Goal: Task Accomplishment & Management: Manage account settings

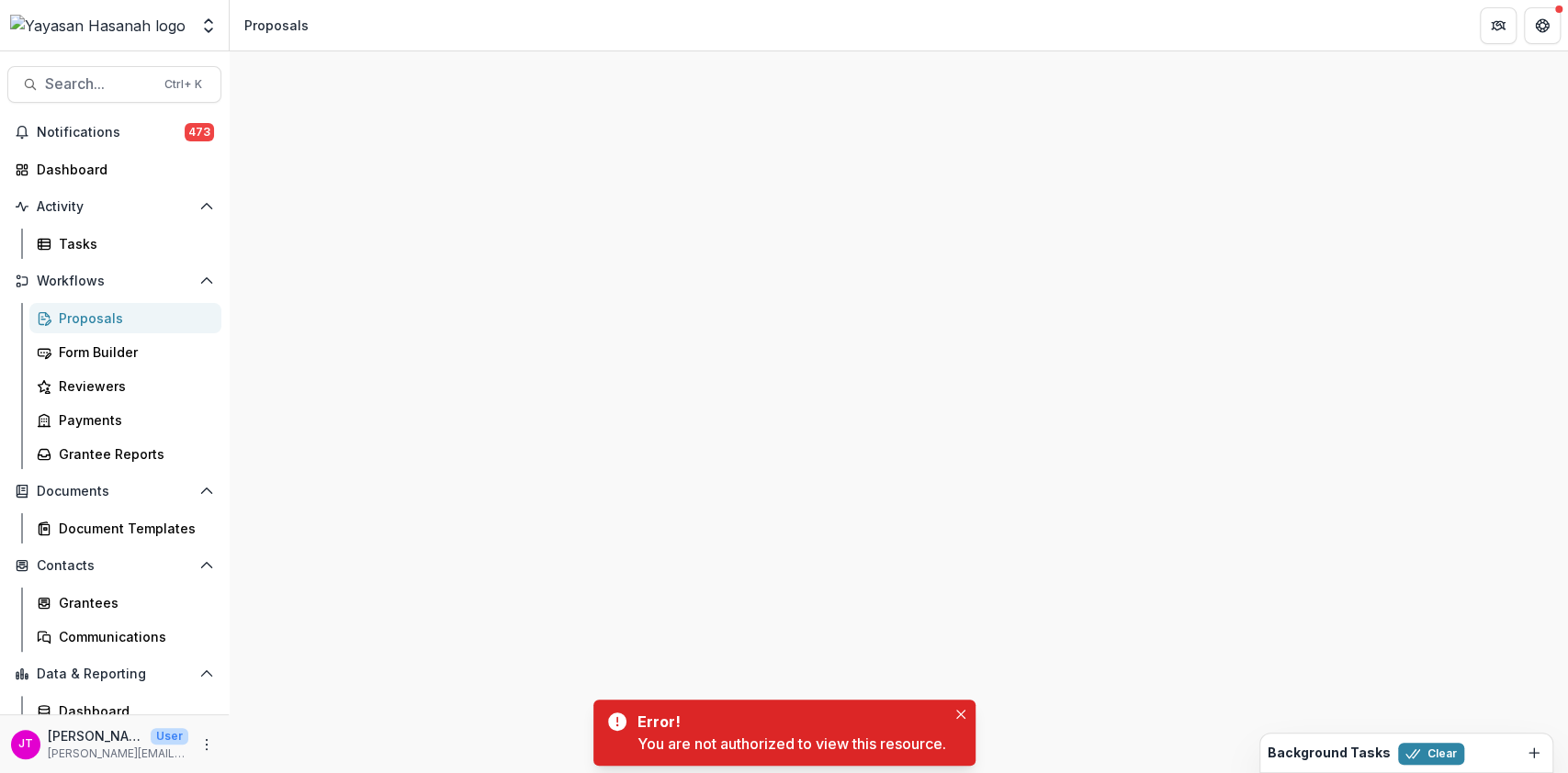
click at [89, 320] on div "Proposals" at bounding box center [132, 318] width 147 height 20
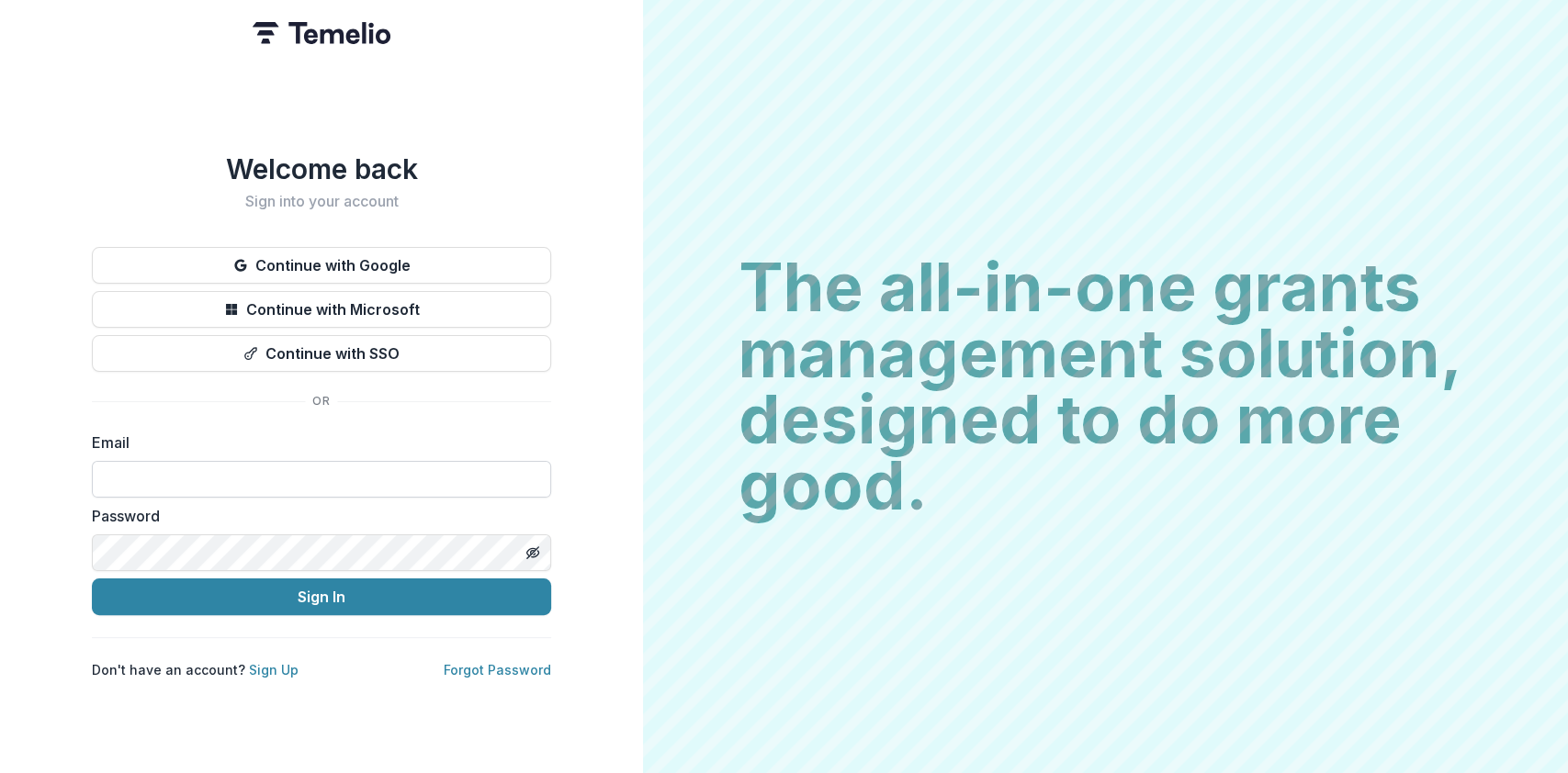
click at [338, 467] on input at bounding box center [321, 479] width 459 height 37
type input "**********"
click at [92, 579] on button "Sign In" at bounding box center [321, 597] width 459 height 37
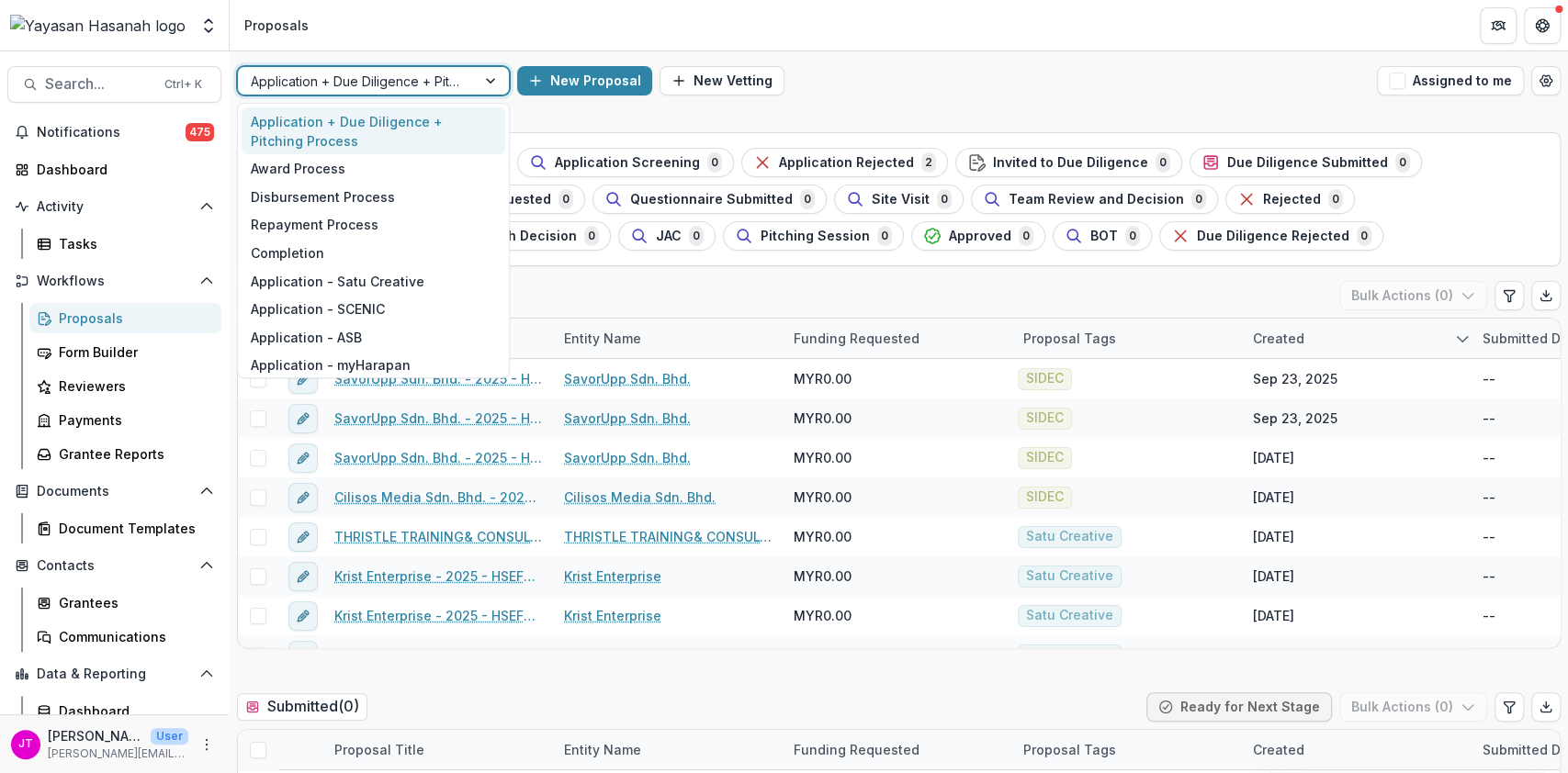
click at [406, 85] on div at bounding box center [356, 82] width 212 height 23
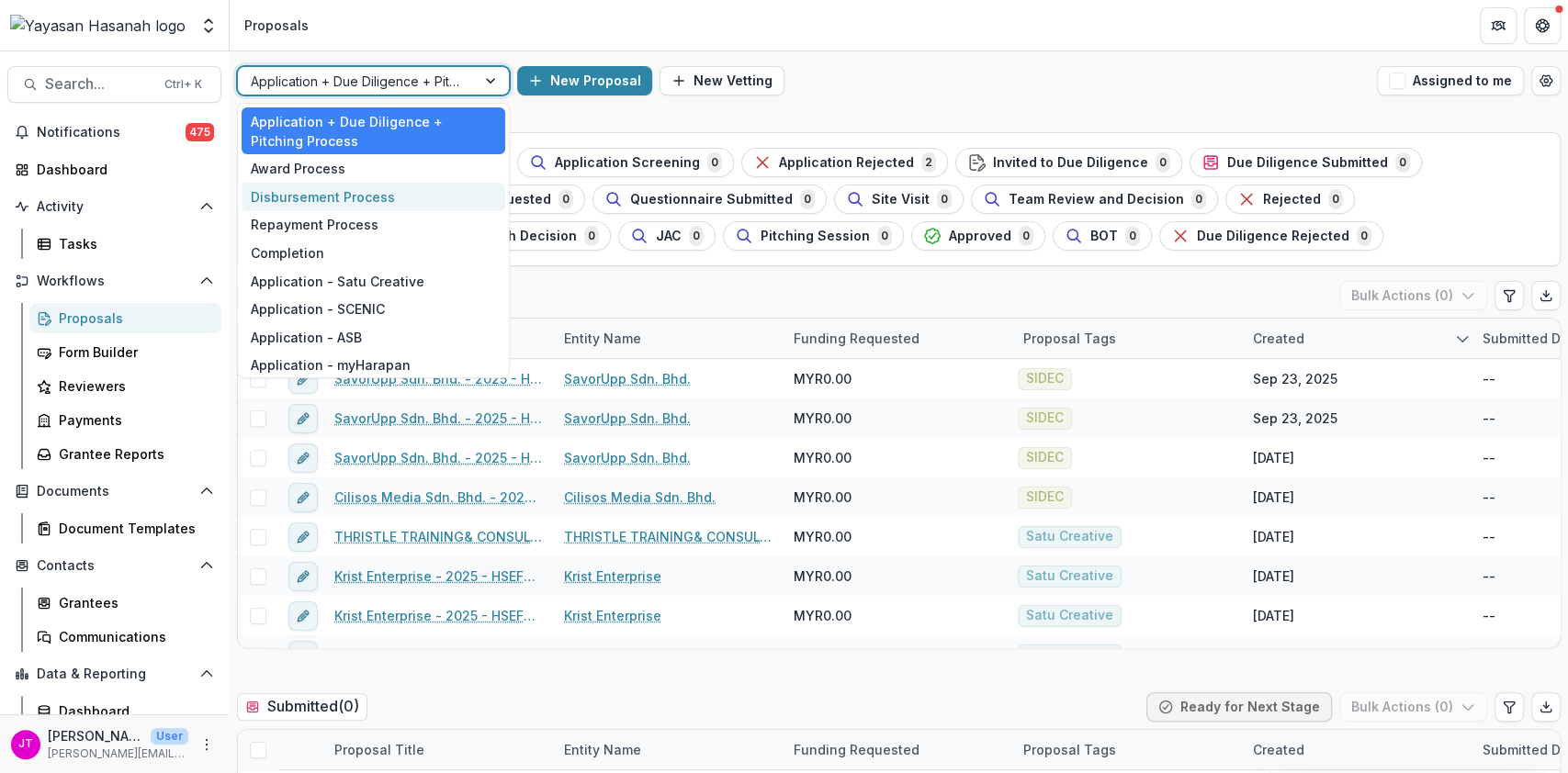
click at [359, 189] on div "Disbursement Process" at bounding box center [373, 196] width 264 height 28
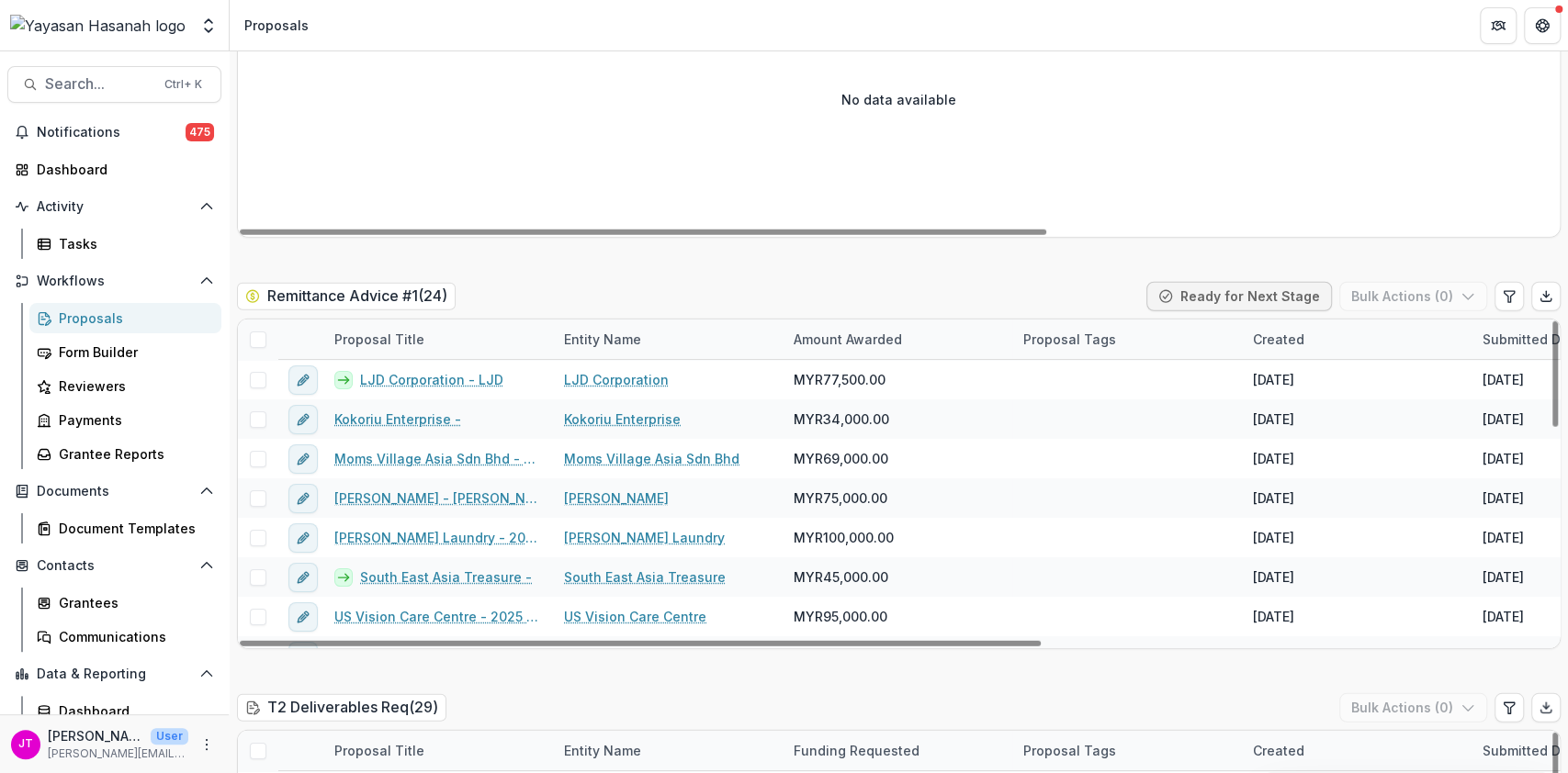
scroll to position [3320, 0]
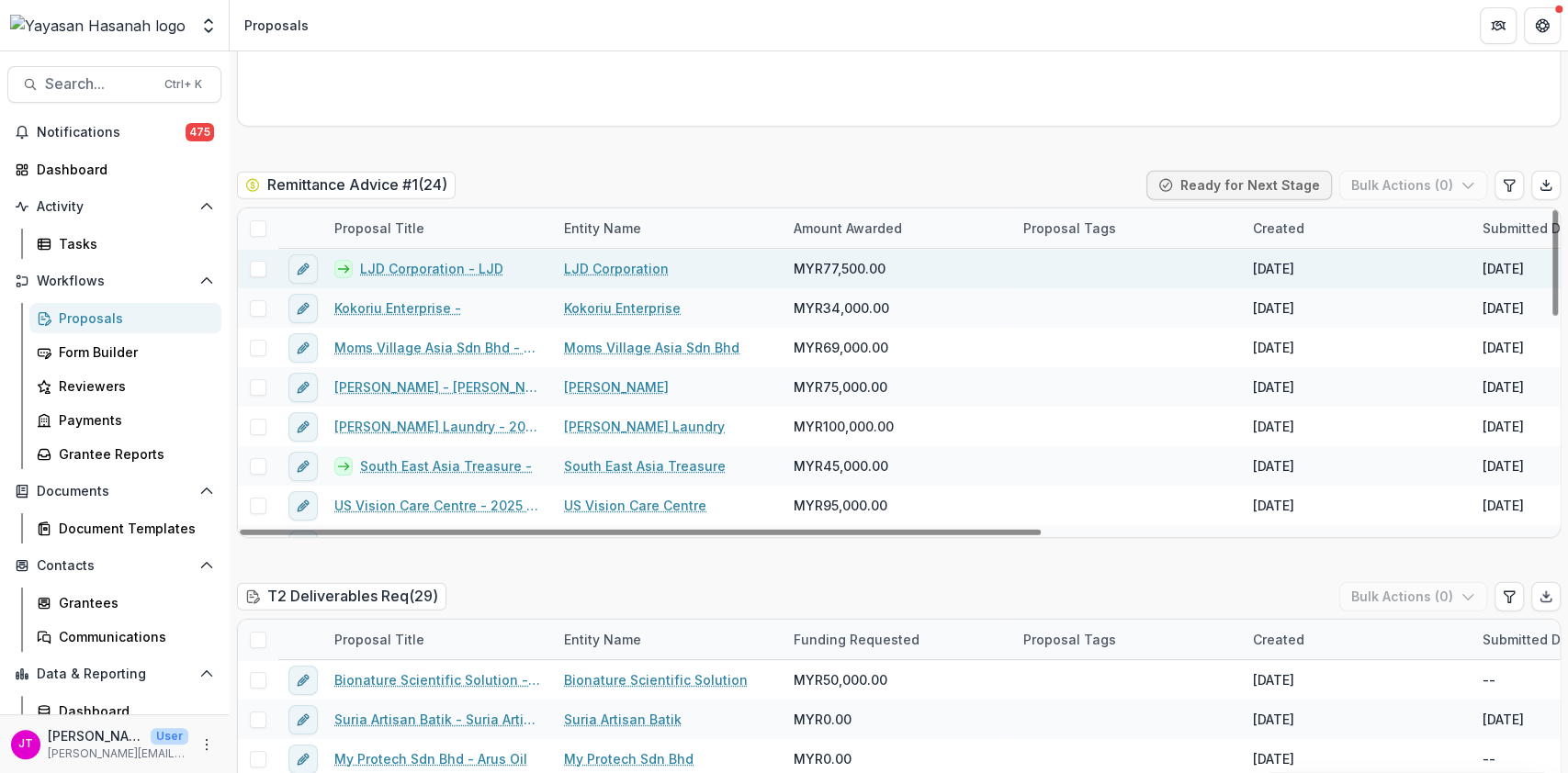
click at [258, 261] on span at bounding box center [258, 268] width 17 height 17
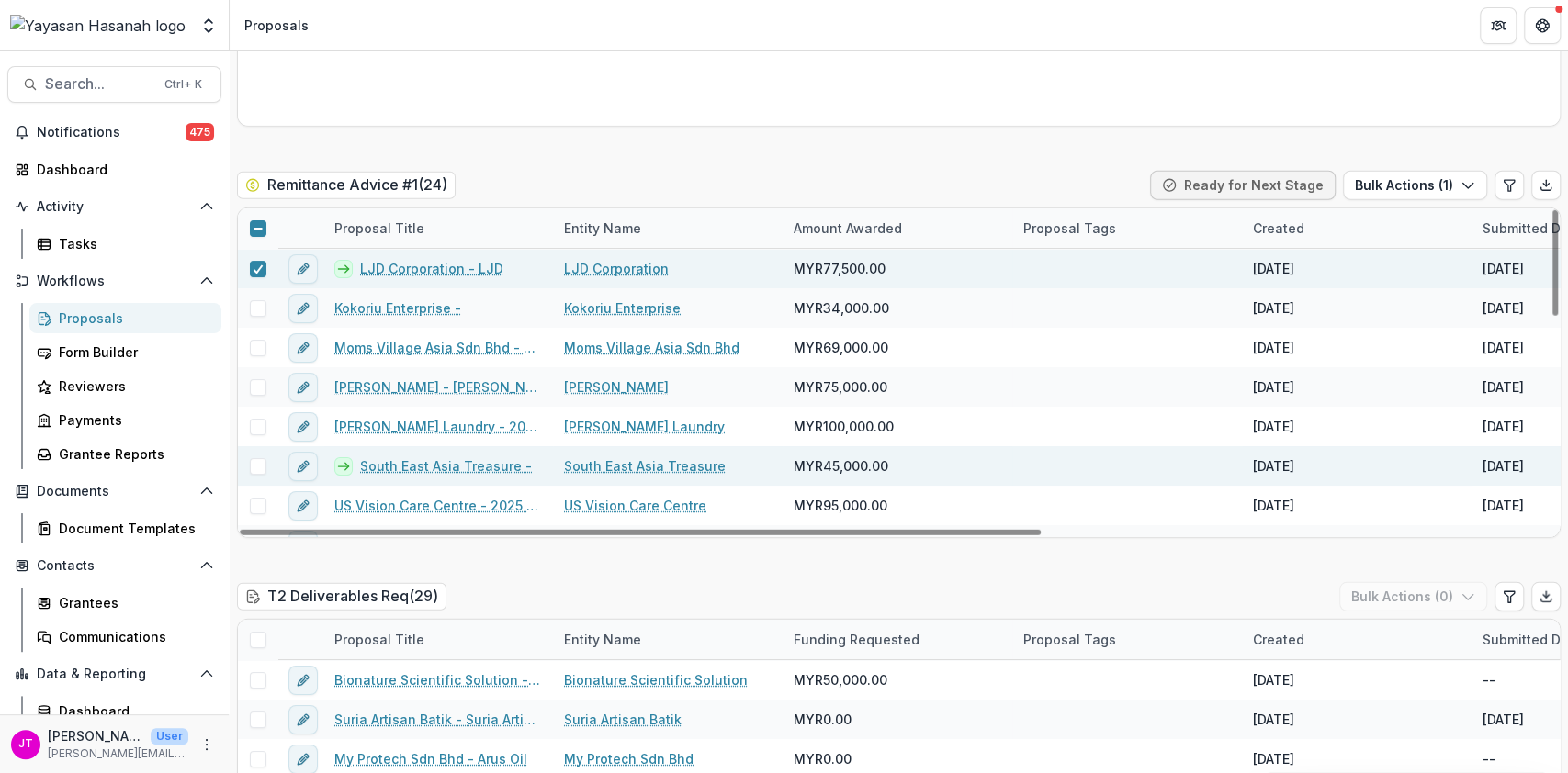
click at [257, 458] on span at bounding box center [258, 466] width 17 height 17
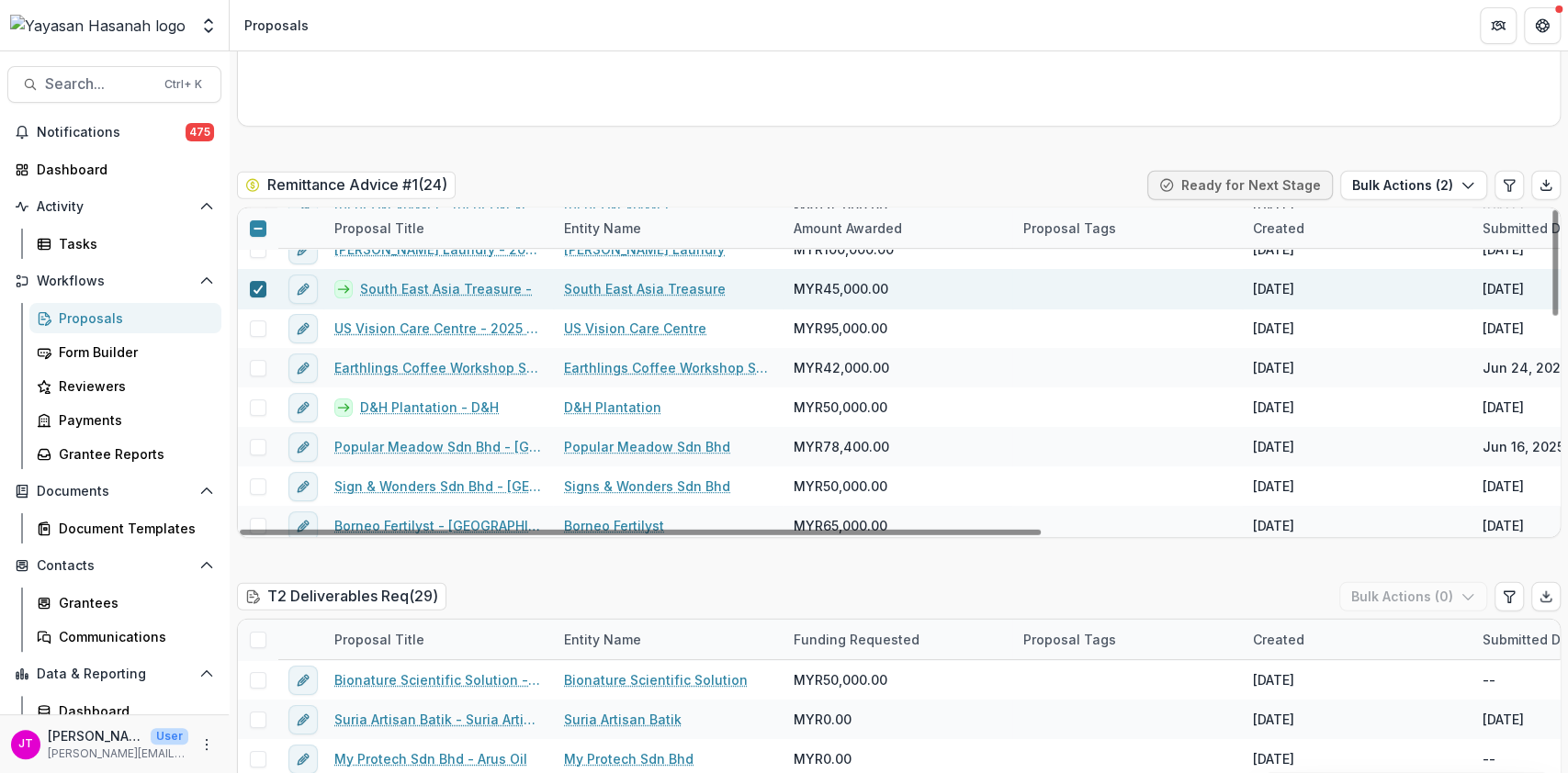
scroll to position [179, 0]
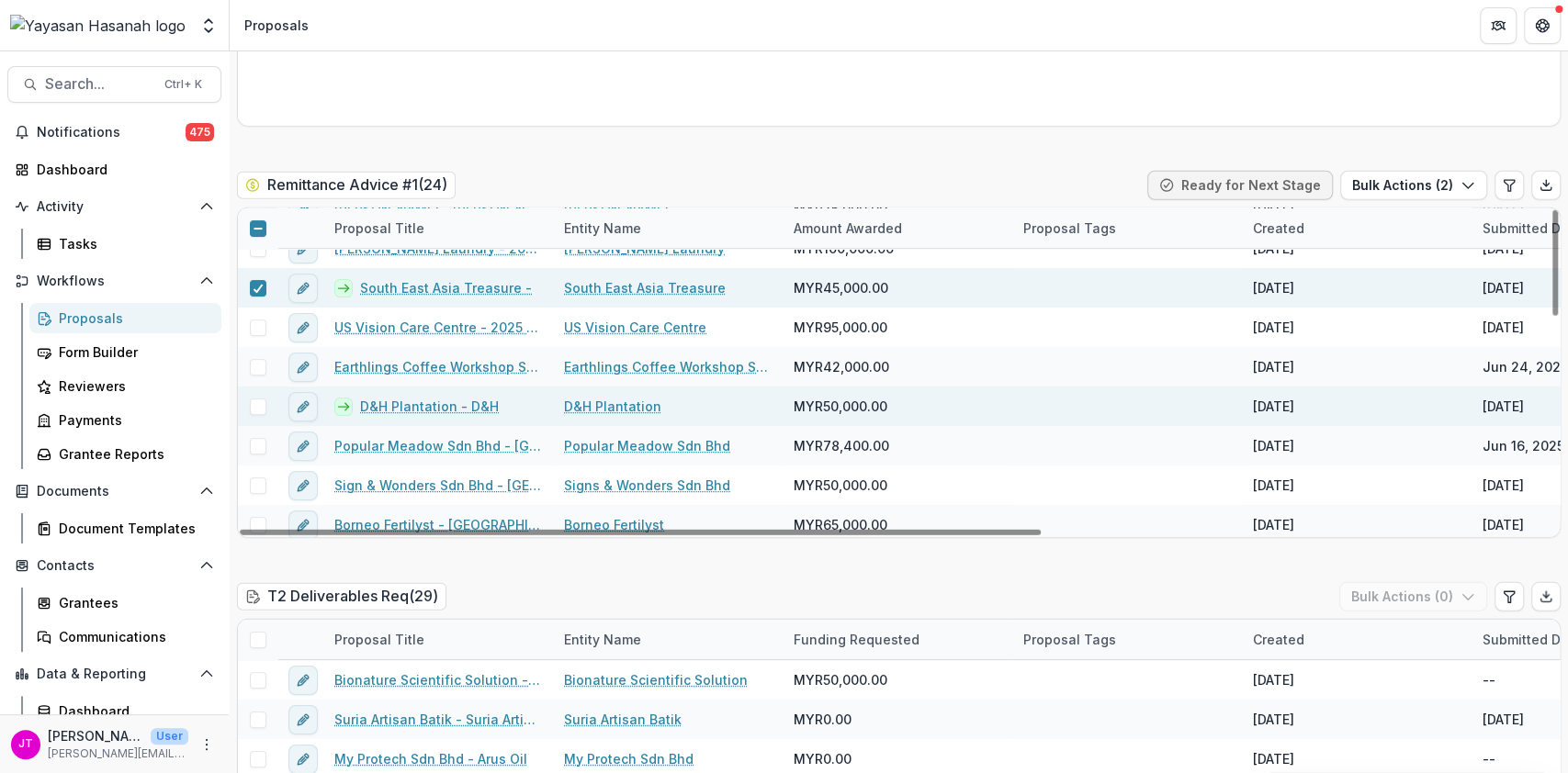
click at [255, 398] on span at bounding box center [258, 406] width 17 height 17
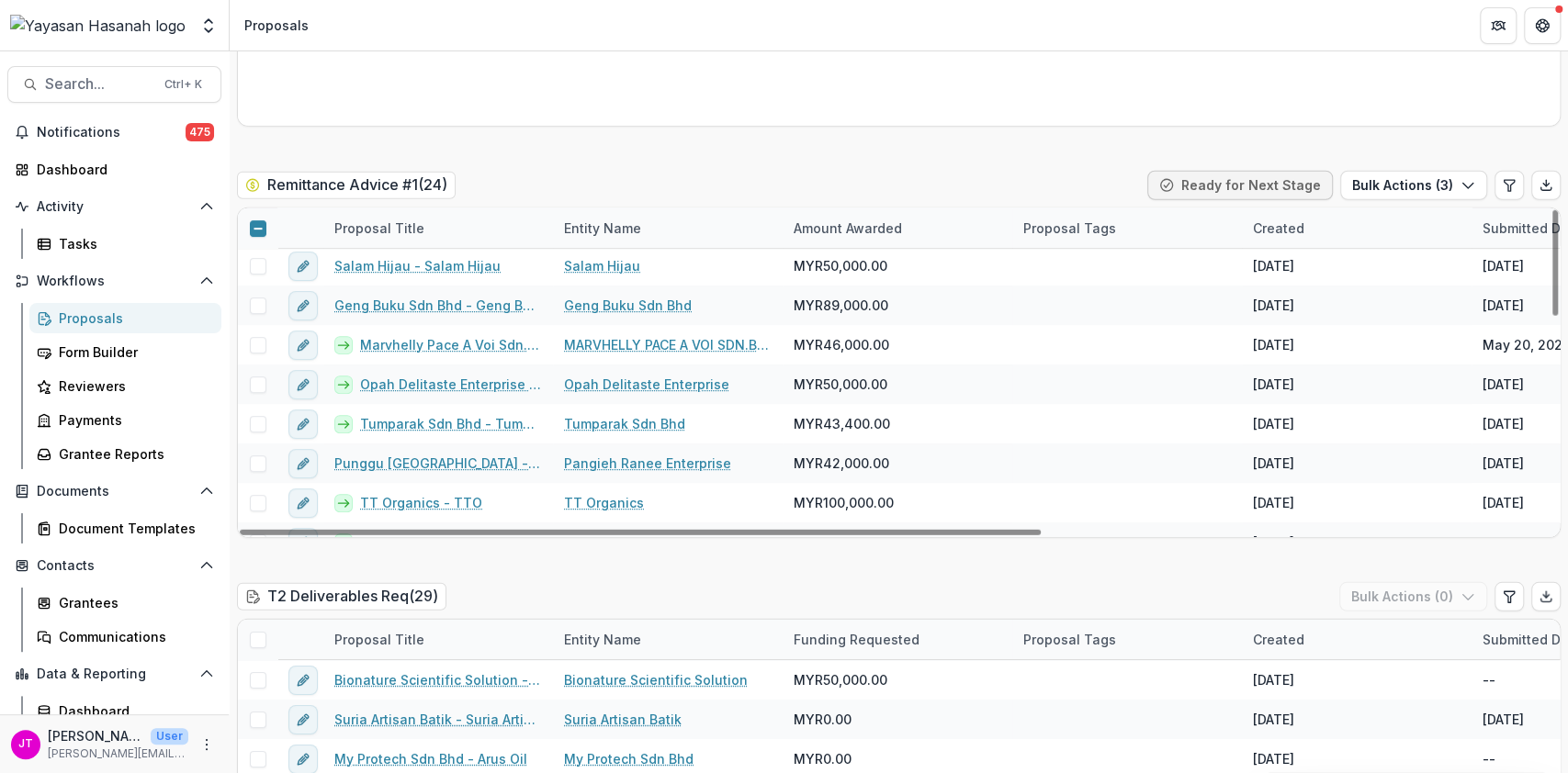
scroll to position [486, 0]
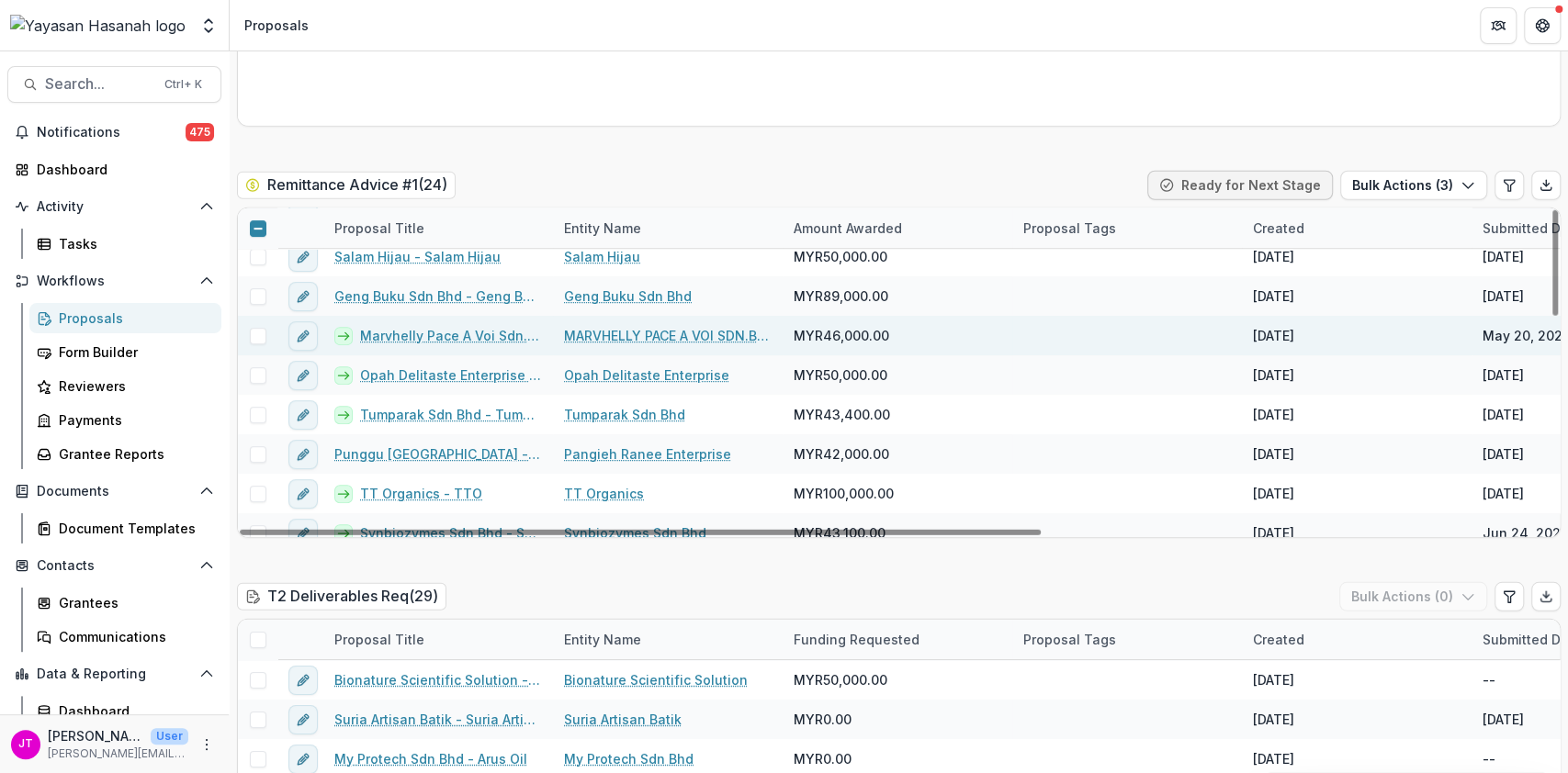
click at [254, 328] on span at bounding box center [258, 336] width 17 height 17
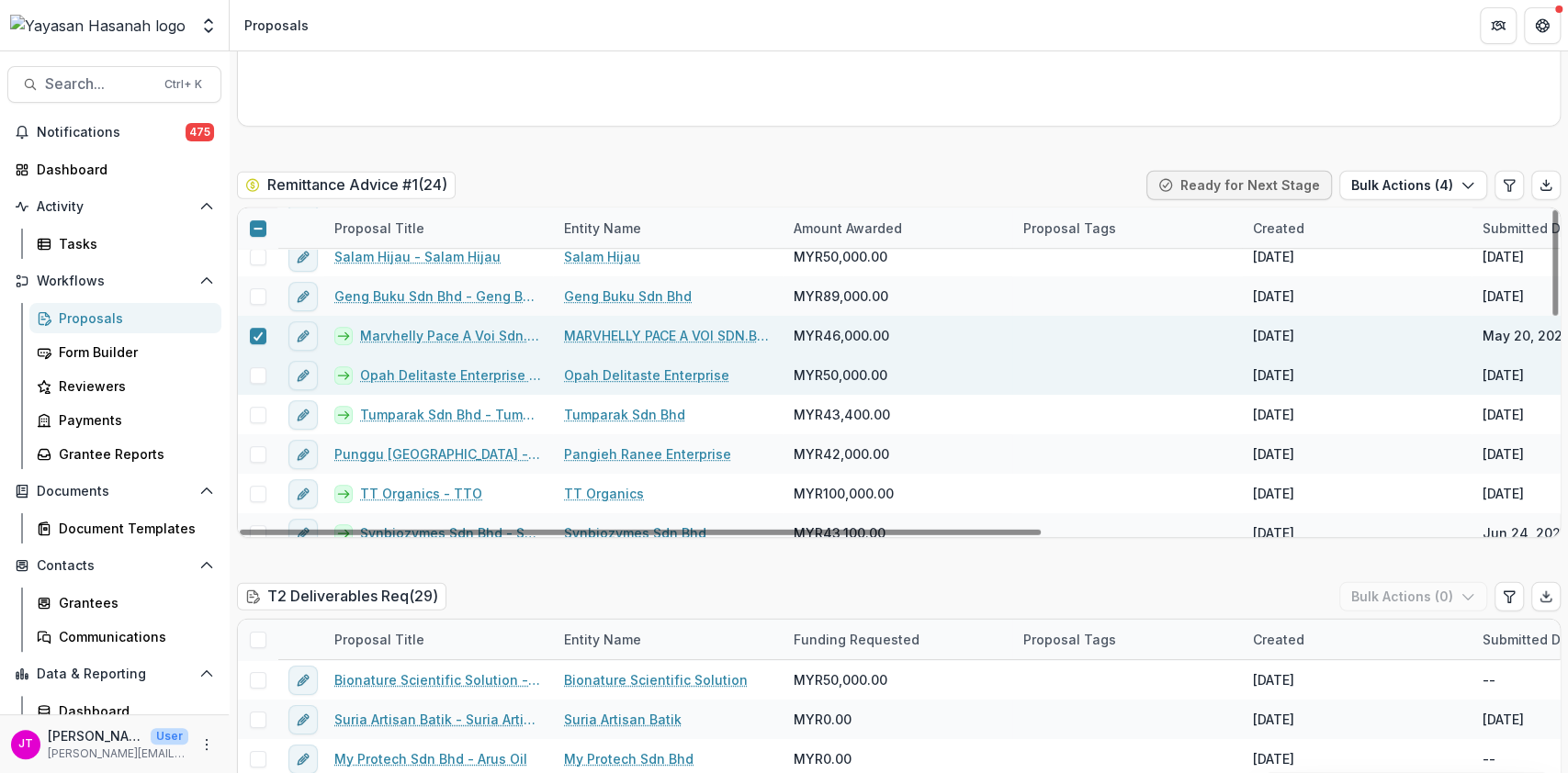
click at [257, 367] on span at bounding box center [258, 375] width 17 height 17
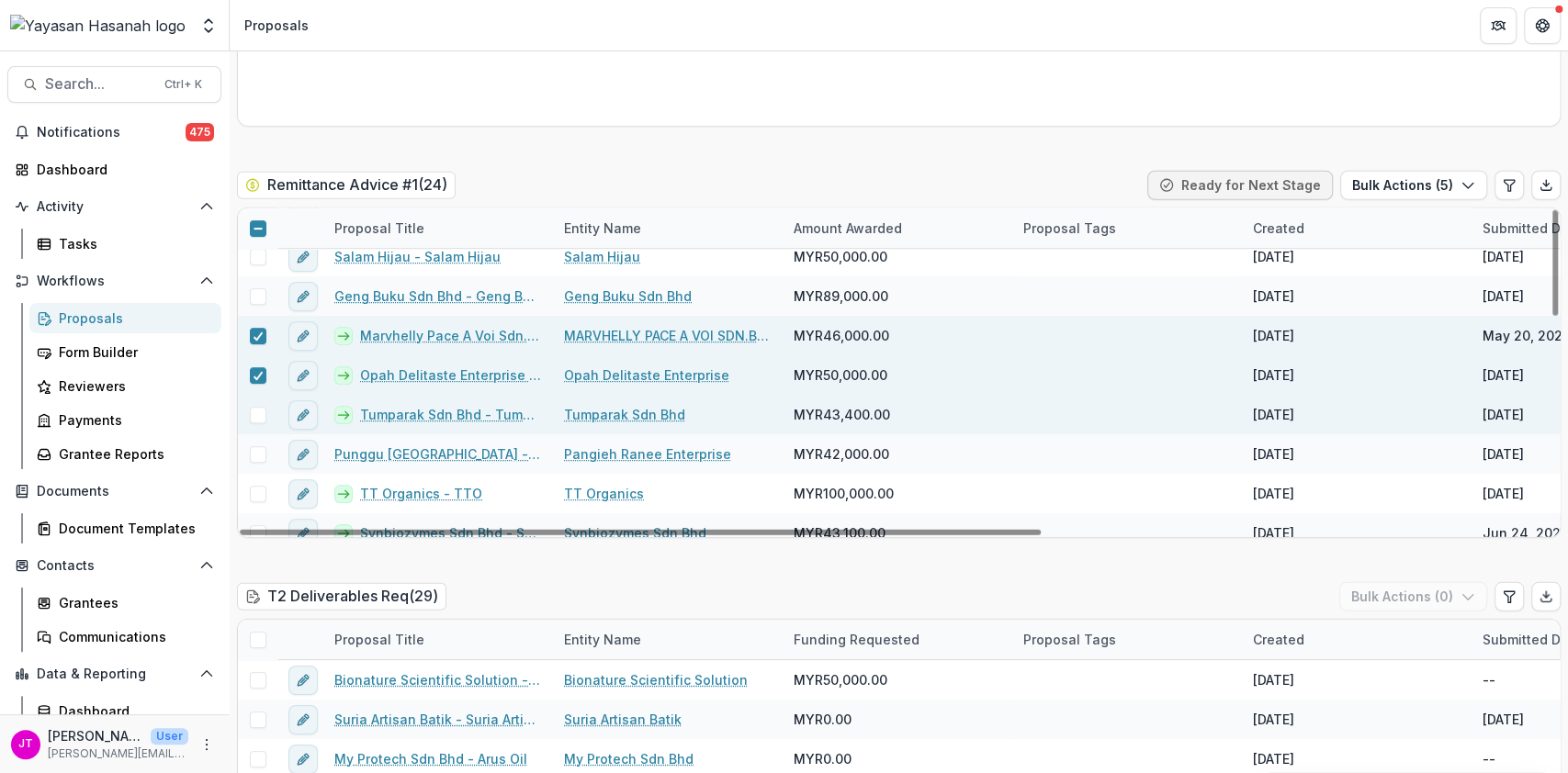
click at [257, 407] on span at bounding box center [258, 415] width 17 height 17
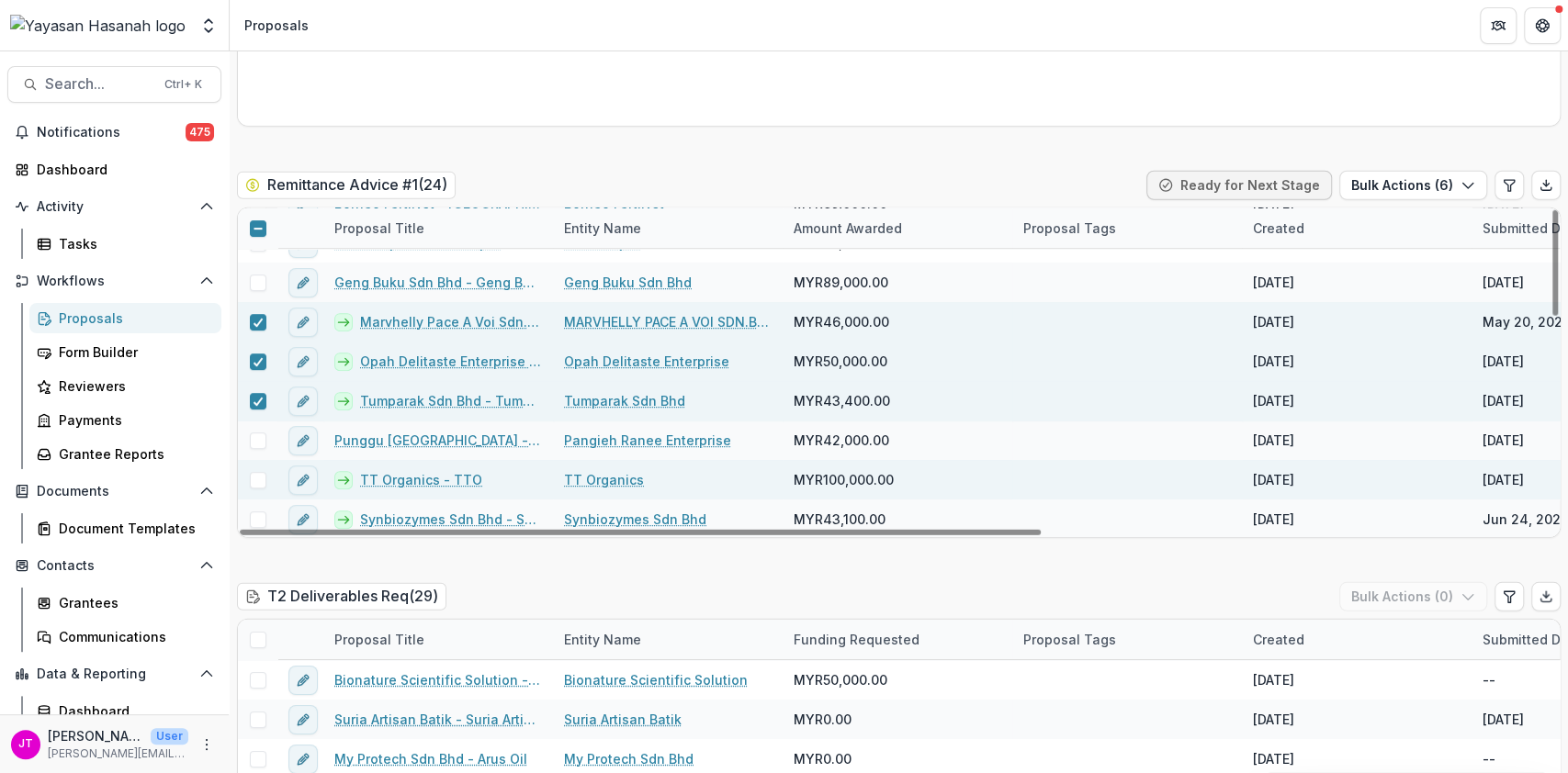
scroll to position [540, 0]
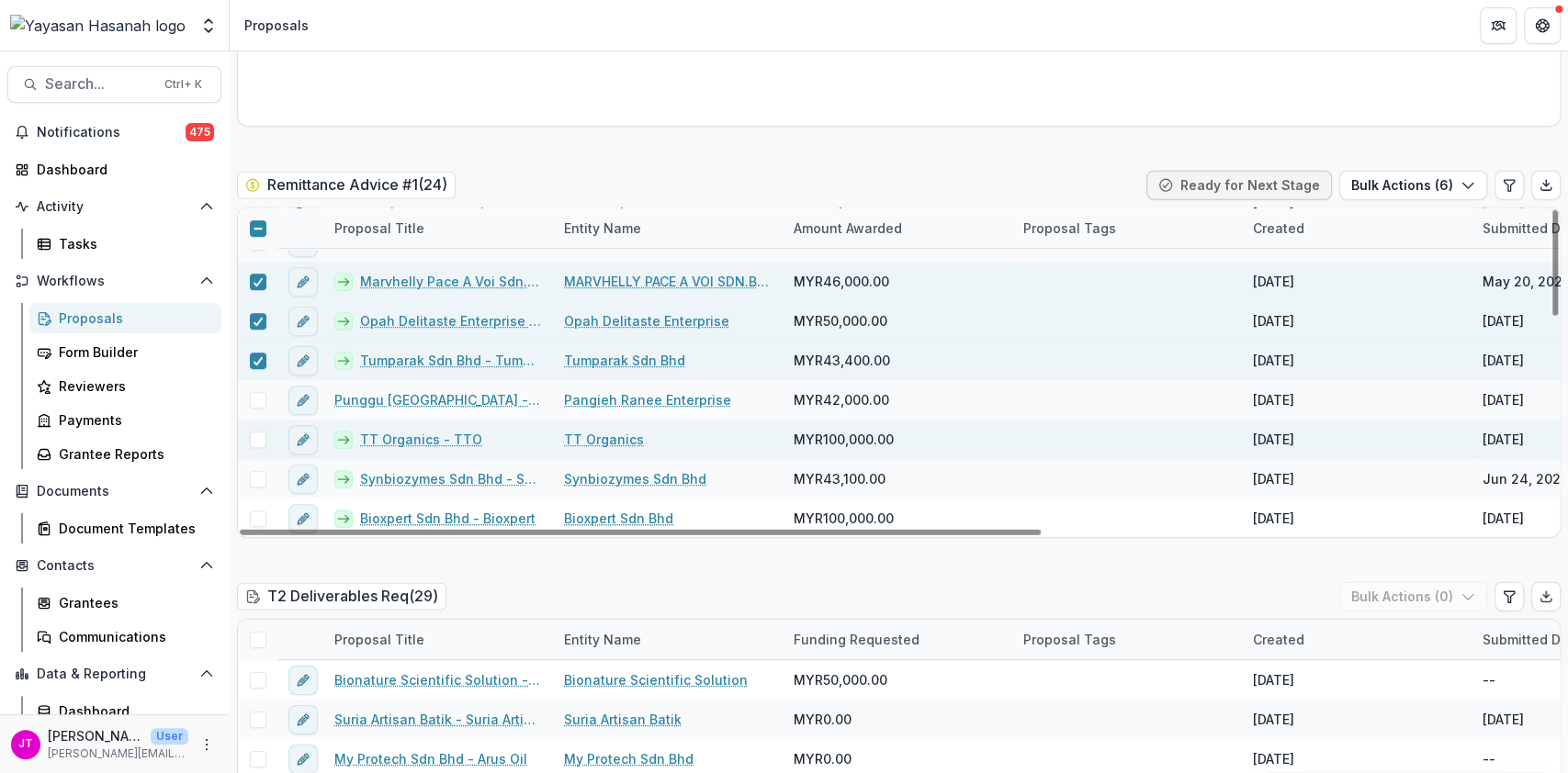
click at [257, 431] on span at bounding box center [258, 439] width 17 height 17
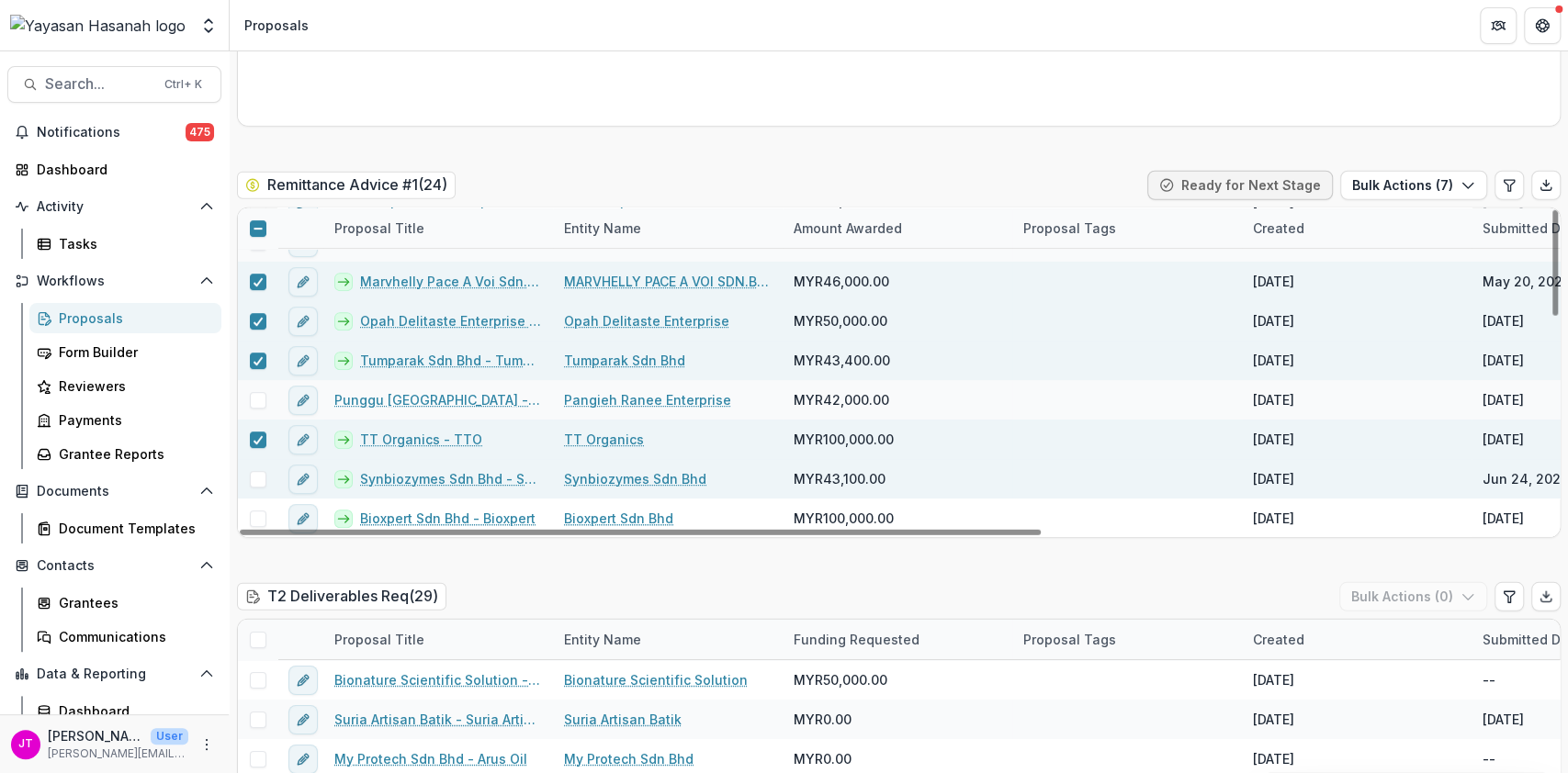
click at [257, 471] on span at bounding box center [258, 479] width 17 height 17
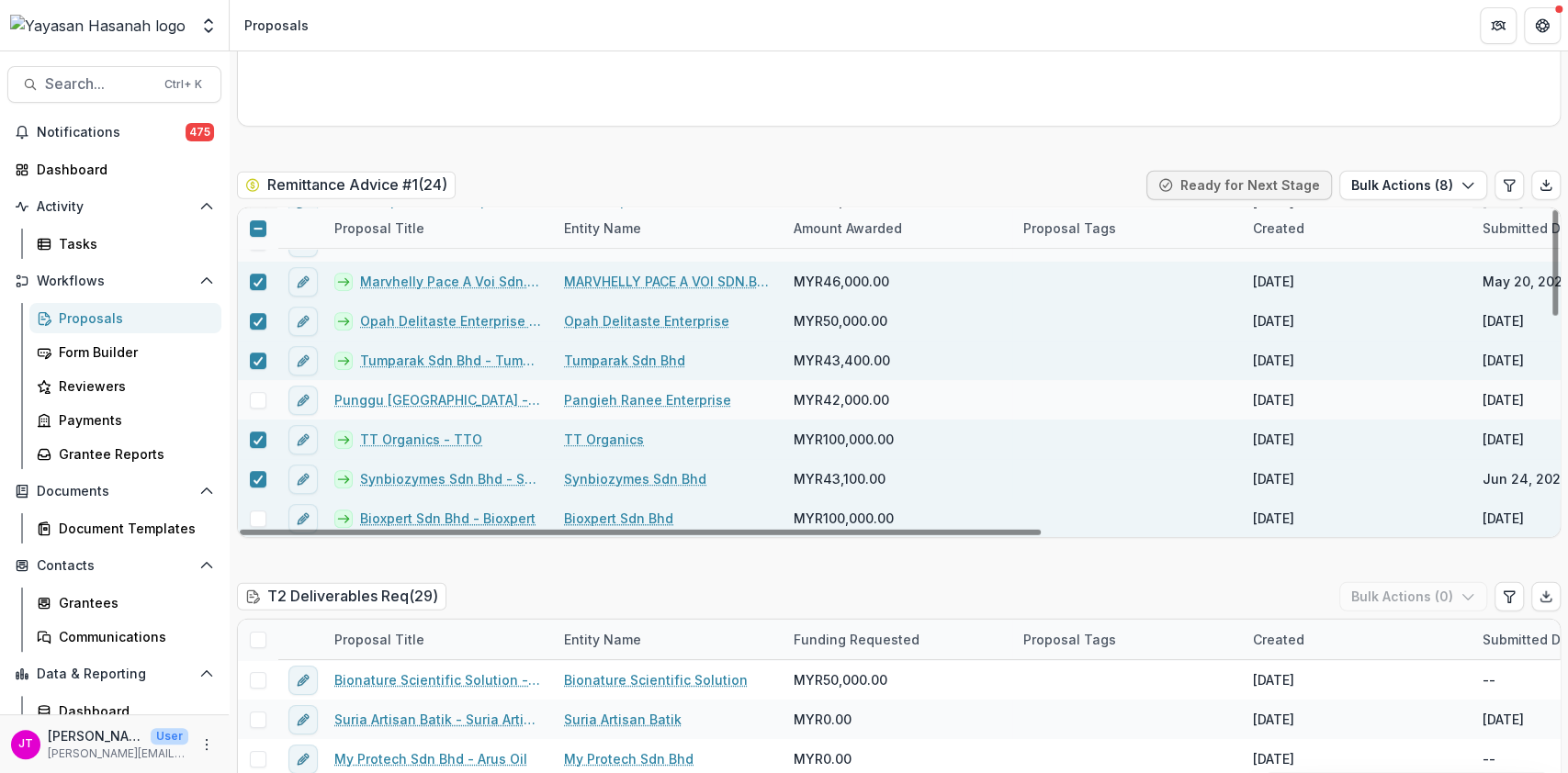
click at [251, 510] on span at bounding box center [258, 518] width 17 height 17
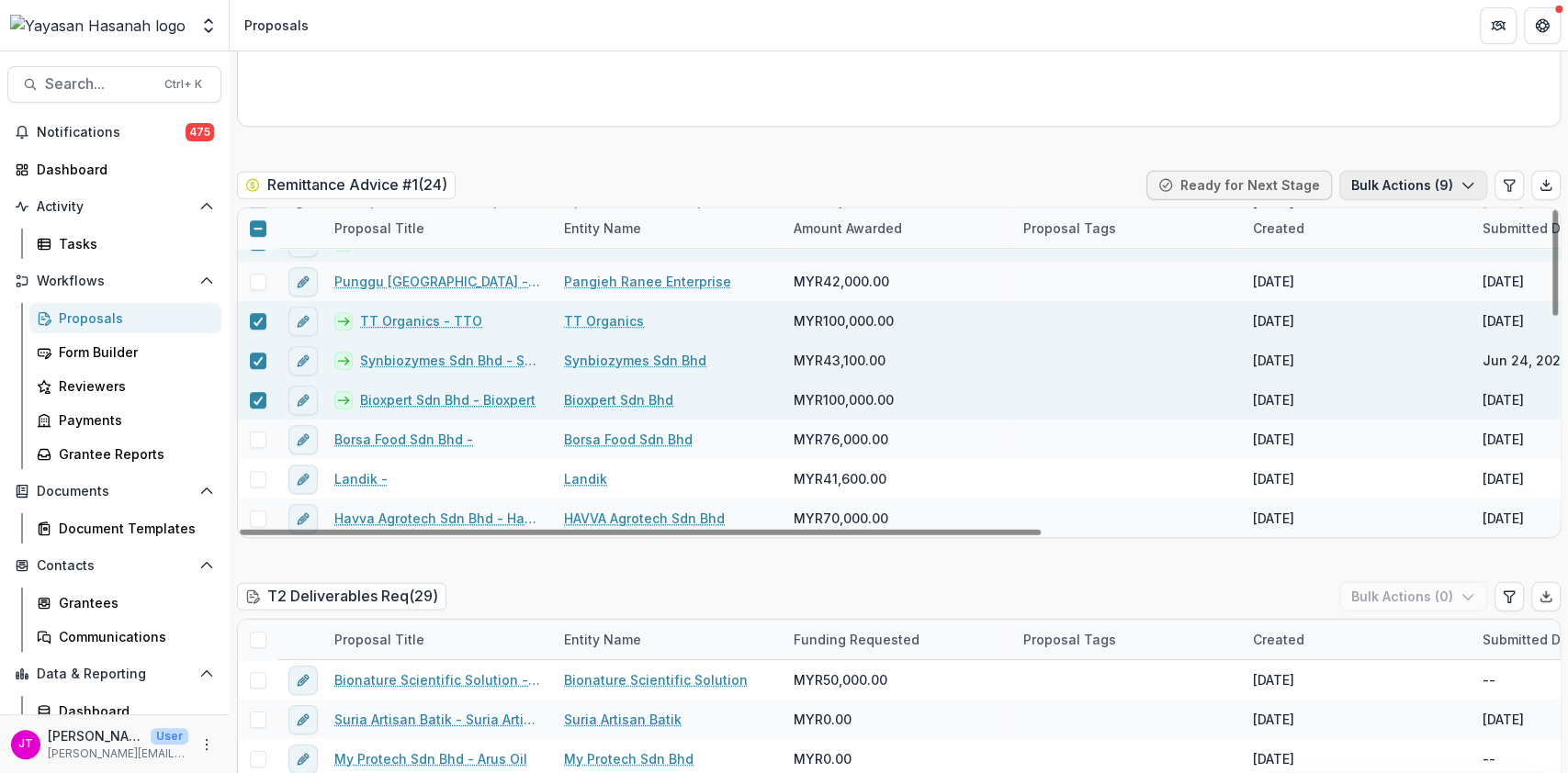
click at [1375, 171] on button "Bulk Actions ( 9 )" at bounding box center [1413, 185] width 147 height 29
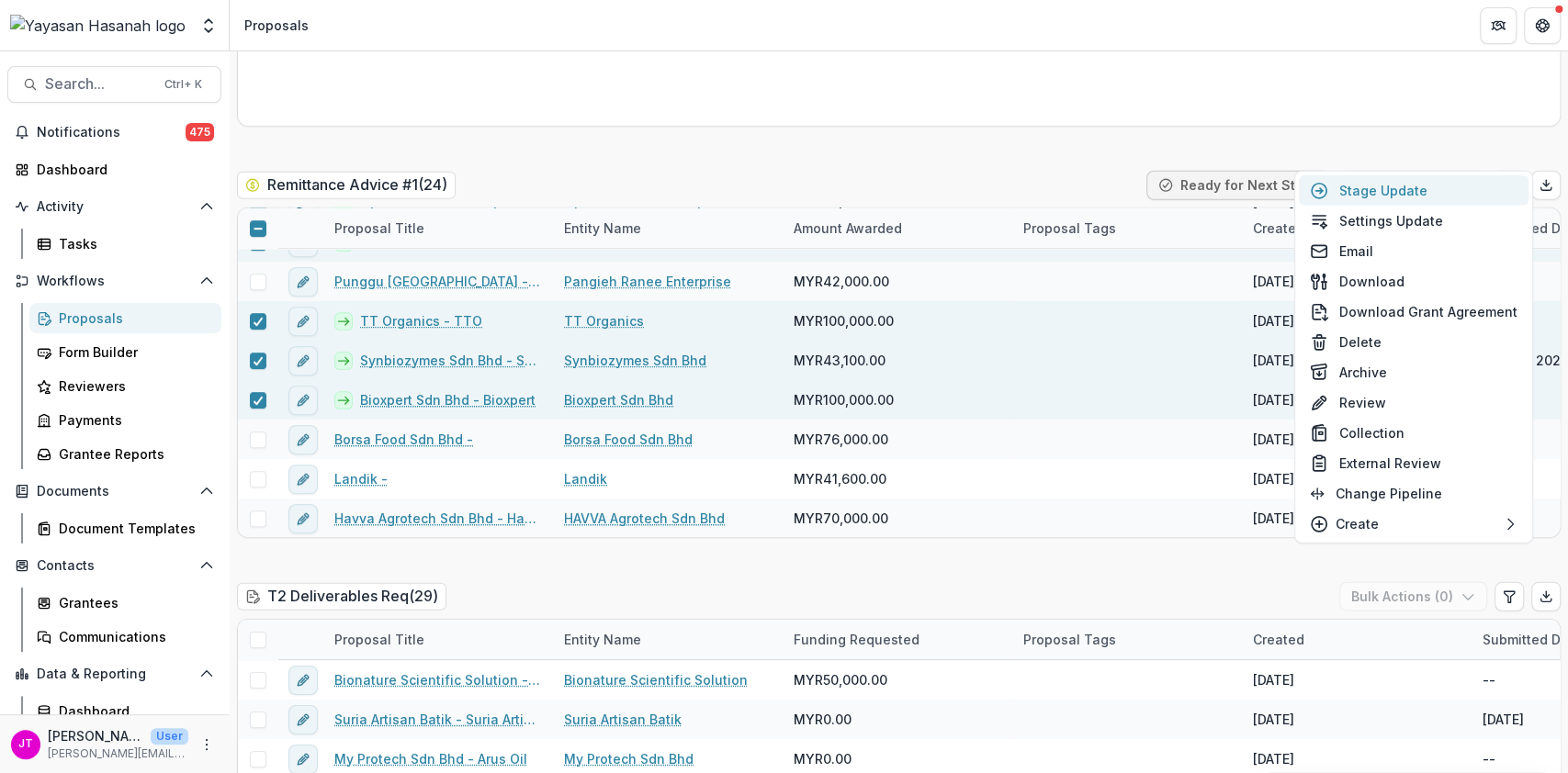
click at [1414, 195] on button "Stage Update" at bounding box center [1413, 190] width 229 height 30
select select "**********"
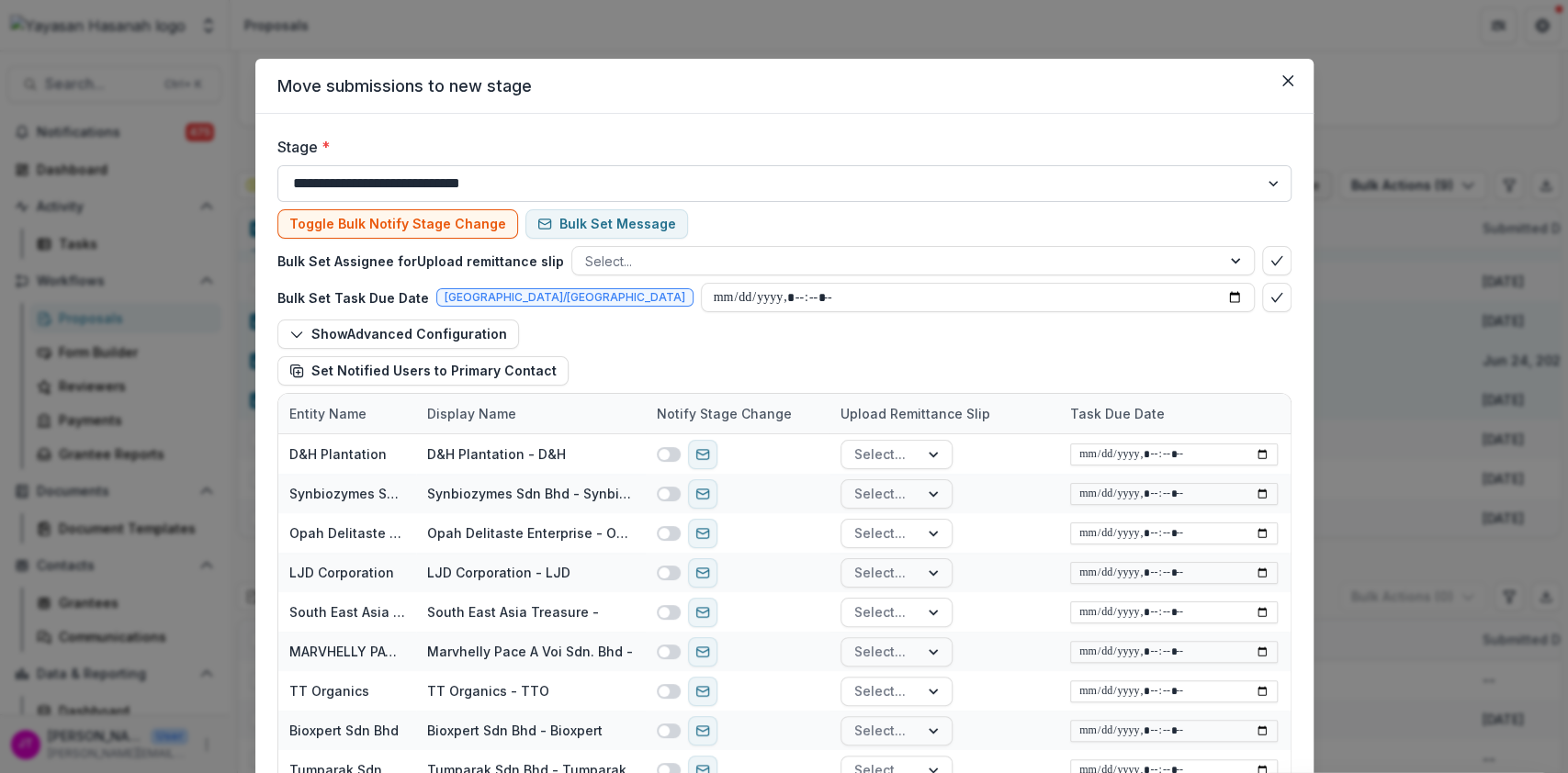
click at [813, 183] on select "**********" at bounding box center [784, 183] width 1014 height 37
select select "**********"
click at [277, 165] on select "**********" at bounding box center [784, 183] width 1014 height 37
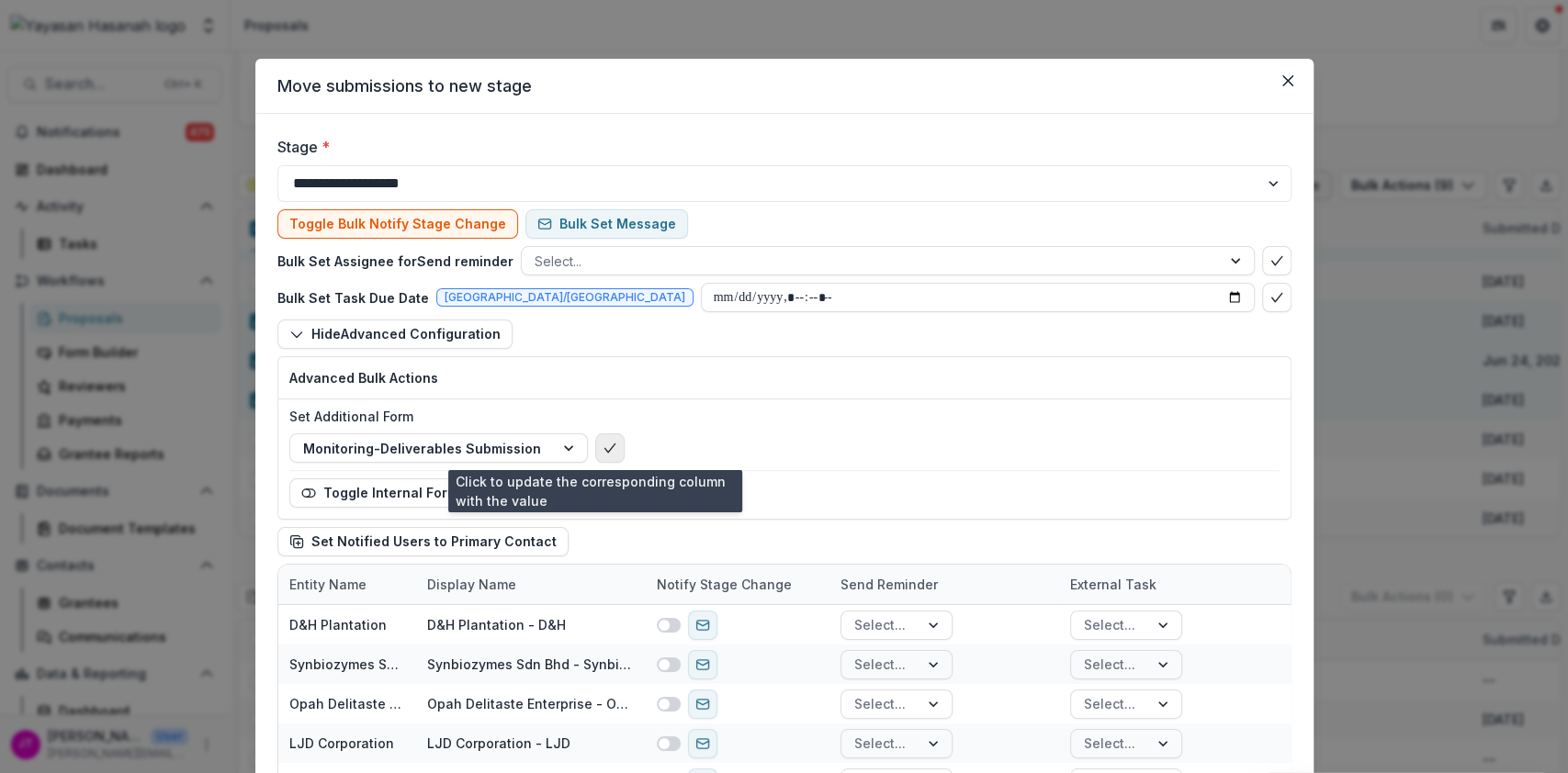
click at [602, 449] on icon "bulk-confirm-option" at bounding box center [609, 448] width 15 height 15
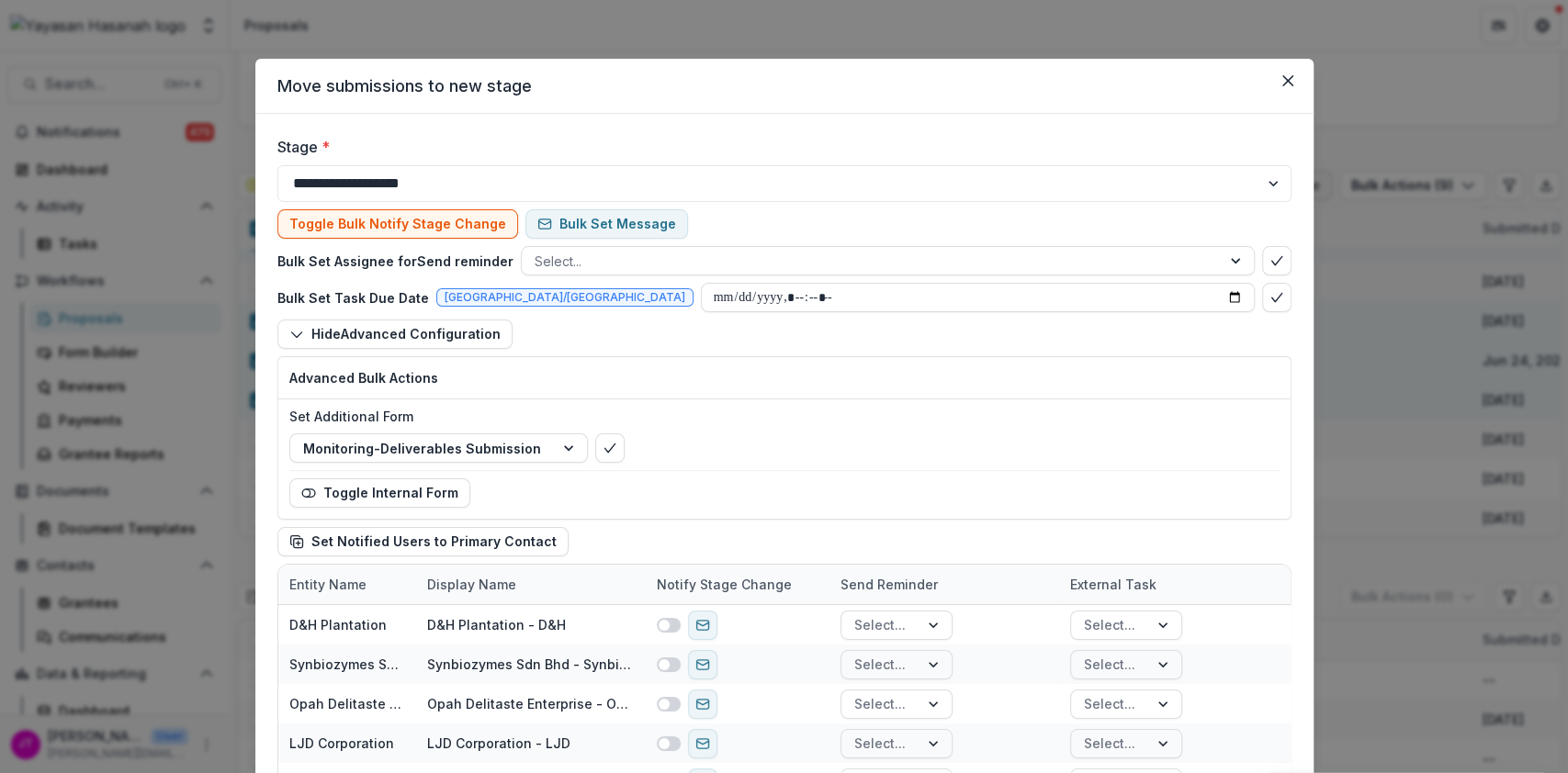
scroll to position [212, 0]
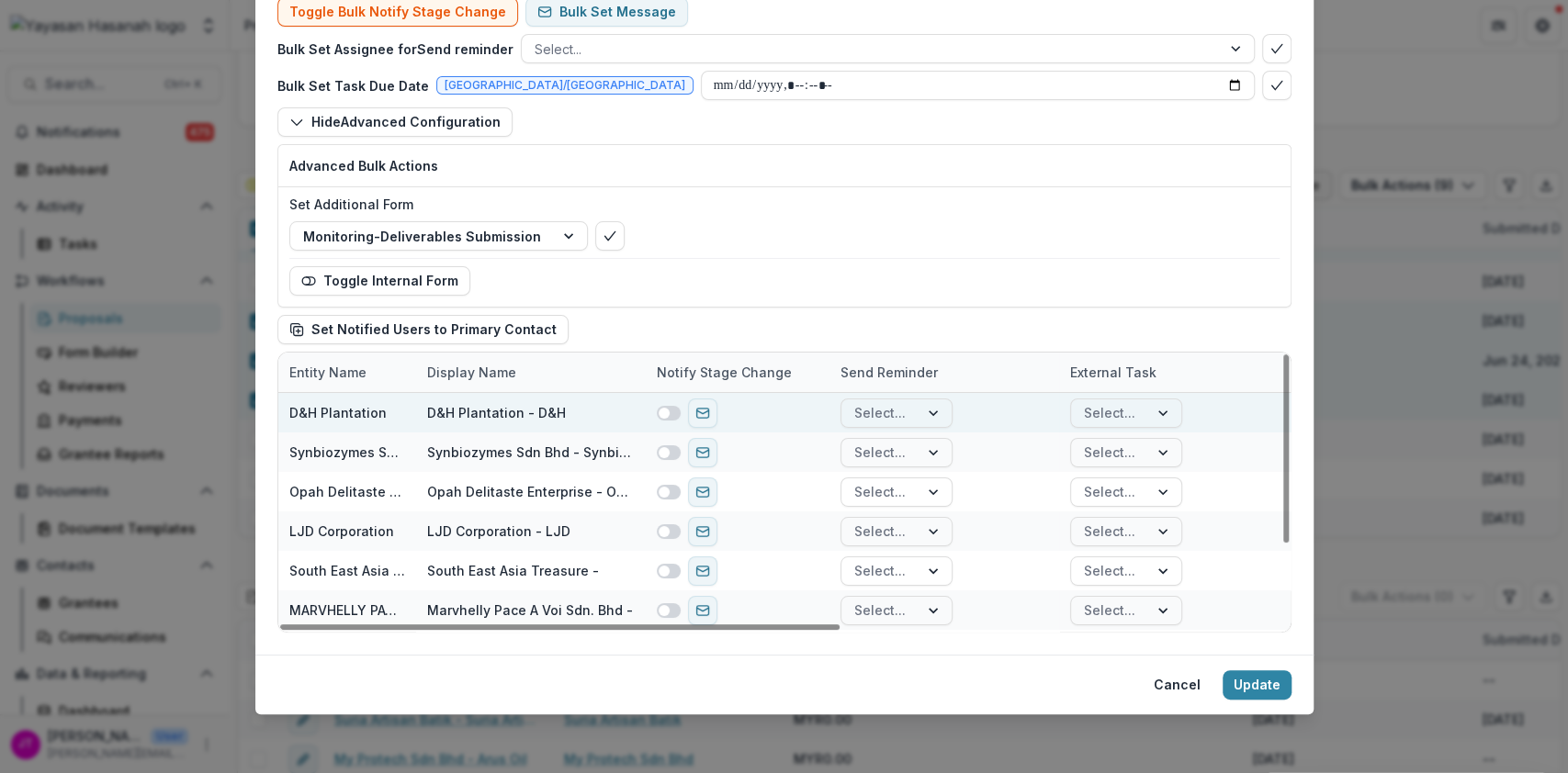
click at [659, 414] on span at bounding box center [664, 413] width 11 height 11
click at [664, 454] on span at bounding box center [664, 452] width 11 height 11
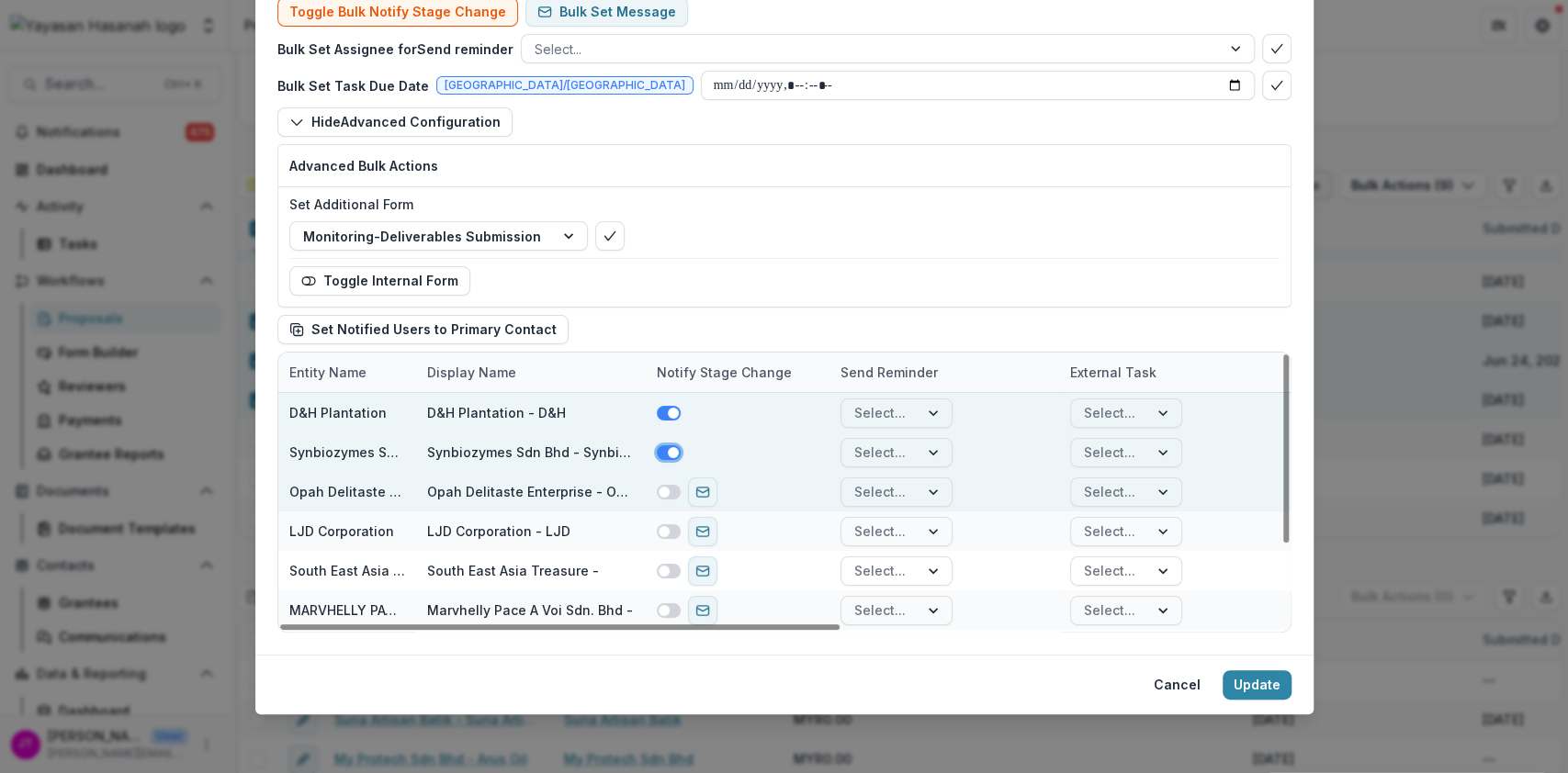
click at [661, 494] on span at bounding box center [664, 492] width 11 height 11
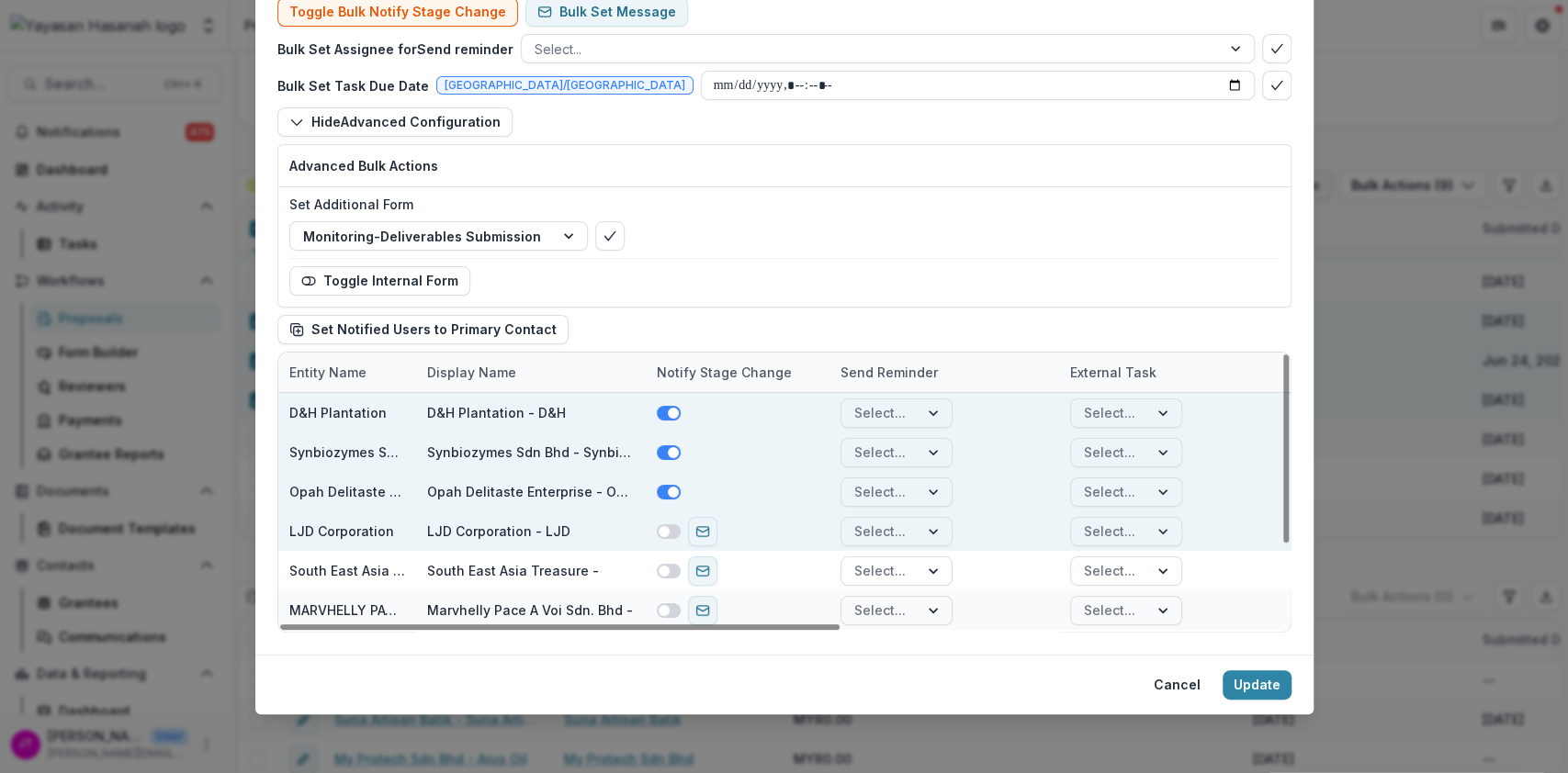
click at [661, 531] on span at bounding box center [664, 531] width 11 height 11
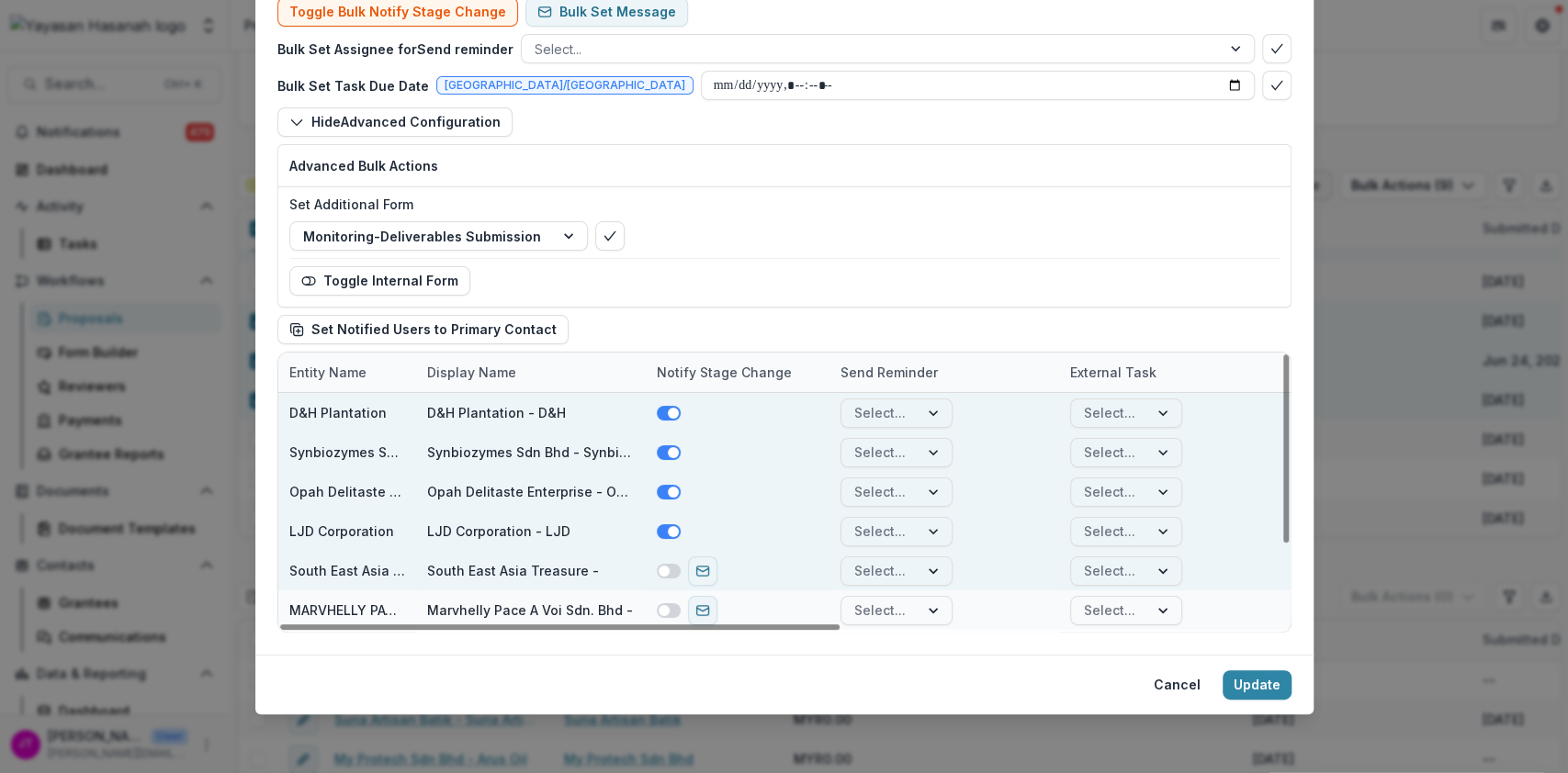
click at [664, 573] on span at bounding box center [664, 571] width 11 height 11
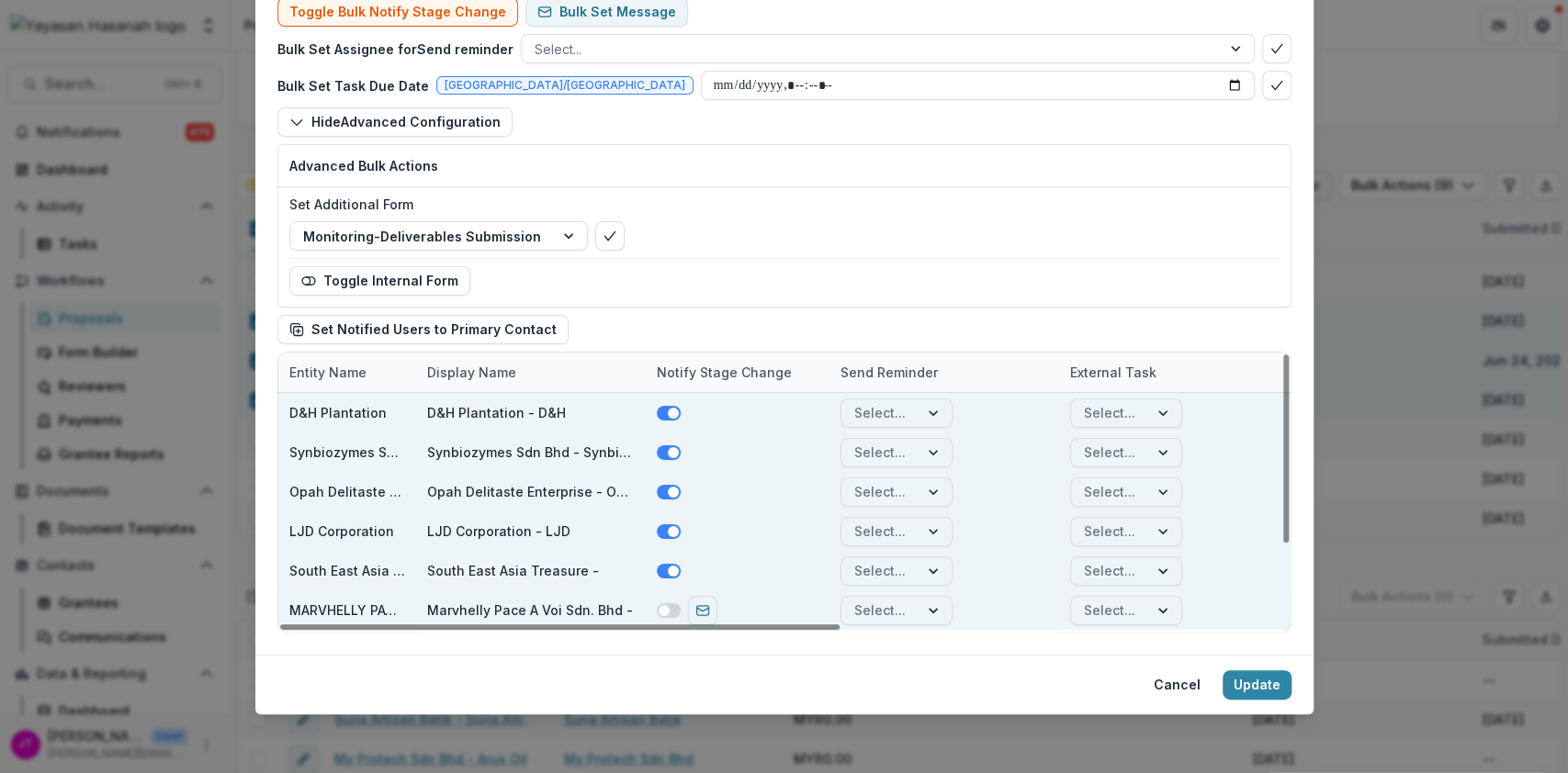
click at [665, 607] on span at bounding box center [664, 610] width 11 height 11
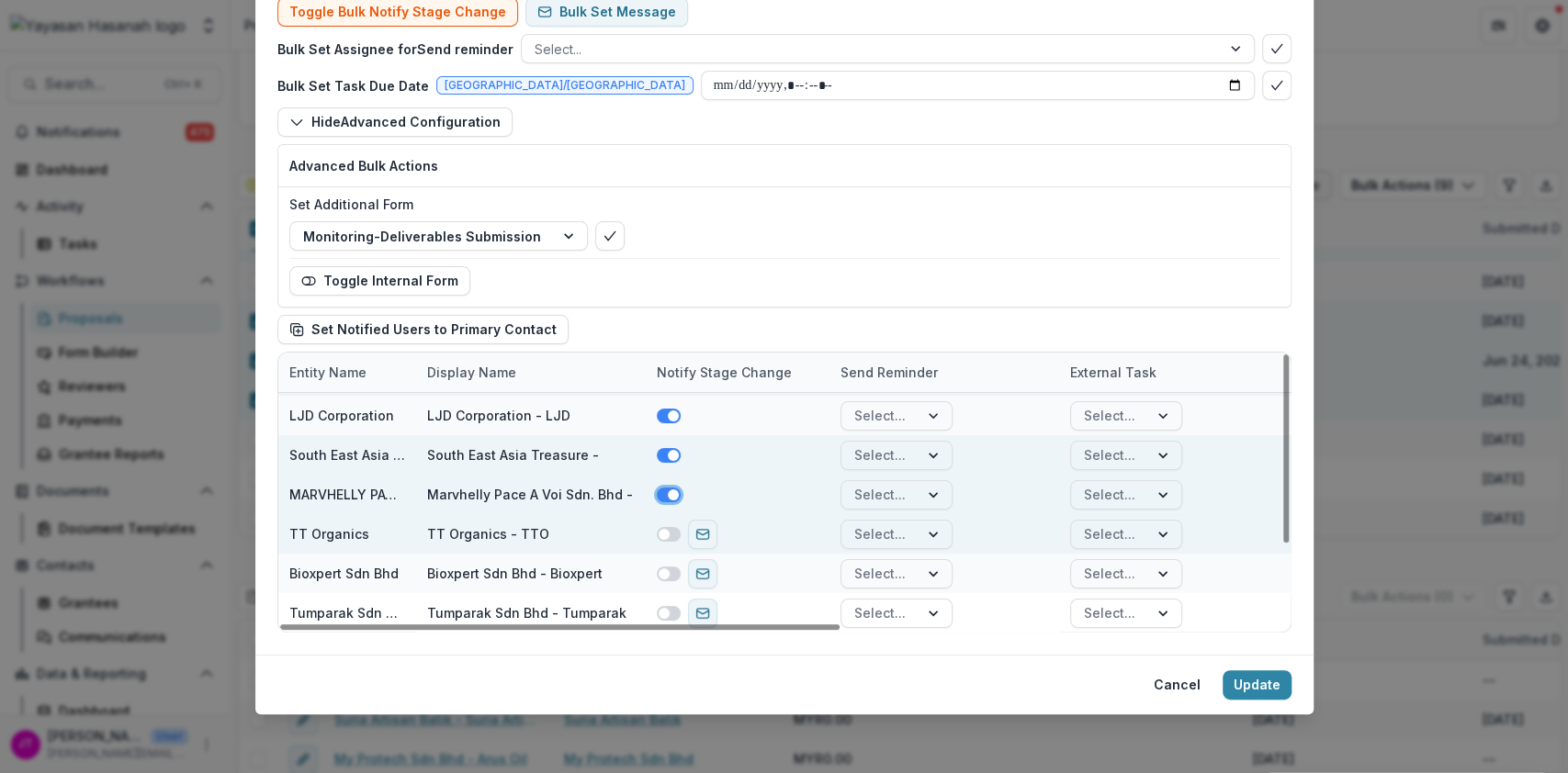
click at [657, 534] on span at bounding box center [669, 534] width 23 height 15
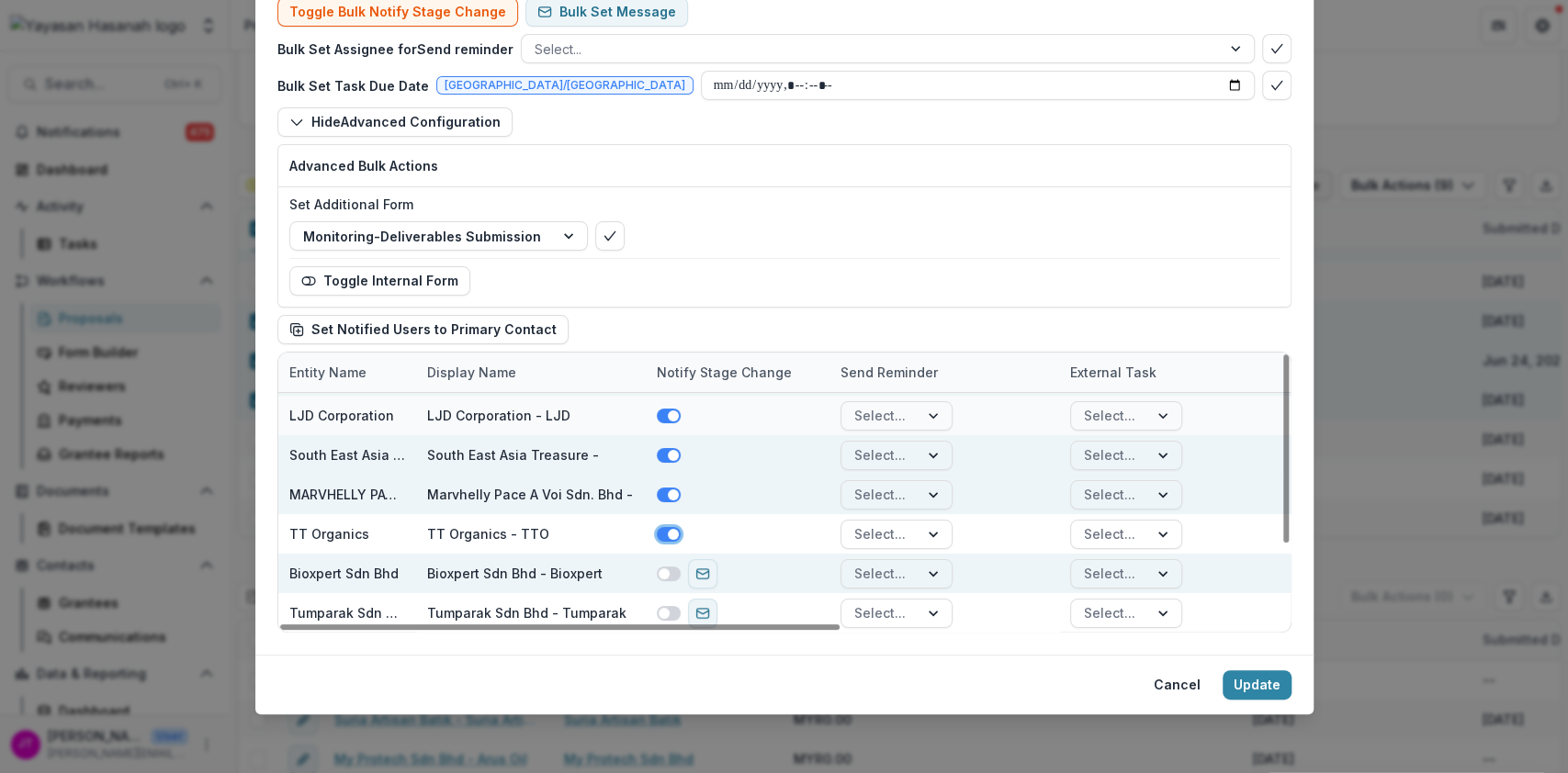
click at [667, 569] on span at bounding box center [669, 573] width 23 height 15
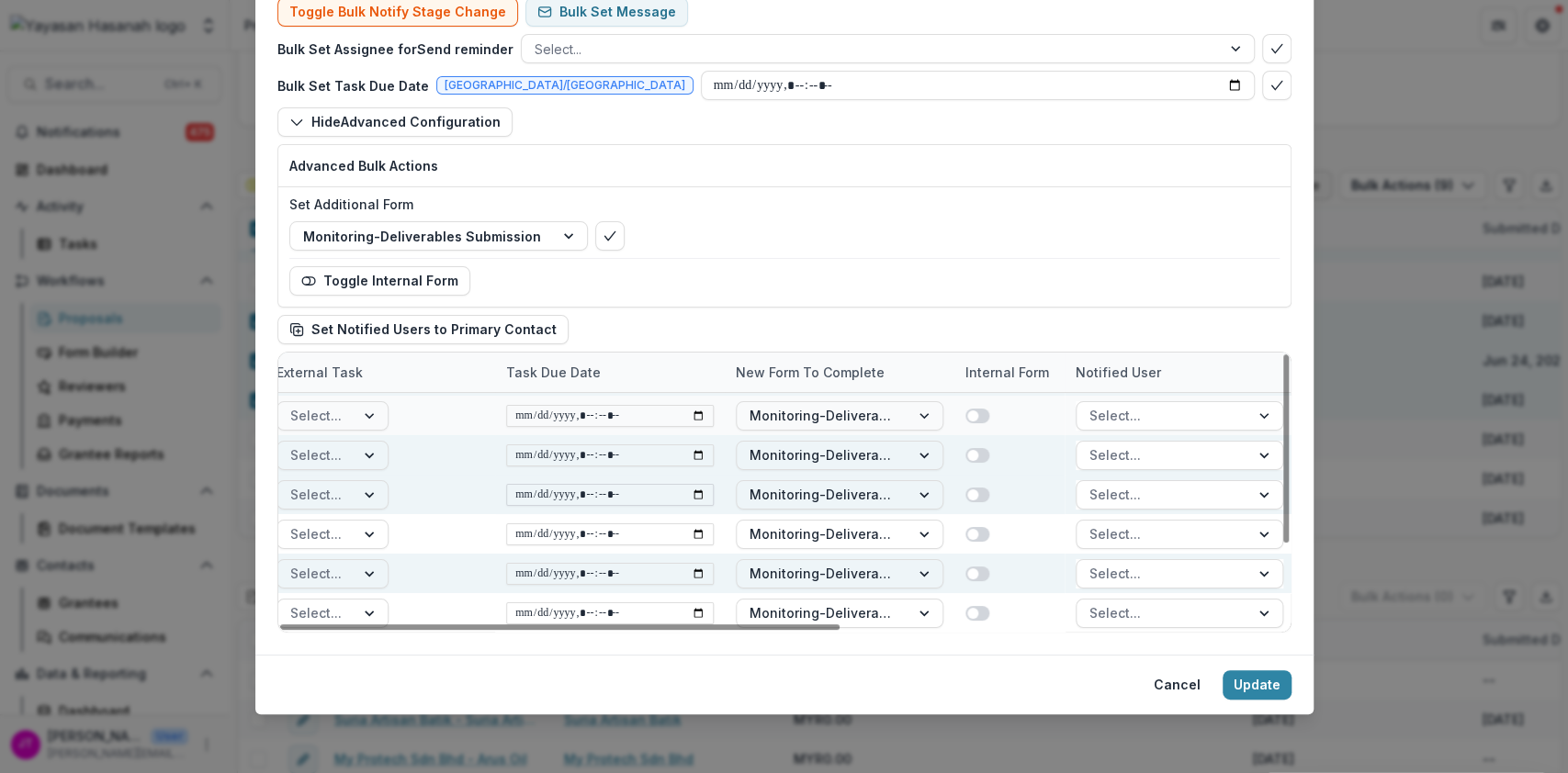
scroll to position [116, 797]
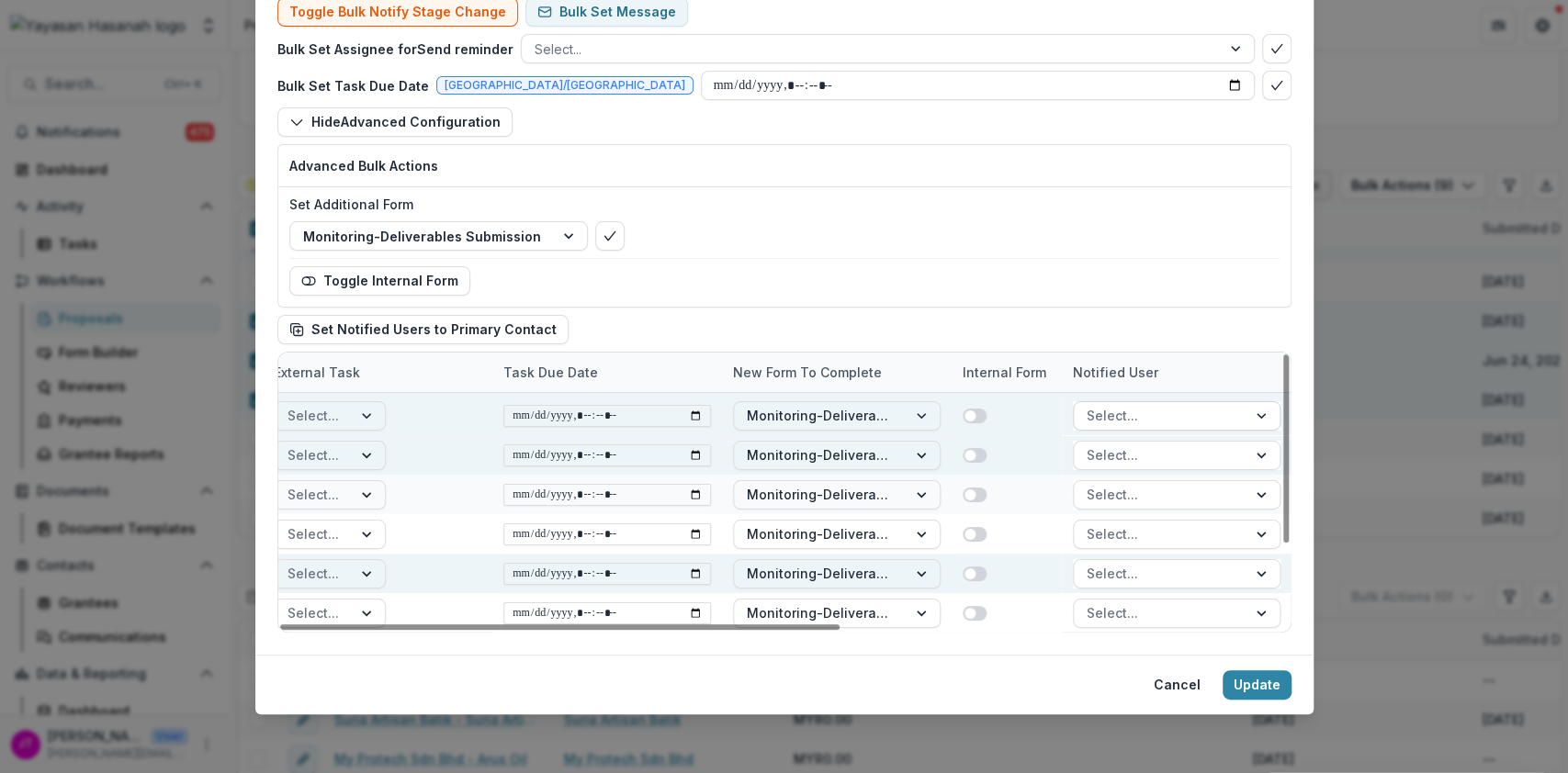
click at [1153, 411] on div at bounding box center [1160, 416] width 147 height 23
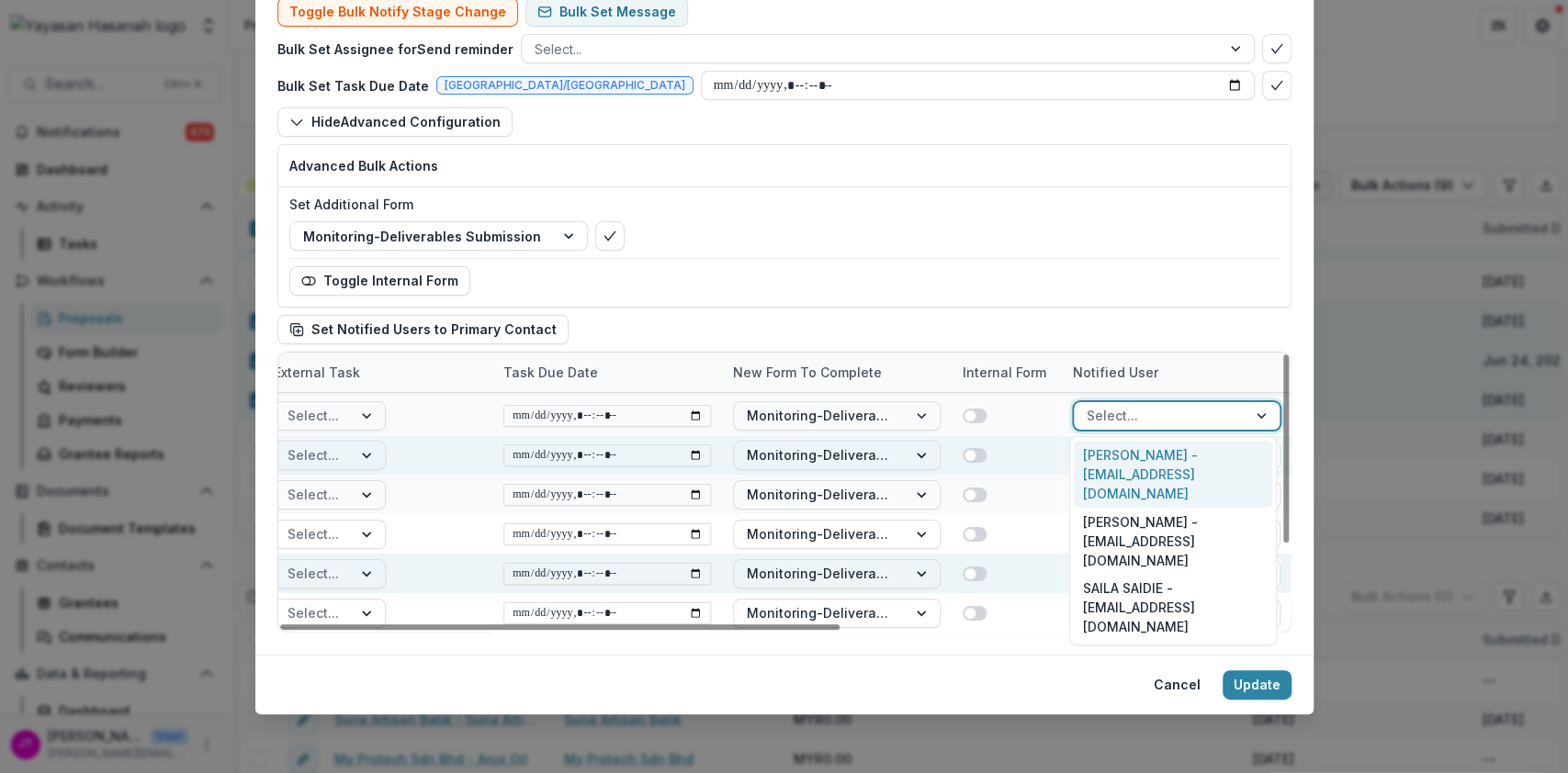
click at [1146, 466] on div "JULI APANG - info@ljdofficial.co" at bounding box center [1173, 474] width 198 height 67
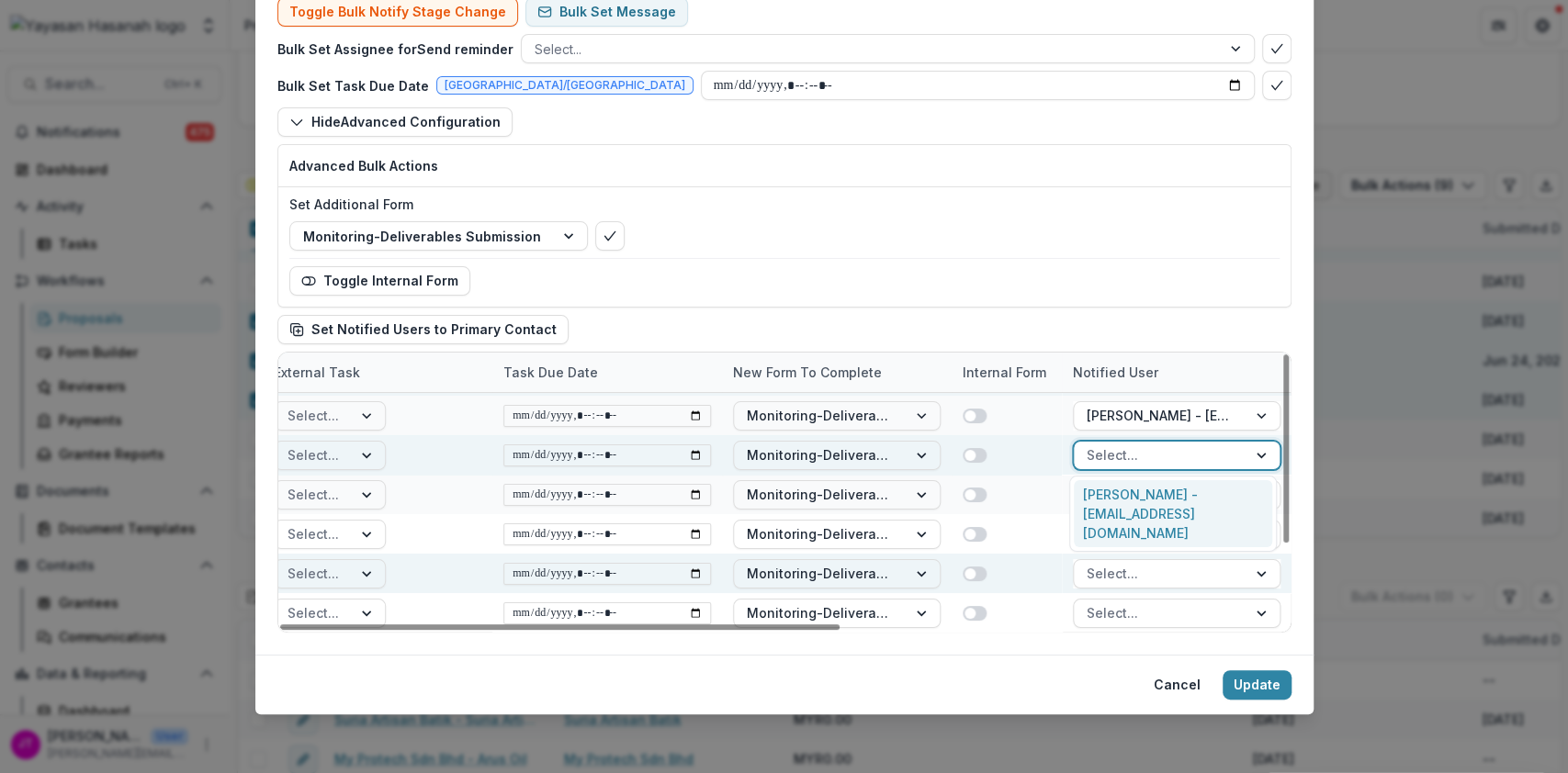
click at [1153, 450] on div at bounding box center [1160, 455] width 147 height 23
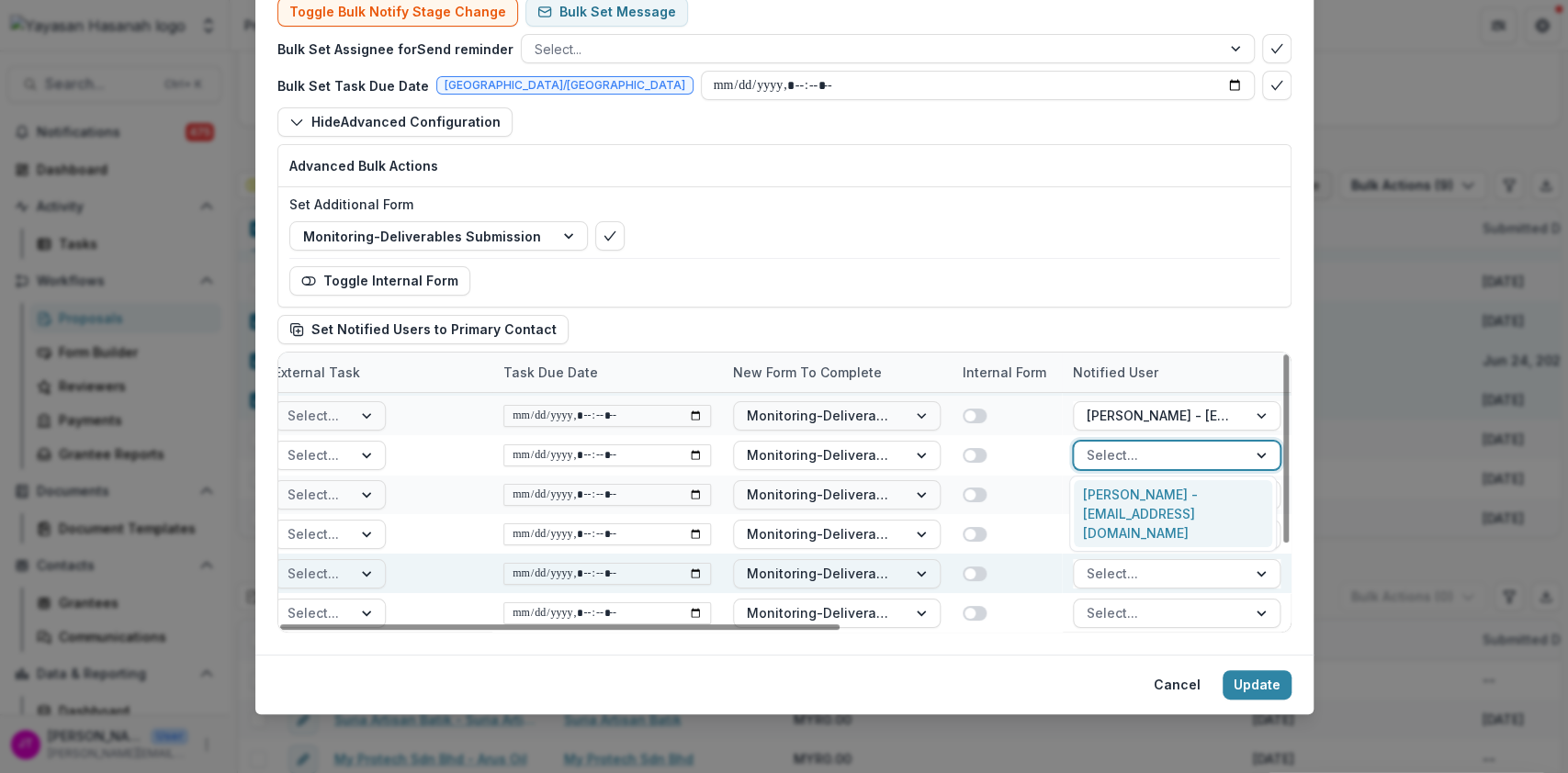
click at [1150, 501] on div "Radziah Binti Matarsad - zieahmalaysiahq@gmail.com" at bounding box center [1173, 513] width 198 height 67
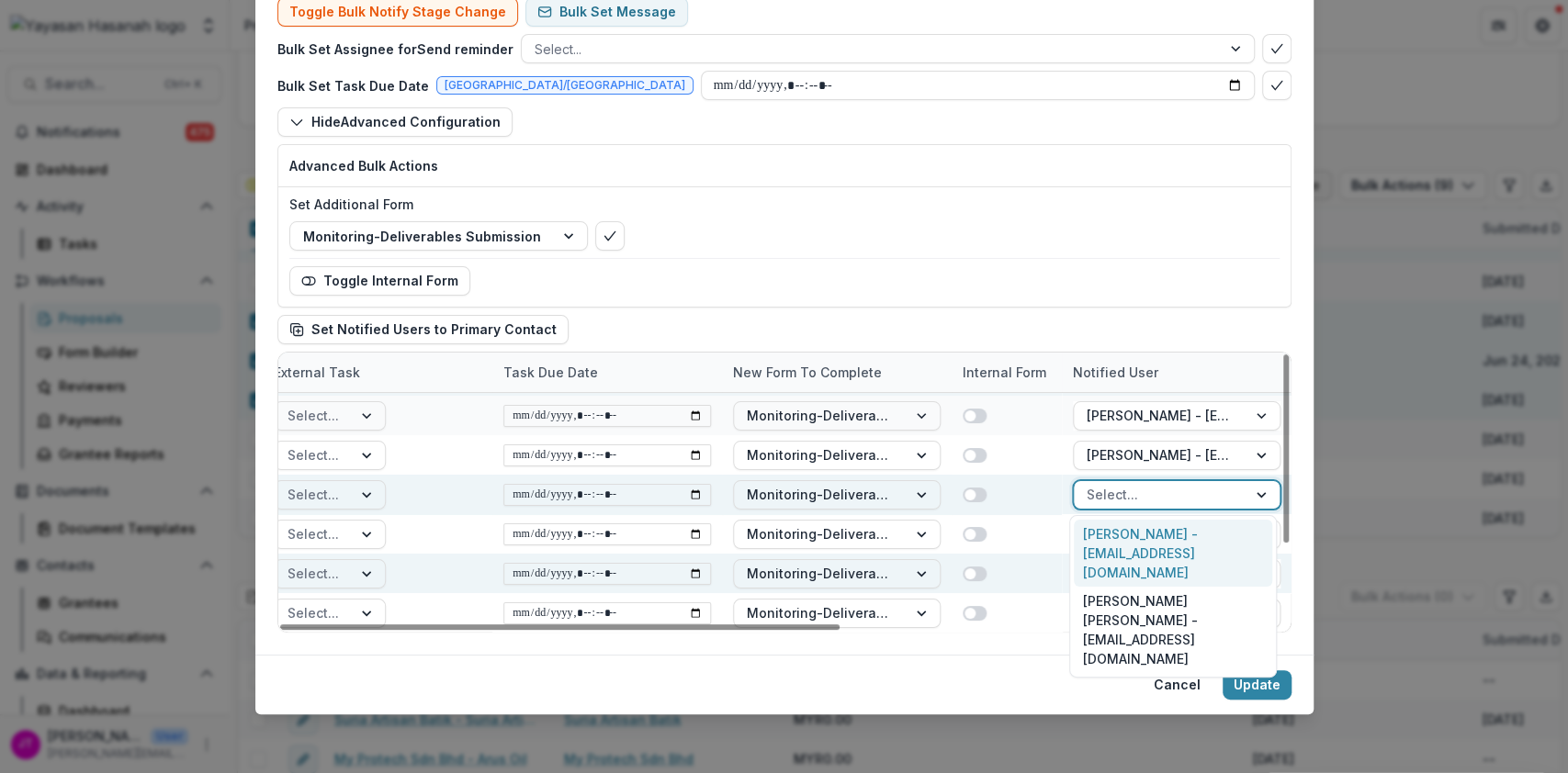
click at [1146, 489] on div at bounding box center [1160, 495] width 147 height 23
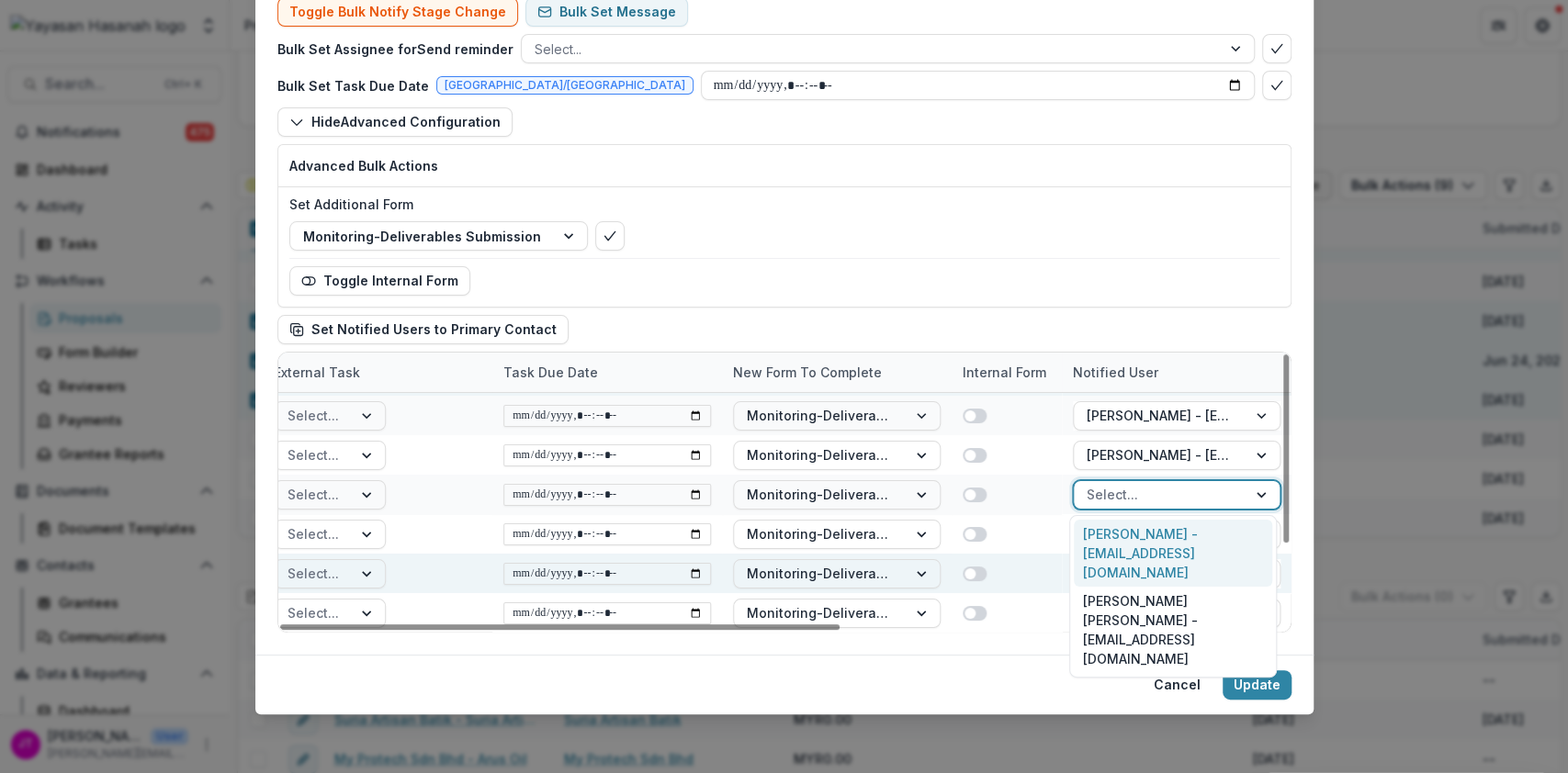
click at [1146, 537] on div "Marianah Binti Rampungan - paceavoi2018@gmail.com" at bounding box center [1173, 553] width 198 height 67
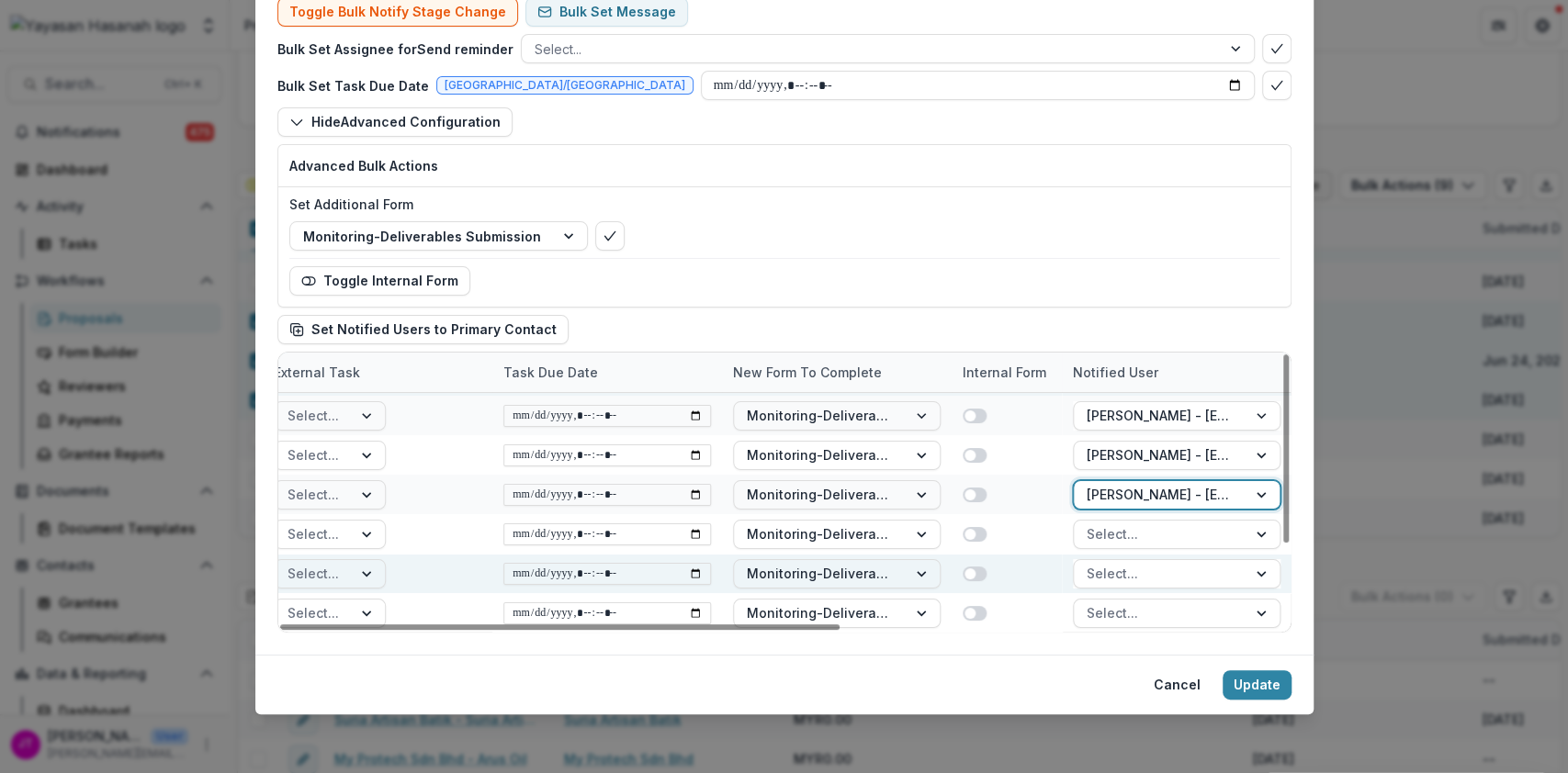
click at [1146, 537] on div at bounding box center [1160, 534] width 147 height 23
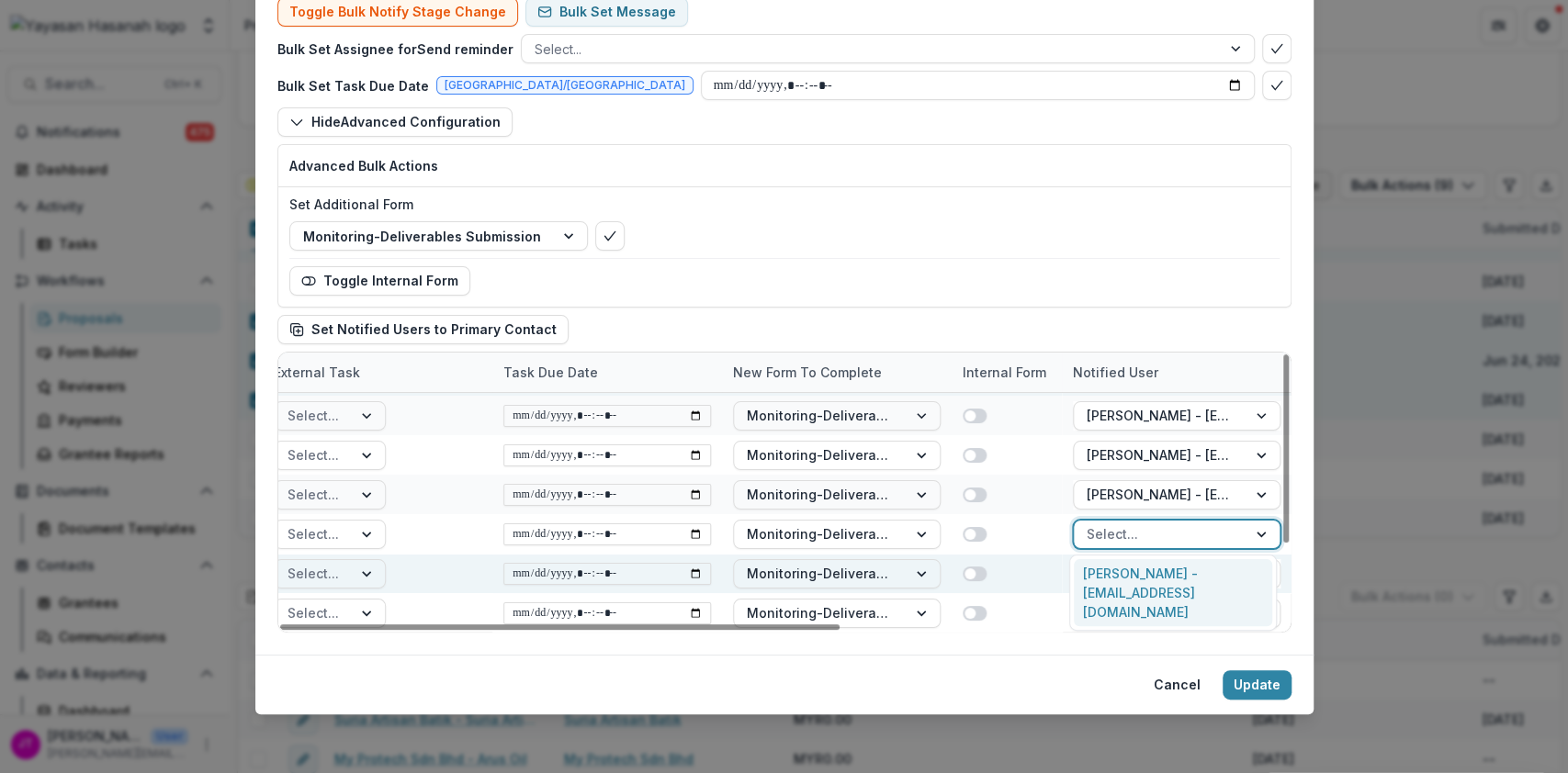
click at [1145, 584] on div "Eleena Norsin - tt.organics.esb@gmail.com" at bounding box center [1173, 592] width 198 height 67
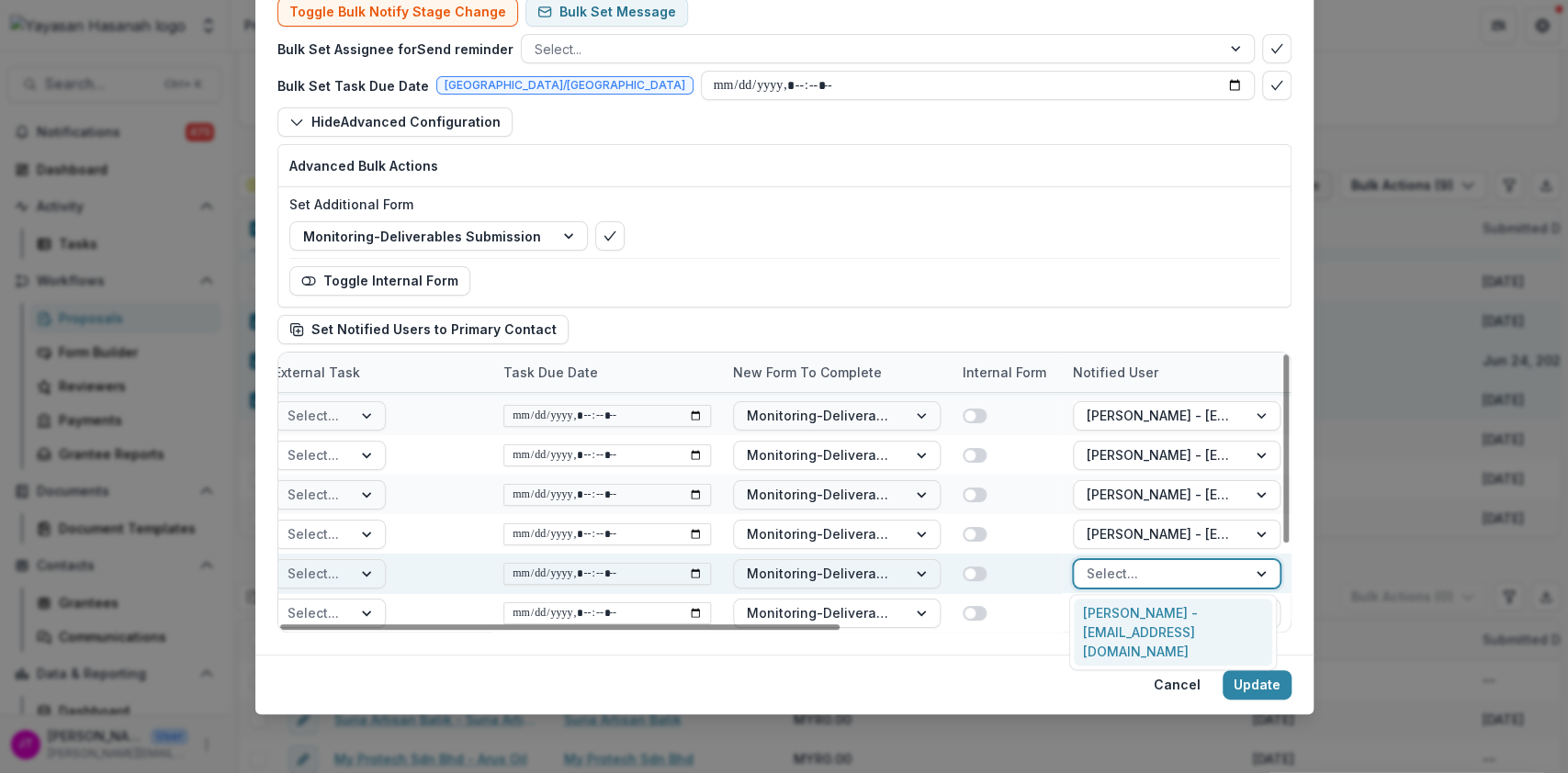
click at [1145, 573] on div at bounding box center [1160, 574] width 147 height 23
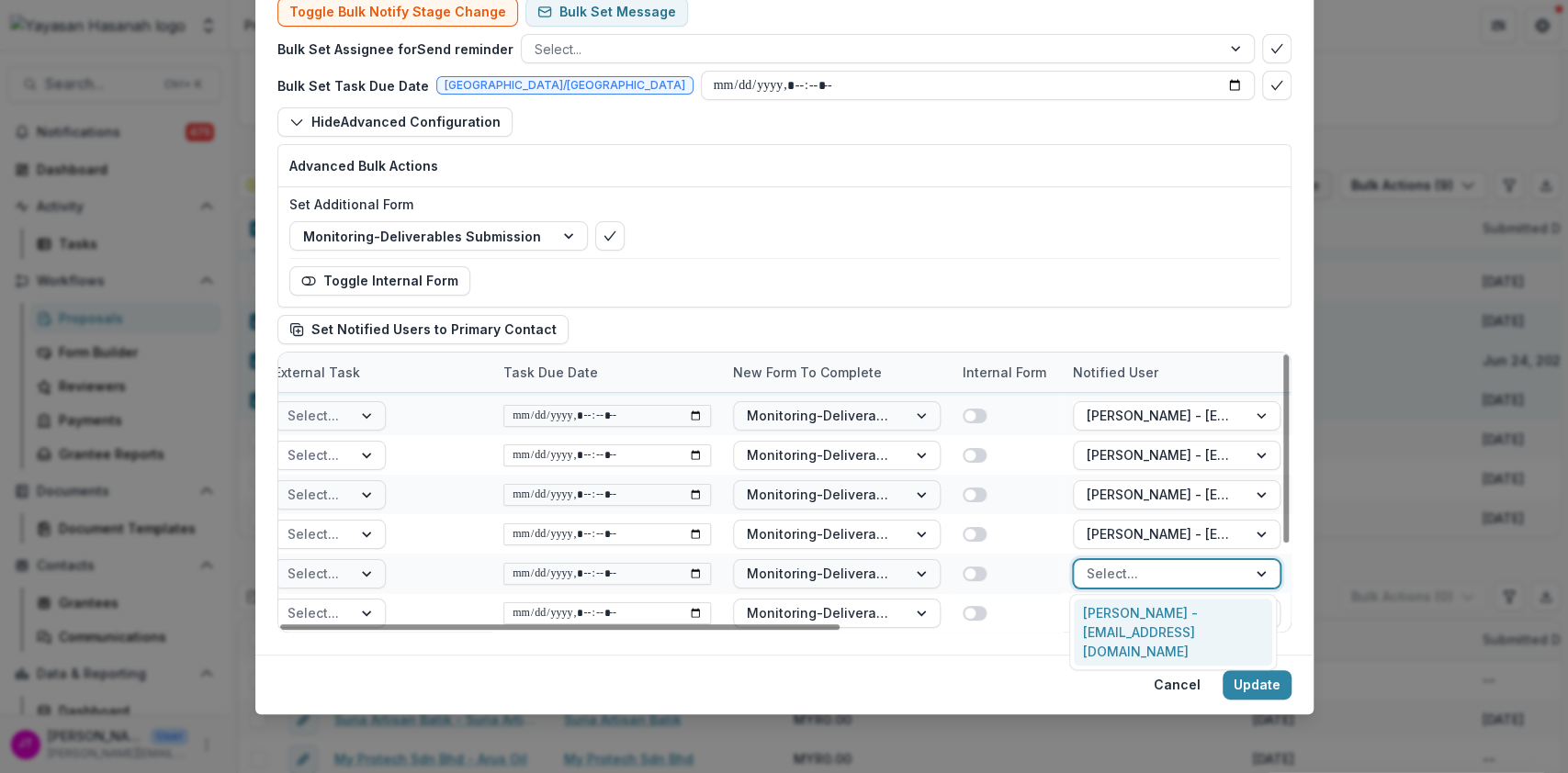
click at [1146, 626] on div "BENNY FRANKLIN HARTHEMAN - bennyfh88@gmail.com" at bounding box center [1173, 631] width 198 height 67
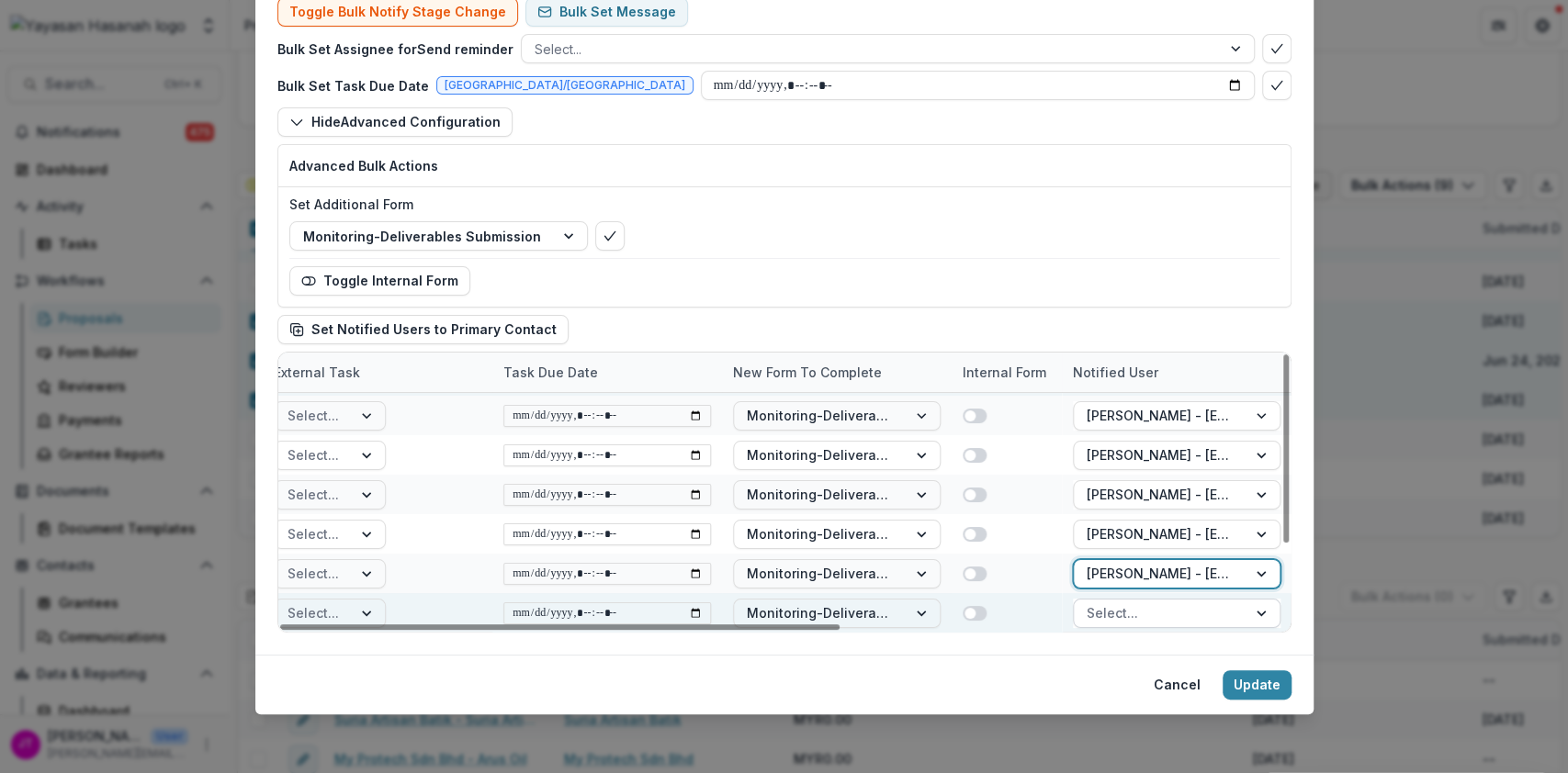
click at [1143, 602] on div at bounding box center [1160, 613] width 147 height 23
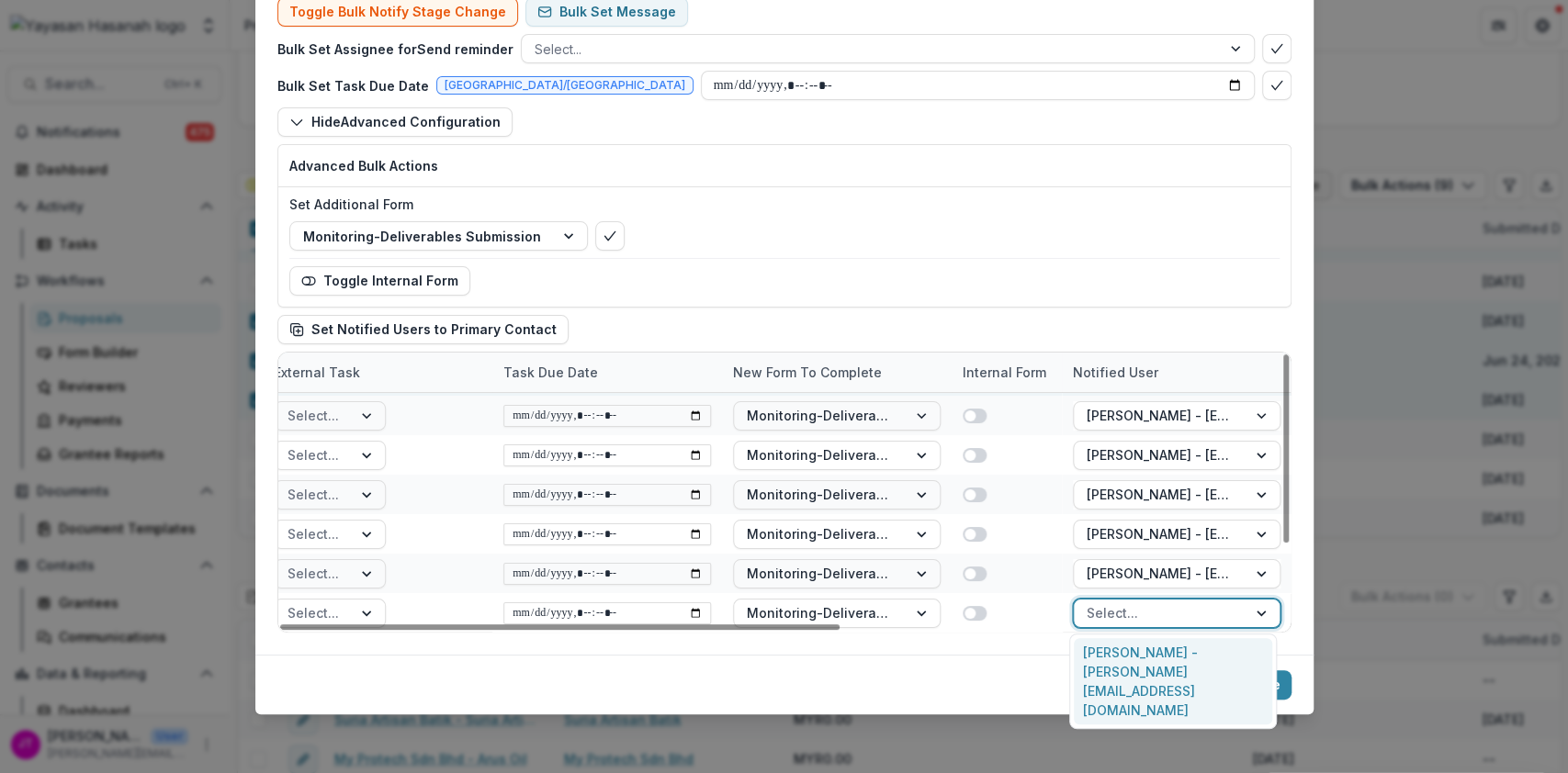
click at [1147, 656] on div "Nathaniel Bin Maikol - nathanielmaikol@yahoo.com" at bounding box center [1173, 681] width 198 height 86
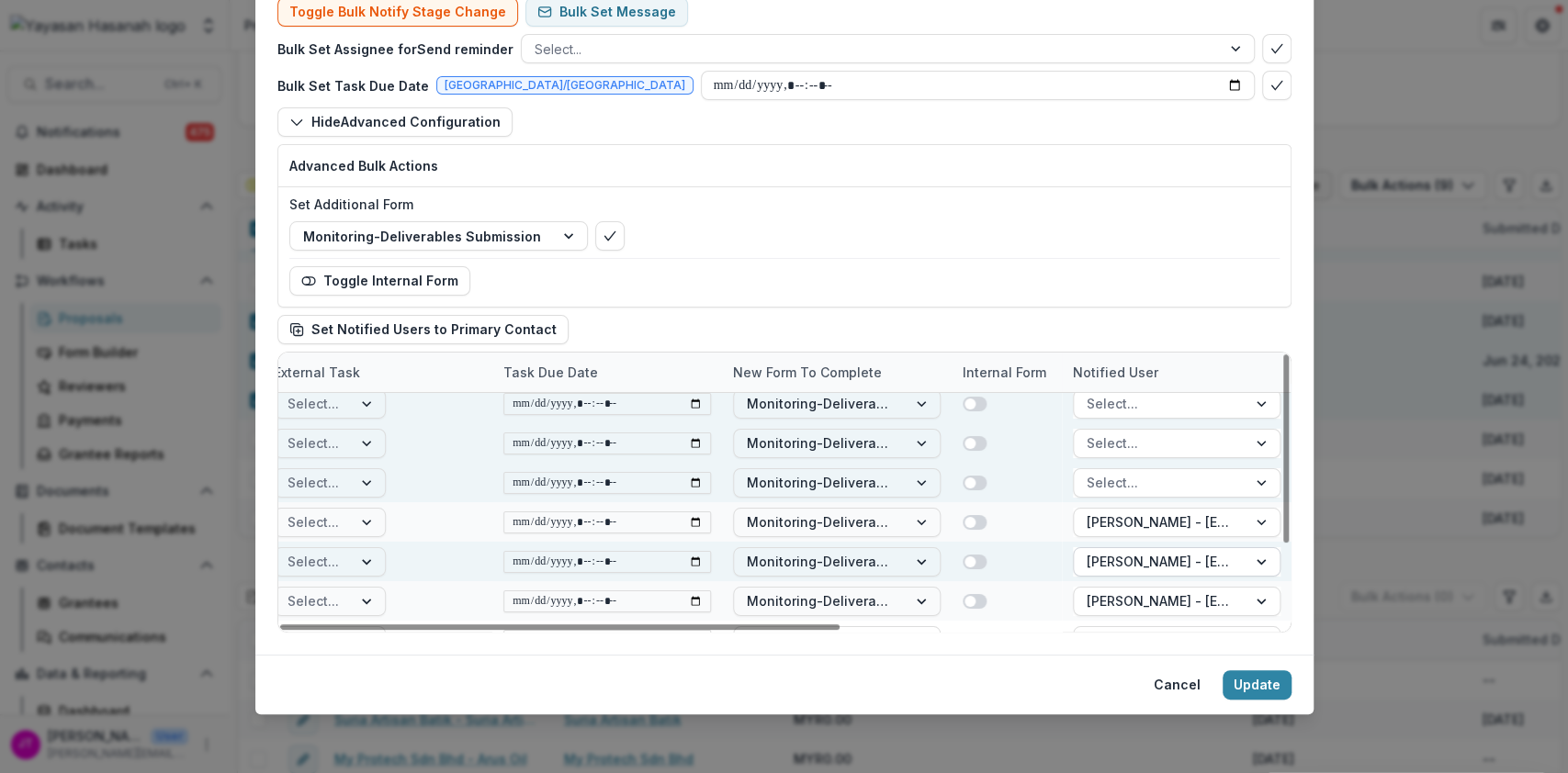
scroll to position [0, 797]
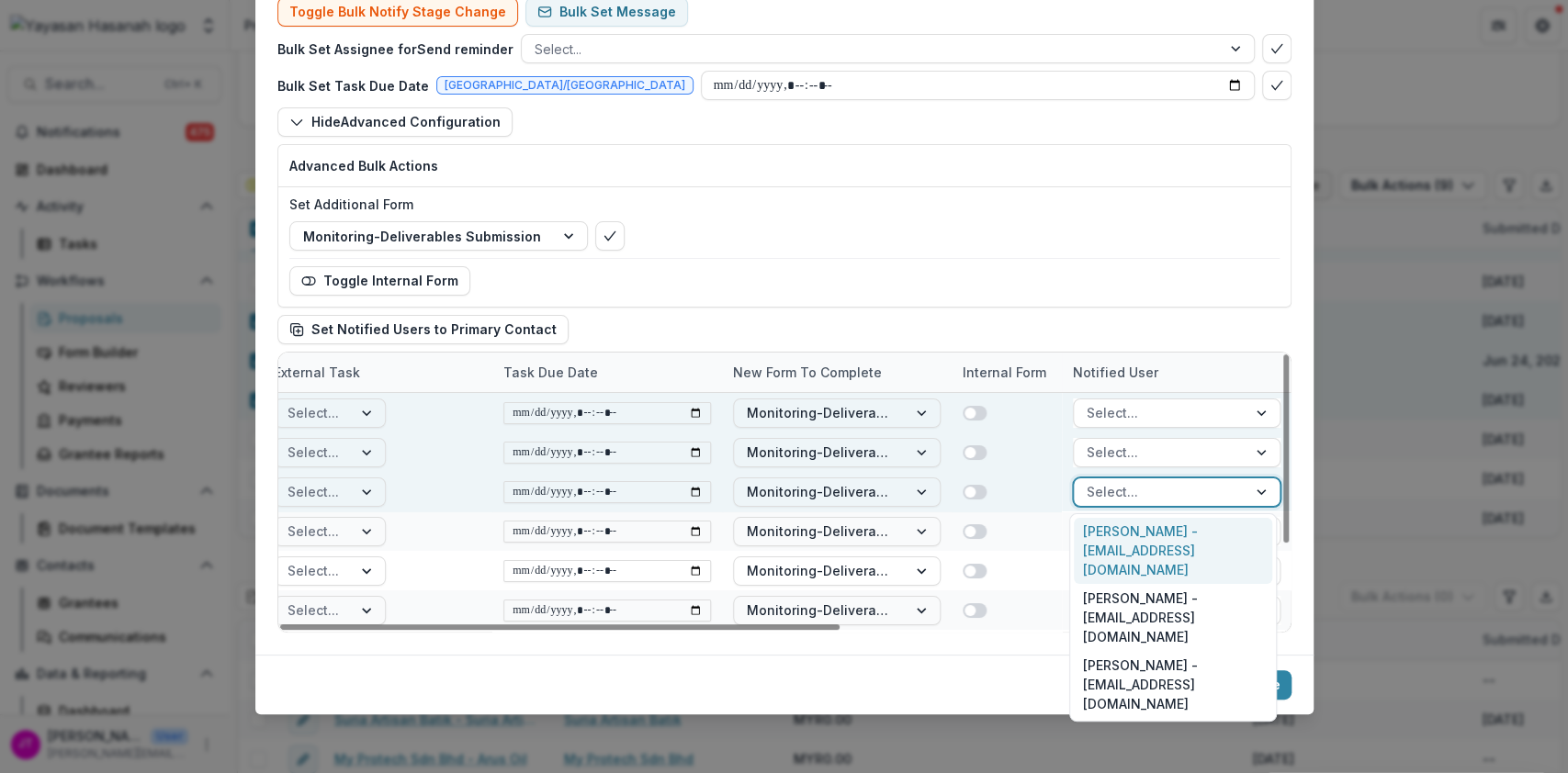
click at [1139, 489] on div at bounding box center [1160, 492] width 147 height 23
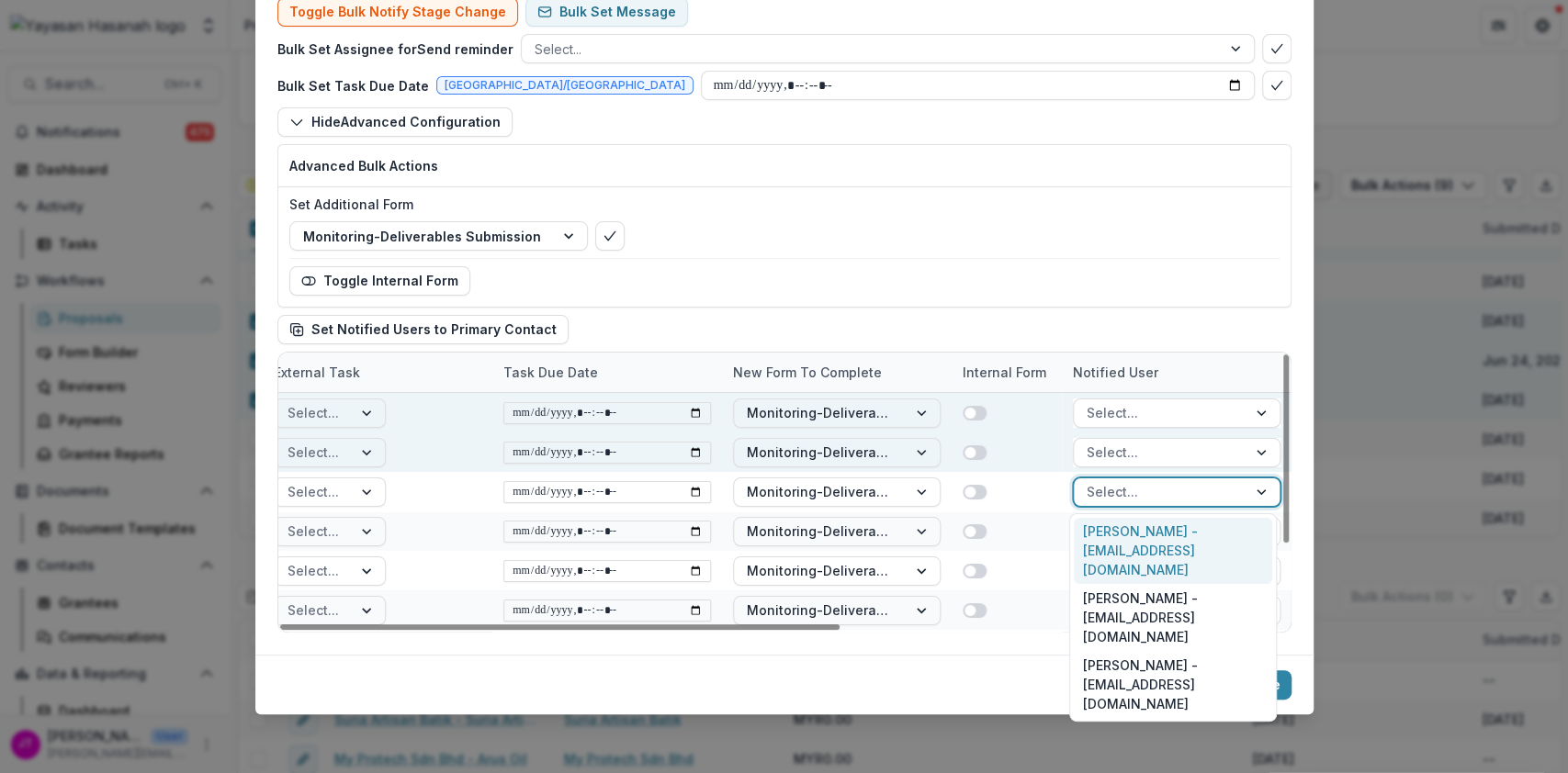
click at [1142, 530] on div "Nur Izzati Binti Zalaluddin - izzati.zalaluddin91@gmail.com" at bounding box center [1173, 551] width 198 height 67
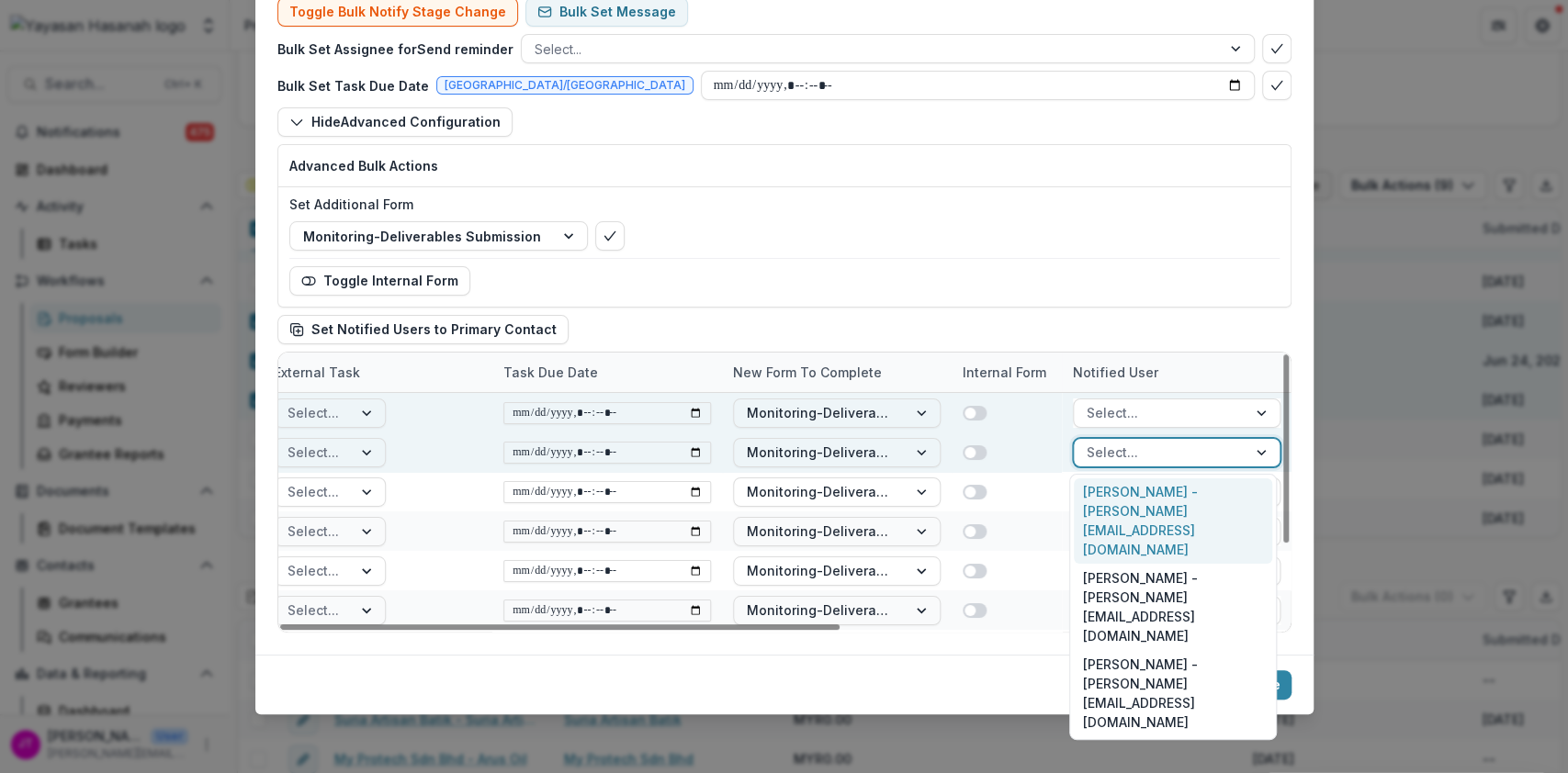
click at [1146, 445] on div at bounding box center [1160, 453] width 147 height 23
click at [1149, 489] on div "Ariff Ikhzam bin Mohd Mufaradzi - ariff.ikhzam@gmail.co" at bounding box center [1173, 521] width 198 height 86
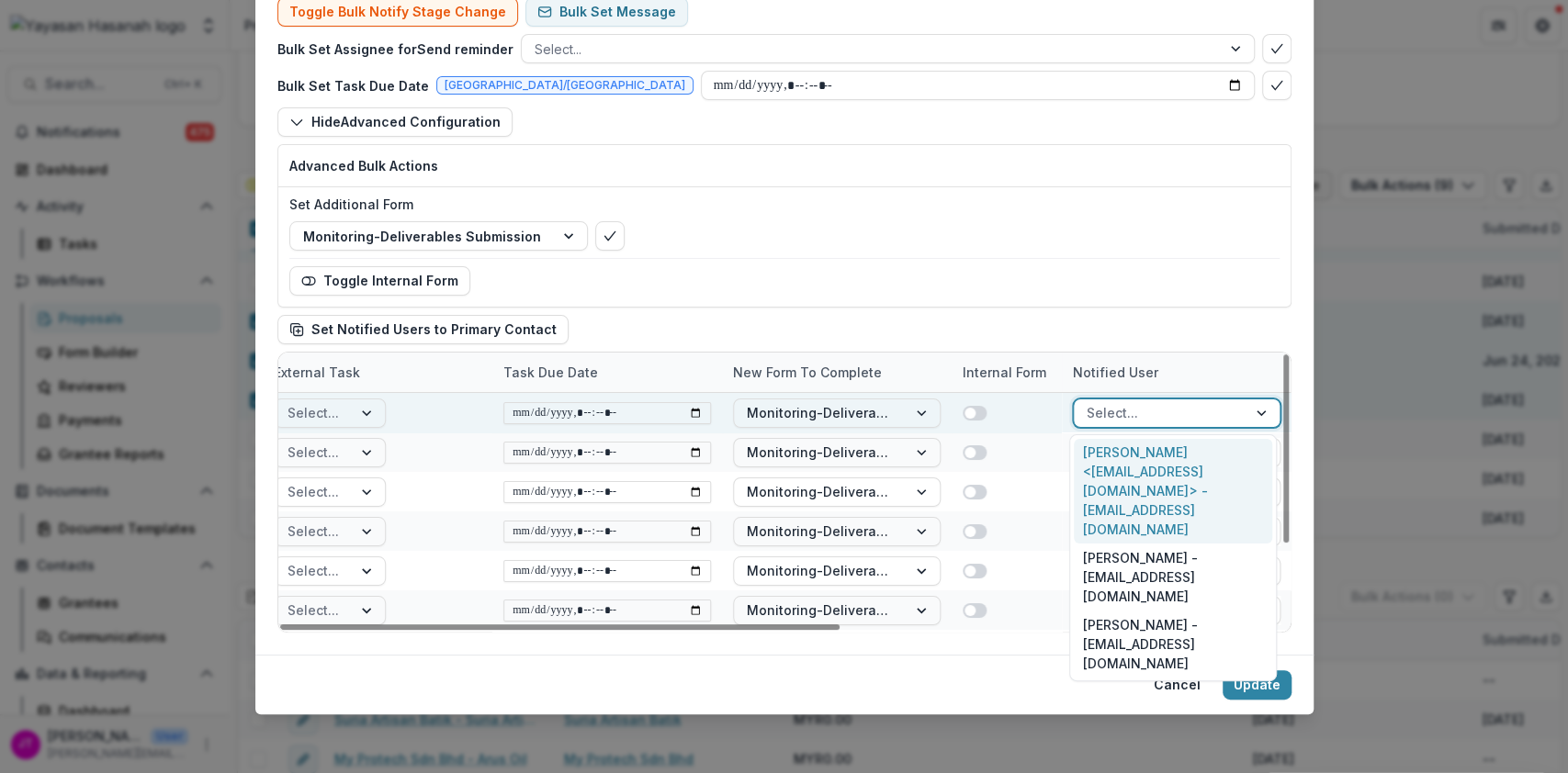
click at [1139, 415] on div at bounding box center [1160, 413] width 147 height 23
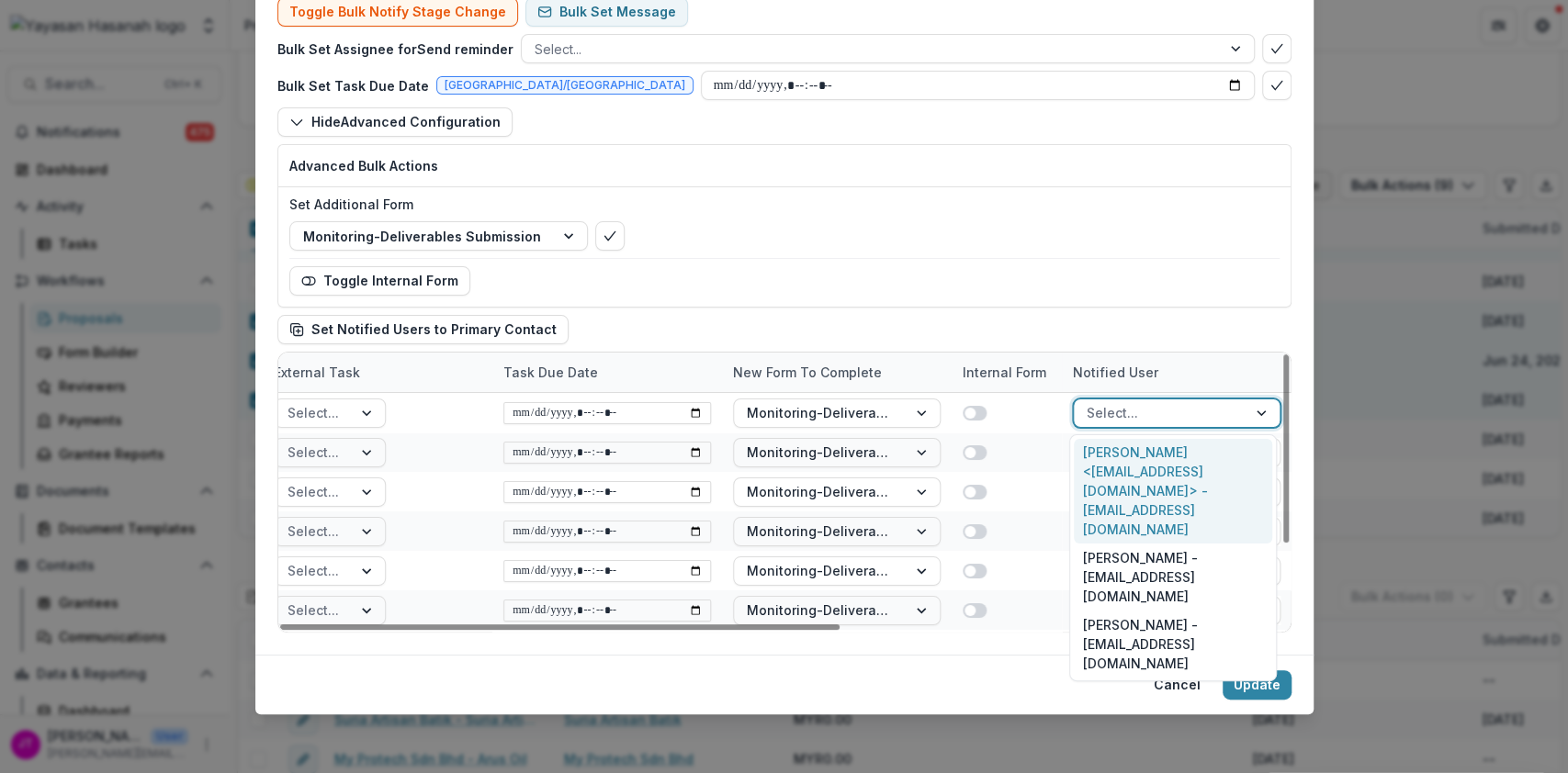
click at [1141, 456] on div "Shahrizal Bin Denci <dnhplantation@gmail.com> - dnhplantation@gmail.com" at bounding box center [1173, 492] width 198 height 105
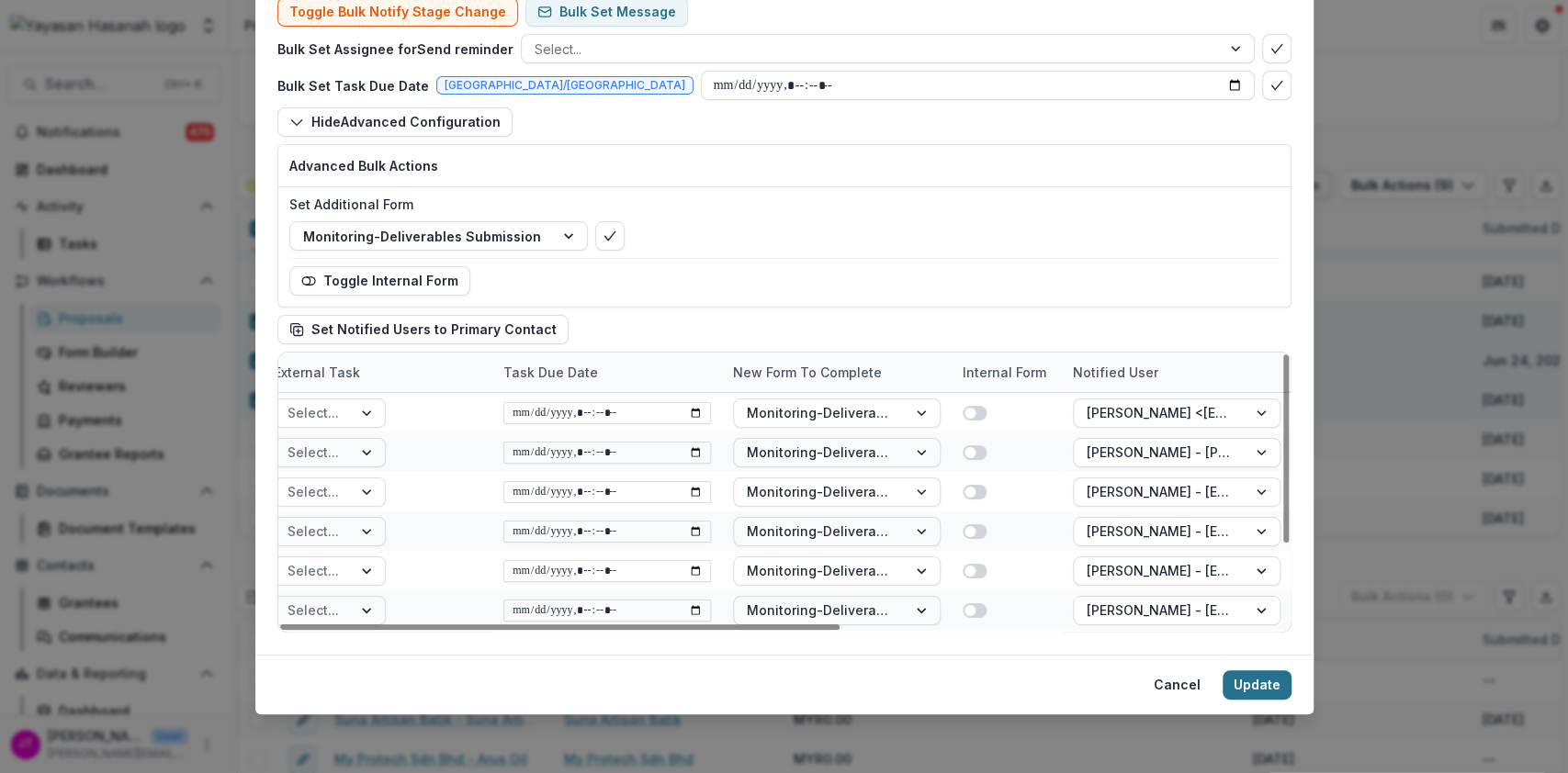
click at [1253, 687] on button "Update" at bounding box center [1257, 685] width 69 height 29
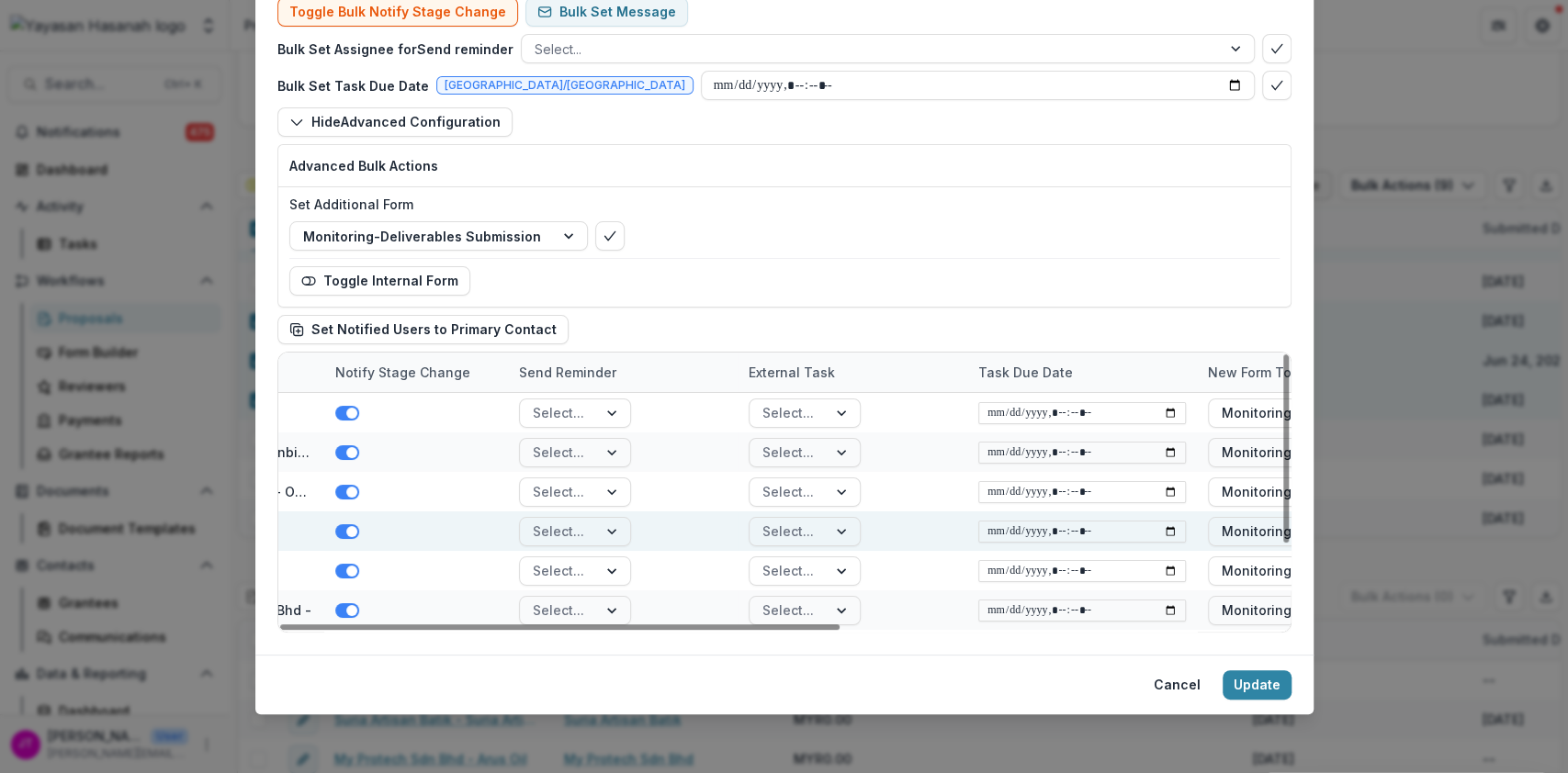
scroll to position [0, 320]
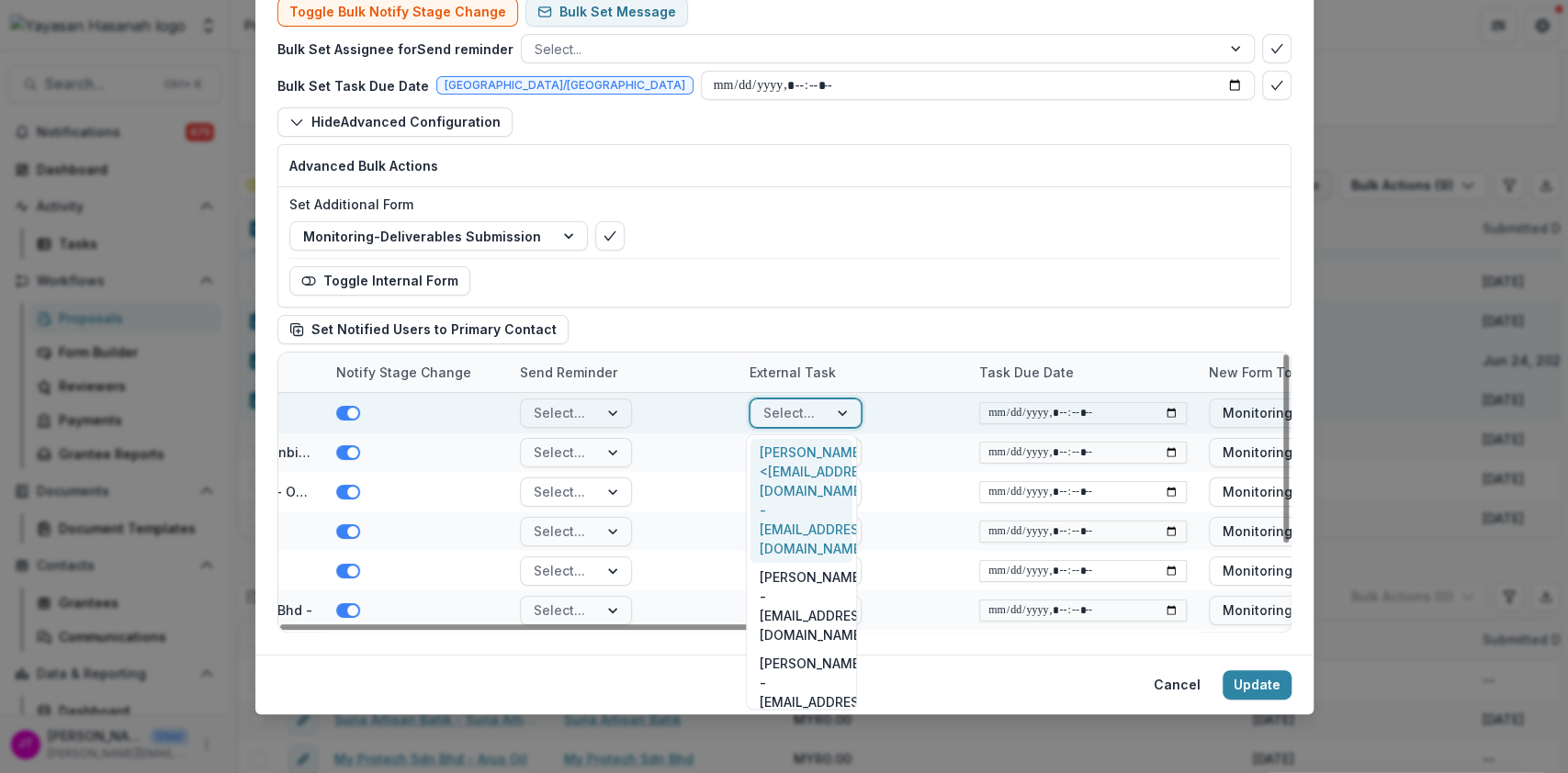
click at [815, 400] on div "Select..." at bounding box center [789, 412] width 77 height 26
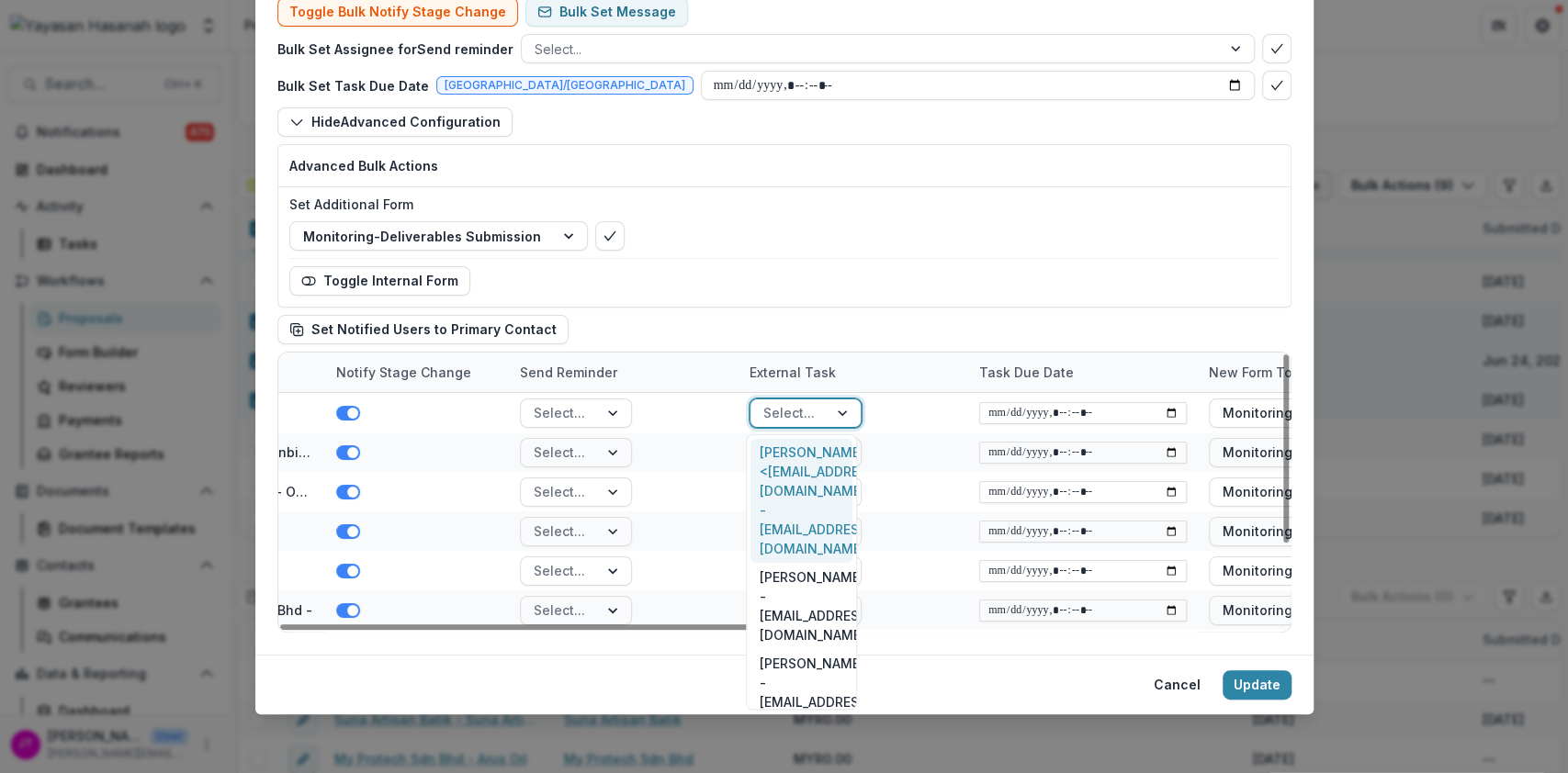
click at [808, 460] on div "Shahrizal Bin Denci <dnhplantation@gmail.com> - dnhplantation@gmail.com" at bounding box center [801, 502] width 101 height 125
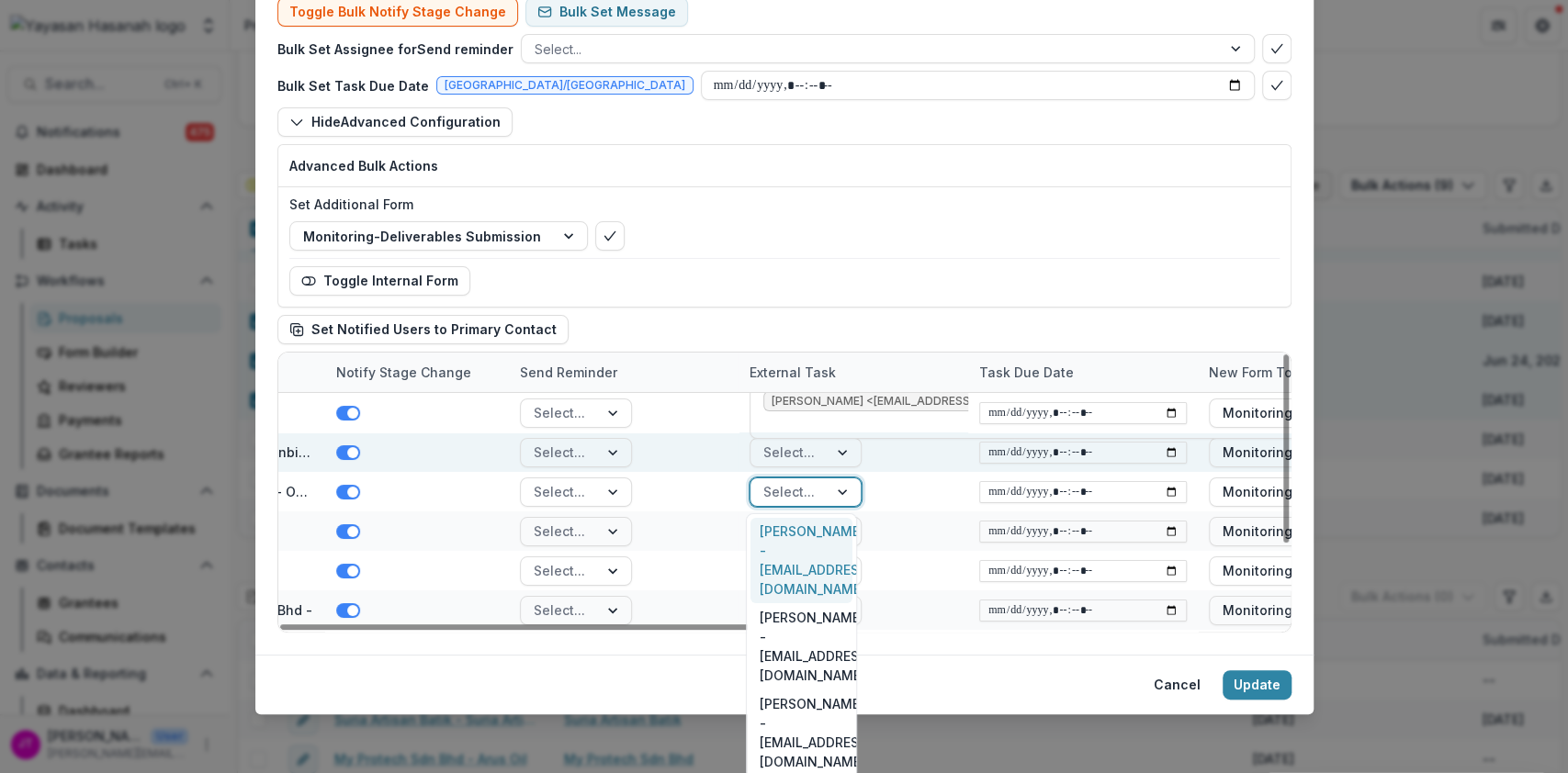
click at [813, 528] on div "Nur Izzati Binti Zalaluddin - izzati.zalaluddin91@gmail.com" at bounding box center [801, 561] width 101 height 86
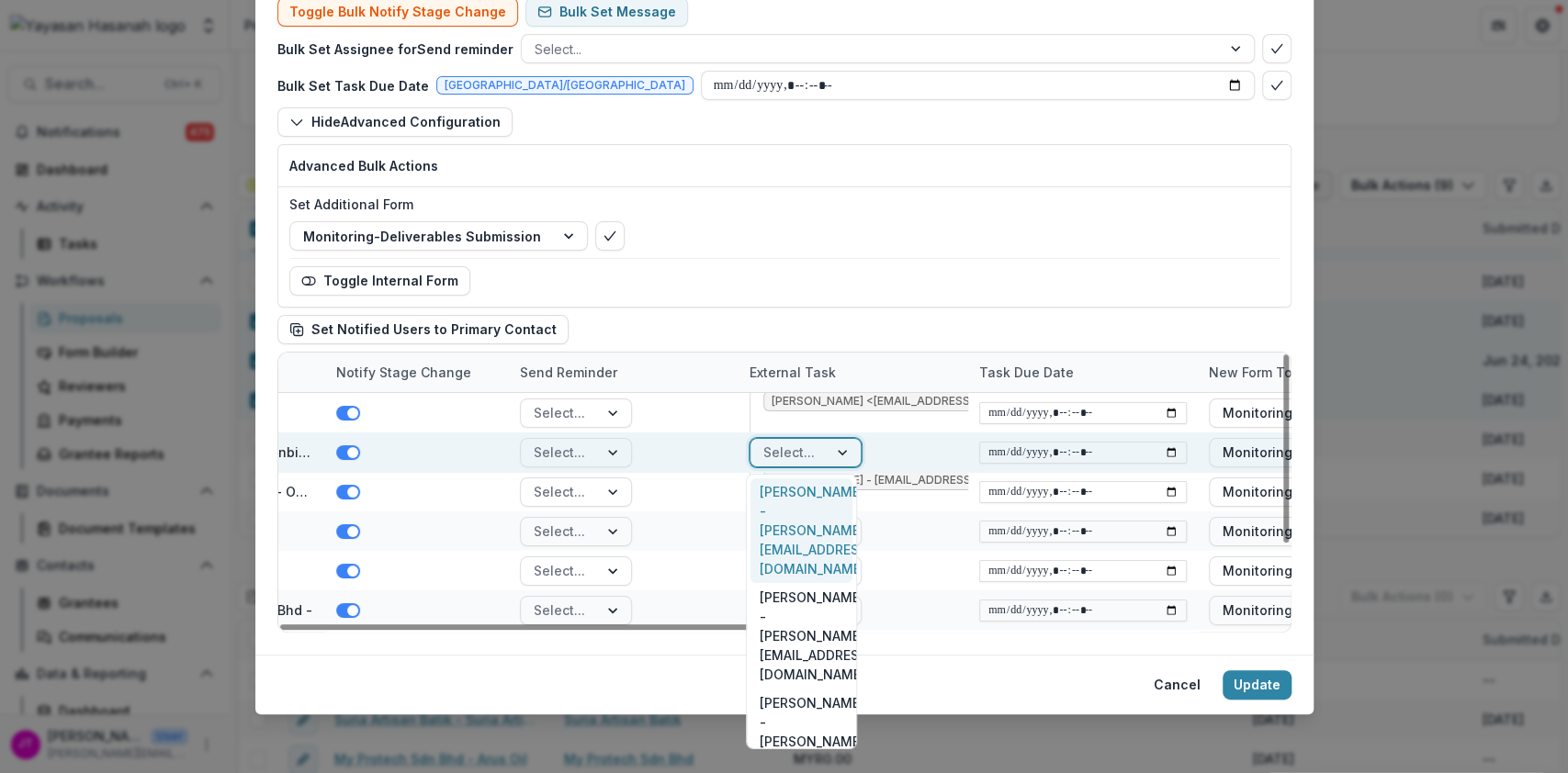
click at [821, 453] on div "Select..." at bounding box center [789, 452] width 77 height 26
click at [812, 501] on div "Ariff Ikhzam bin Mohd Mufaradzi - ariff.ikhzam@gmail.co" at bounding box center [801, 531] width 101 height 105
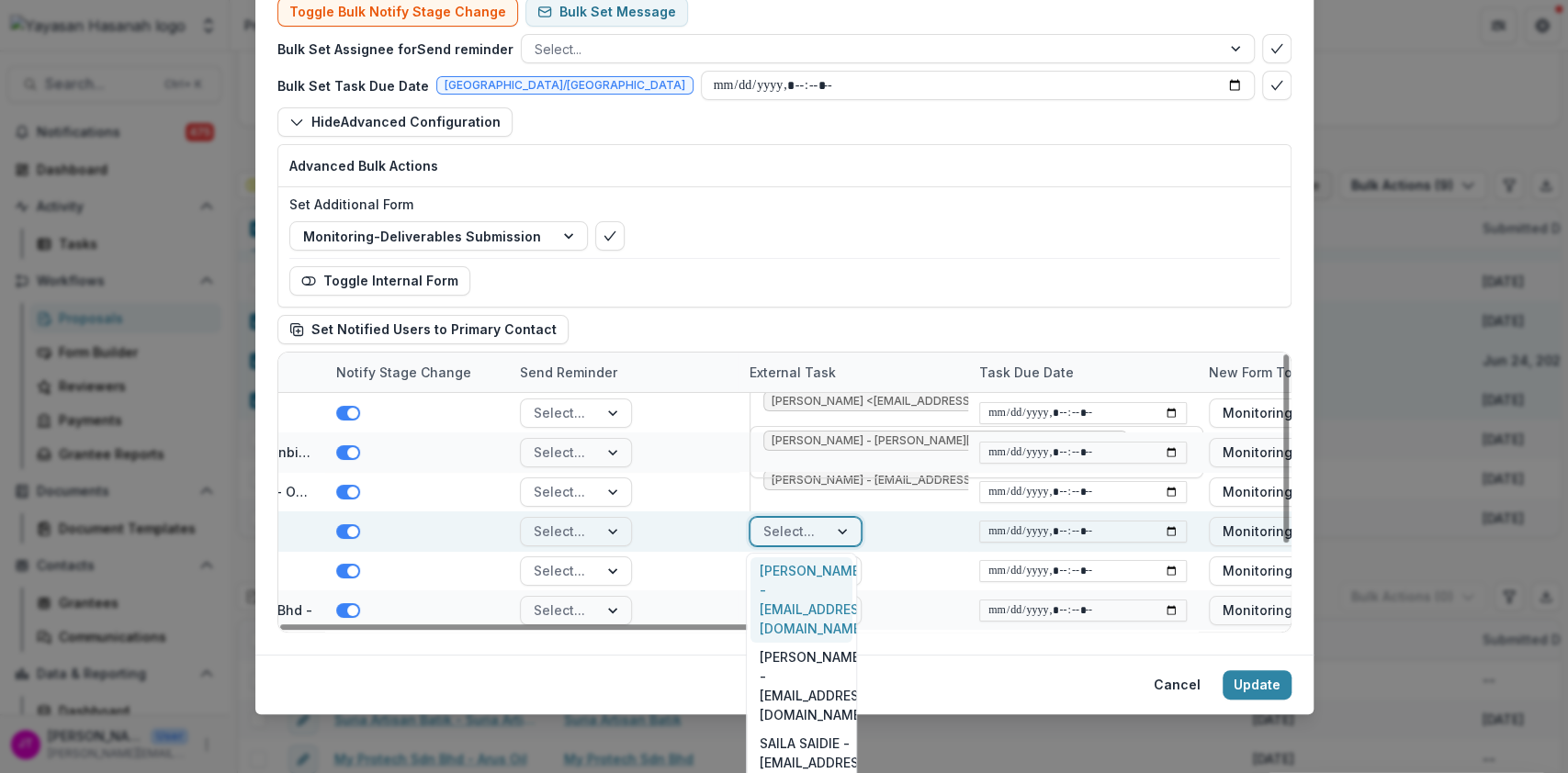
click at [809, 522] on div "Select..." at bounding box center [789, 531] width 77 height 26
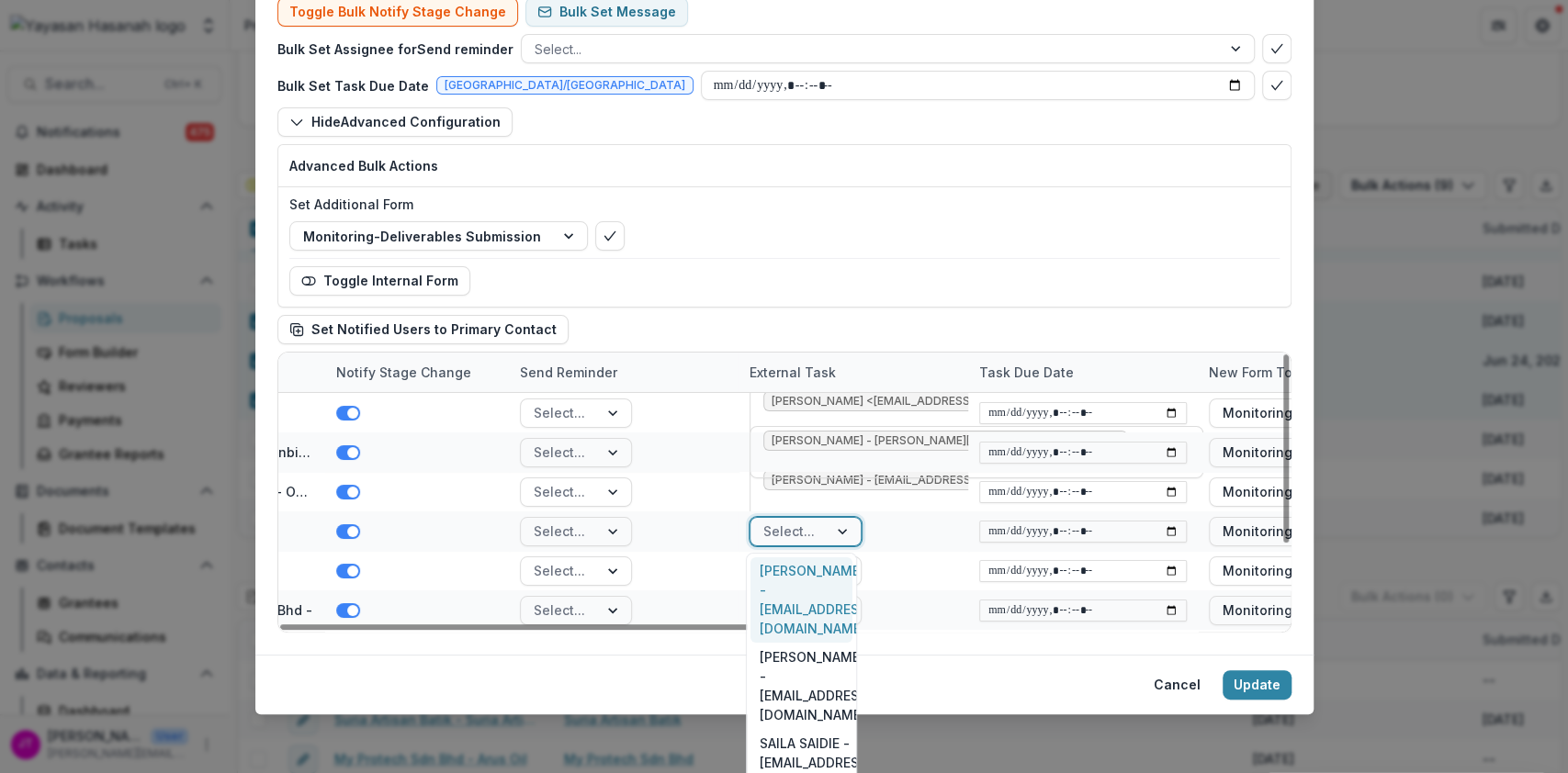
click at [805, 574] on div "JULI APANG - info@ljdofficial.co" at bounding box center [801, 600] width 101 height 86
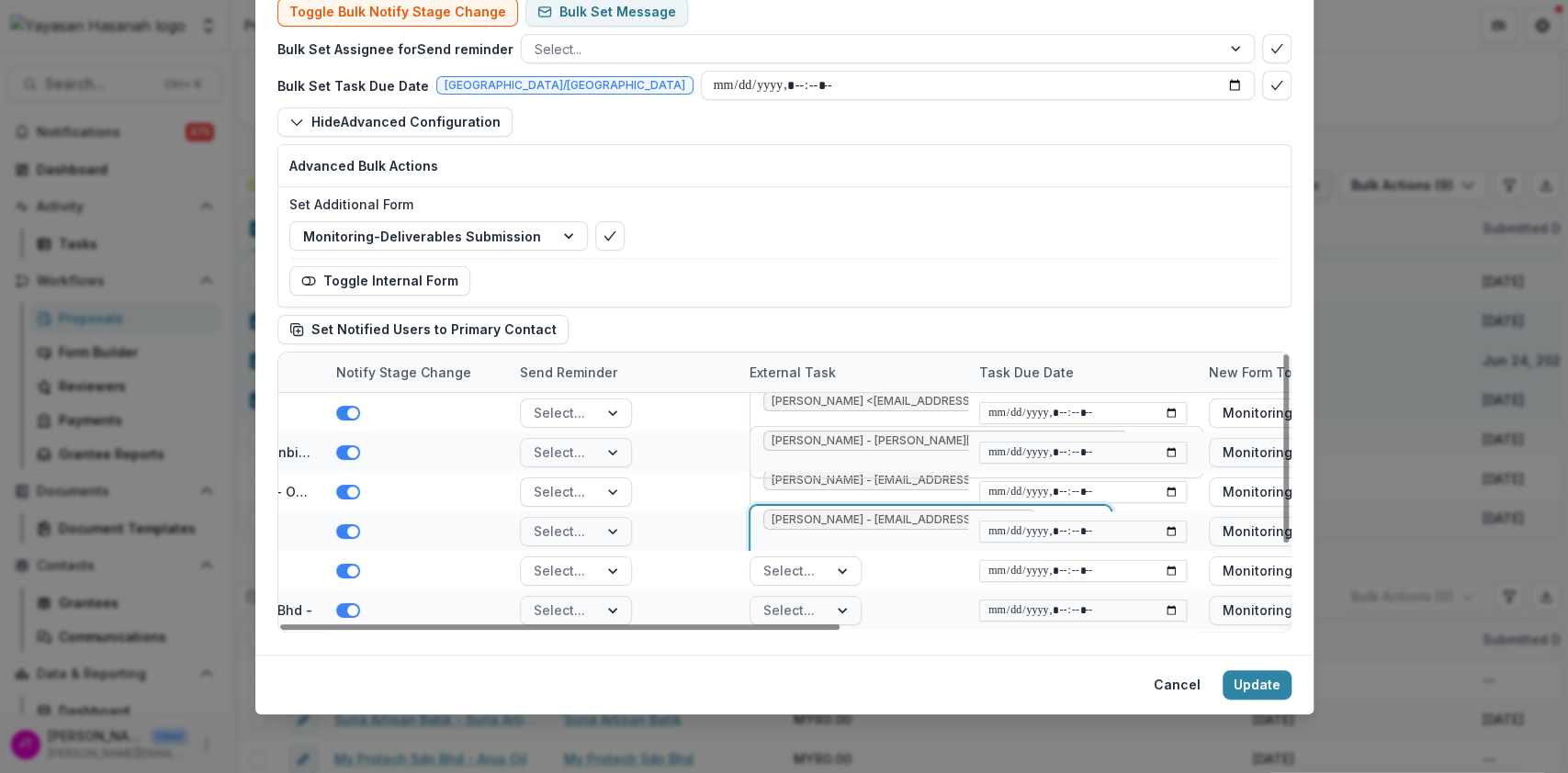
click at [805, 574] on div at bounding box center [789, 571] width 52 height 23
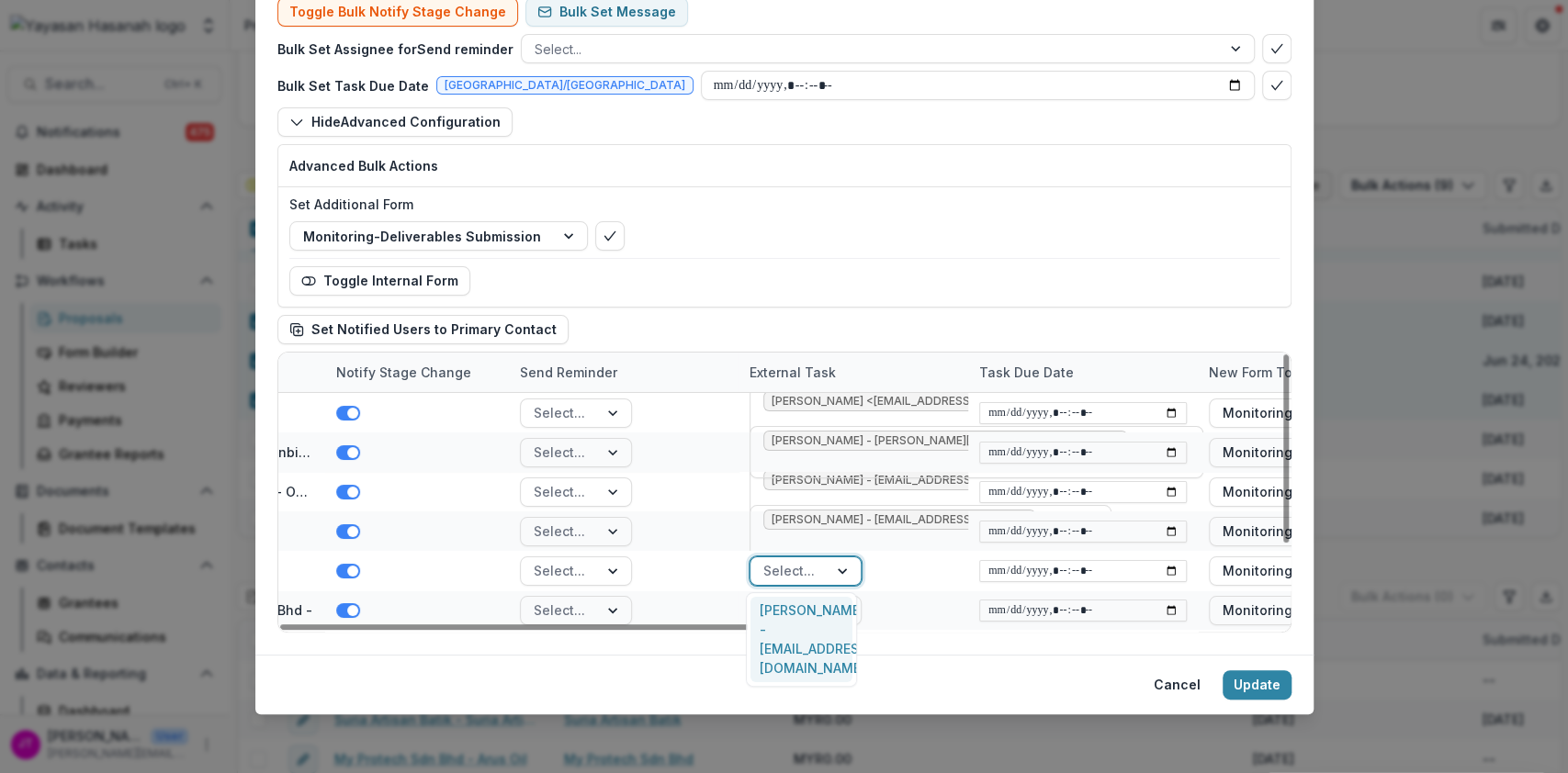
click at [807, 613] on div "Radziah Binti Matarsad - zieahmalaysiahq@gmail.com" at bounding box center [801, 640] width 101 height 86
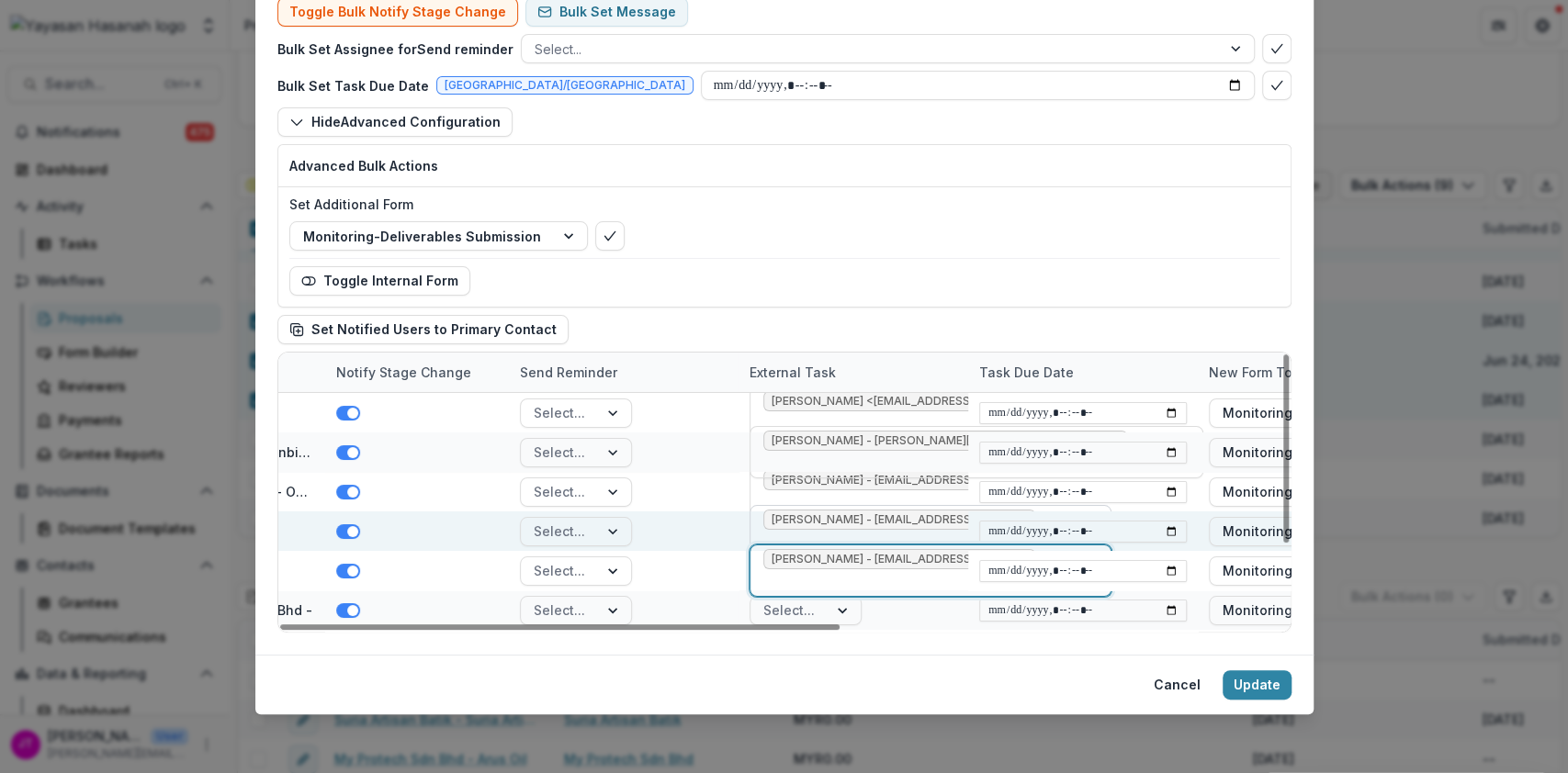
scroll to position [116, 320]
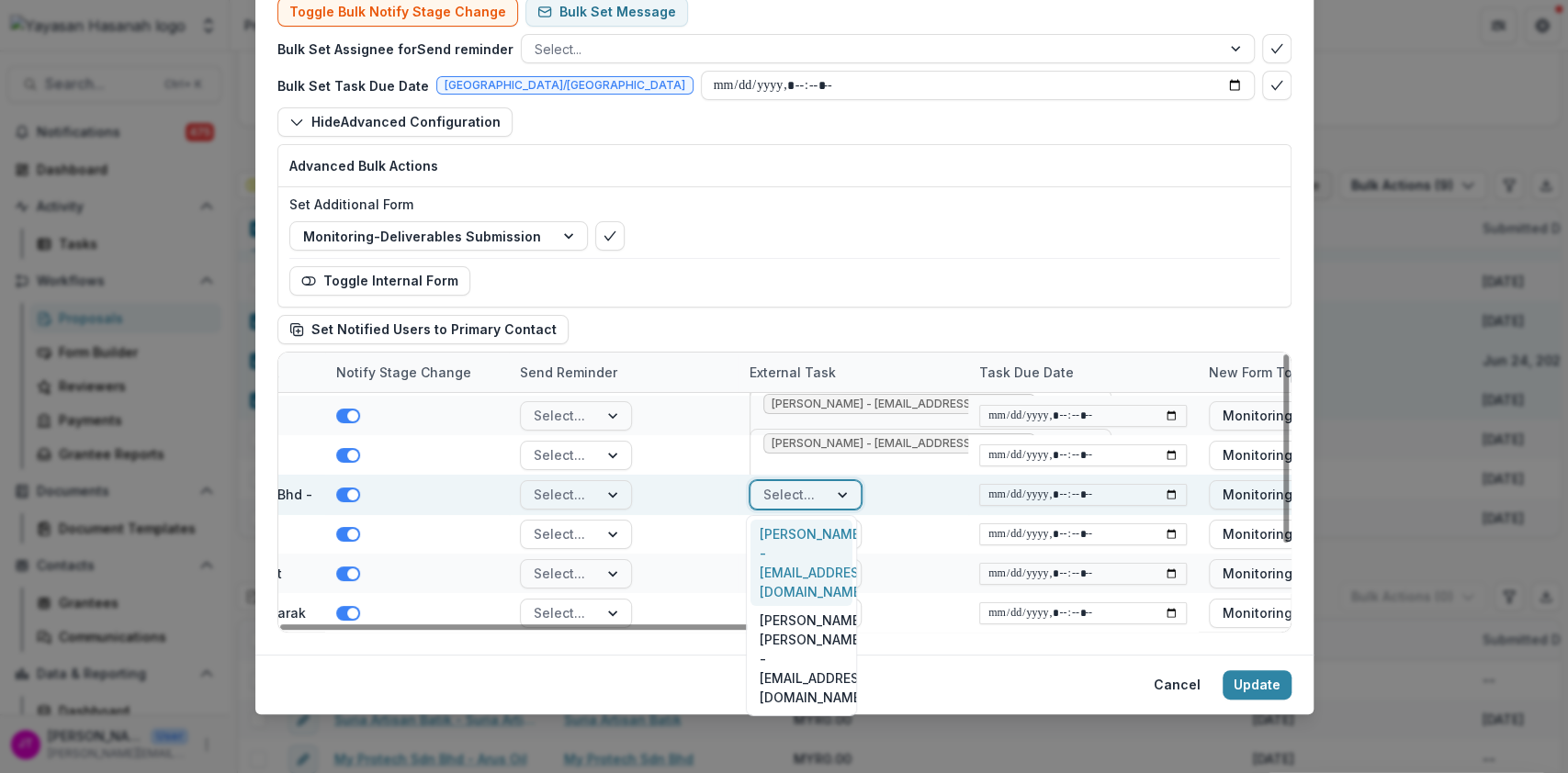
click at [812, 500] on div "Select..." at bounding box center [789, 494] width 77 height 26
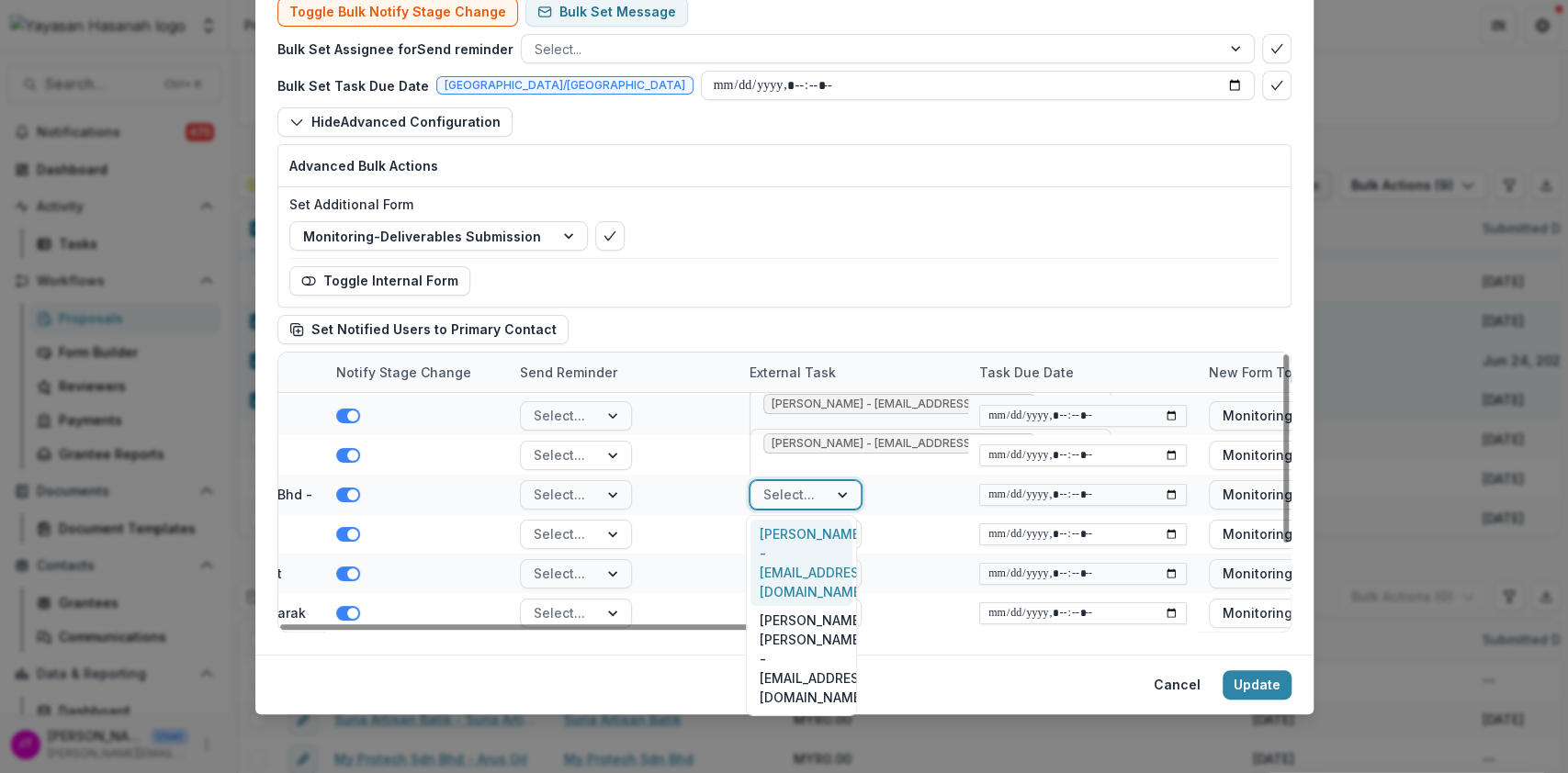
click at [811, 543] on div "Marianah Binti Rampungan - paceavoi2018@gmail.com" at bounding box center [801, 563] width 101 height 86
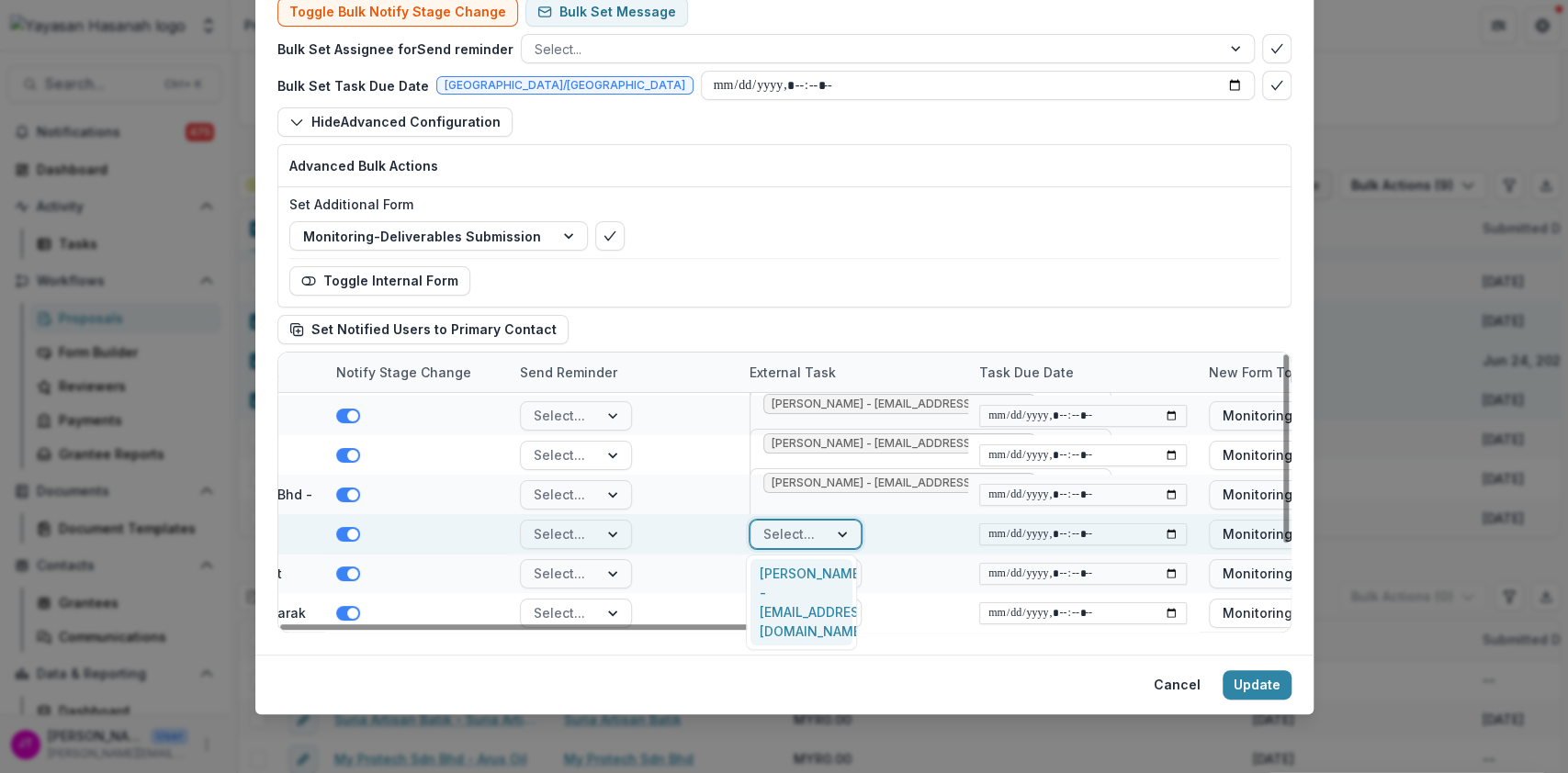
click at [808, 534] on div at bounding box center [789, 534] width 52 height 23
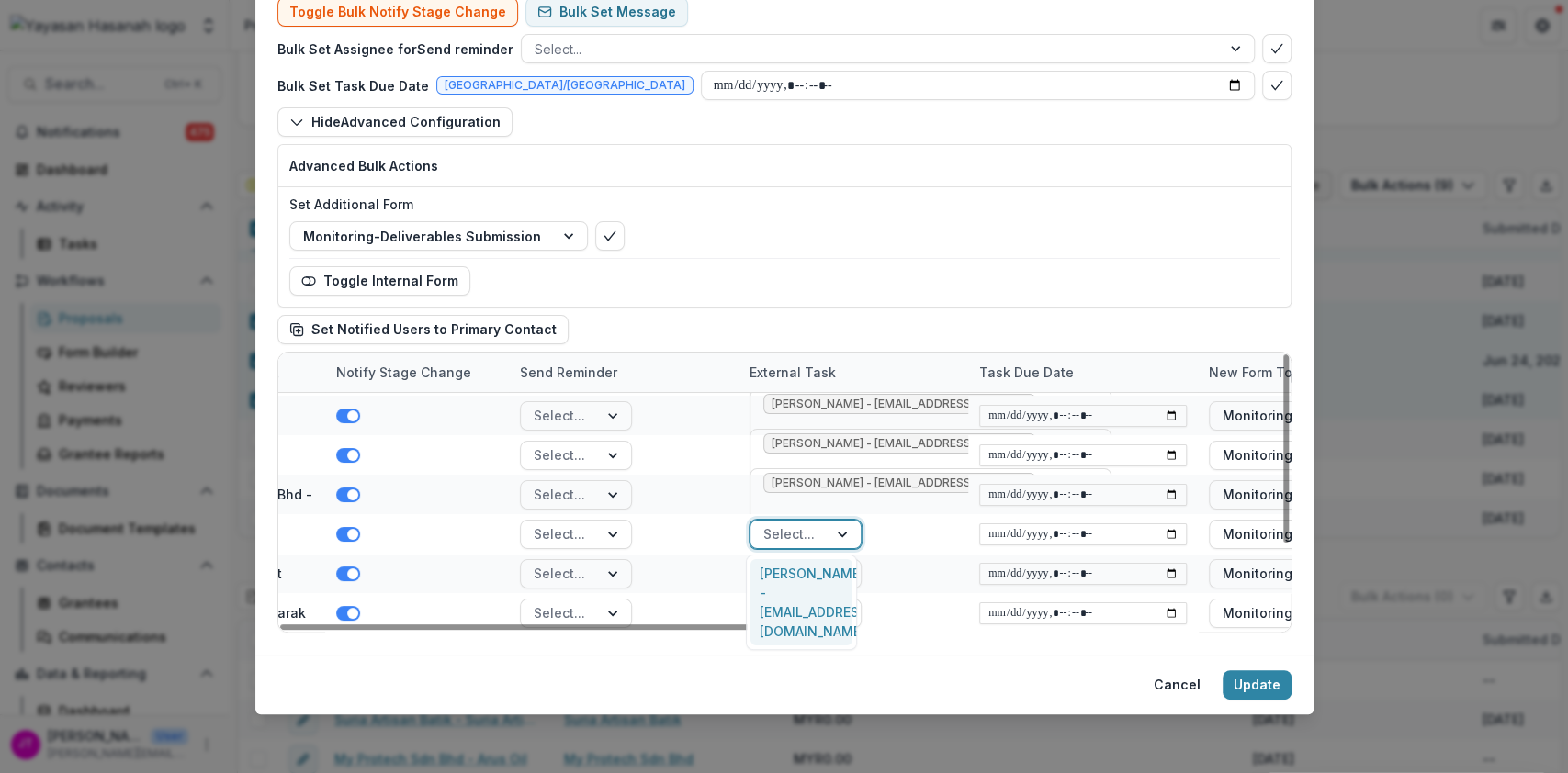
click at [809, 569] on div "Eleena Norsin - tt.organics.esb@gmail.com" at bounding box center [801, 602] width 101 height 86
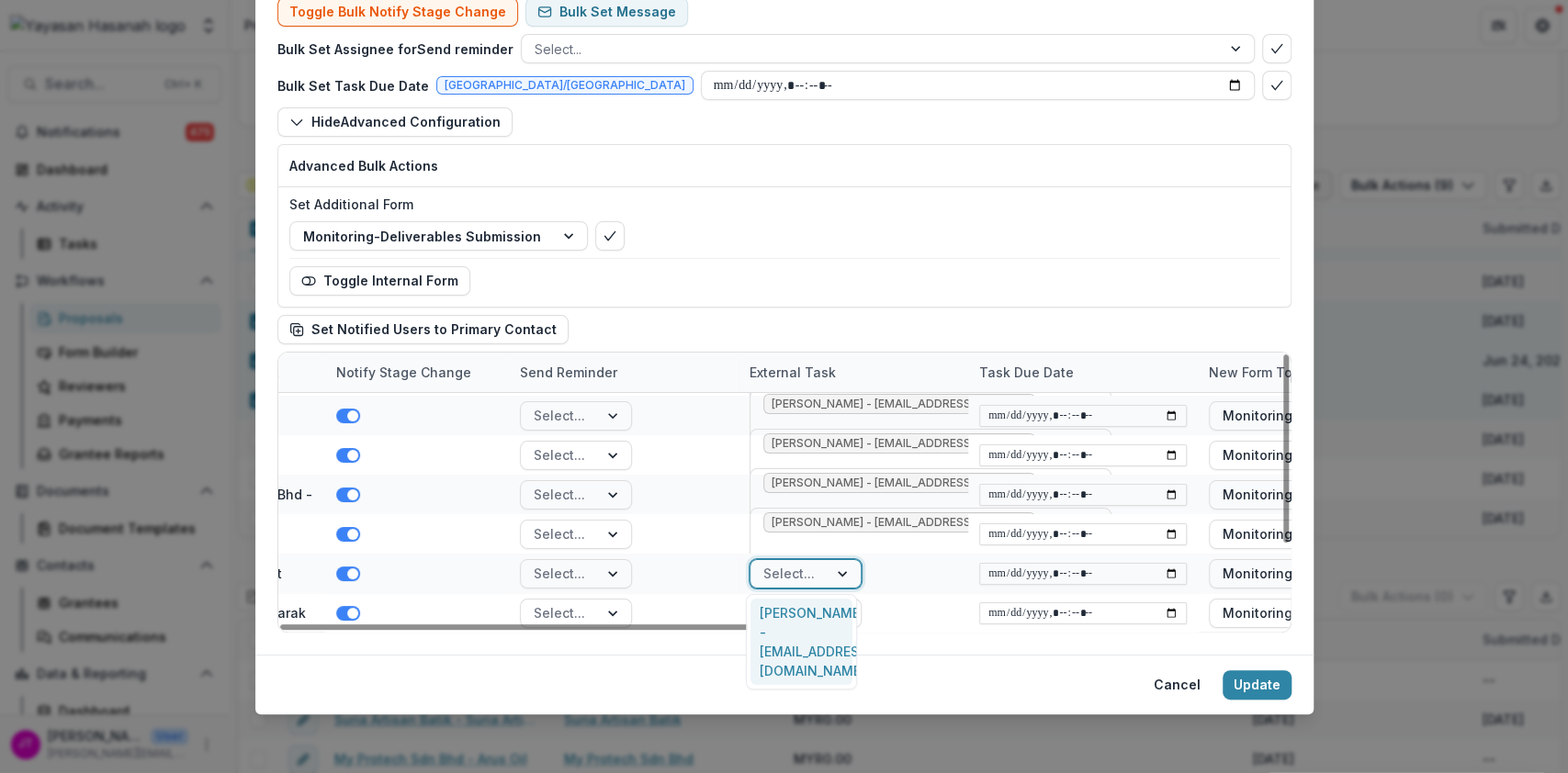
click at [809, 569] on div "Select..." at bounding box center [789, 573] width 77 height 26
click at [811, 615] on div "BENNY FRANKLIN HARTHEMAN - bennyfh88@gmail.com" at bounding box center [801, 641] width 101 height 86
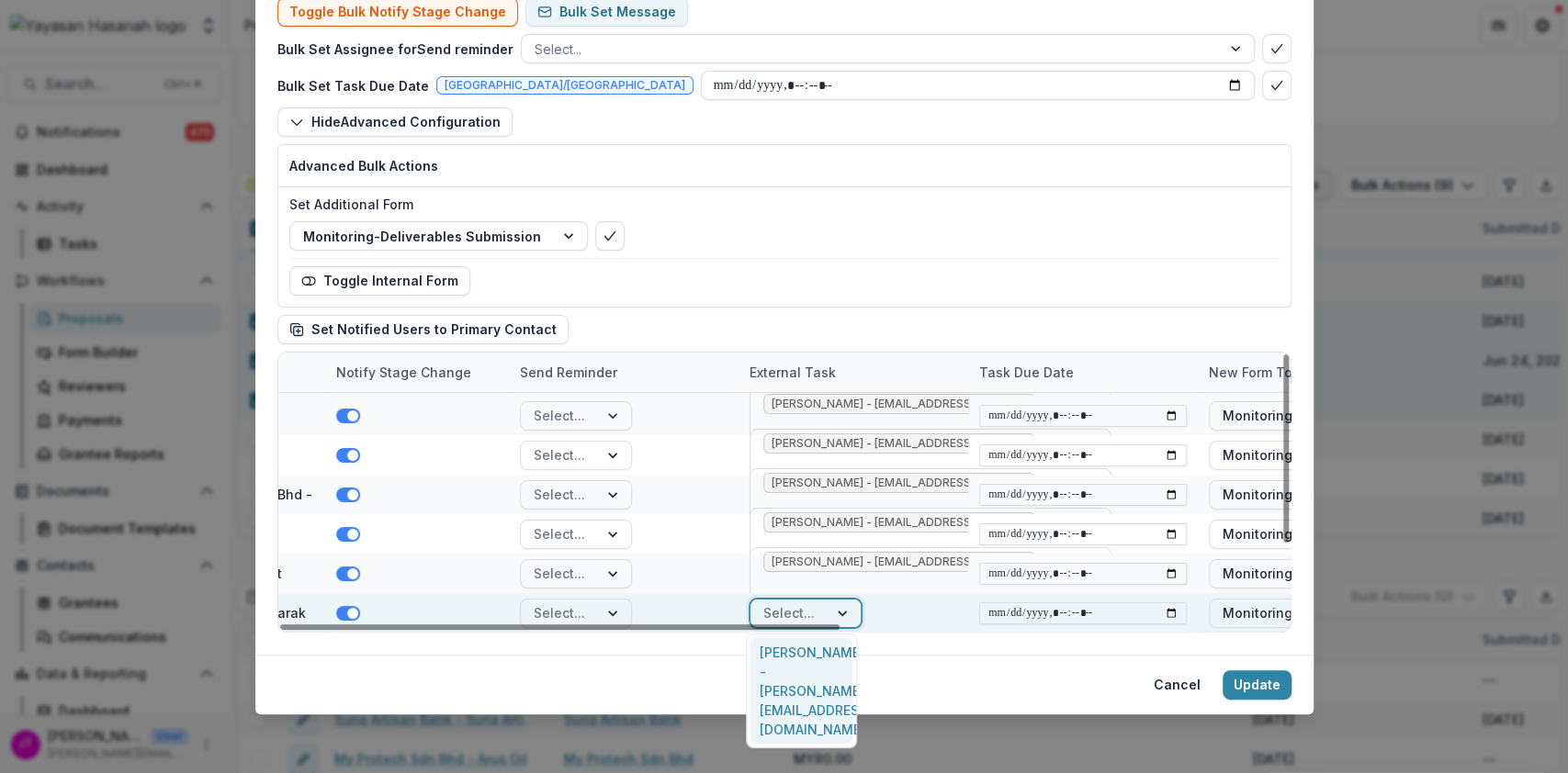
click at [811, 613] on div "Select..." at bounding box center [789, 612] width 77 height 26
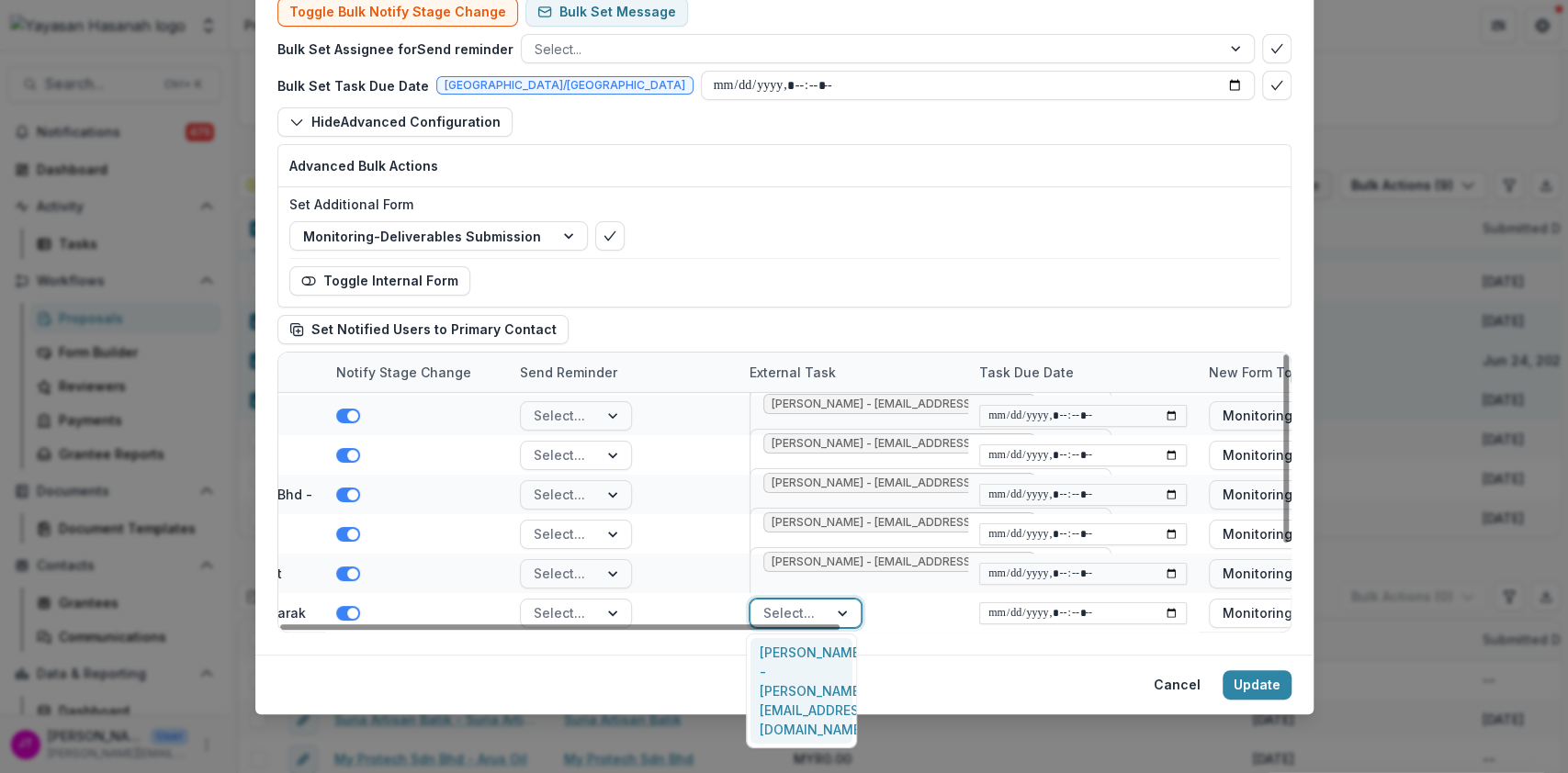
click at [809, 652] on div "Nathaniel Bin Maikol - nathanielmaikol@yahoo.com" at bounding box center [801, 691] width 101 height 105
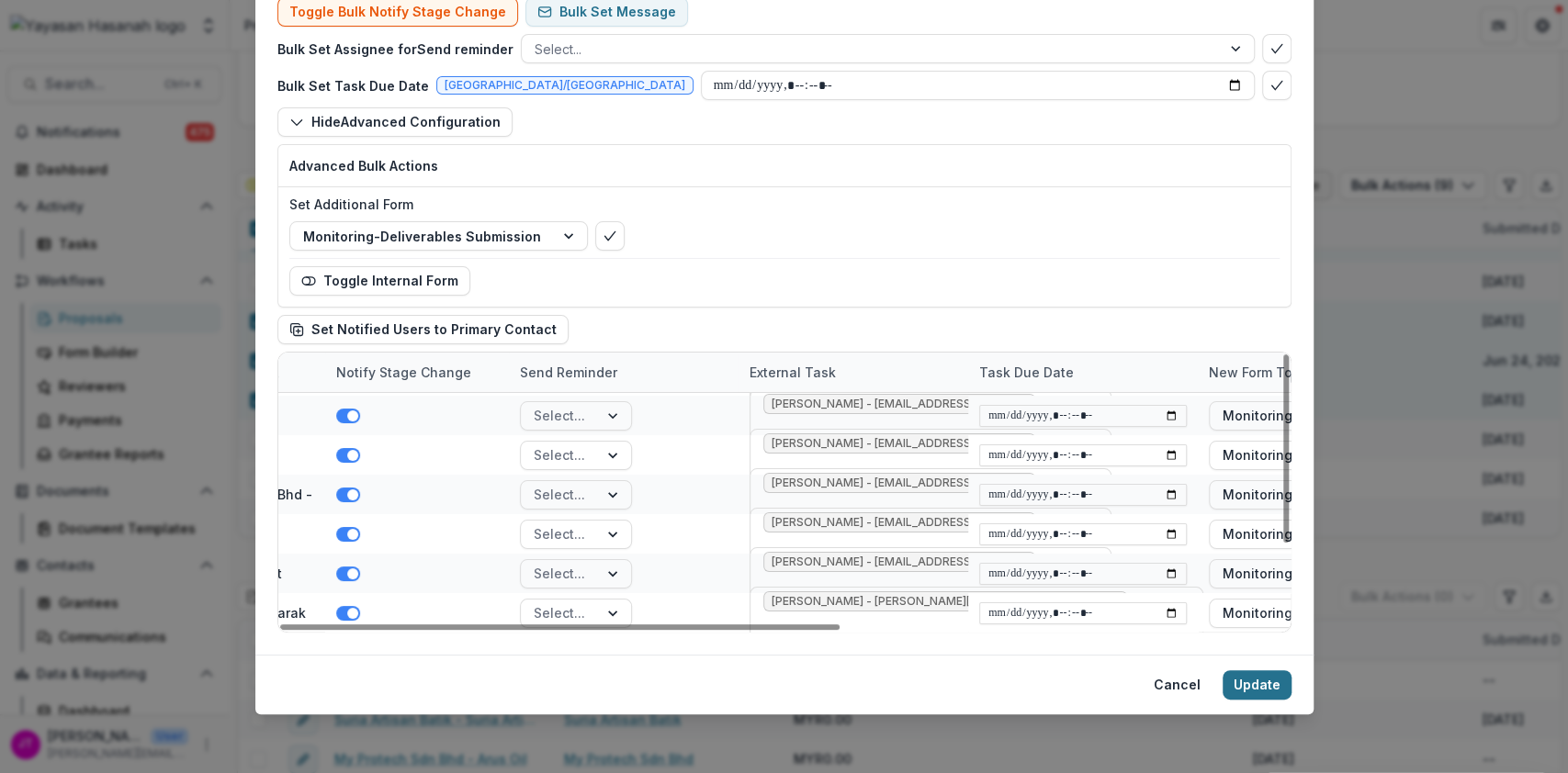
click at [1237, 681] on button "Update" at bounding box center [1257, 685] width 69 height 29
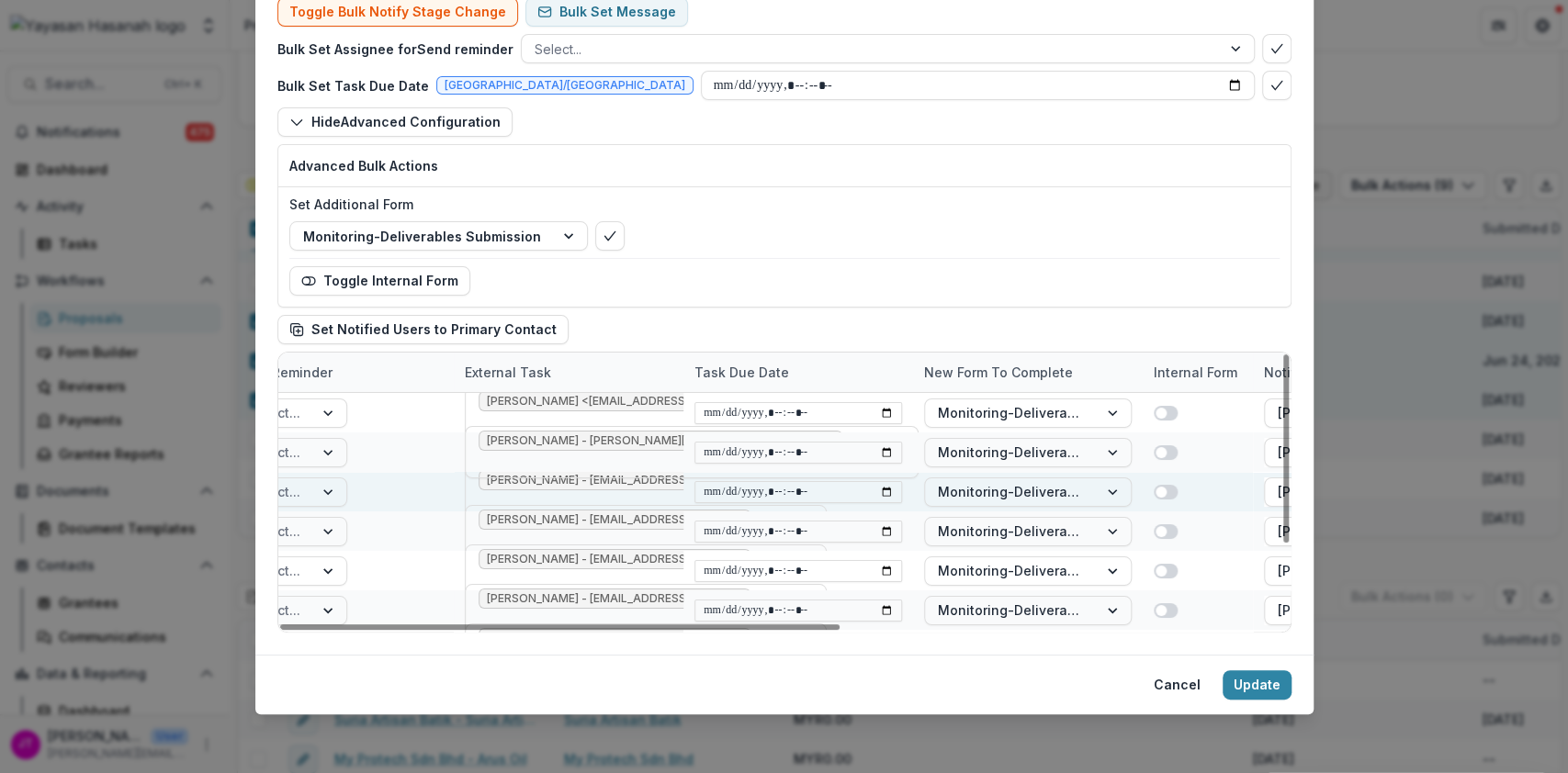
scroll to position [0, 604]
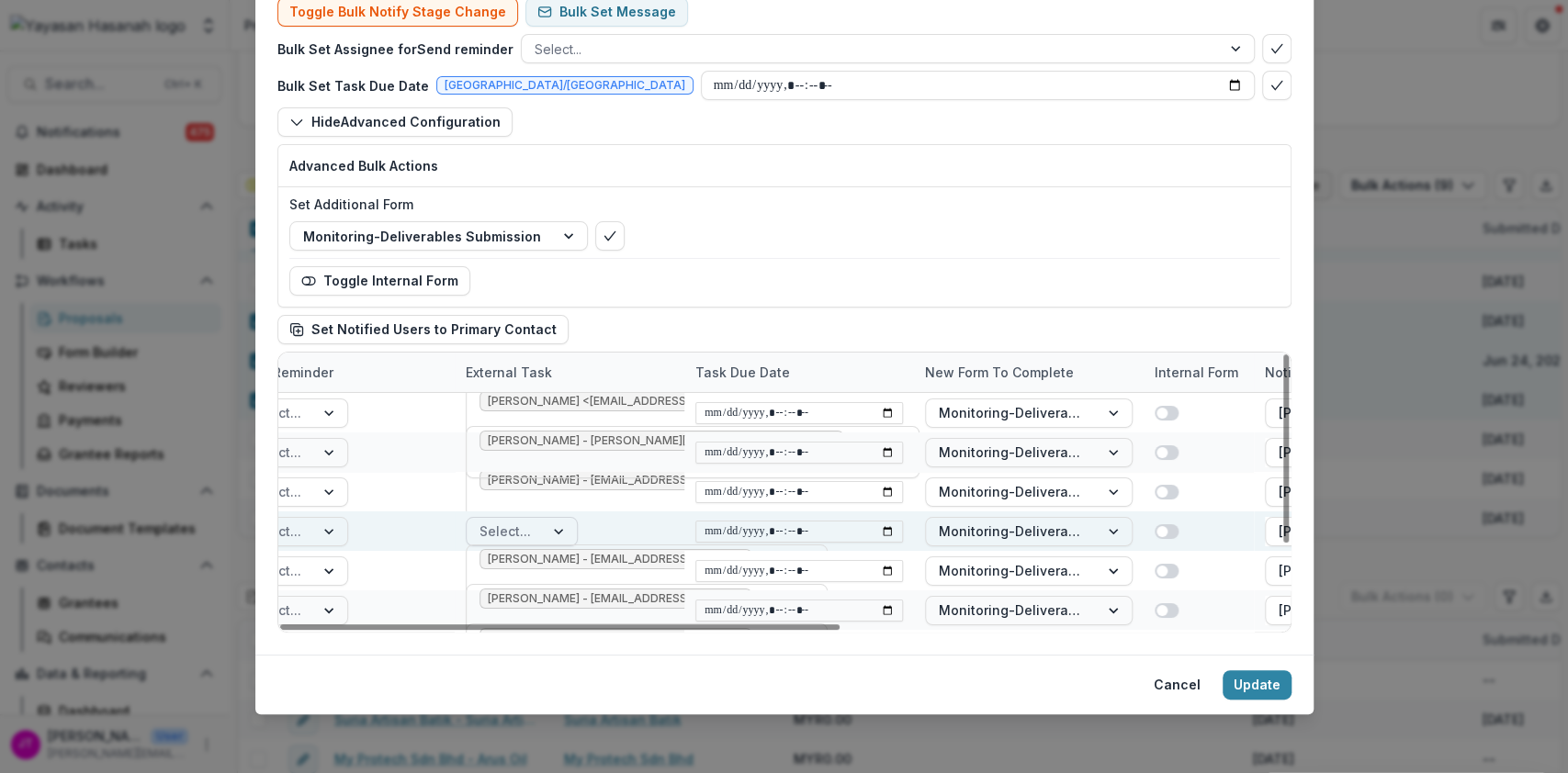
click at [557, 534] on div at bounding box center [560, 532] width 33 height 27
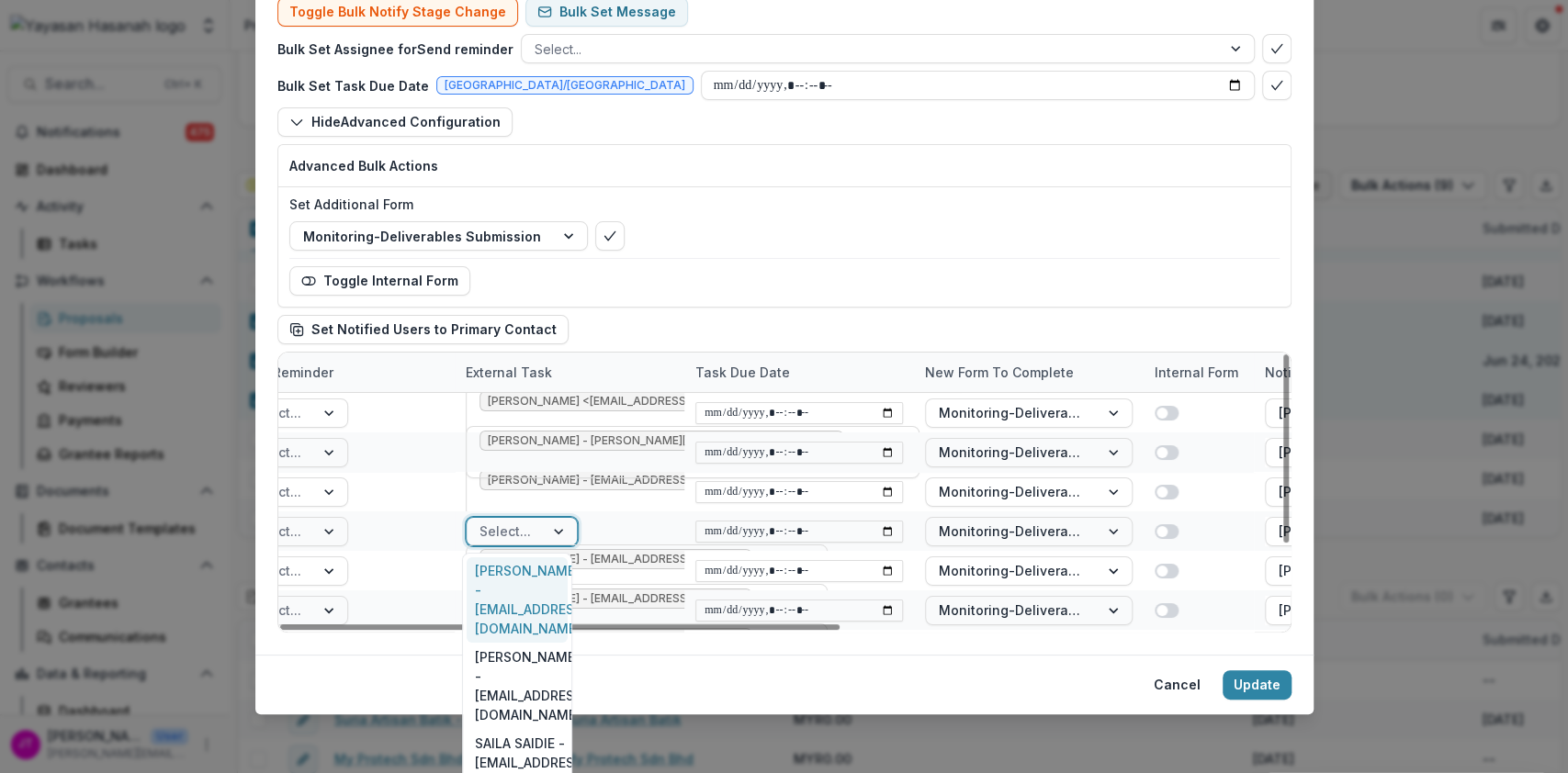
click at [516, 584] on div "JULI APANG - info@ljdofficial.co" at bounding box center [516, 600] width 101 height 86
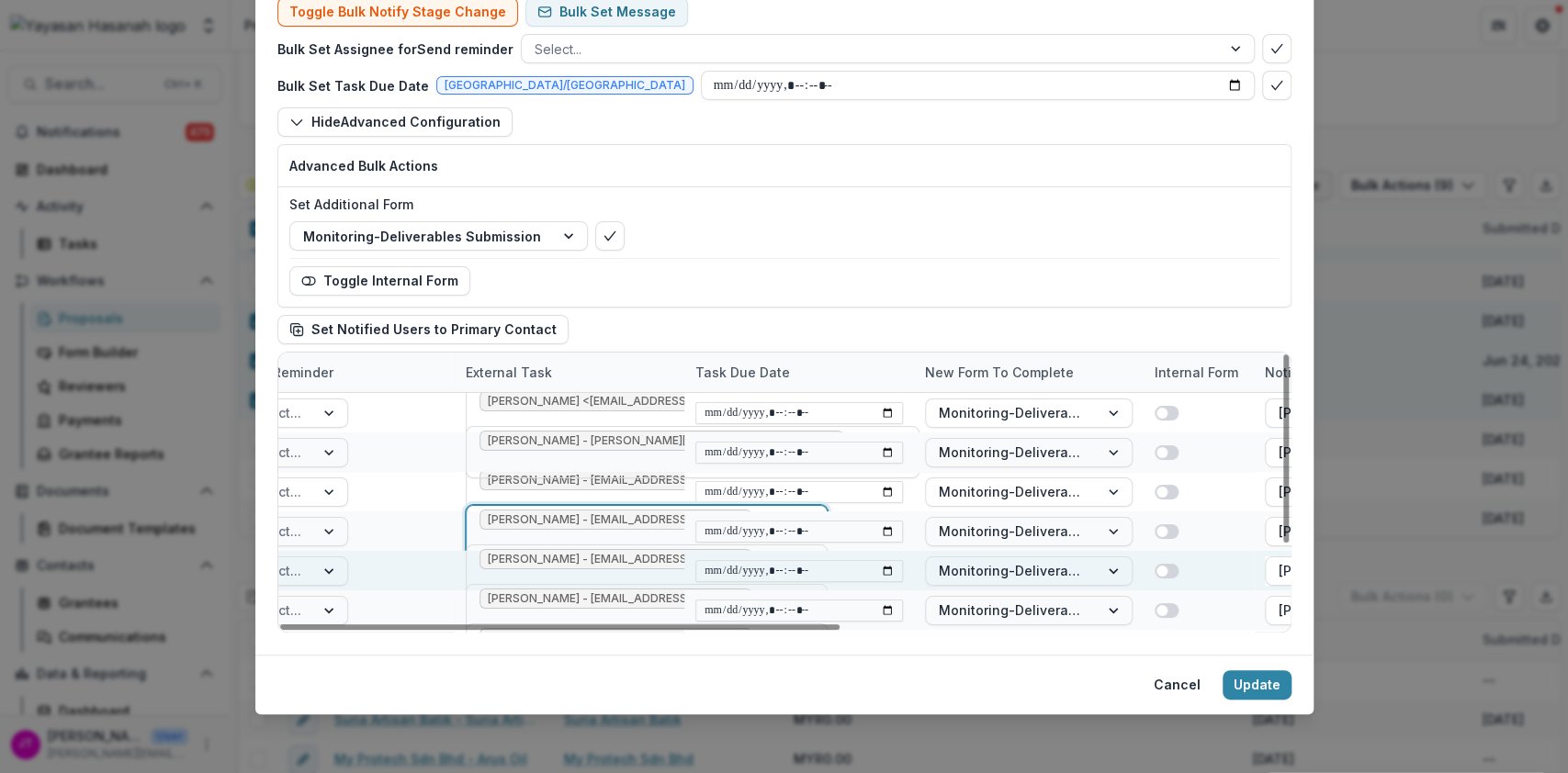
scroll to position [0, 797]
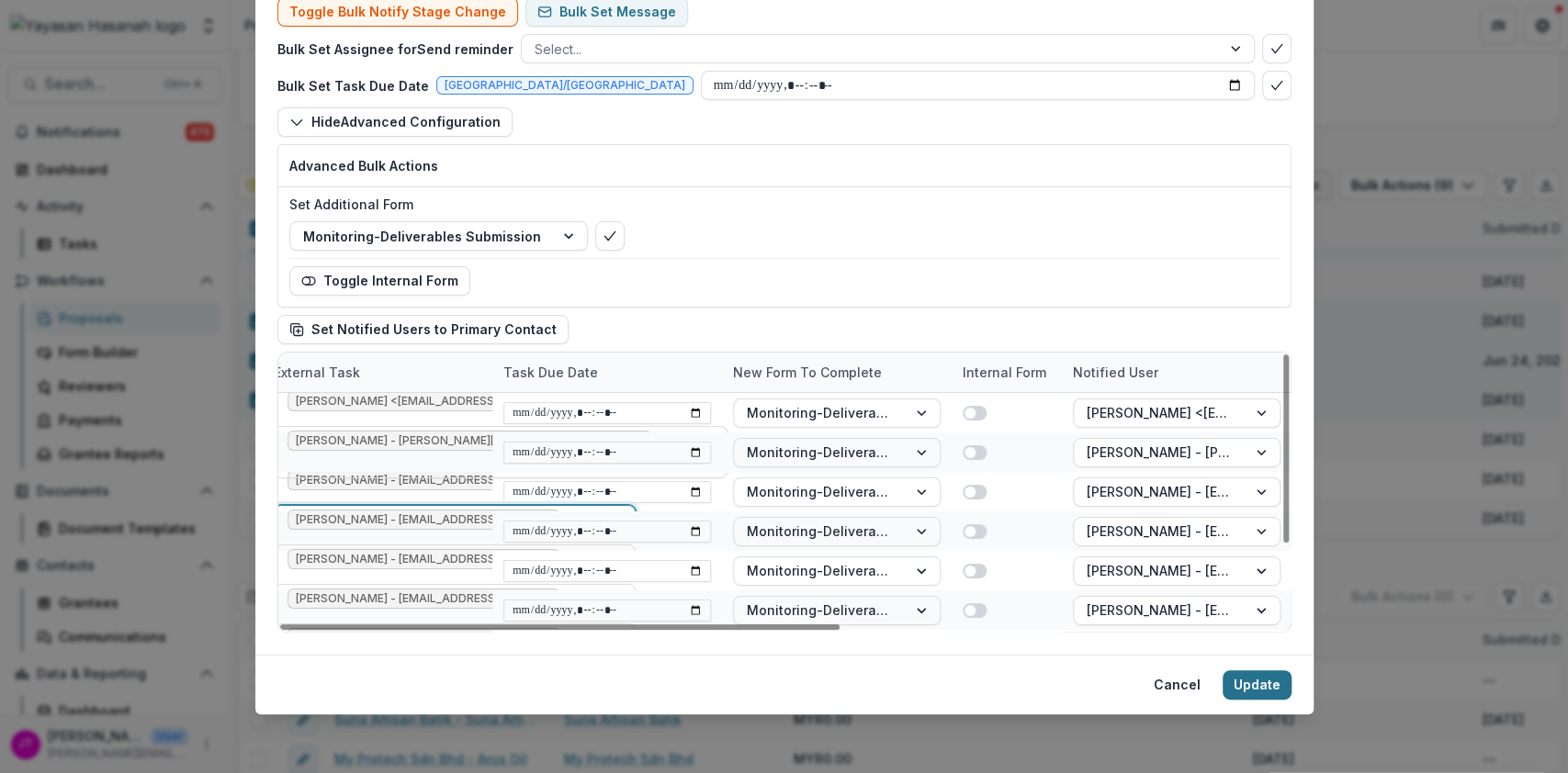
click at [1271, 673] on button "Update" at bounding box center [1257, 685] width 69 height 29
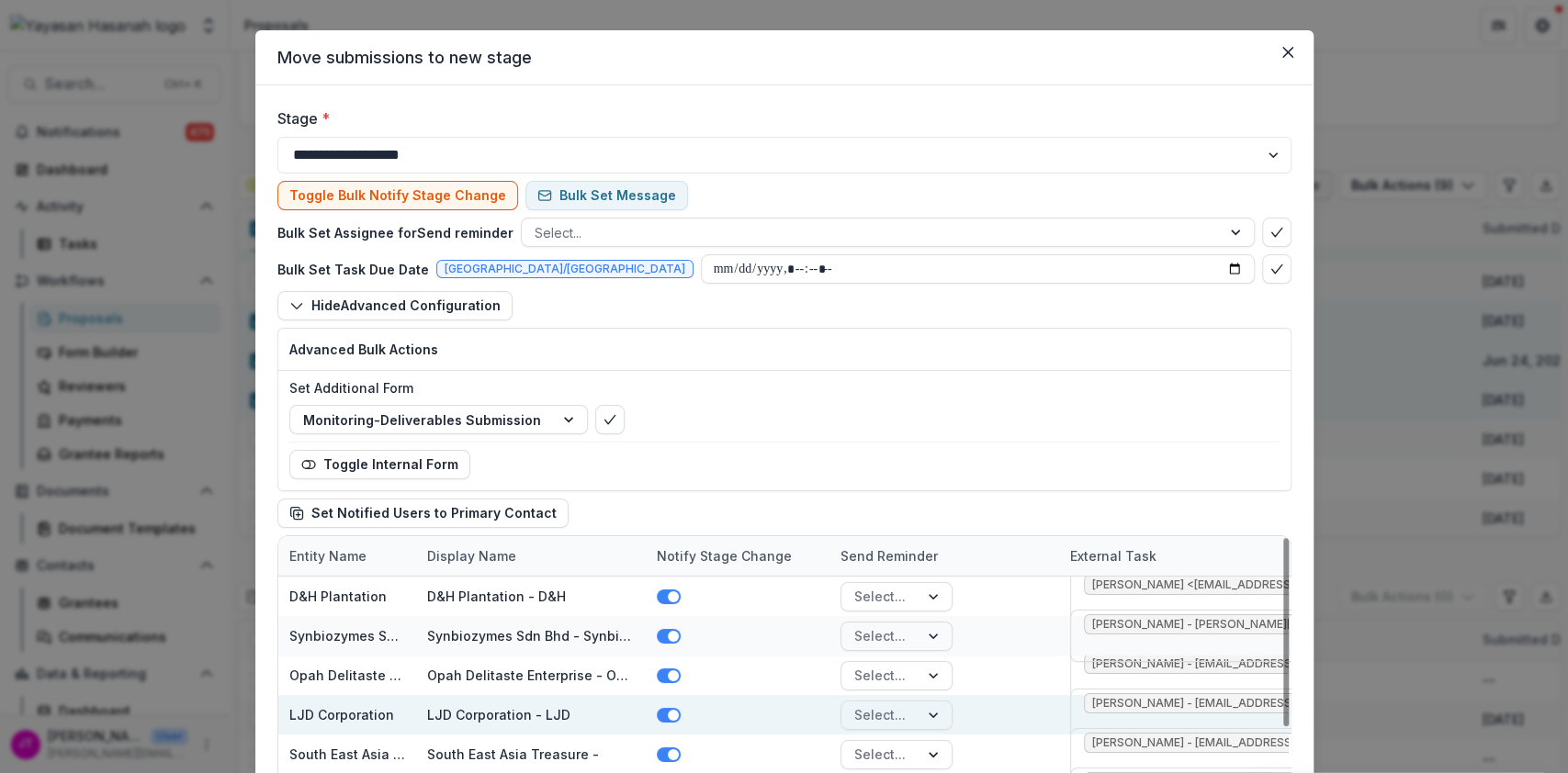
scroll to position [25, 0]
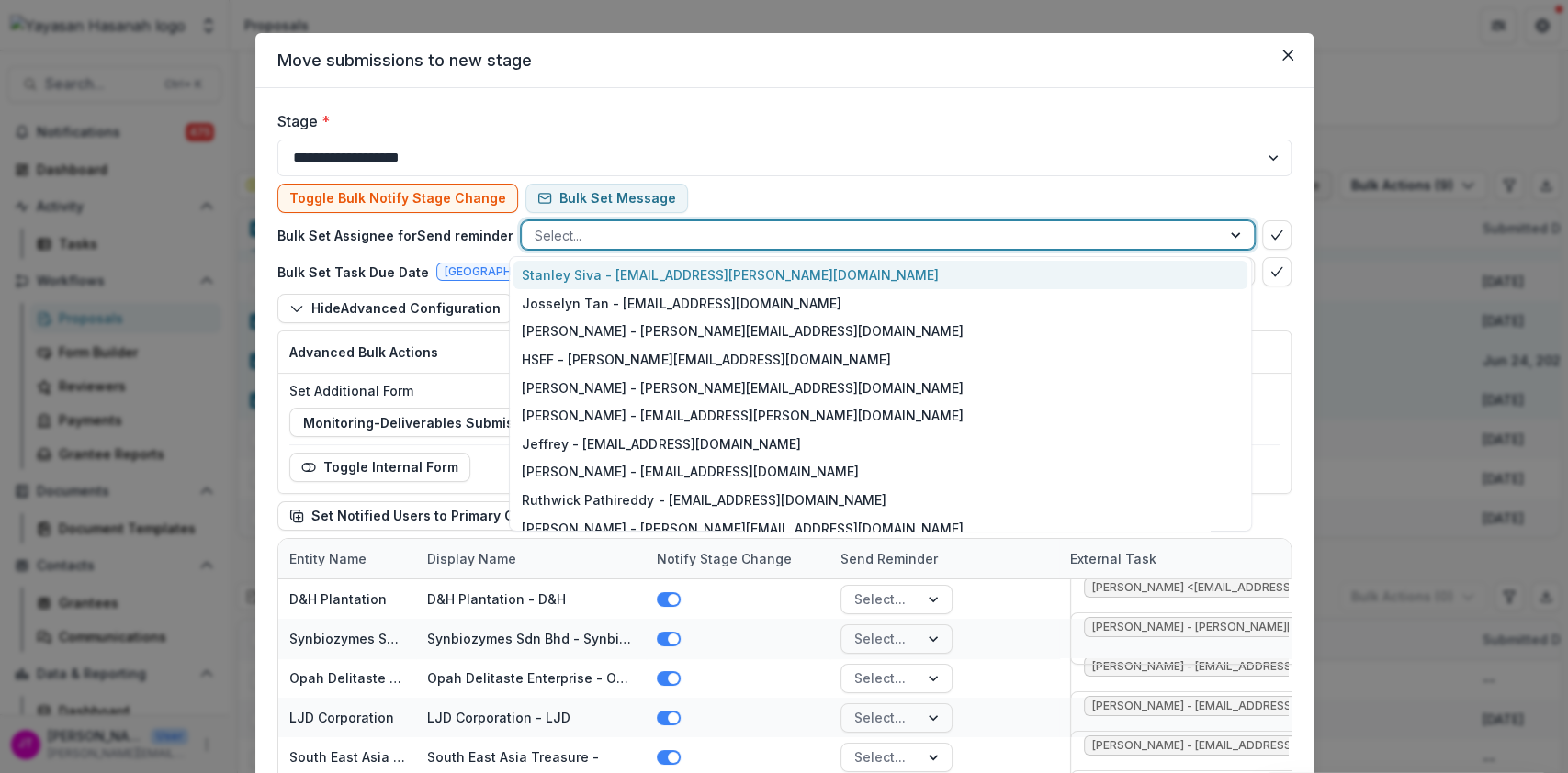
click at [973, 231] on div at bounding box center [872, 236] width 674 height 23
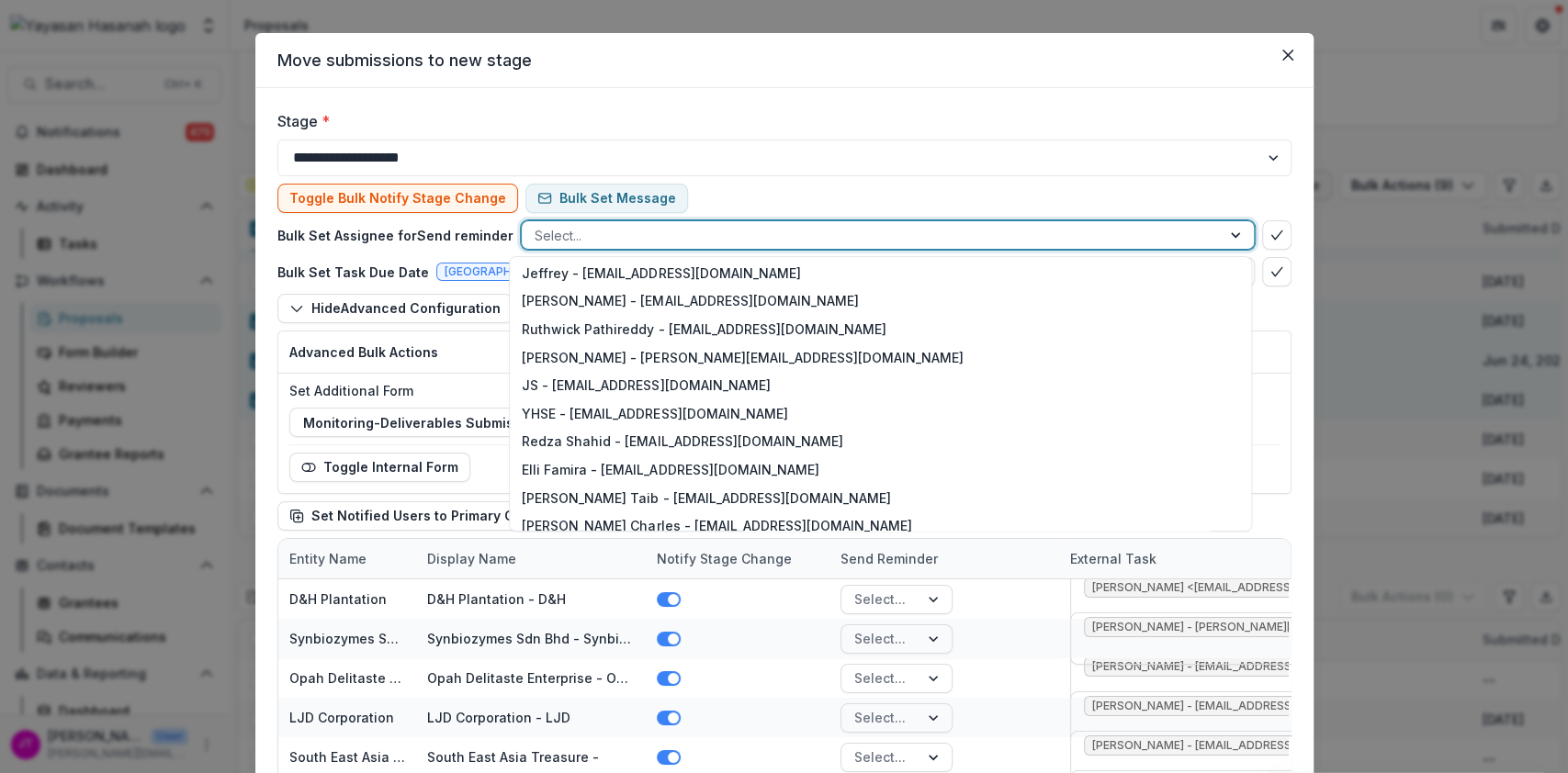
scroll to position [228, 0]
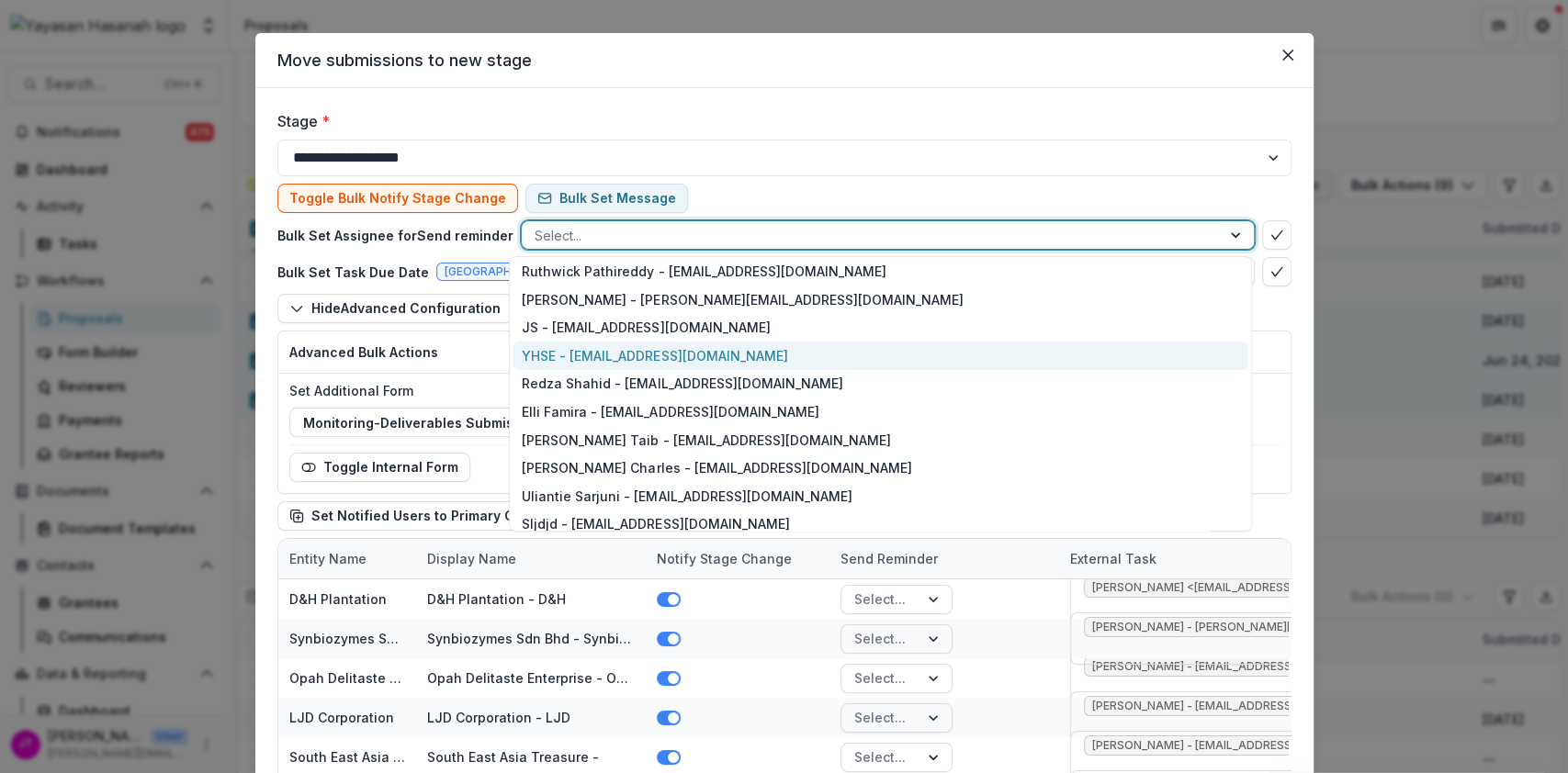
click at [780, 359] on div "YHSE - yh.socialenterprise@hasanah.org.my" at bounding box center [881, 355] width 734 height 28
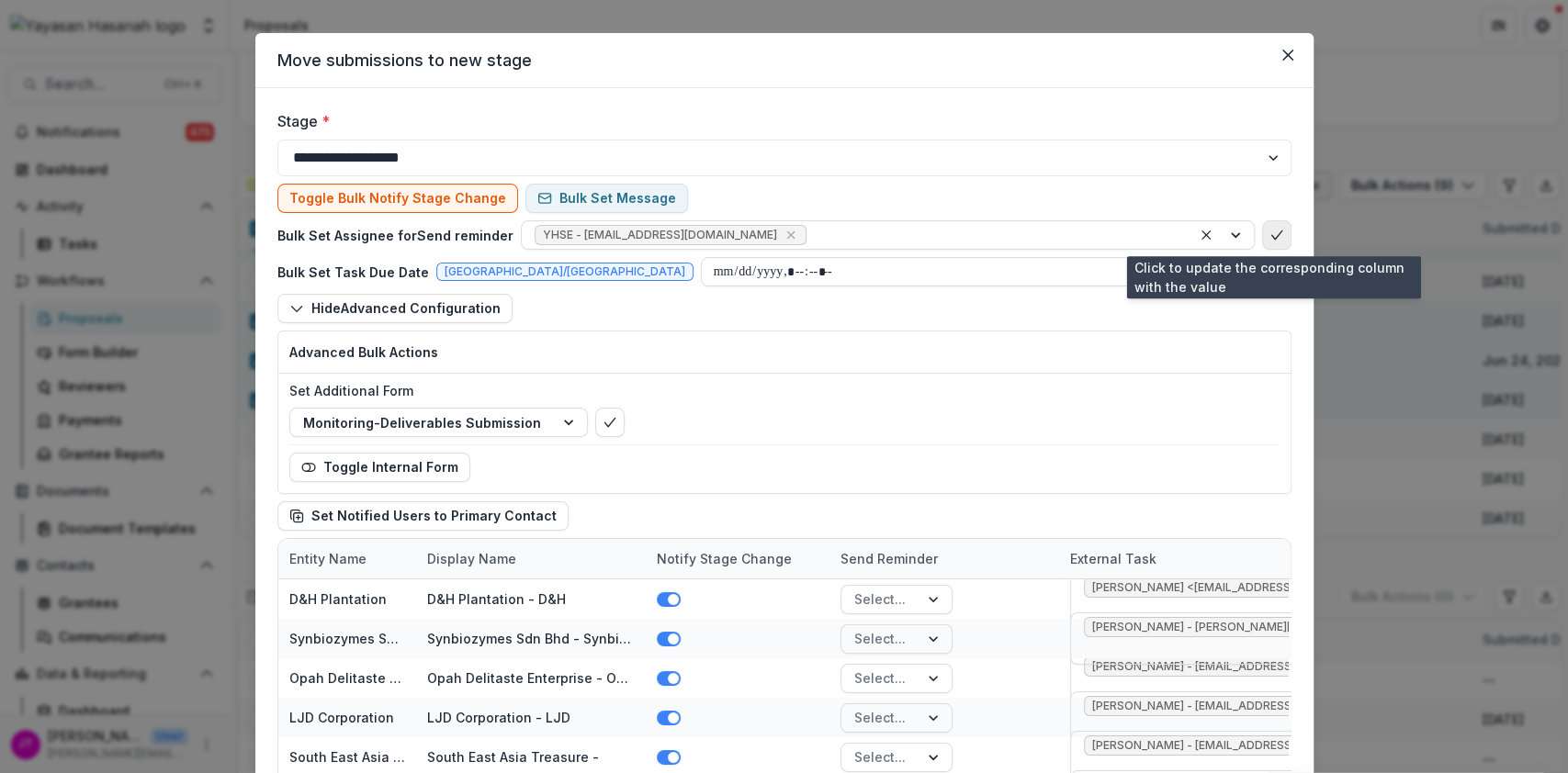
click at [1274, 231] on icon "bulk-confirm-option" at bounding box center [1276, 234] width 15 height 15
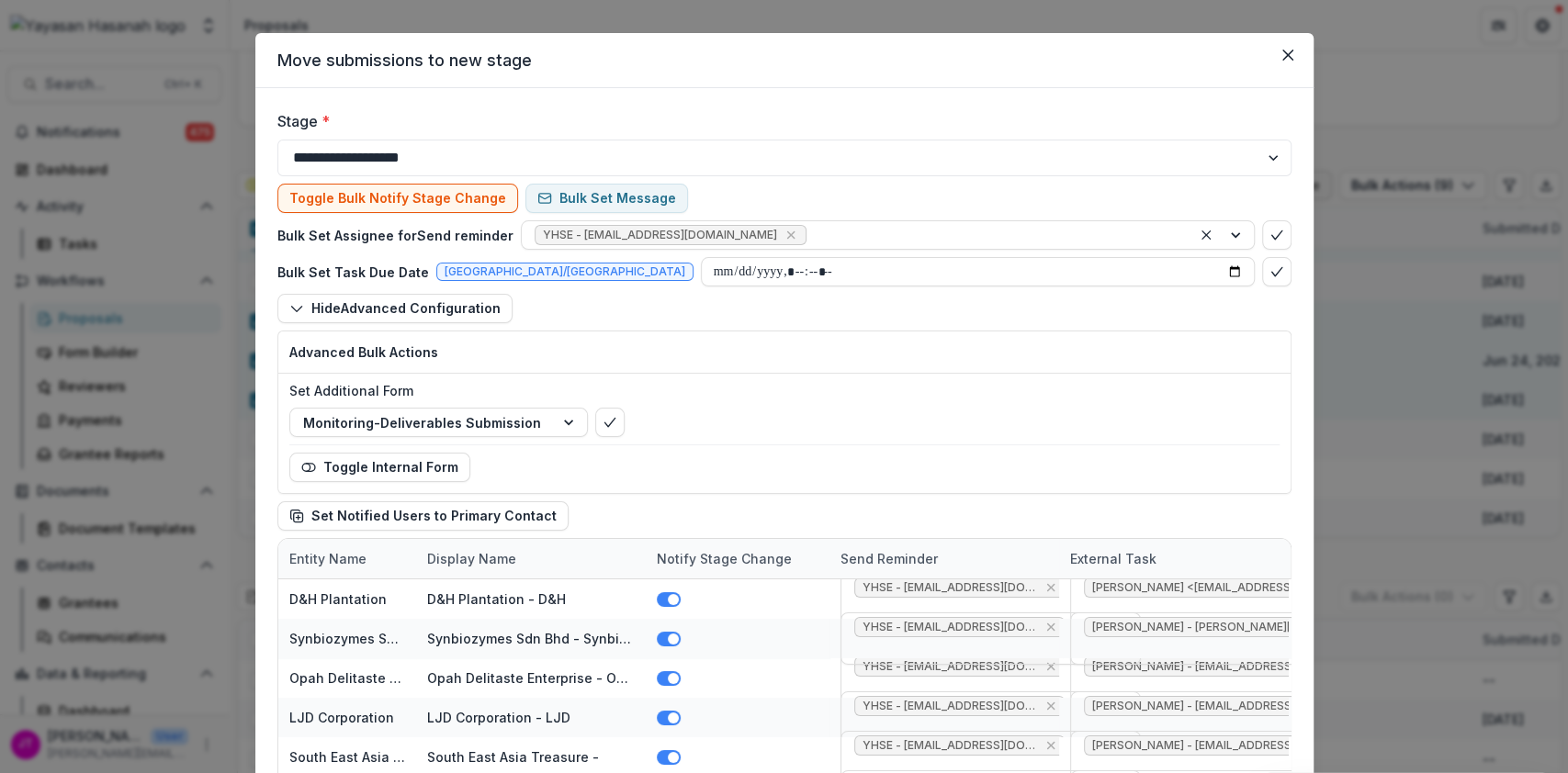
scroll to position [212, 0]
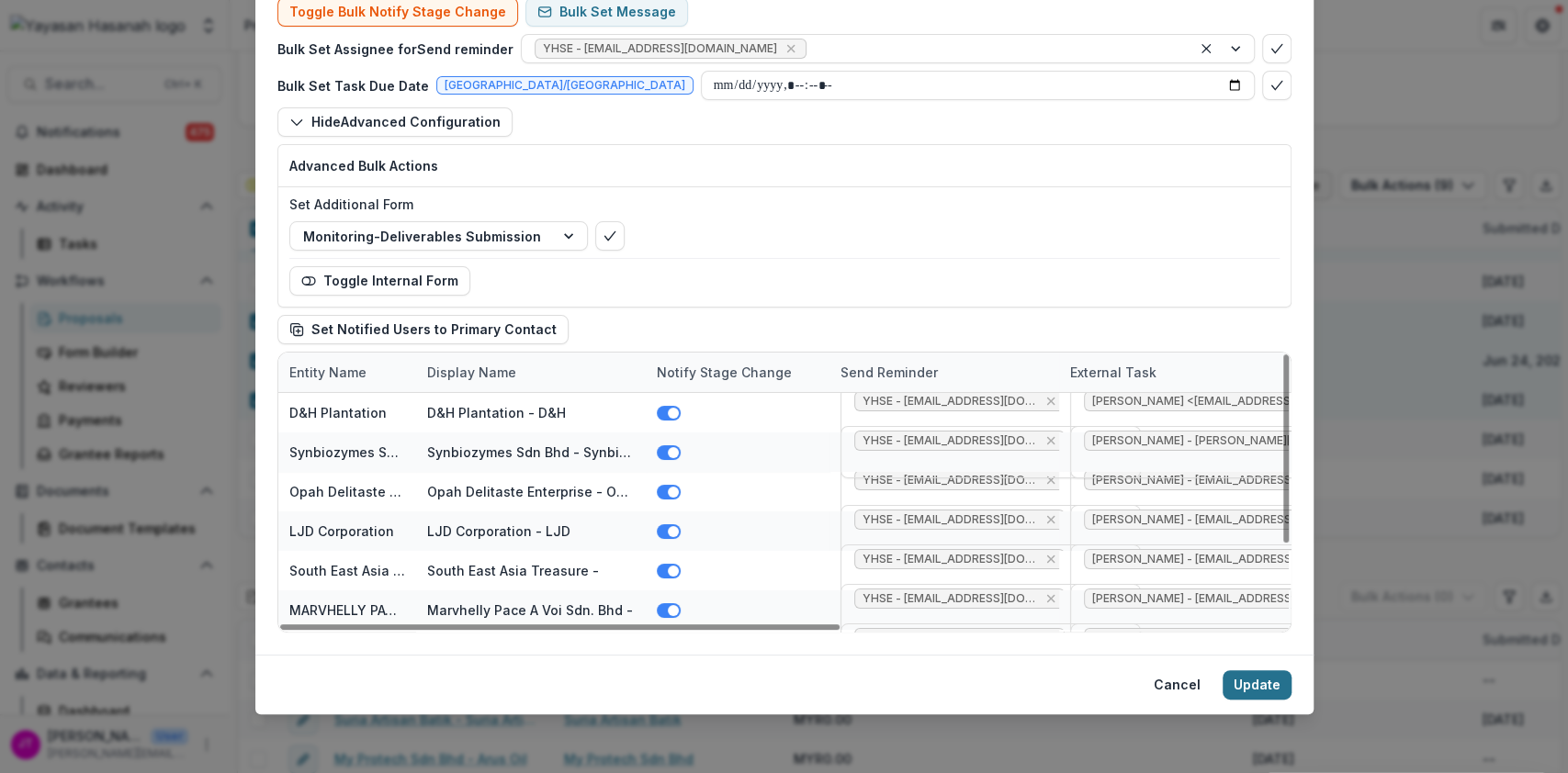
click at [1262, 687] on button "Update" at bounding box center [1257, 685] width 69 height 29
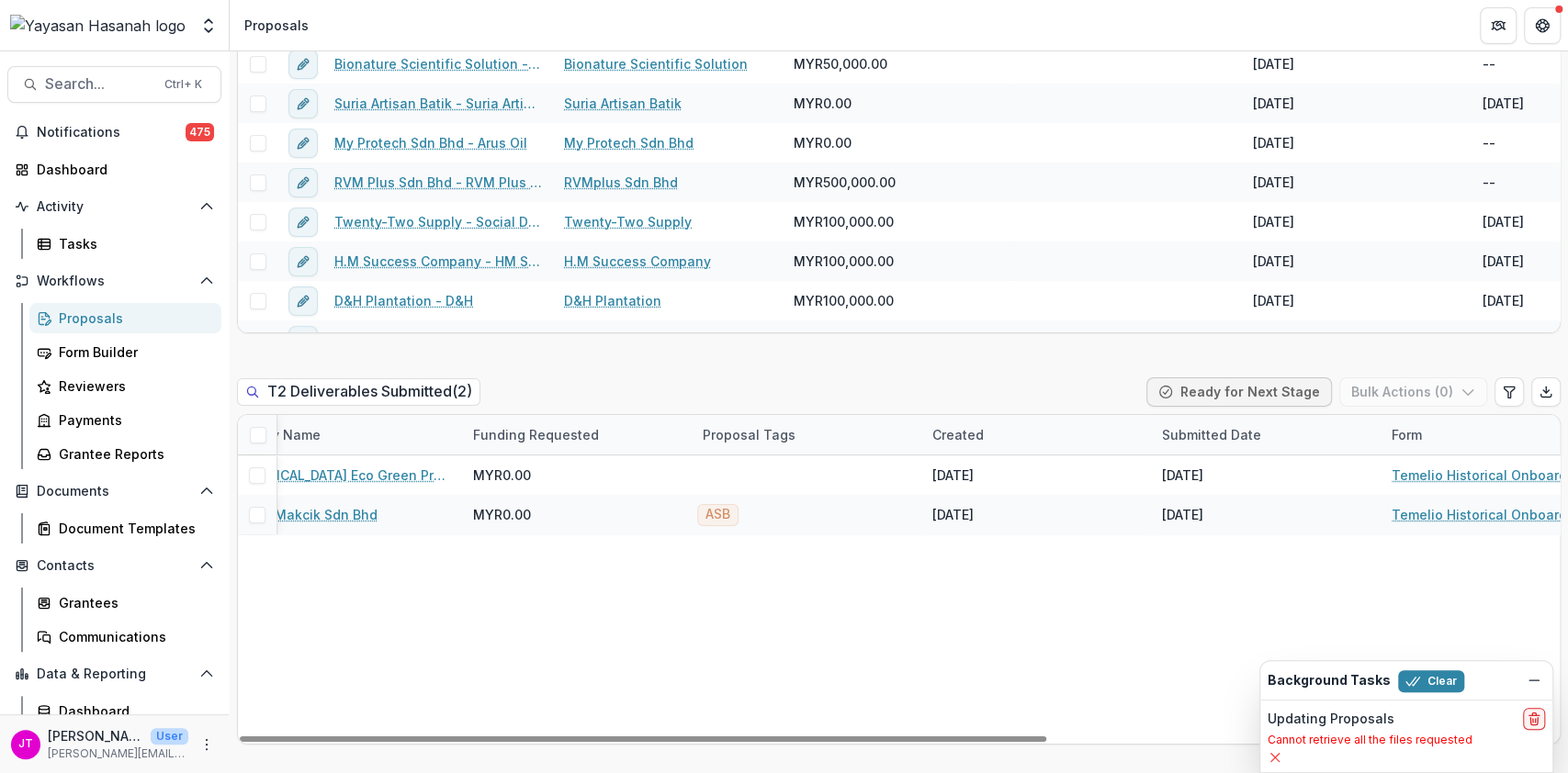
scroll to position [0, 0]
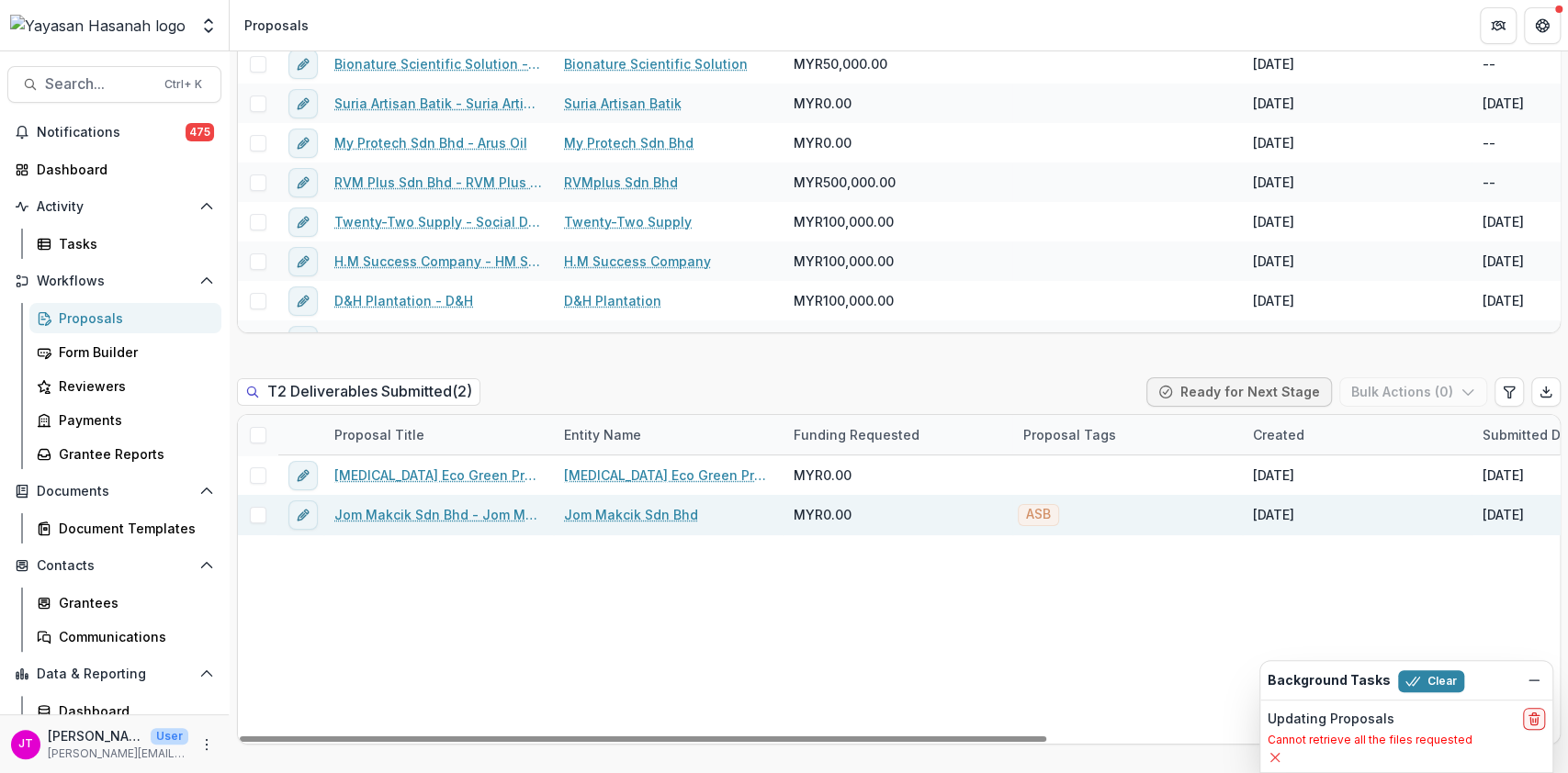
click at [419, 505] on link "Jom Makcik Sdn Bhd - Jom Makcik" at bounding box center [437, 514] width 208 height 20
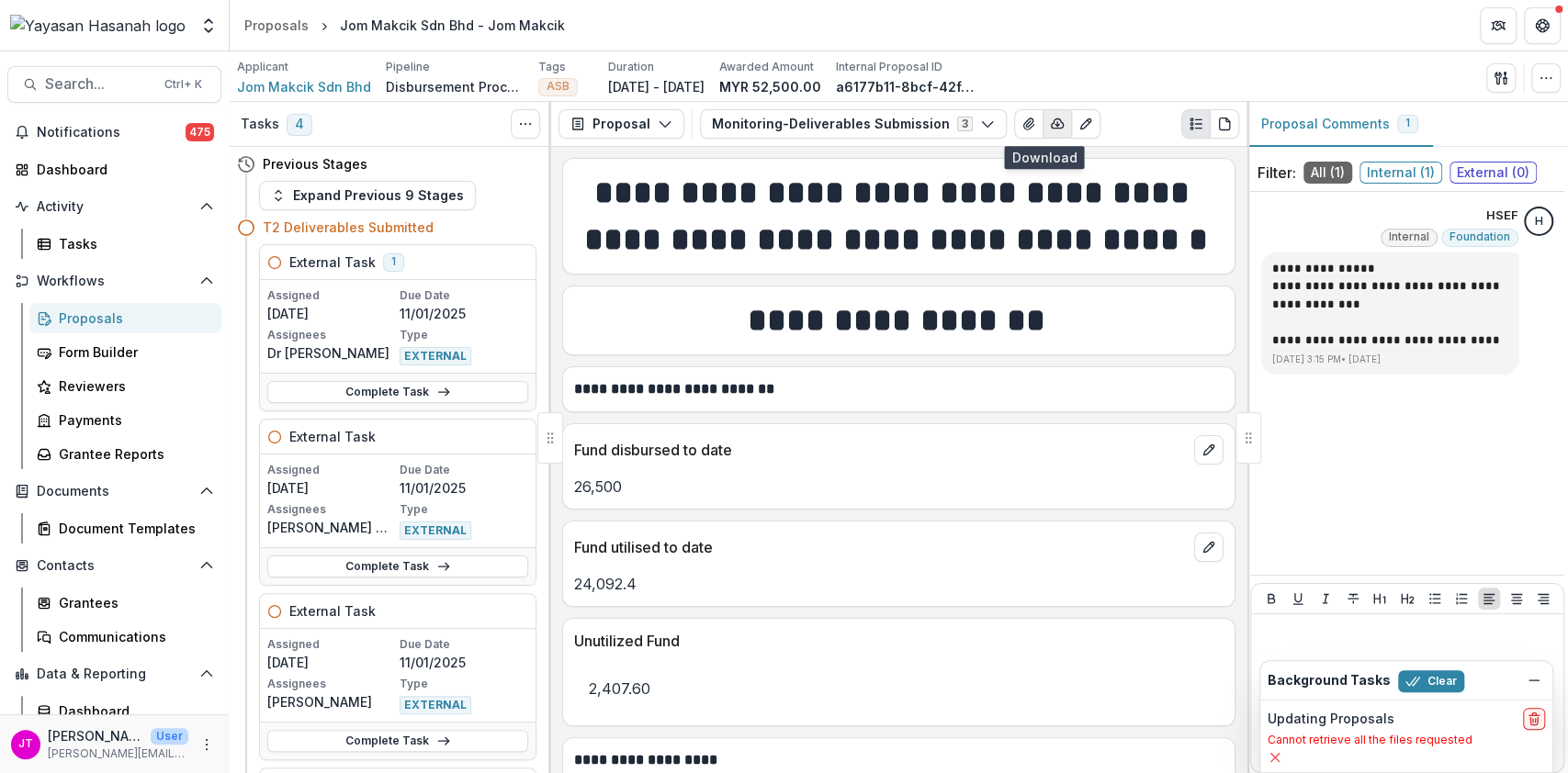
click at [1050, 129] on icon "button" at bounding box center [1056, 123] width 15 height 15
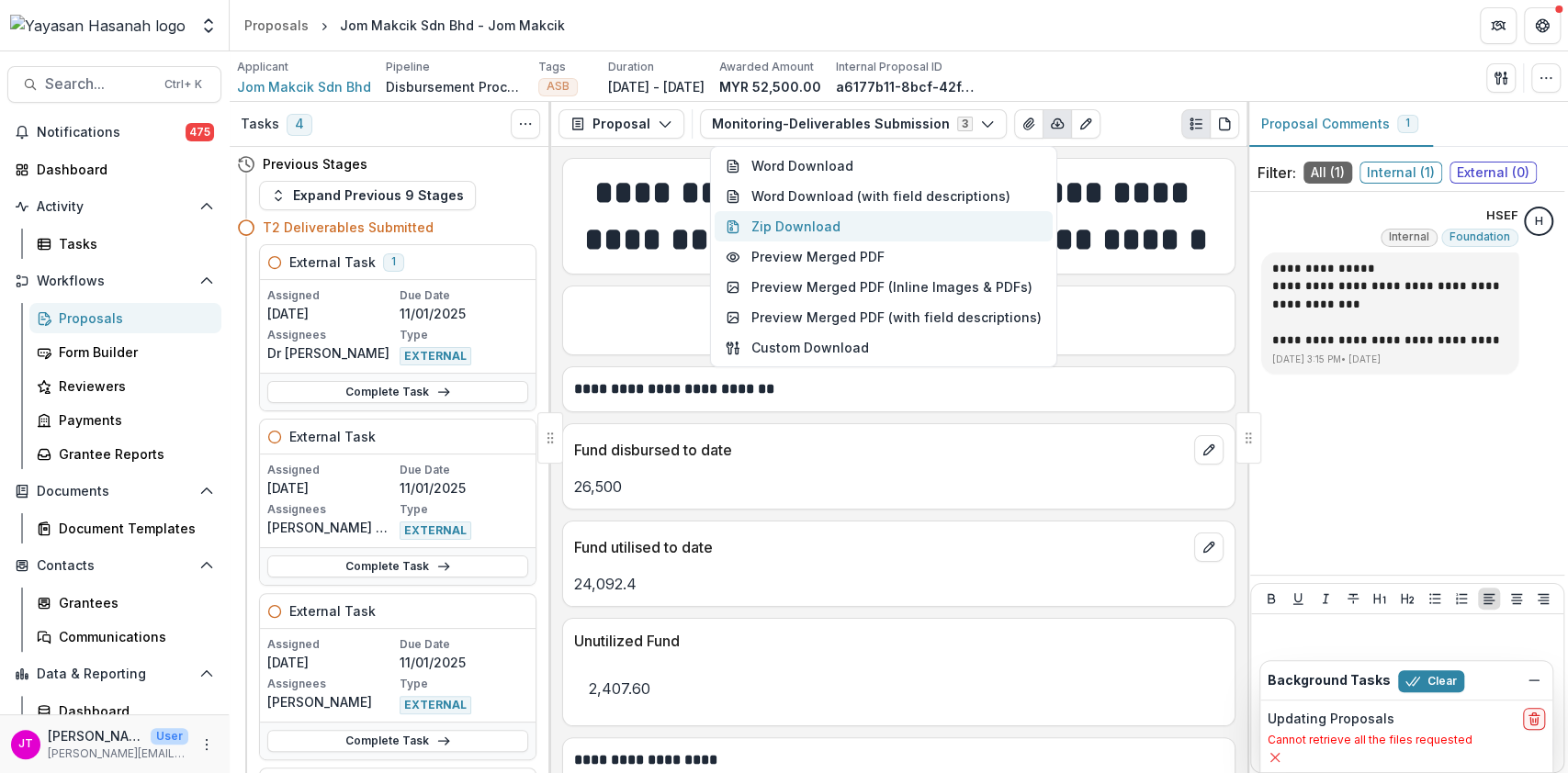
click at [797, 215] on button "Zip Download" at bounding box center [884, 225] width 338 height 30
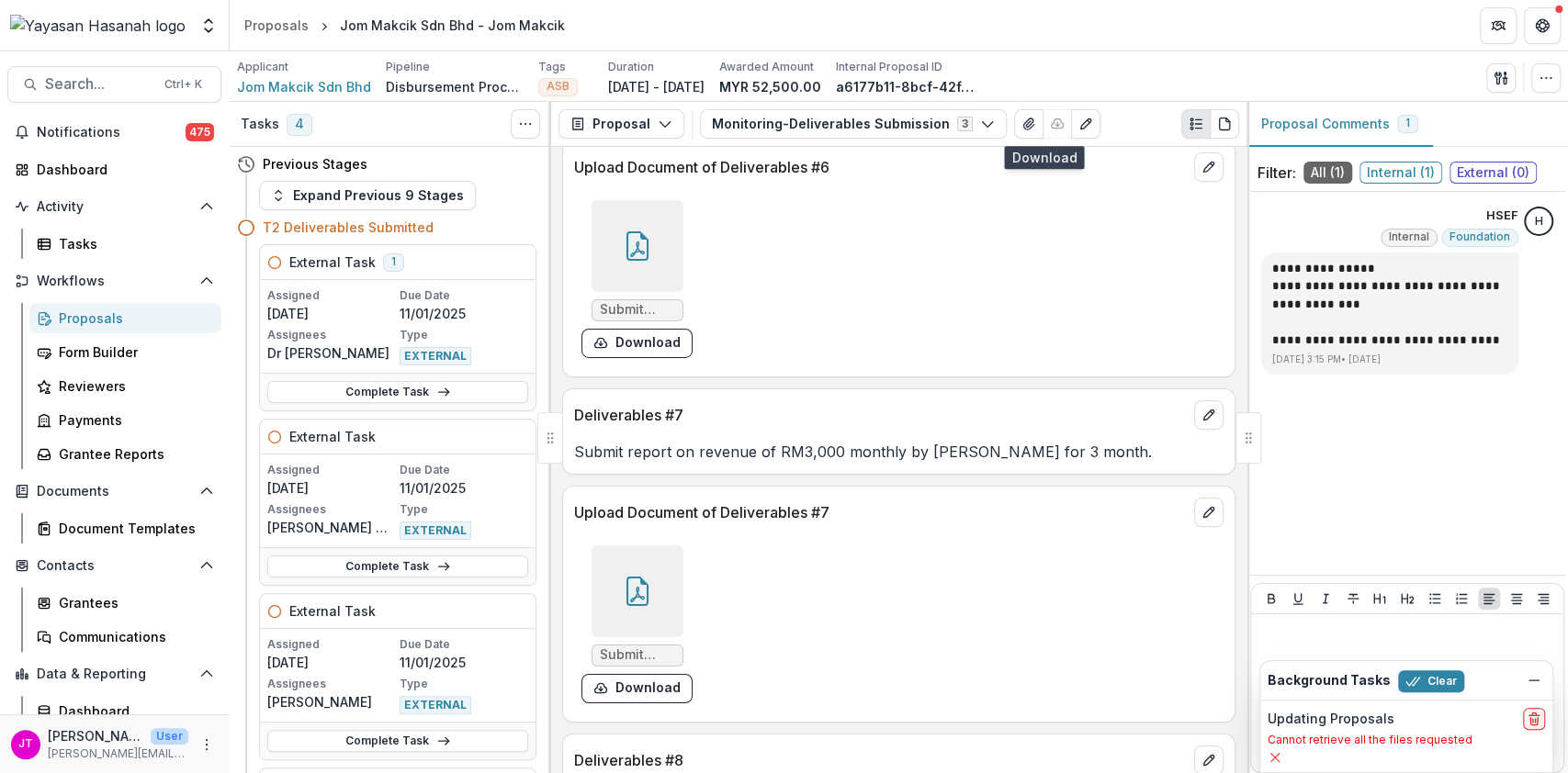
scroll to position [9215, 0]
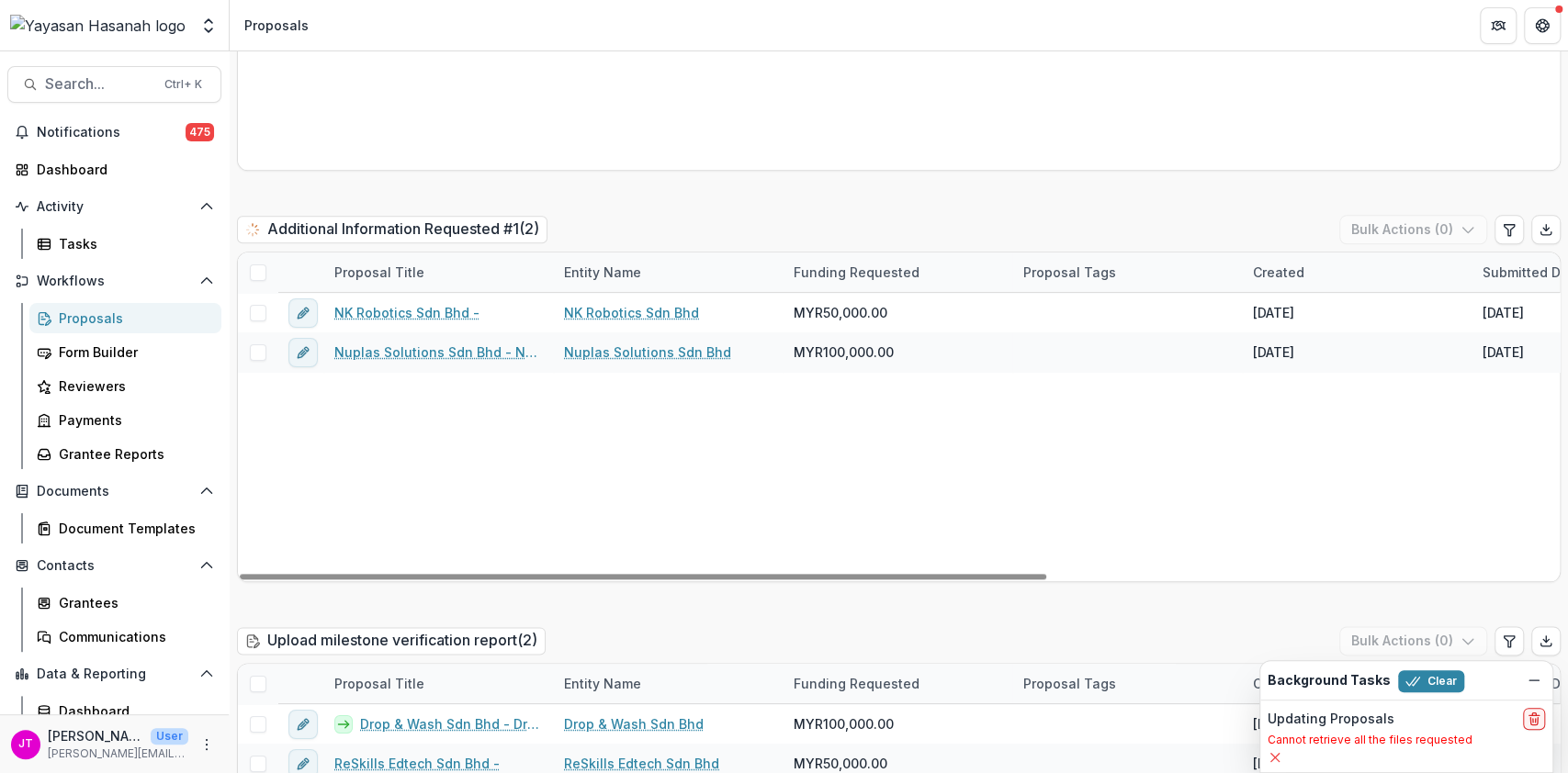
scroll to position [800, 0]
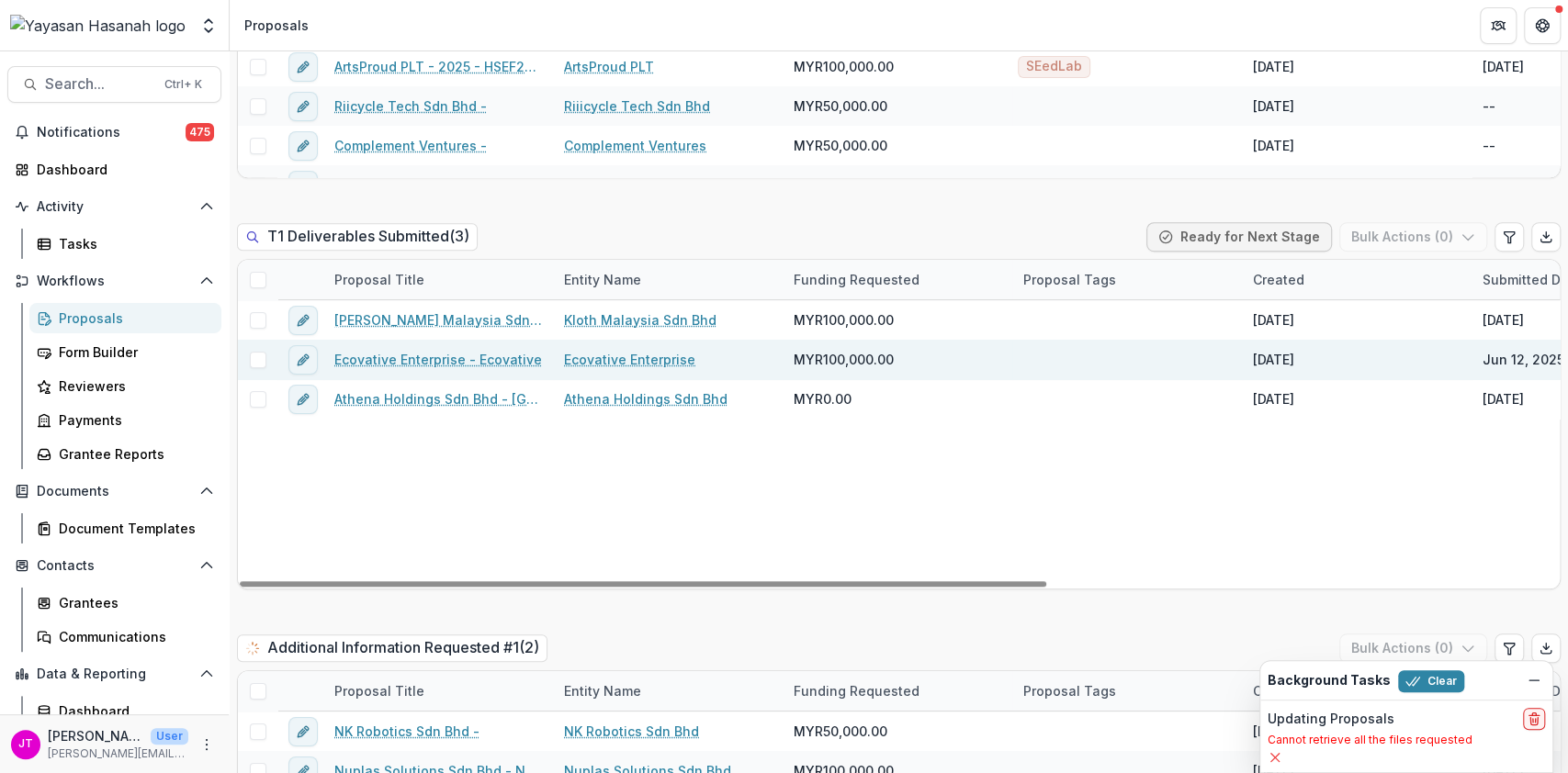
click at [457, 349] on link "Ecovative Enterprise - Ecovative" at bounding box center [437, 359] width 208 height 20
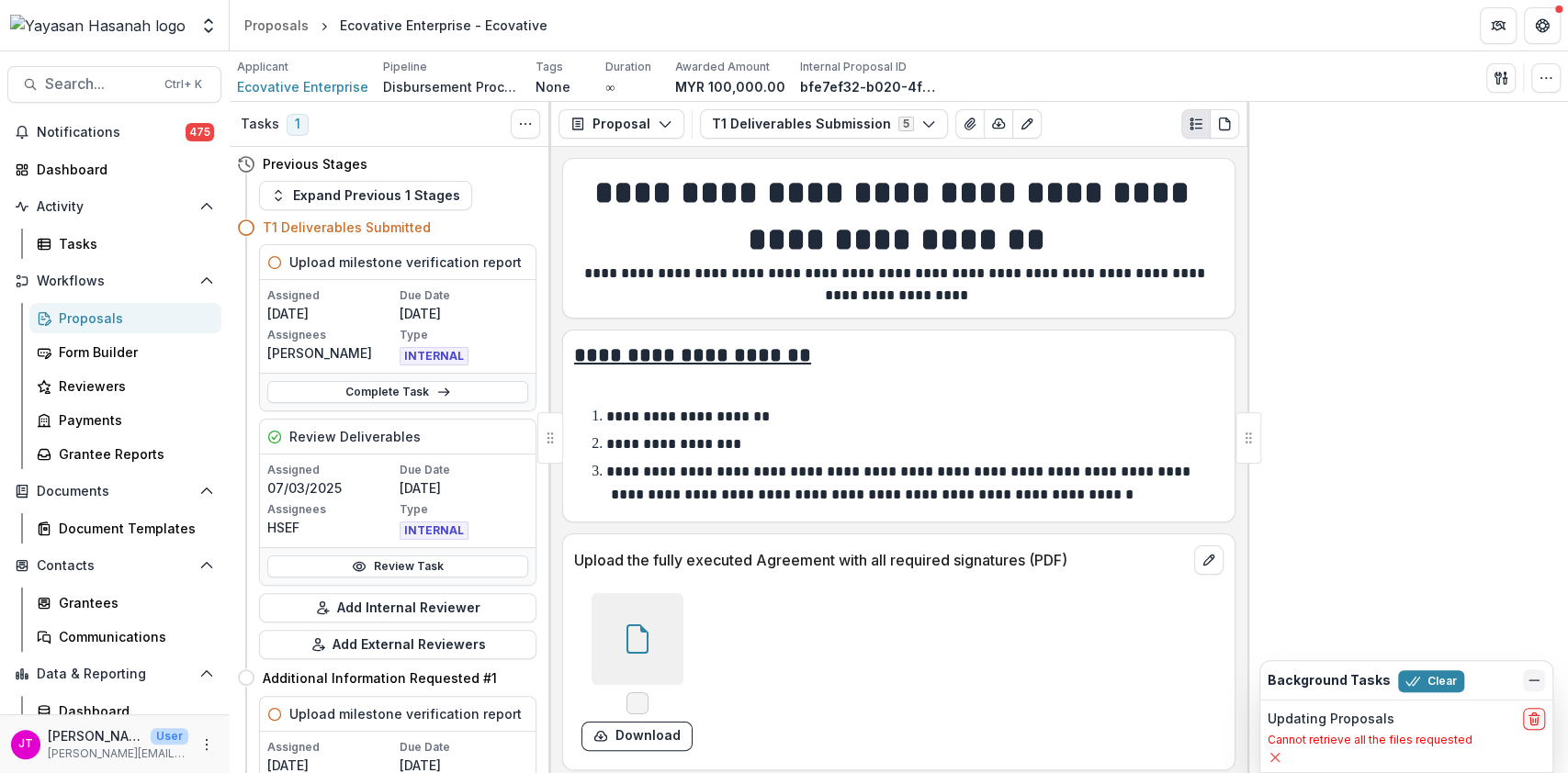
click at [1537, 684] on icon "Dismiss" at bounding box center [1534, 680] width 15 height 15
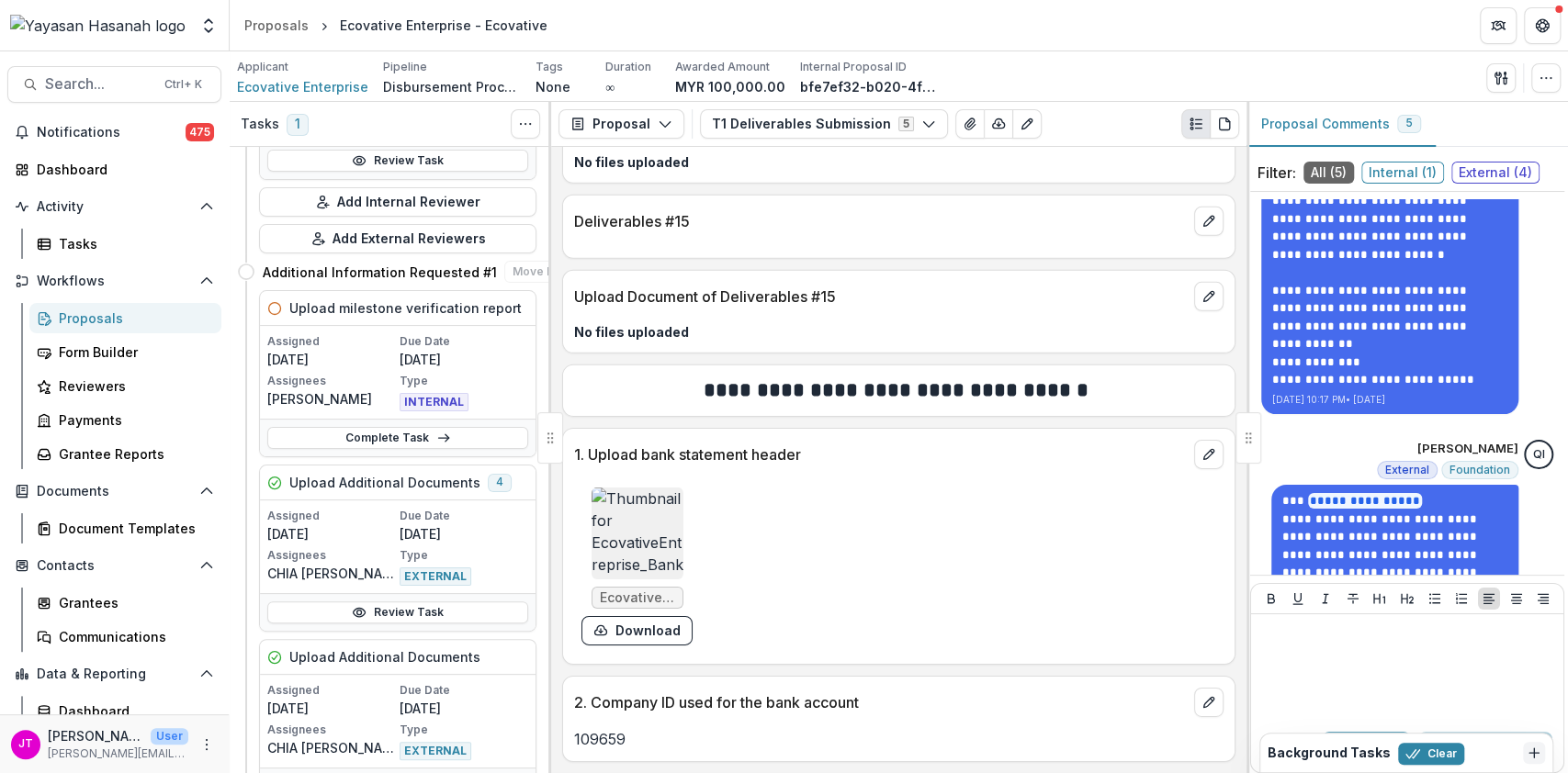
scroll to position [403, 0]
click at [400, 621] on link "Review Task" at bounding box center [397, 615] width 261 height 22
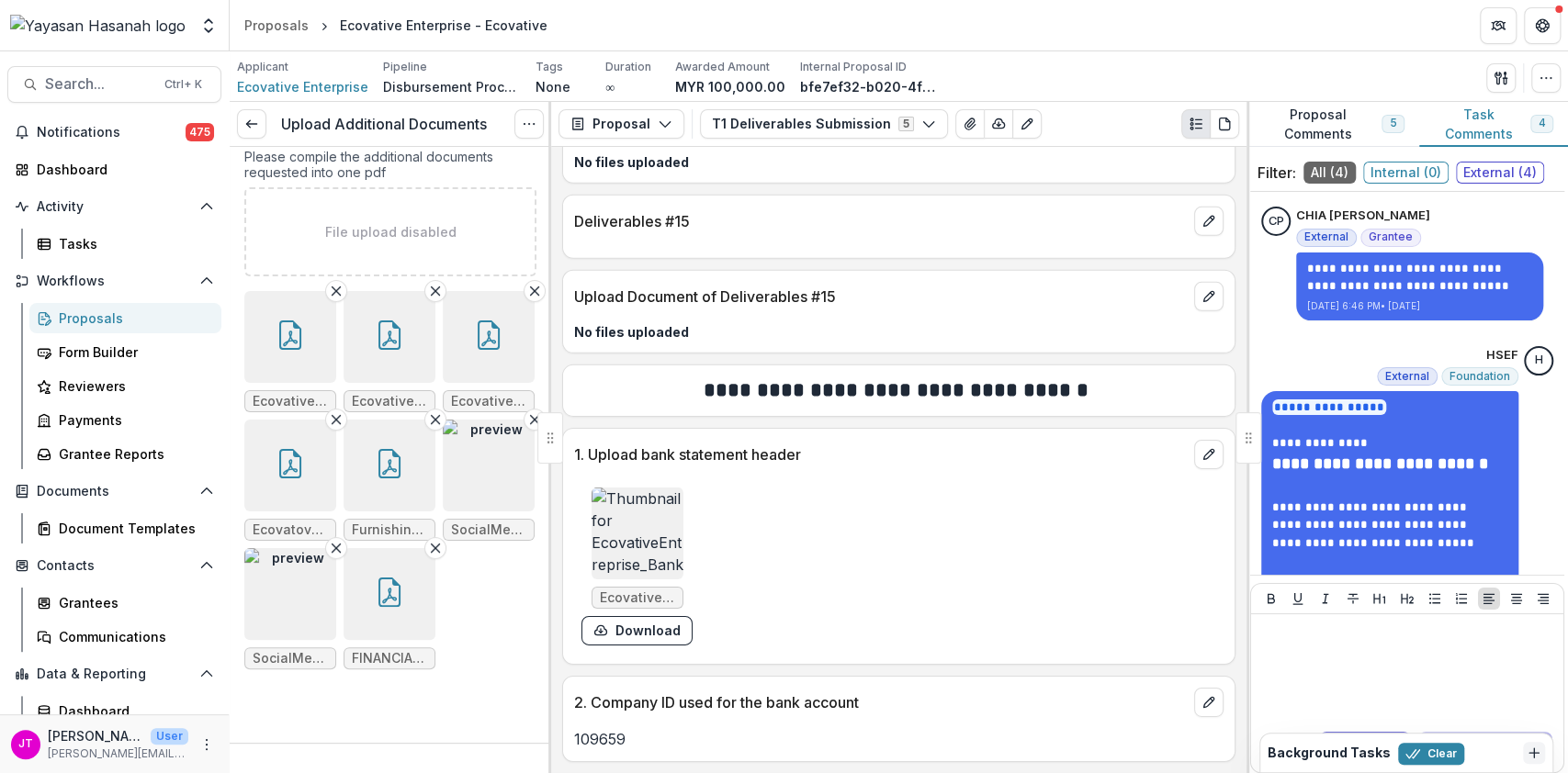
scroll to position [138, 0]
click at [297, 291] on button "button" at bounding box center [290, 337] width 92 height 92
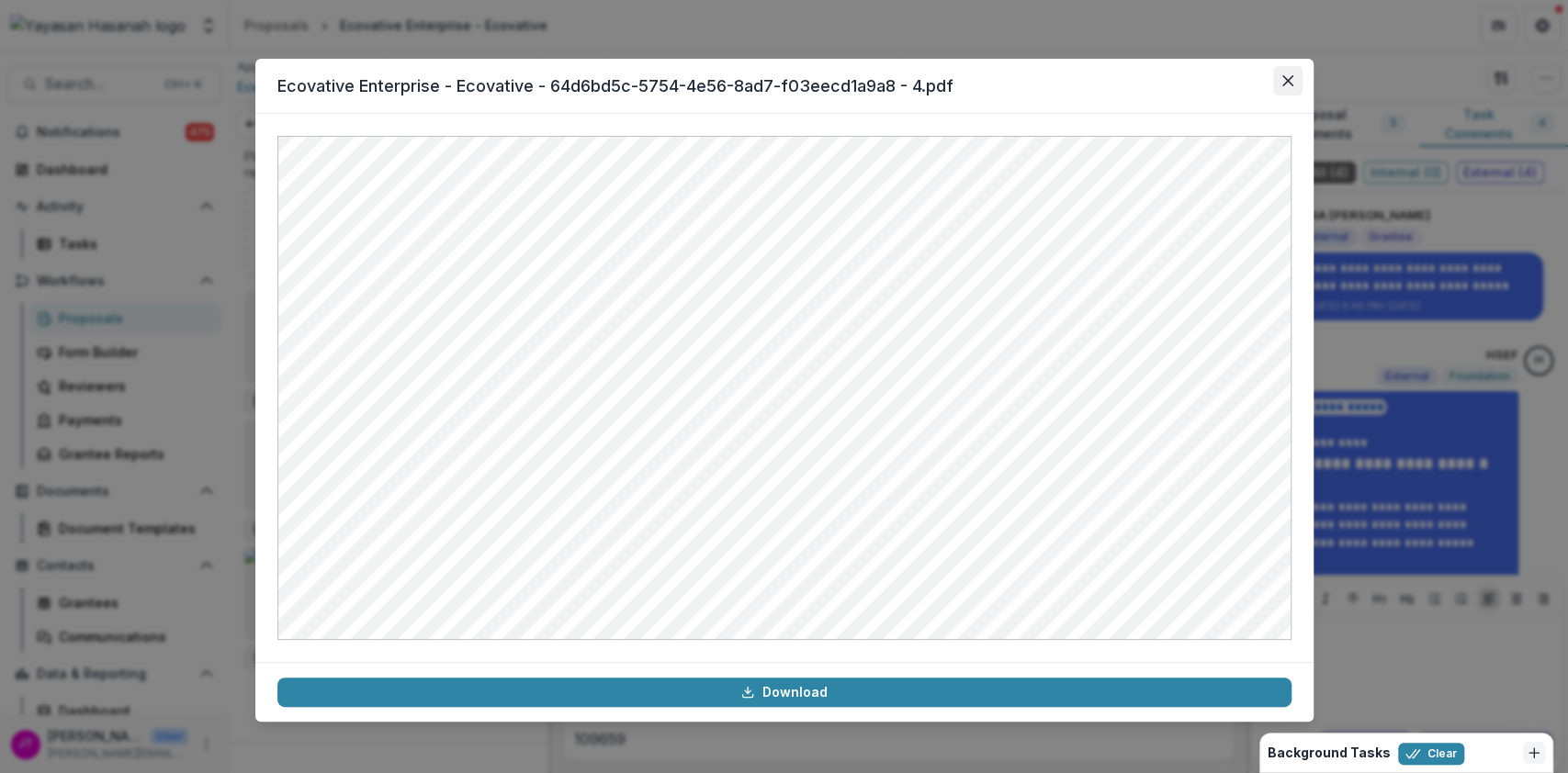
click at [1280, 82] on button "Close" at bounding box center [1288, 81] width 29 height 29
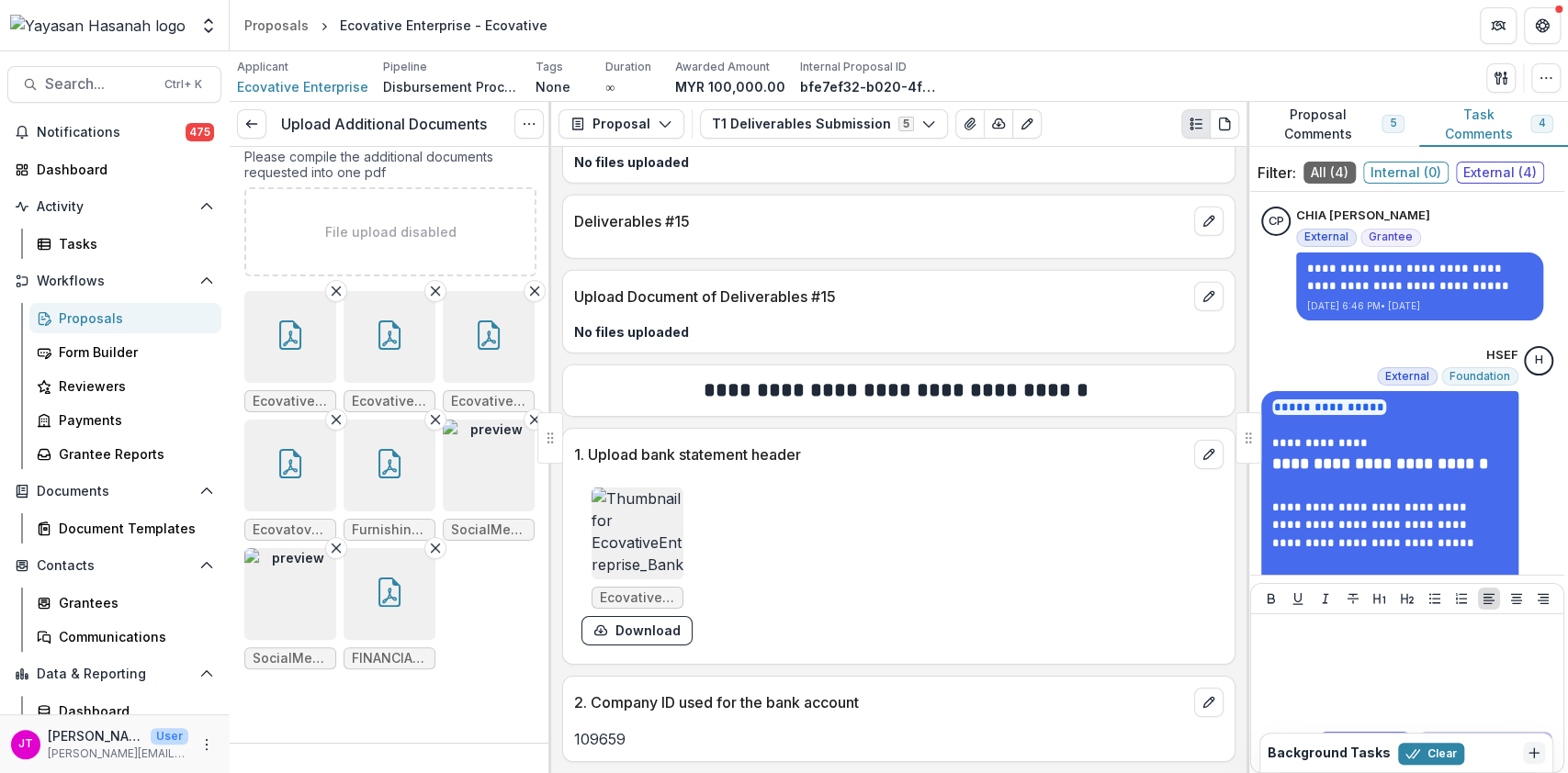
click at [404, 291] on button "button" at bounding box center [390, 337] width 92 height 92
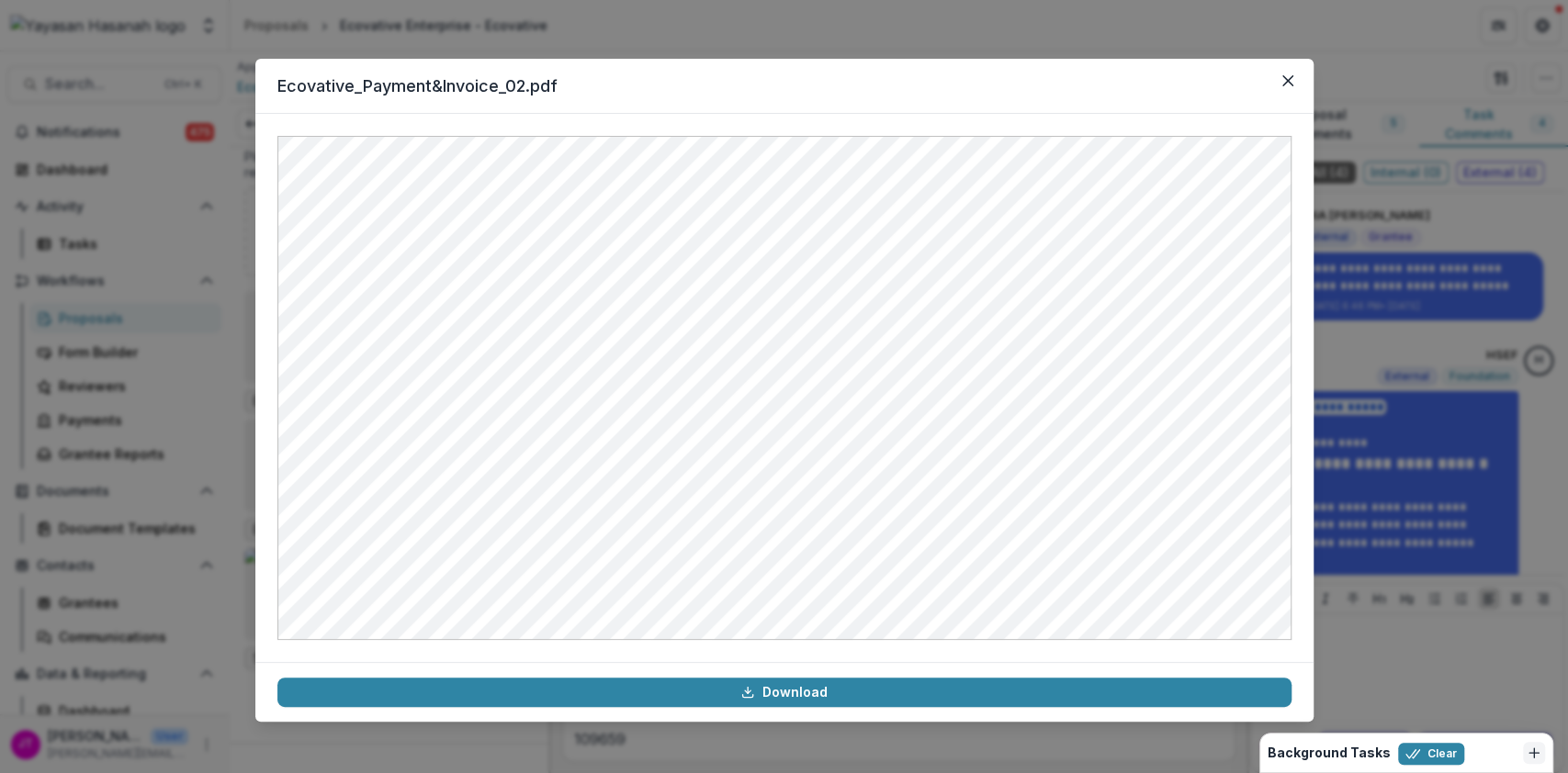
click at [932, 78] on header "Ecovative_Payment&Invoice_02.pdf" at bounding box center [785, 86] width 1058 height 55
click at [1294, 83] on button "Close" at bounding box center [1288, 81] width 29 height 29
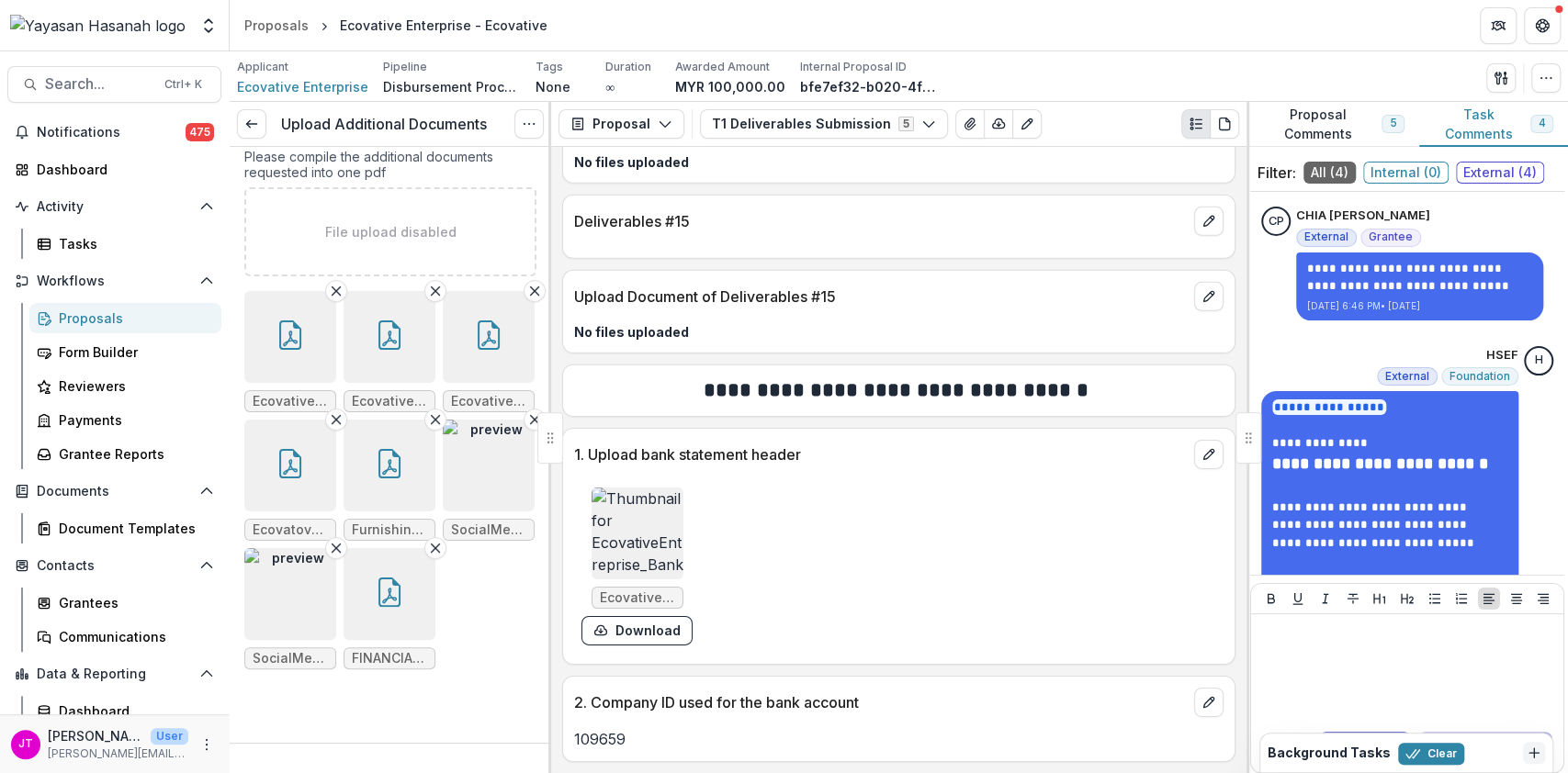
click at [305, 449] on icon "button" at bounding box center [290, 464] width 29 height 29
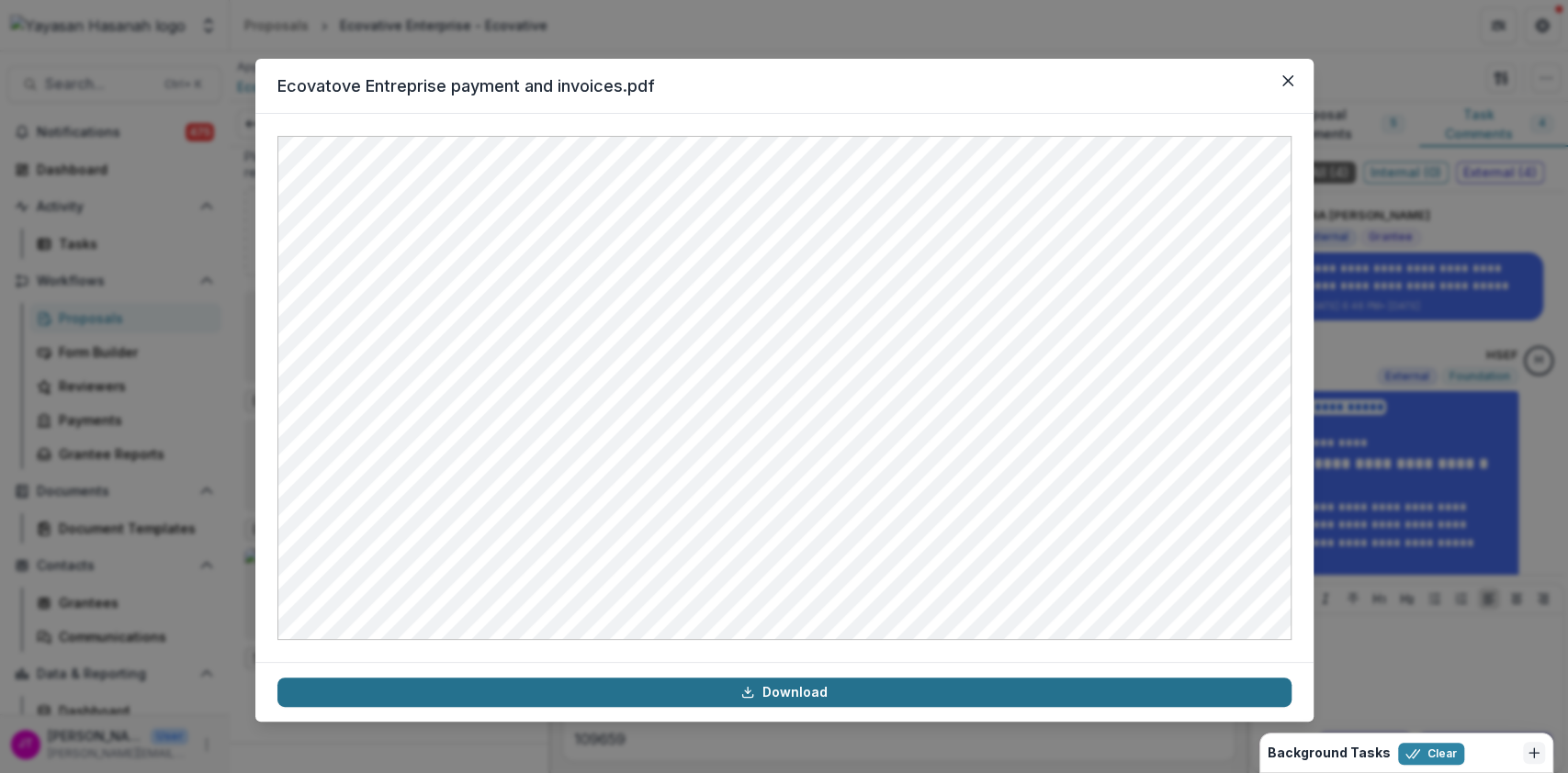
click at [838, 688] on link "Download" at bounding box center [784, 692] width 1014 height 29
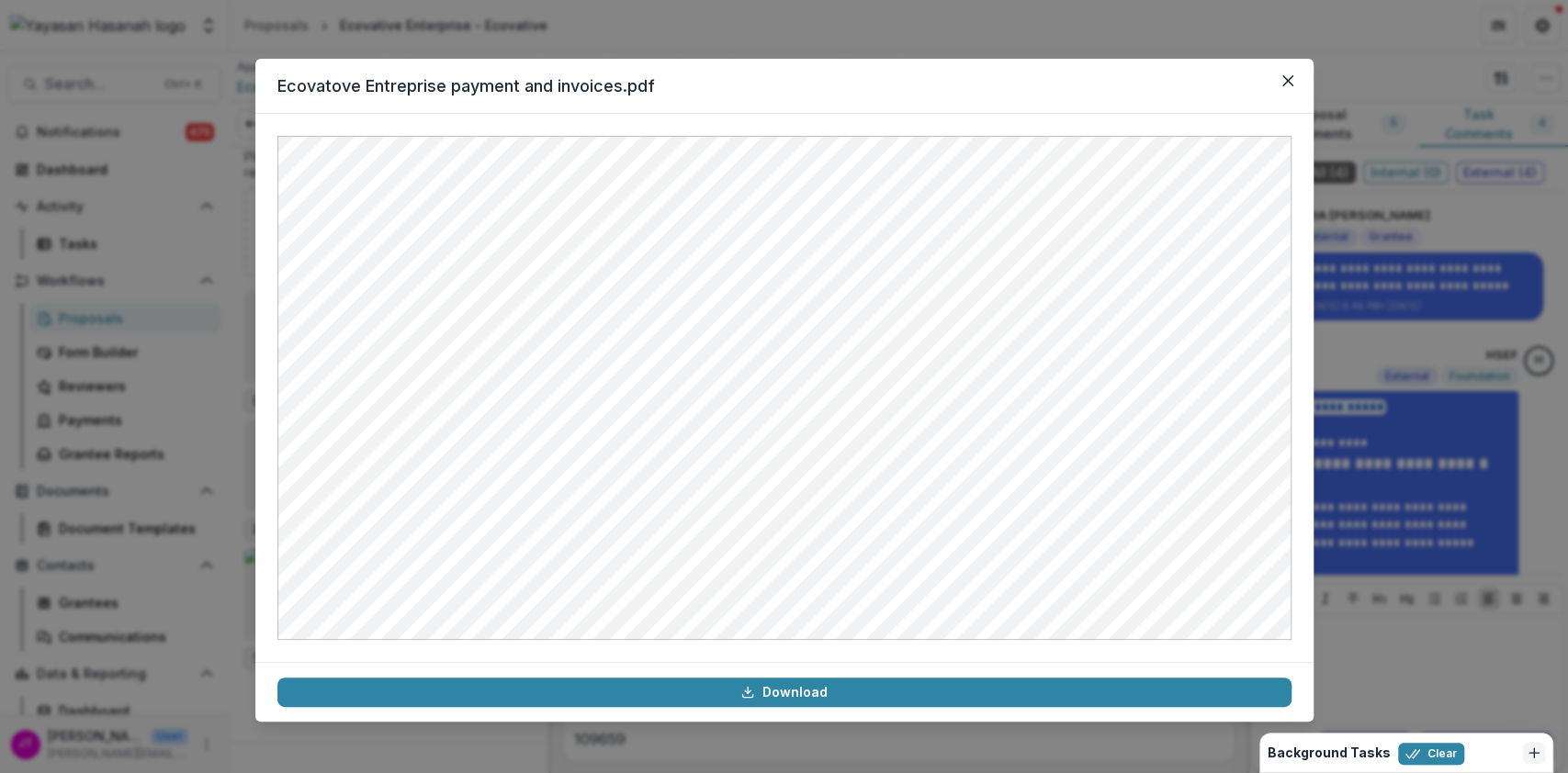
click at [949, 91] on header "Ecovatove Entreprise payment and invoices.pdf" at bounding box center [785, 86] width 1058 height 55
click at [1283, 73] on button "Close" at bounding box center [1288, 81] width 29 height 29
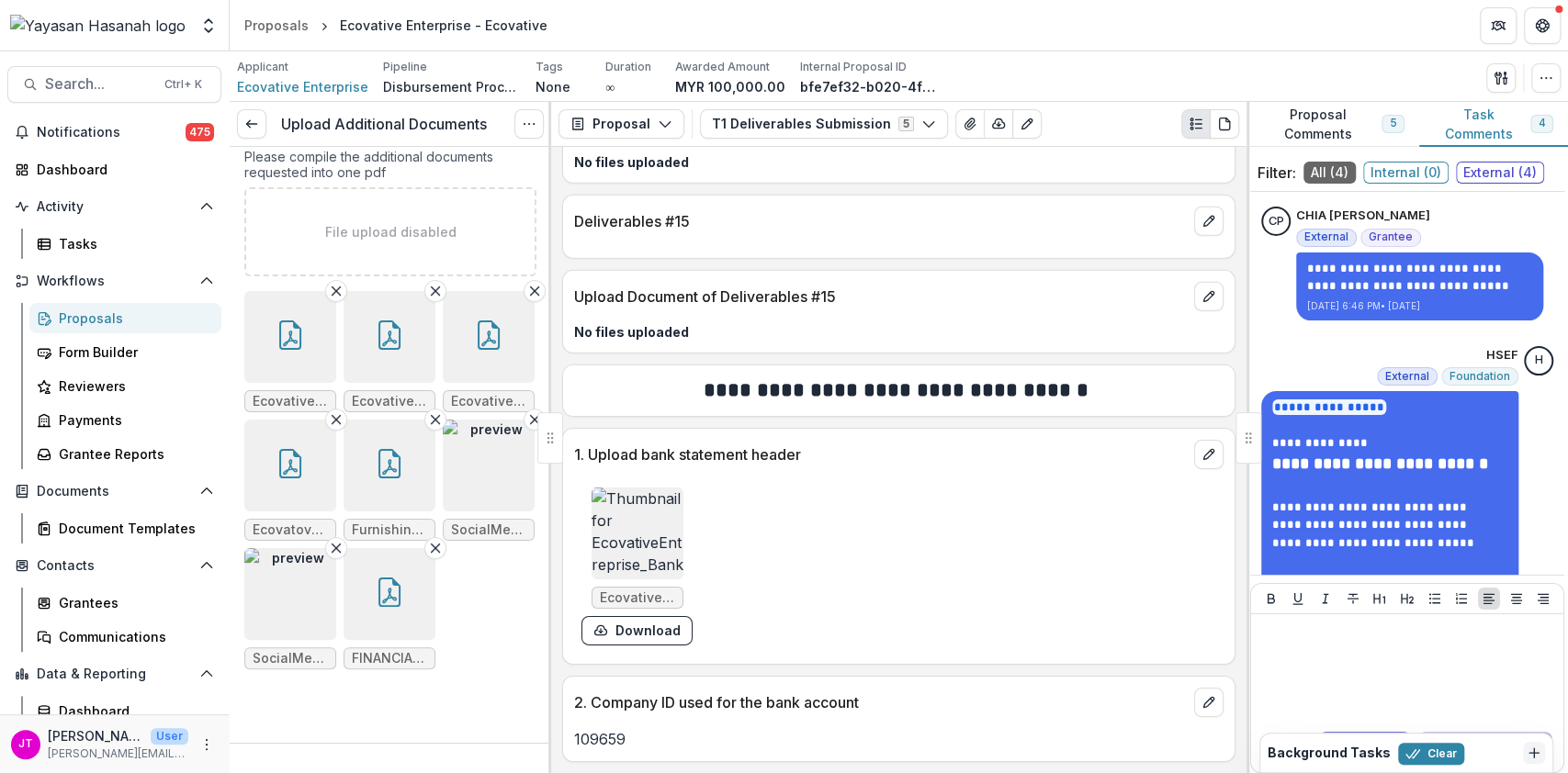
click at [336, 420] on button "button" at bounding box center [290, 466] width 92 height 92
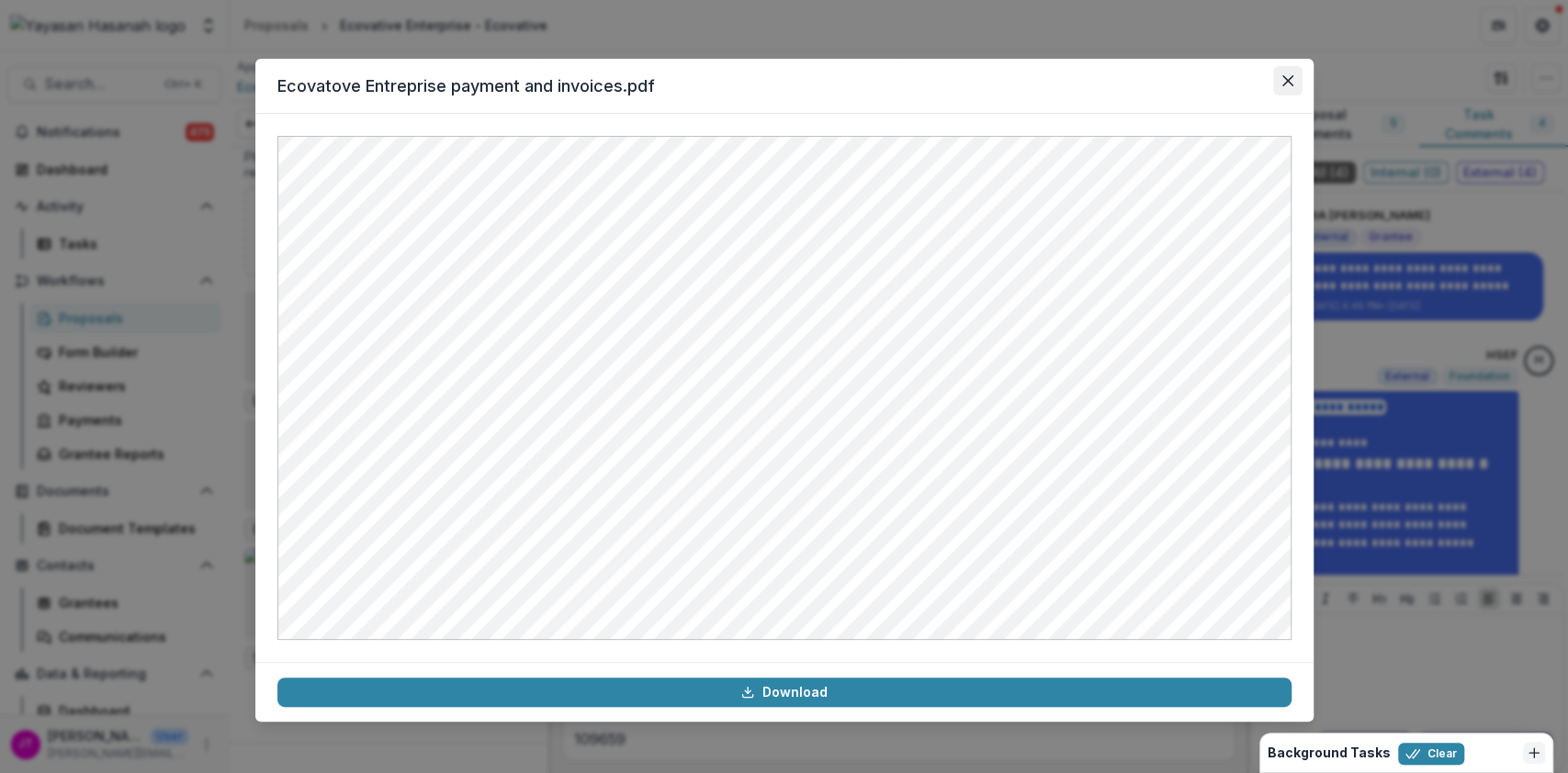
click at [1289, 81] on icon "Close" at bounding box center [1287, 80] width 11 height 11
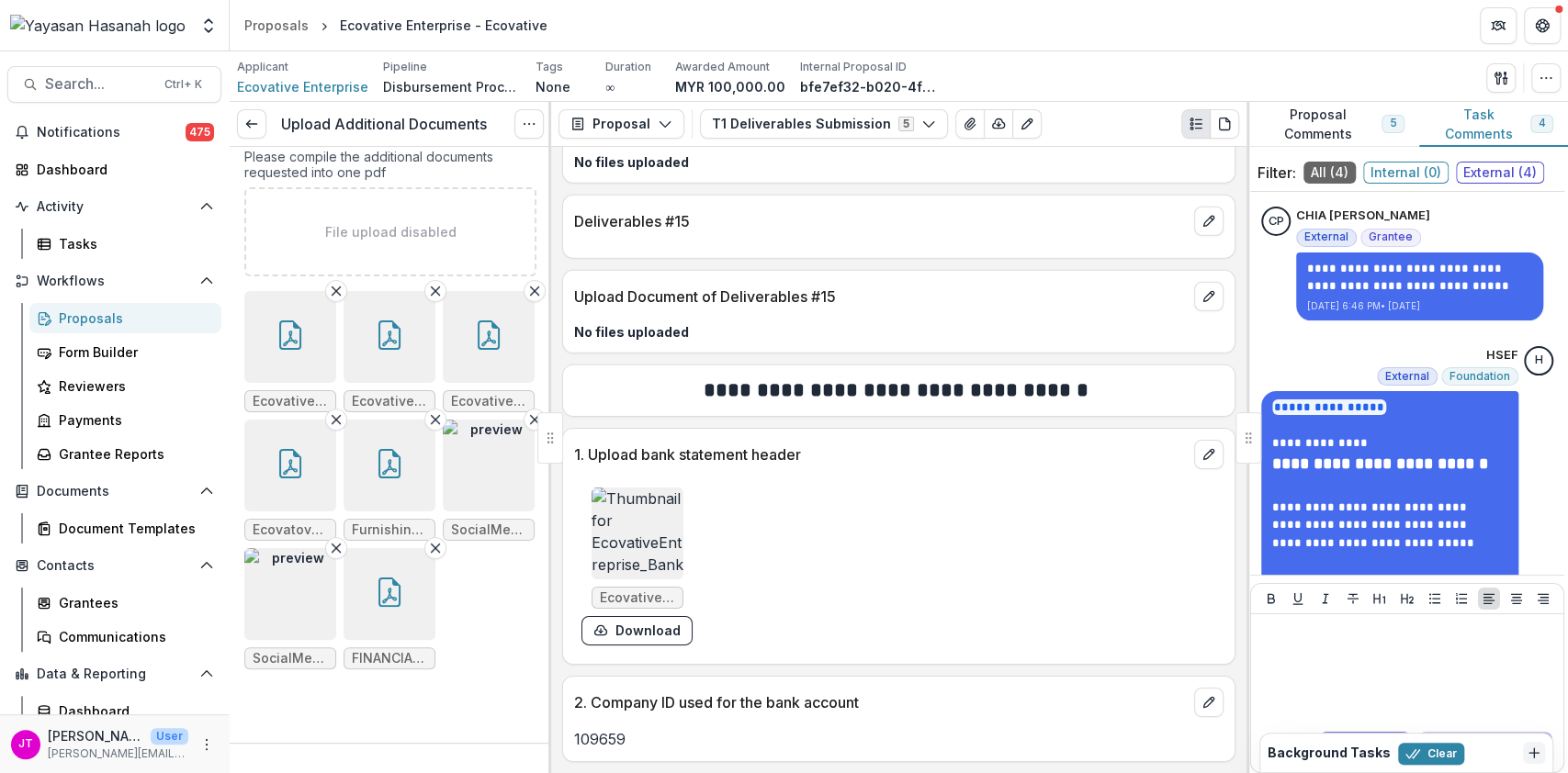
click at [344, 511] on button "button" at bounding box center [390, 466] width 92 height 92
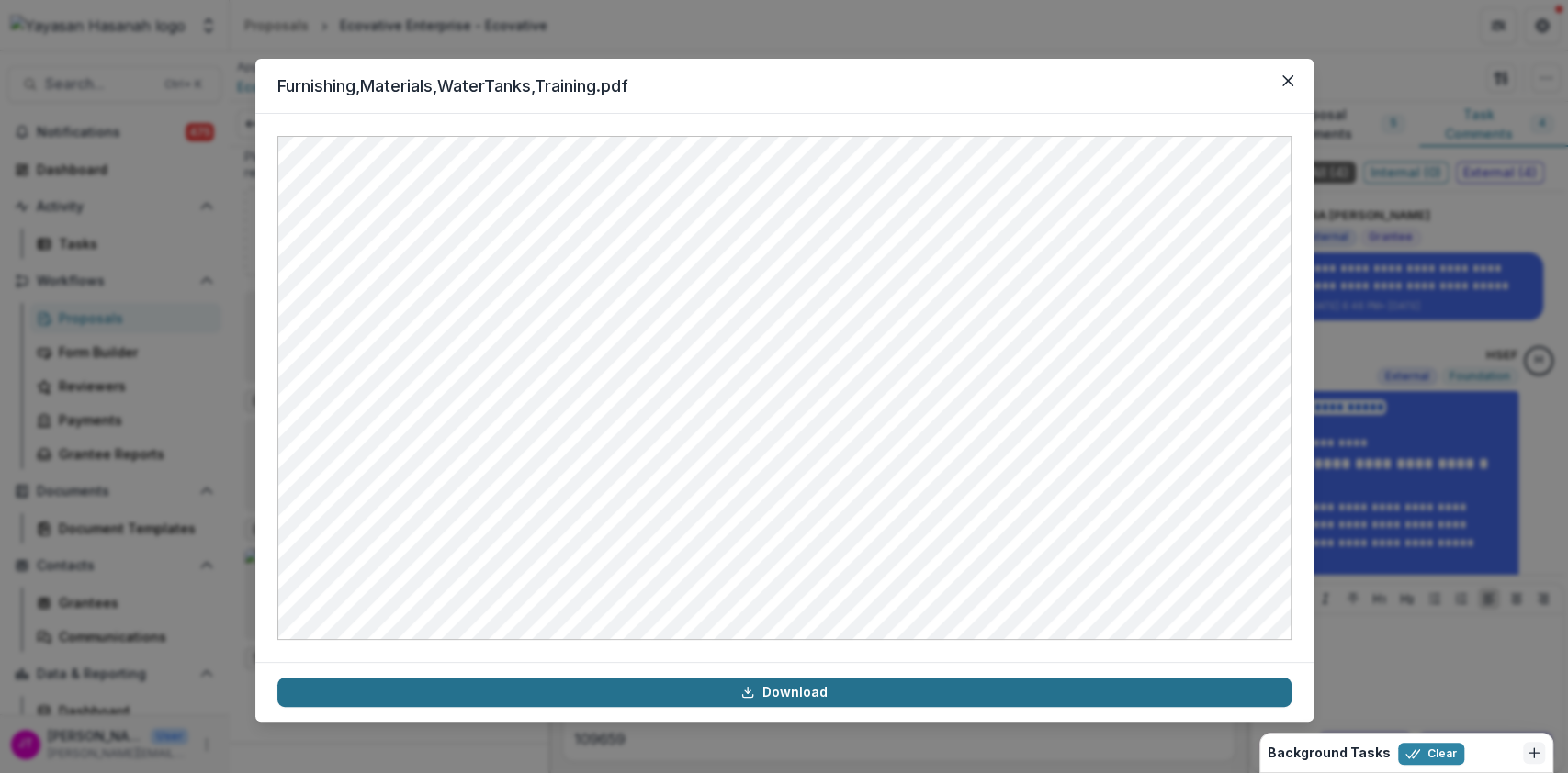
click at [794, 698] on link "Download" at bounding box center [784, 692] width 1014 height 29
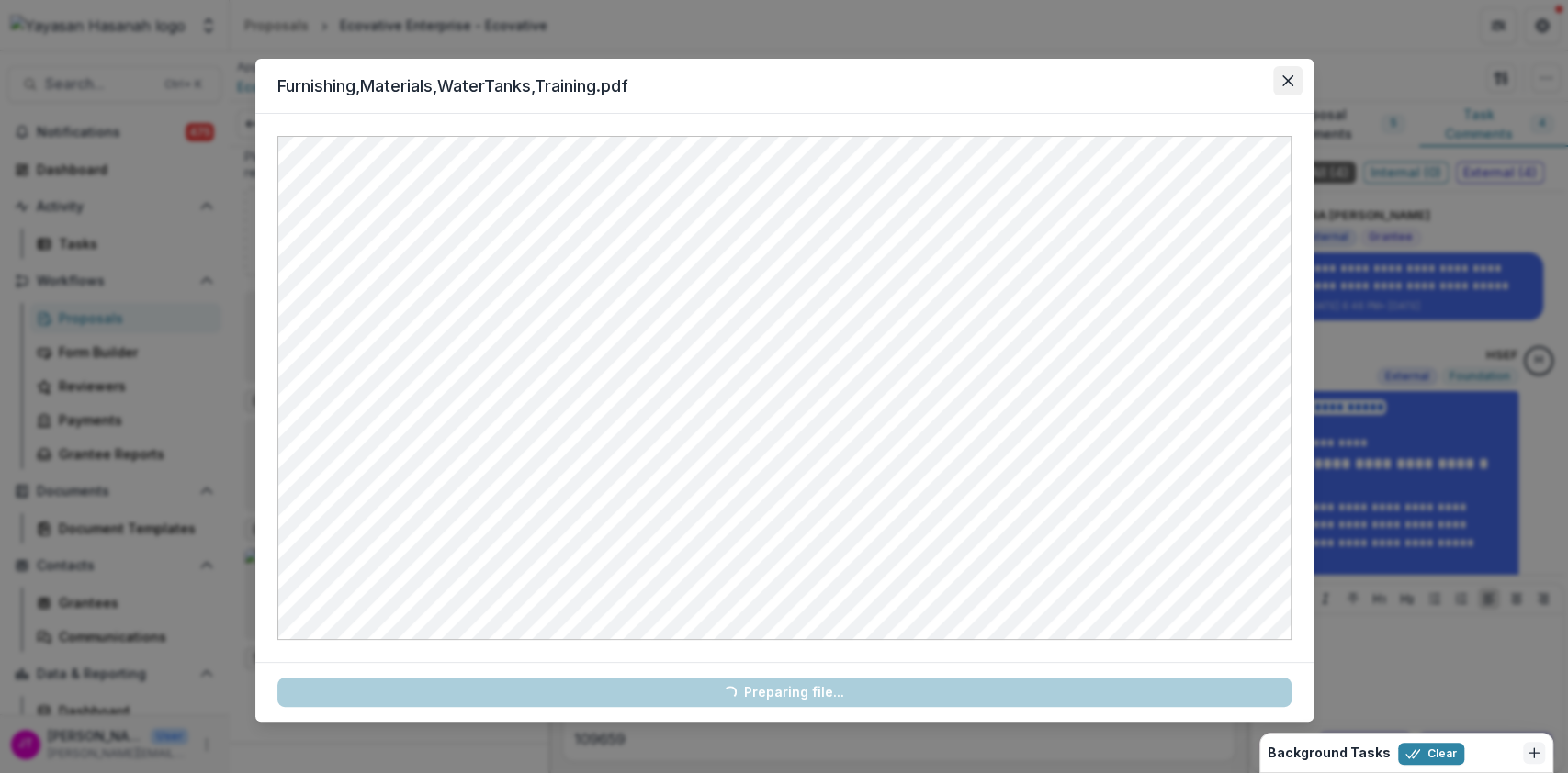
click at [1279, 80] on button "Close" at bounding box center [1288, 81] width 29 height 29
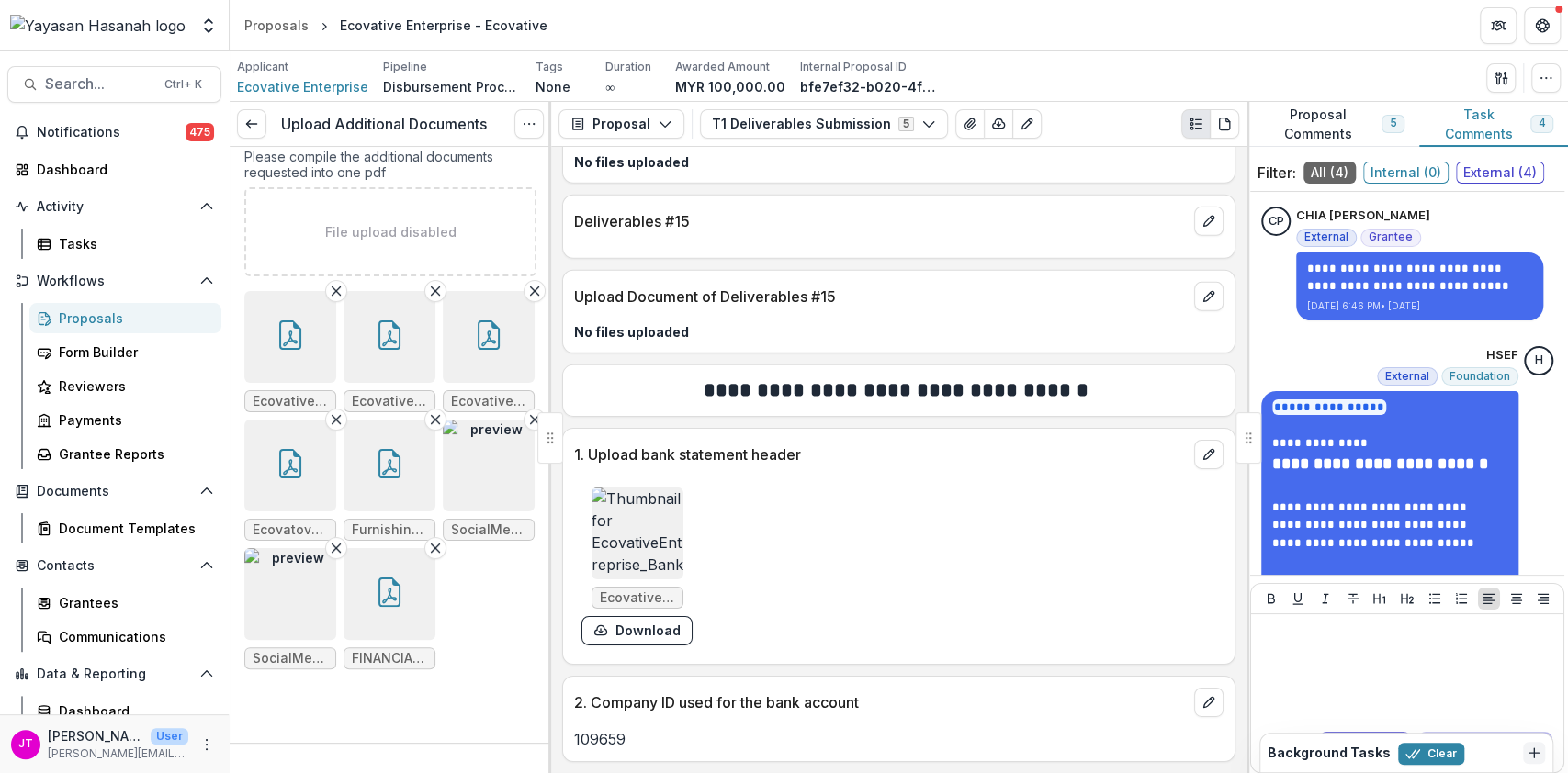
click at [442, 511] on img "button" at bounding box center [488, 466] width 92 height 92
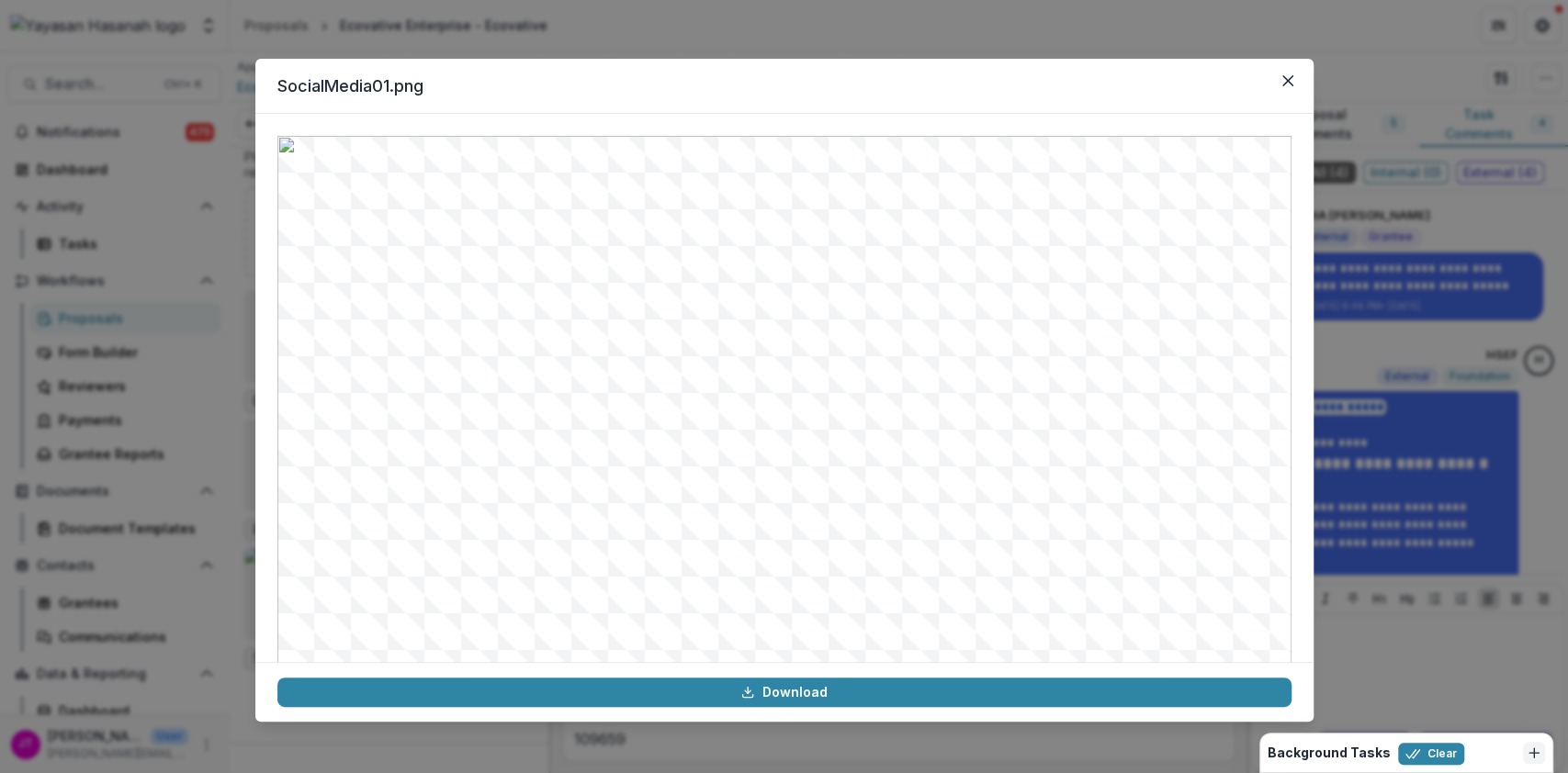
click at [801, 673] on footer "Download" at bounding box center [785, 691] width 1058 height 60
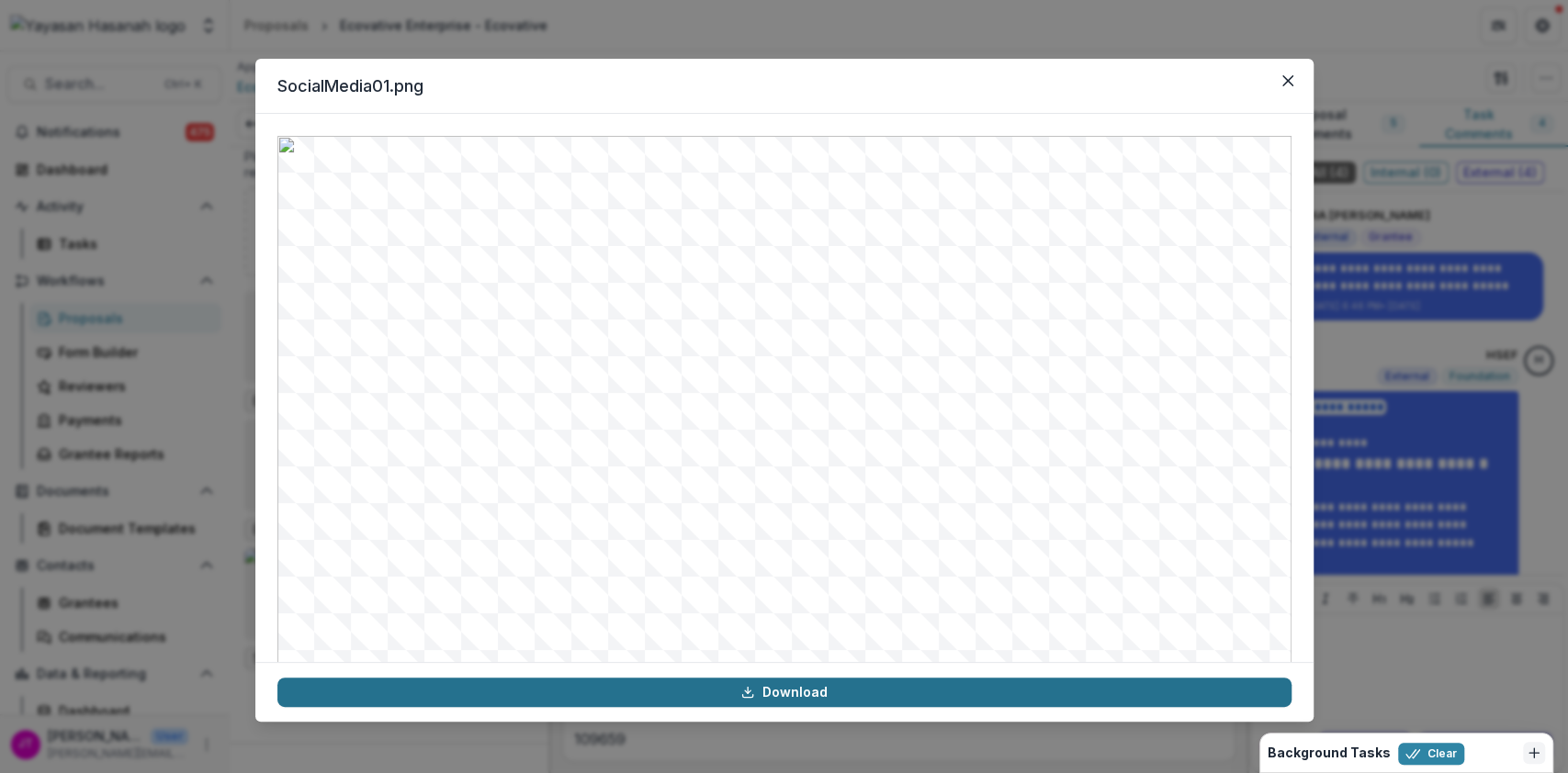
click at [801, 692] on link "Download" at bounding box center [784, 692] width 1014 height 29
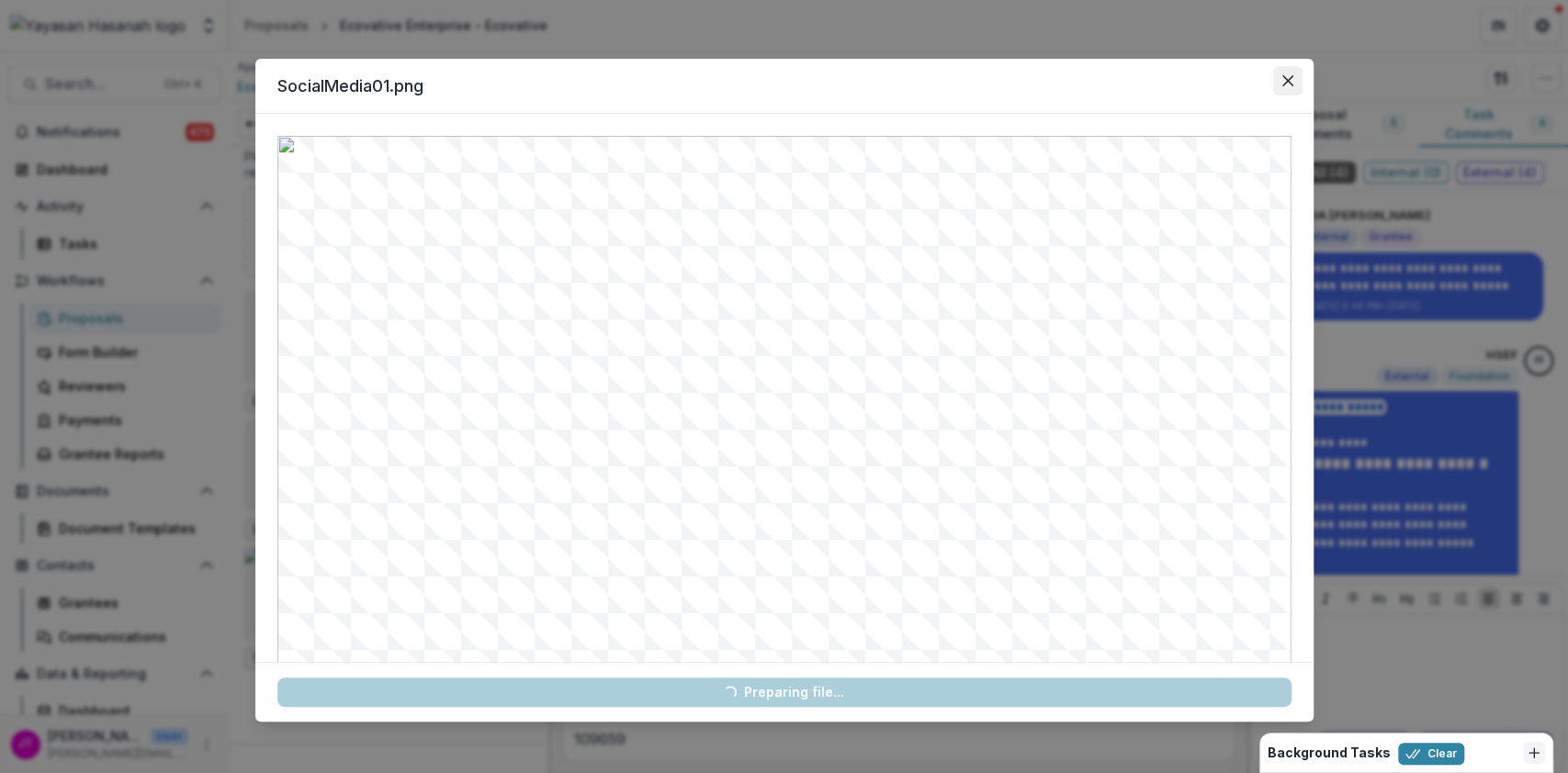
click at [1286, 71] on button "Close" at bounding box center [1288, 81] width 29 height 29
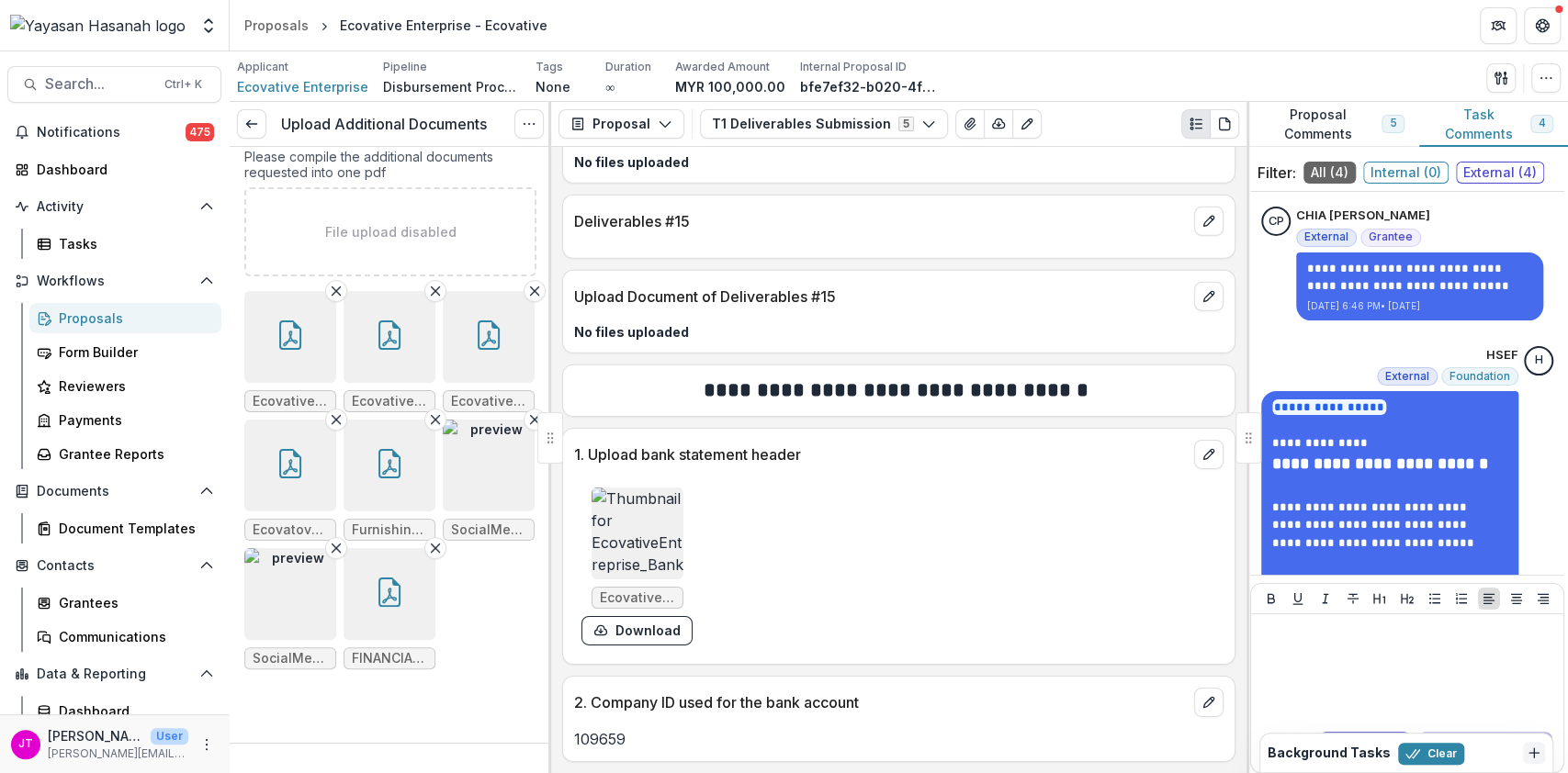
click at [297, 609] on img "button" at bounding box center [290, 594] width 92 height 92
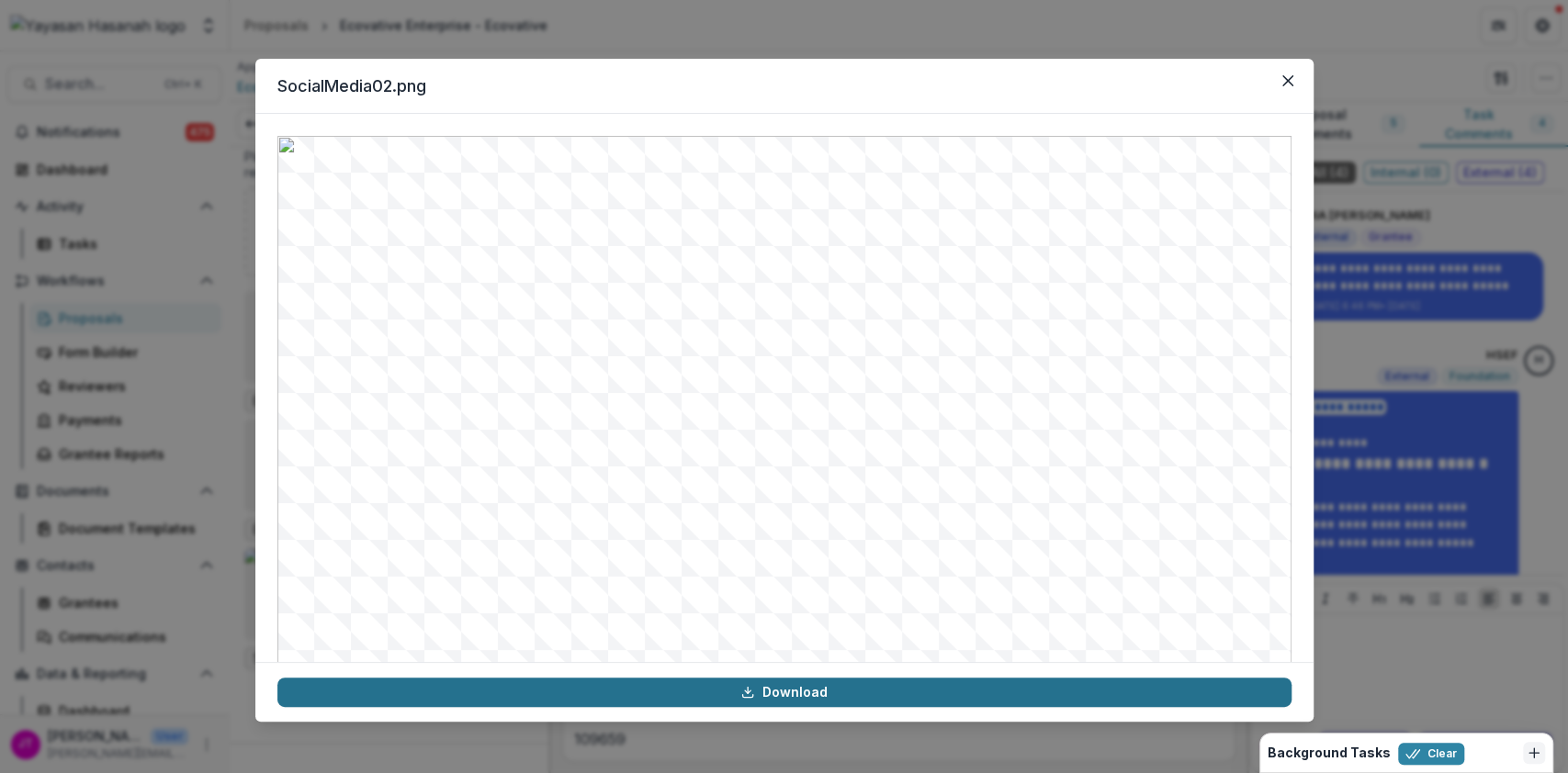
click at [802, 692] on link "Download" at bounding box center [784, 692] width 1014 height 29
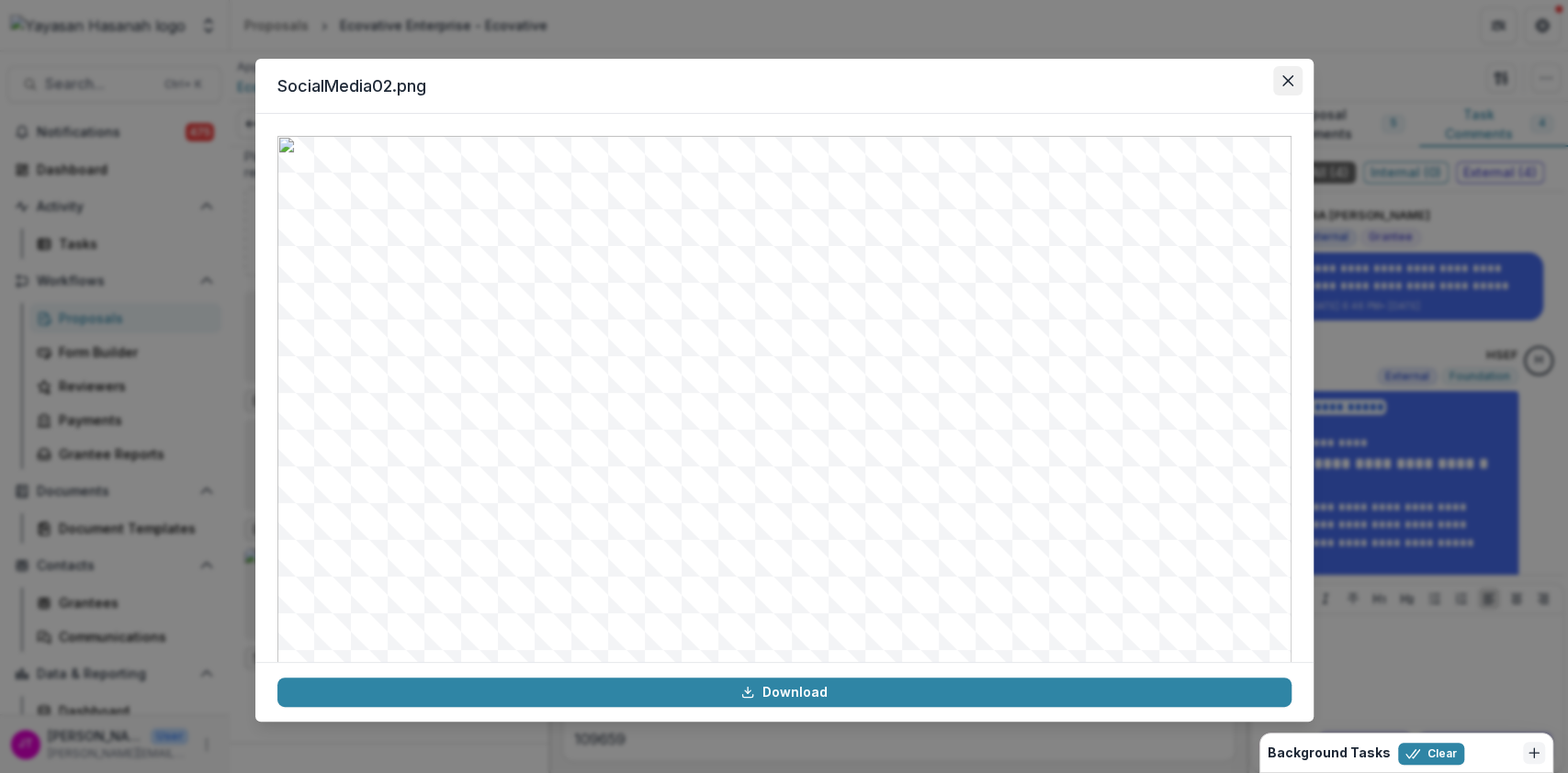
click at [1293, 77] on icon "Close" at bounding box center [1287, 80] width 11 height 11
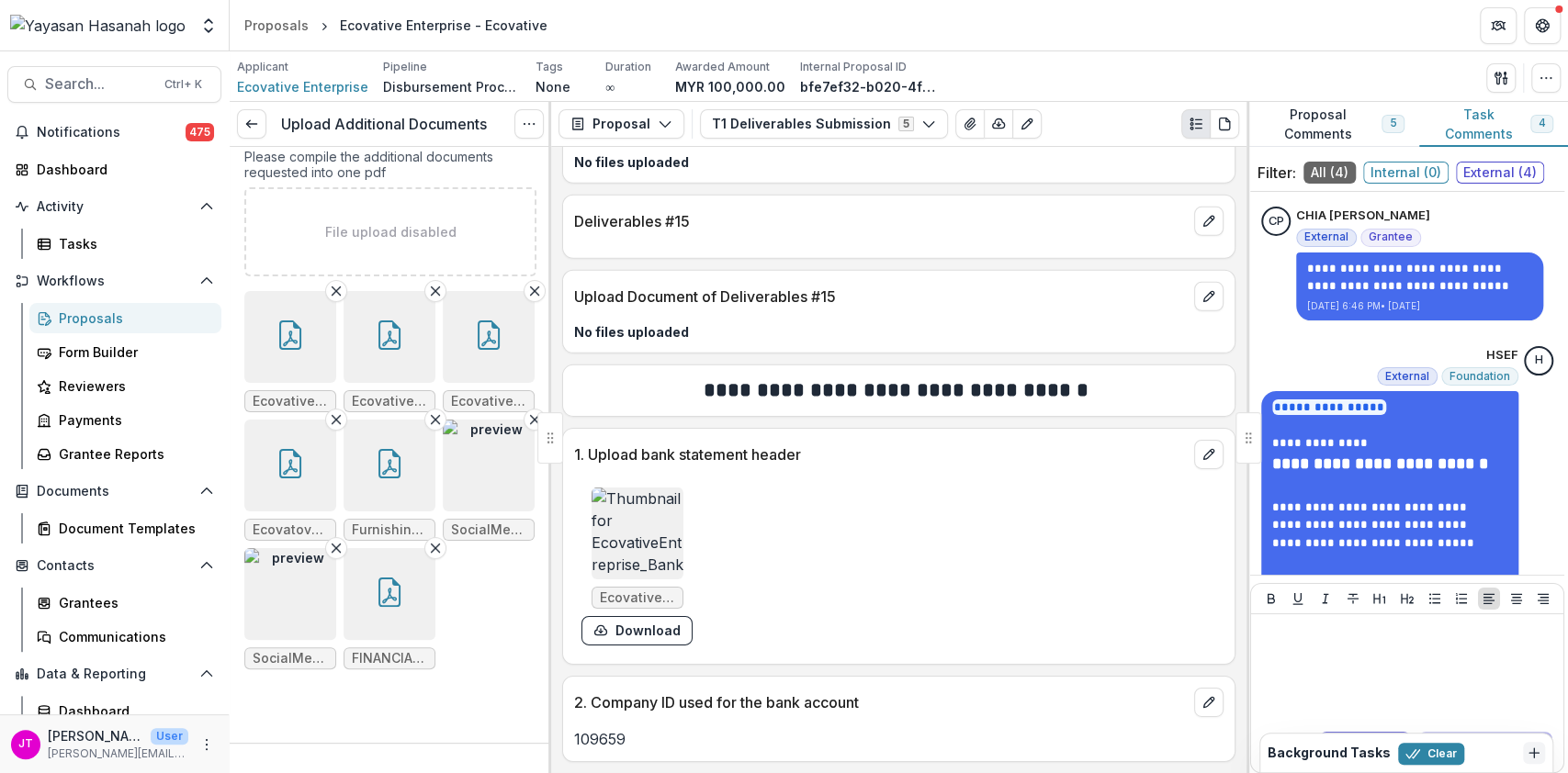
click at [409, 634] on button "button" at bounding box center [390, 594] width 92 height 92
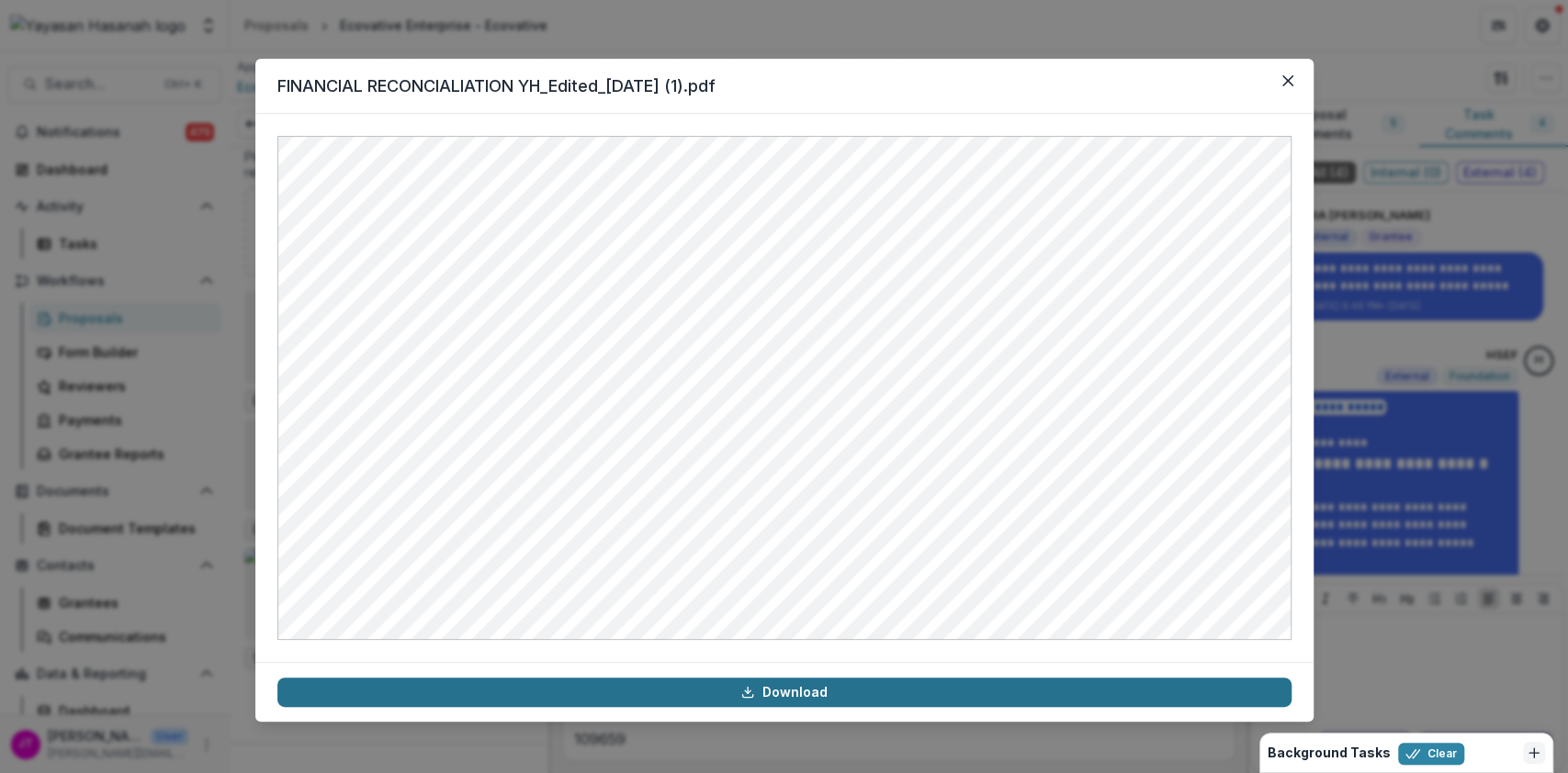
click at [796, 691] on link "Download" at bounding box center [784, 692] width 1014 height 29
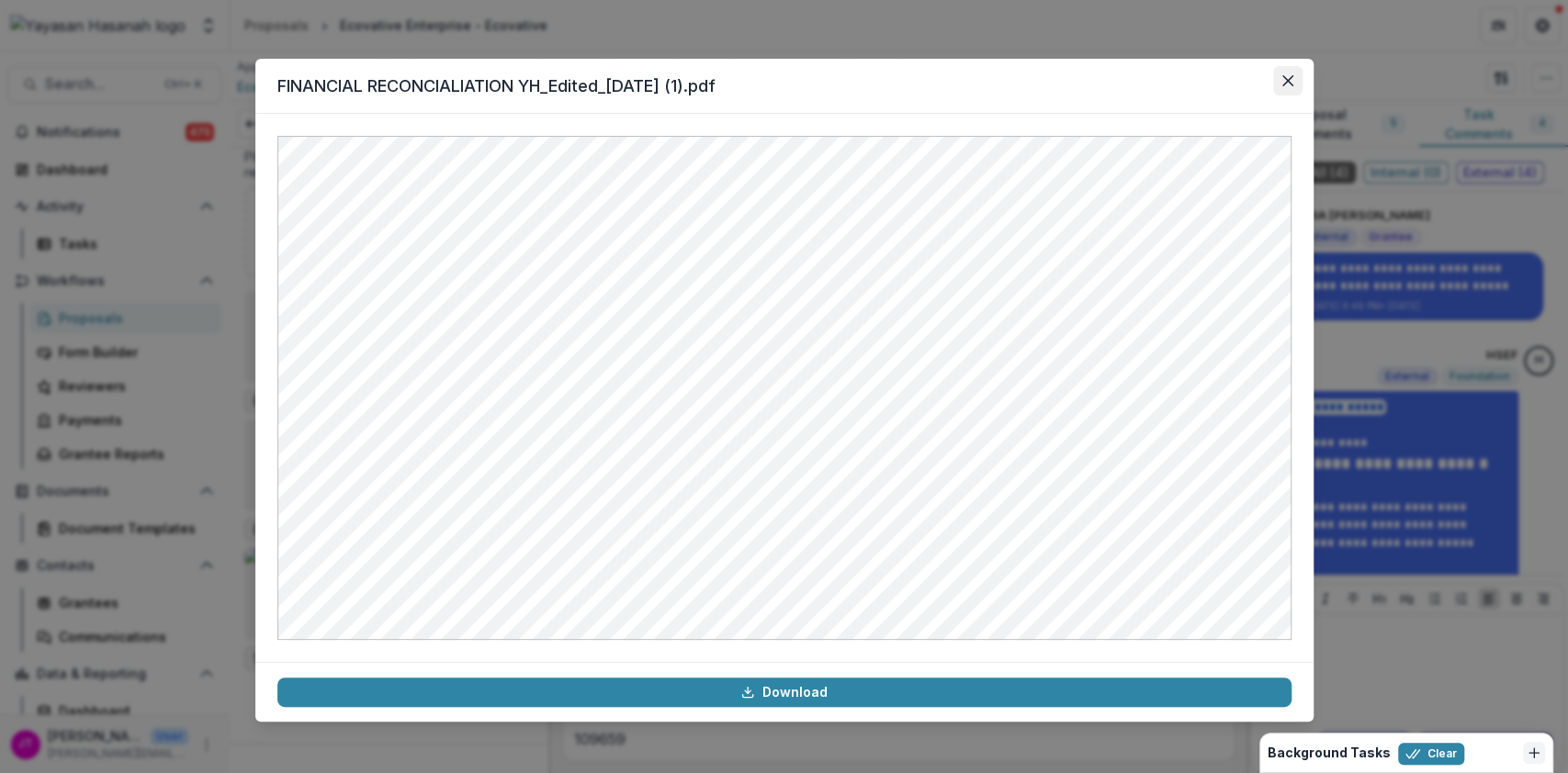
click at [1292, 82] on icon "Close" at bounding box center [1287, 80] width 11 height 11
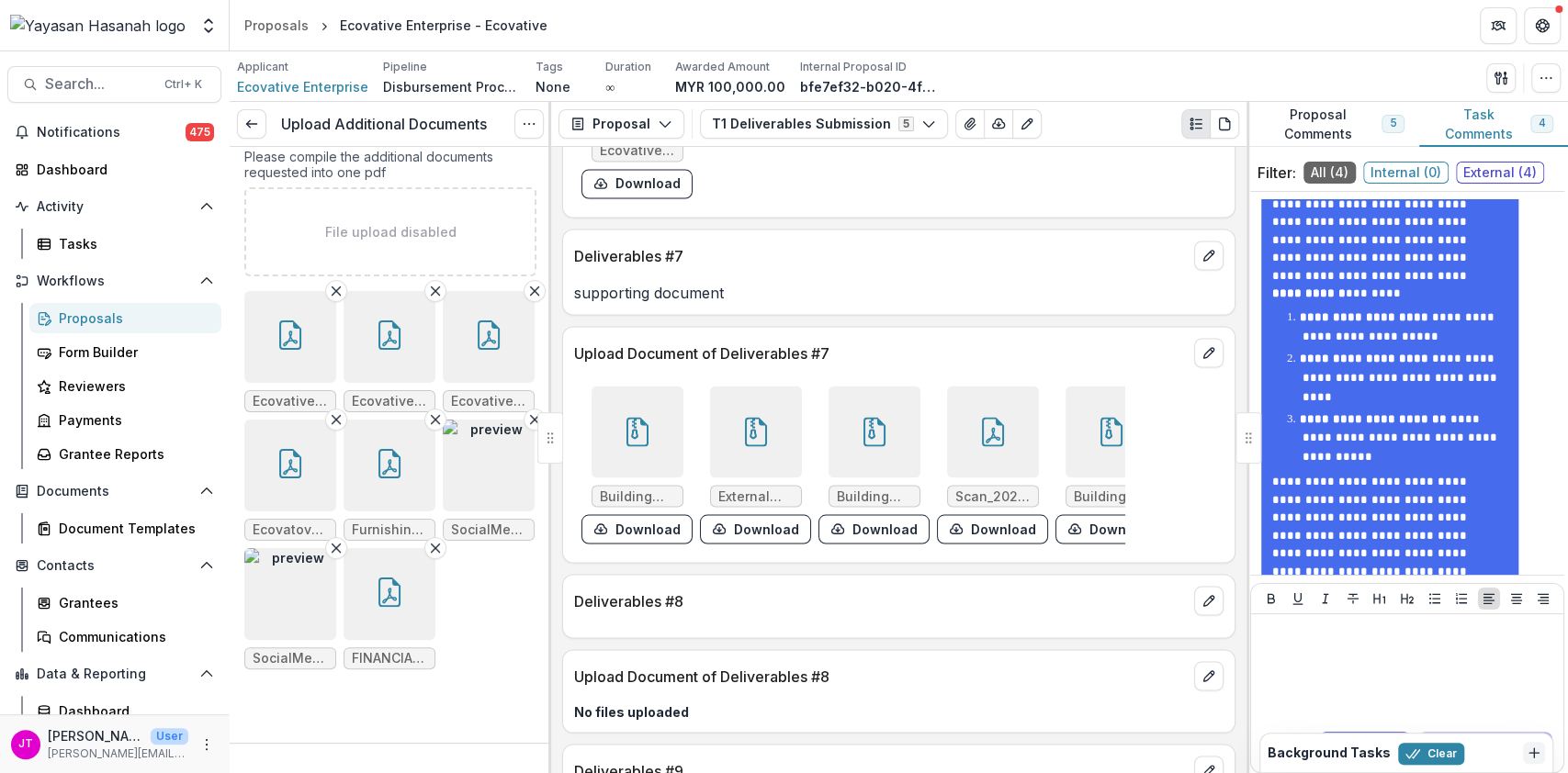
scroll to position [2264, 0]
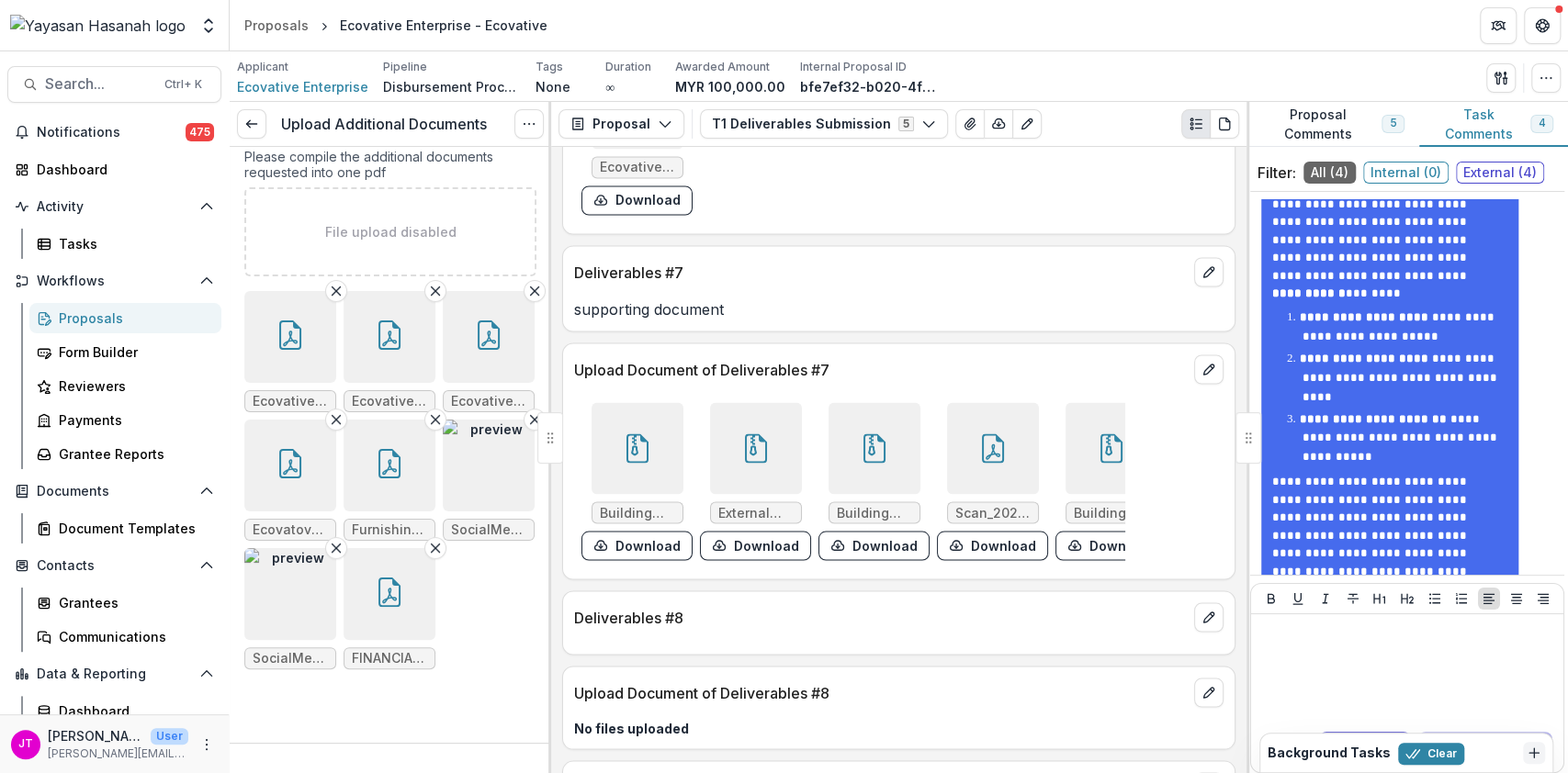
click at [654, 455] on div at bounding box center [638, 448] width 92 height 92
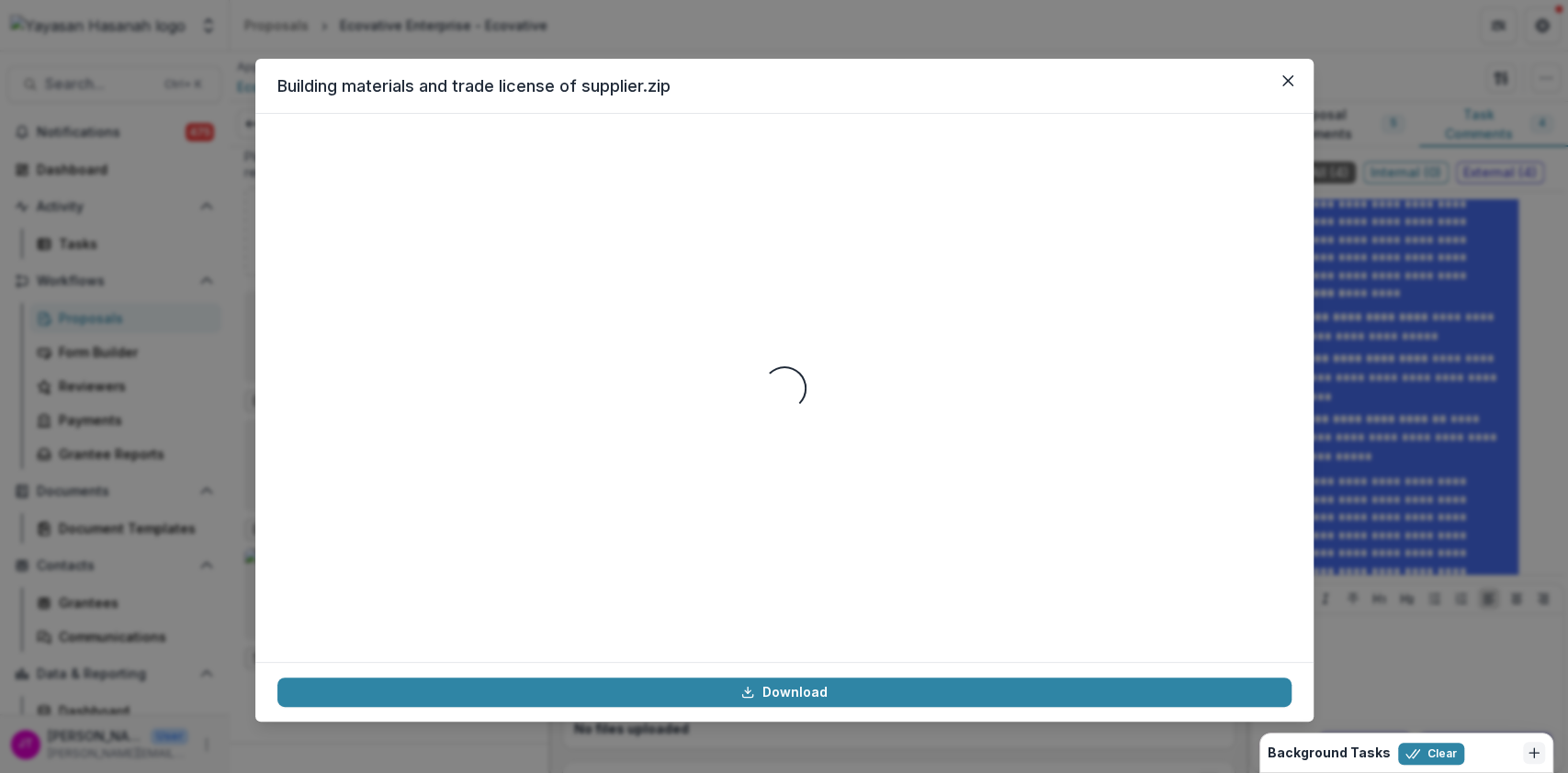
click at [1291, 80] on icon "Close" at bounding box center [1287, 80] width 11 height 11
click at [1245, 38] on div "Building materials and trade license of supplier.zip Loading... Download" at bounding box center [784, 386] width 1568 height 773
click at [1289, 71] on button "Close" at bounding box center [1288, 81] width 29 height 29
click at [1359, 43] on div "Building materials and trade license of supplier.zip Loading... Download" at bounding box center [784, 386] width 1568 height 773
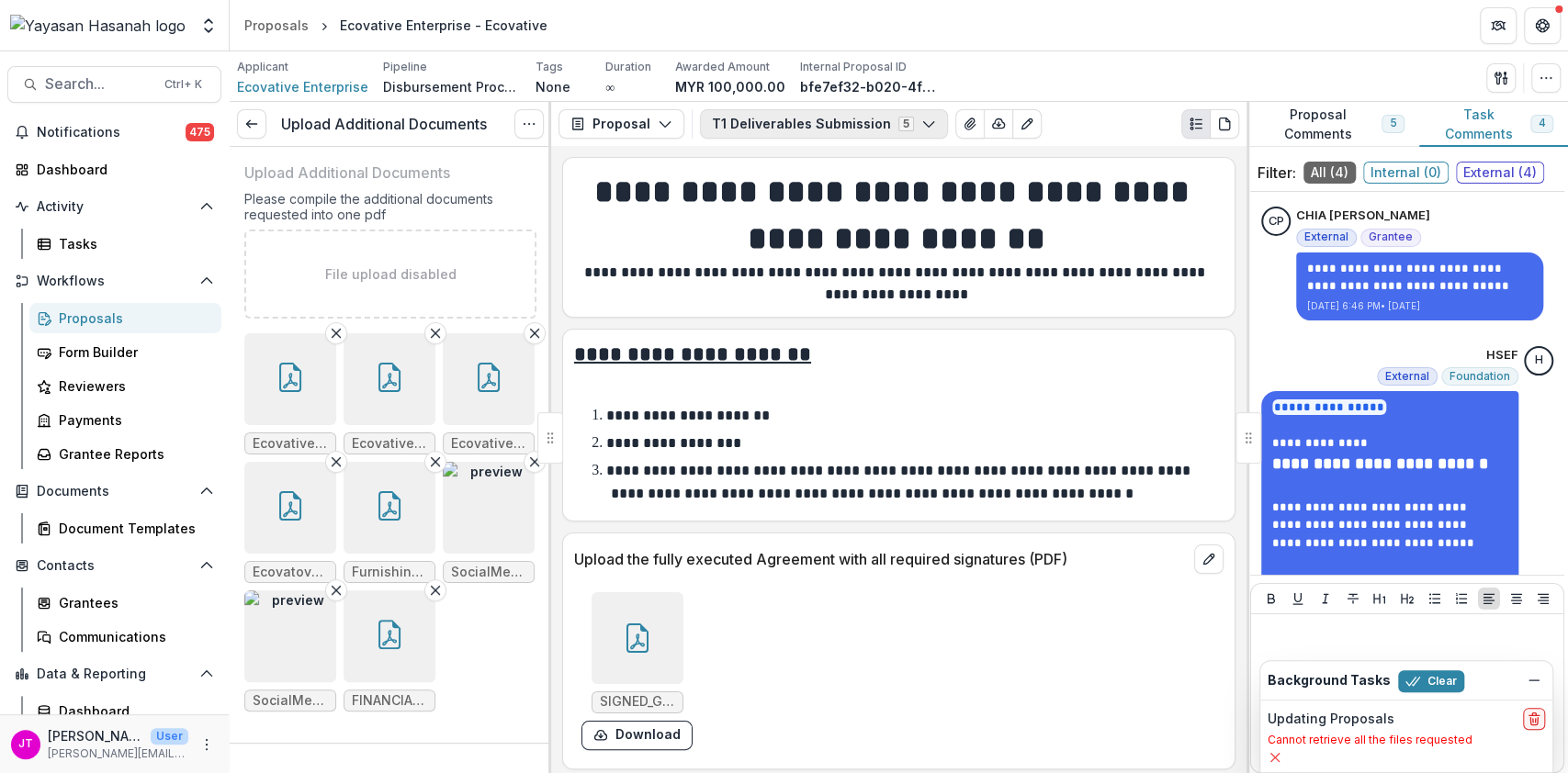
click at [783, 127] on button "T1 Deliverables Submission 5" at bounding box center [824, 124] width 248 height 29
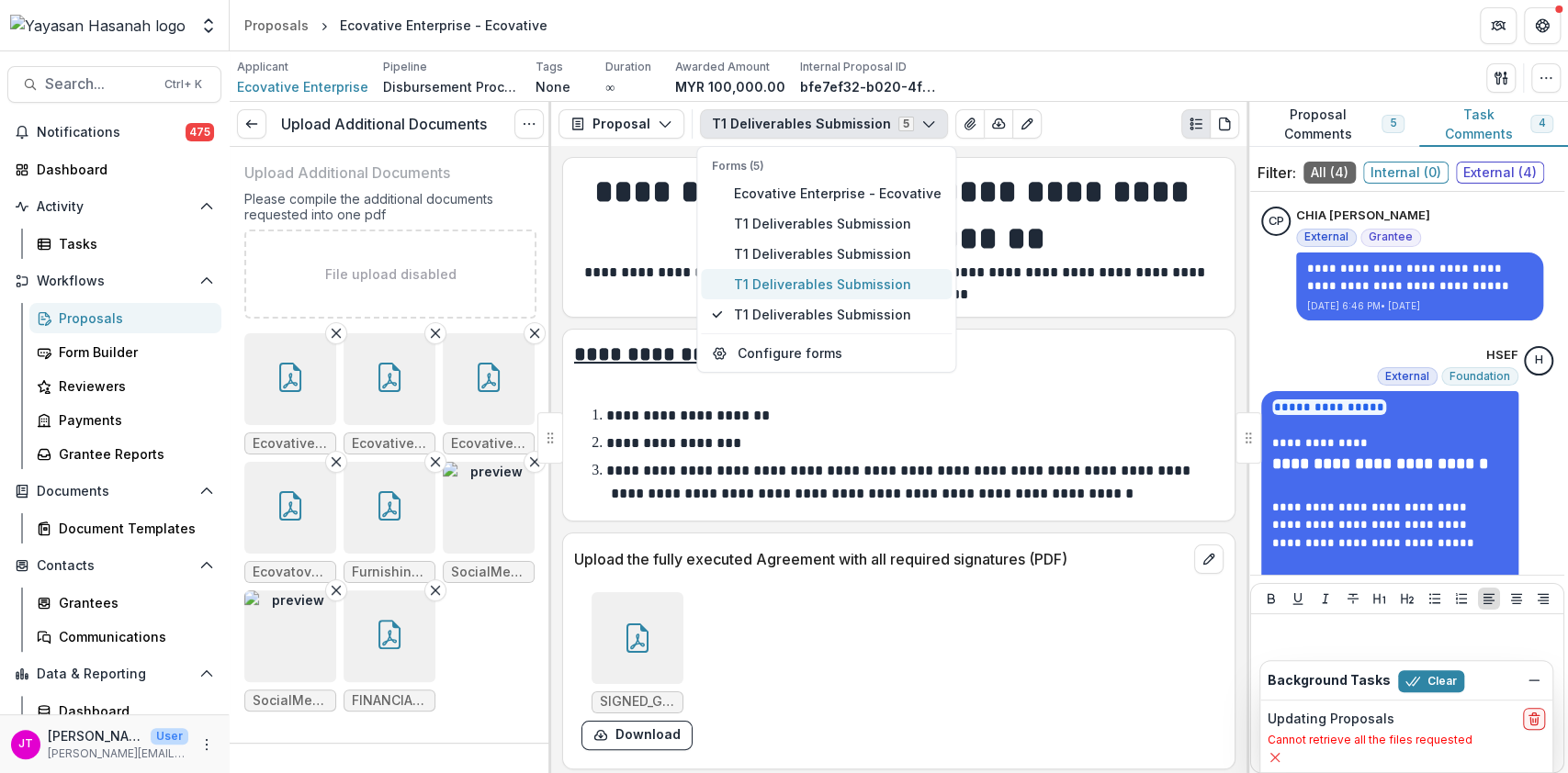
click at [823, 287] on span "T1 Deliverables Submission" at bounding box center [837, 284] width 208 height 20
click at [842, 540] on div "Upload the fully executed Agreement with all required signatures (PDF)" at bounding box center [899, 553] width 672 height 40
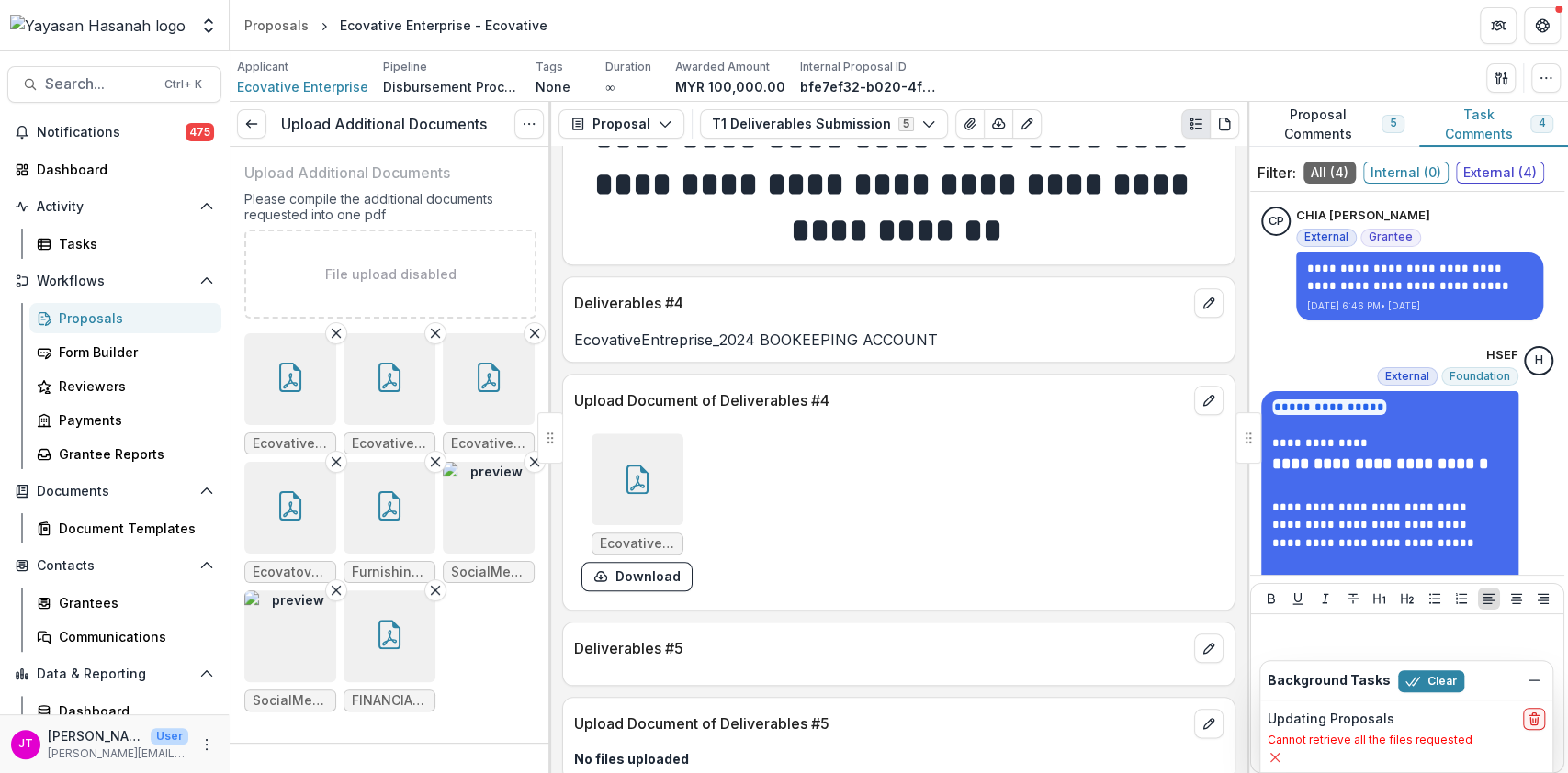
scroll to position [1194, 0]
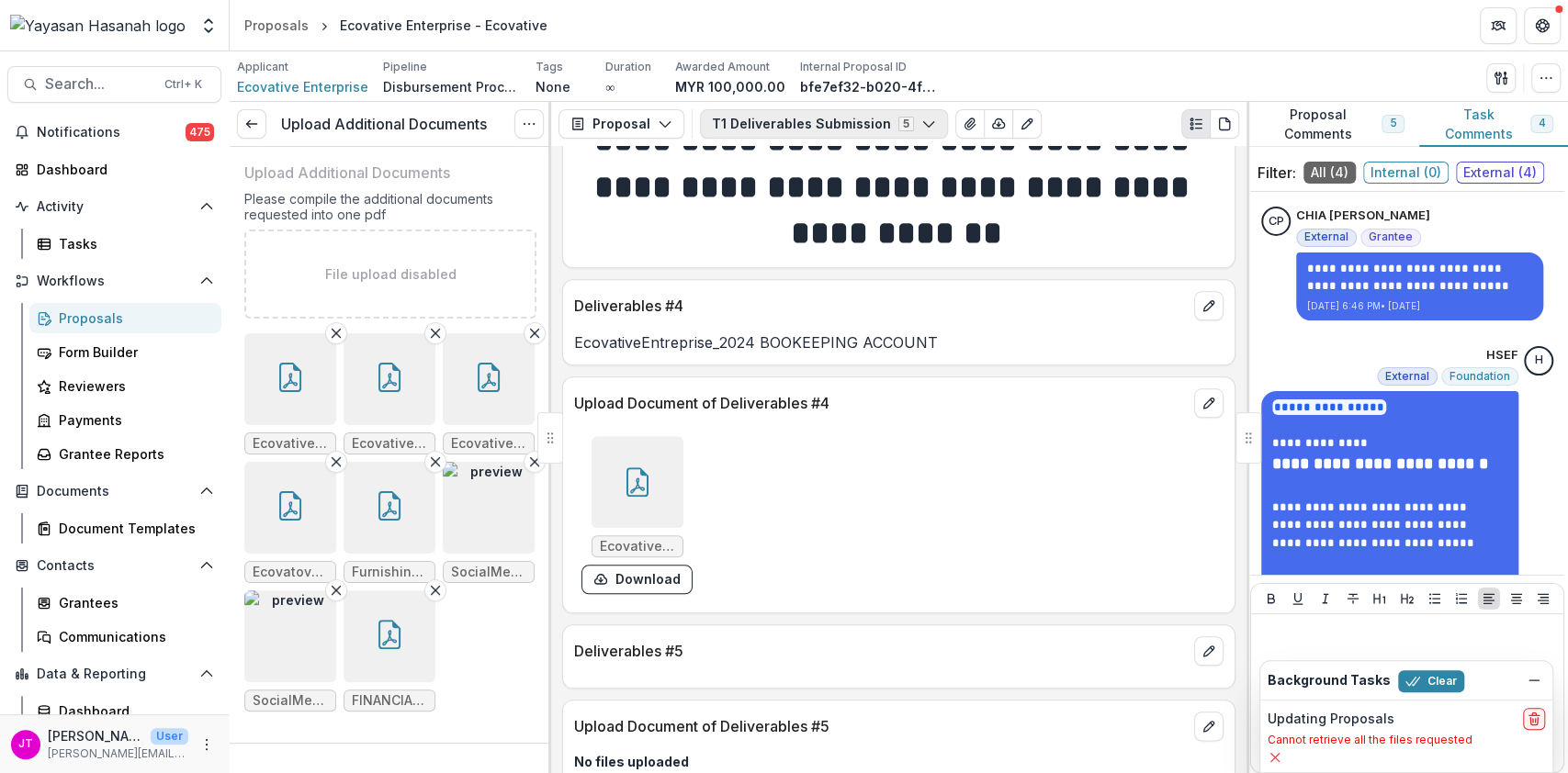
click at [815, 121] on button "T1 Deliverables Submission 5" at bounding box center [824, 124] width 248 height 29
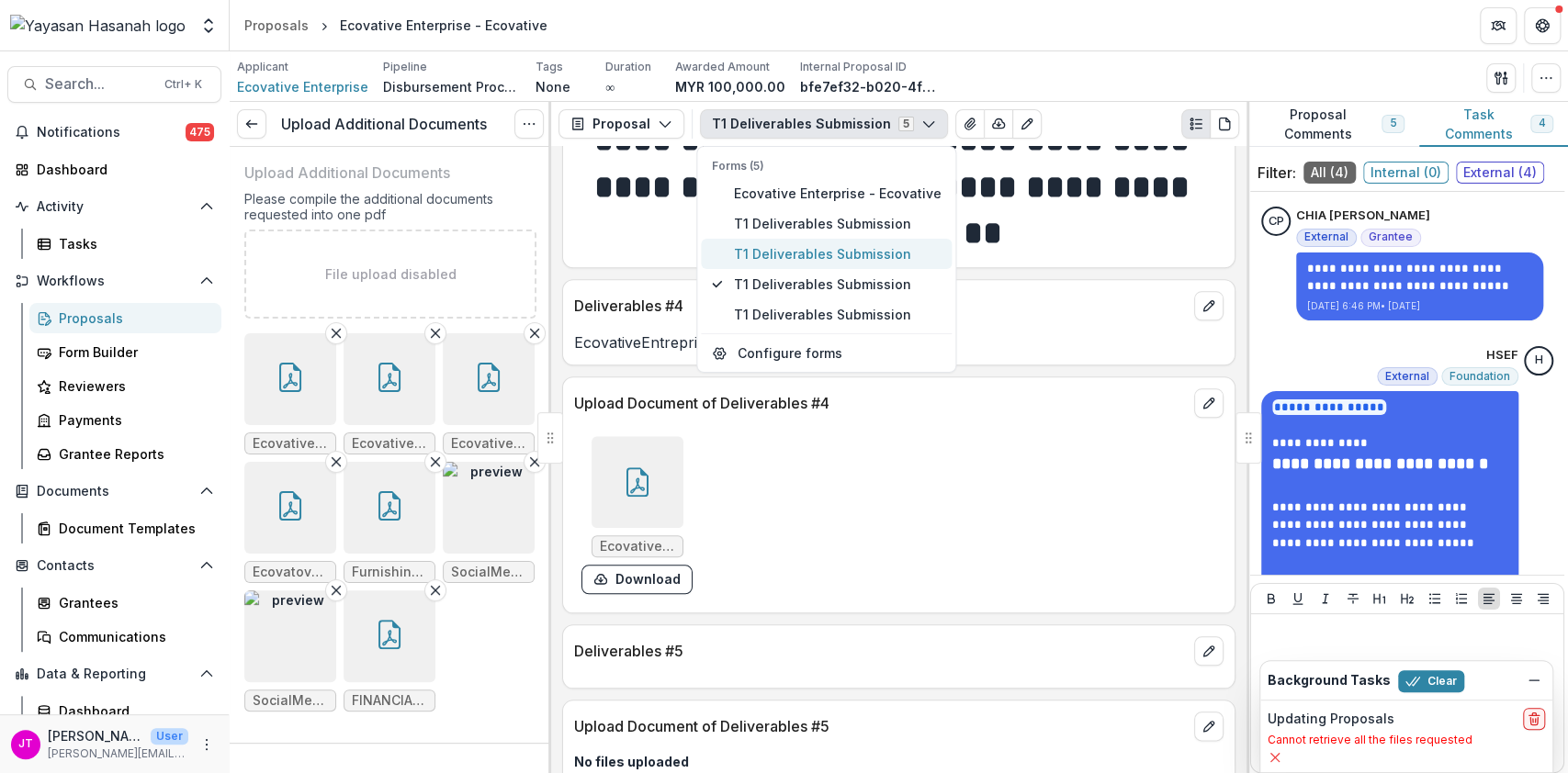
click at [794, 260] on span "T1 Deliverables Submission" at bounding box center [837, 254] width 208 height 20
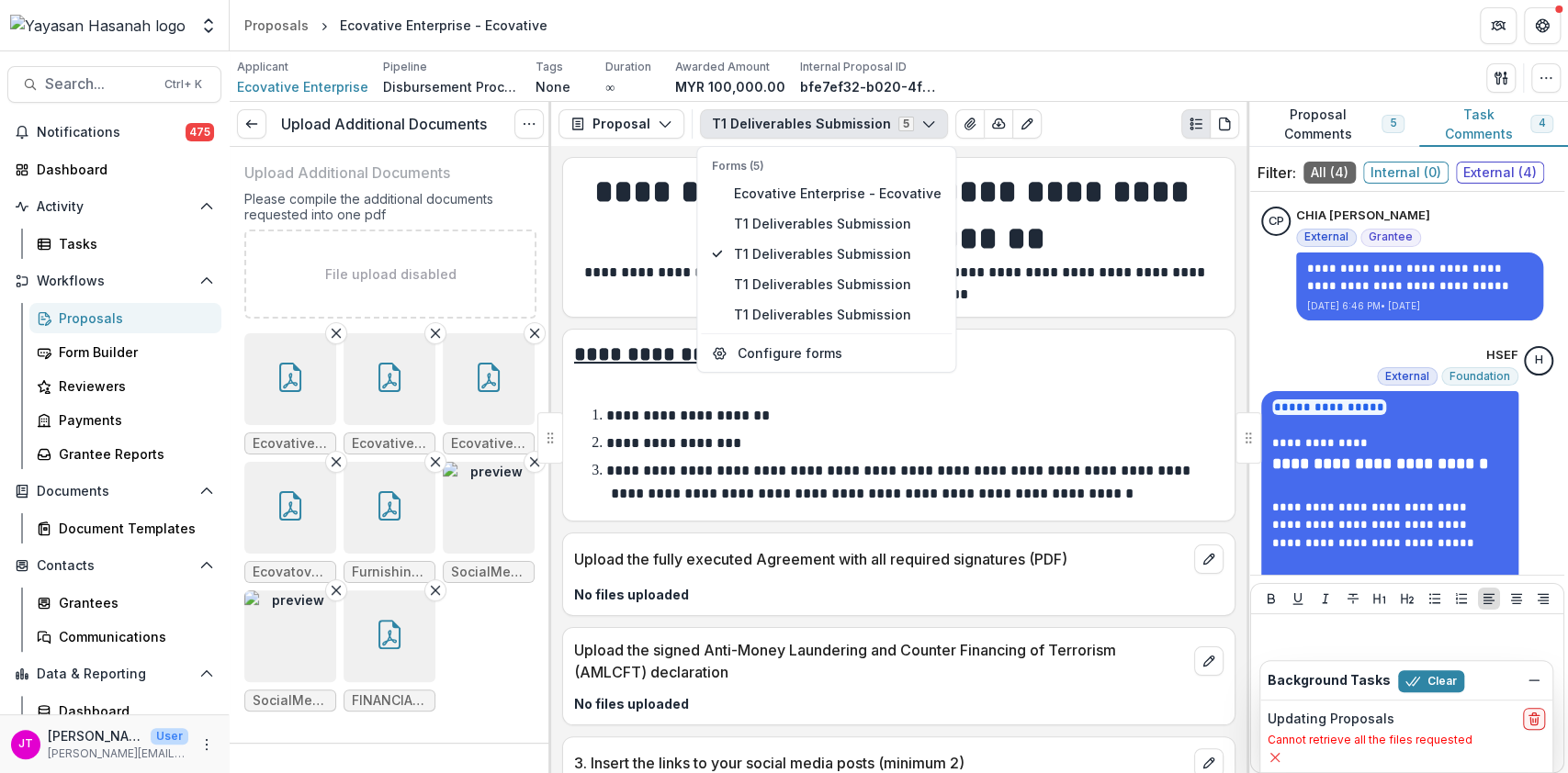
scroll to position [194, 0]
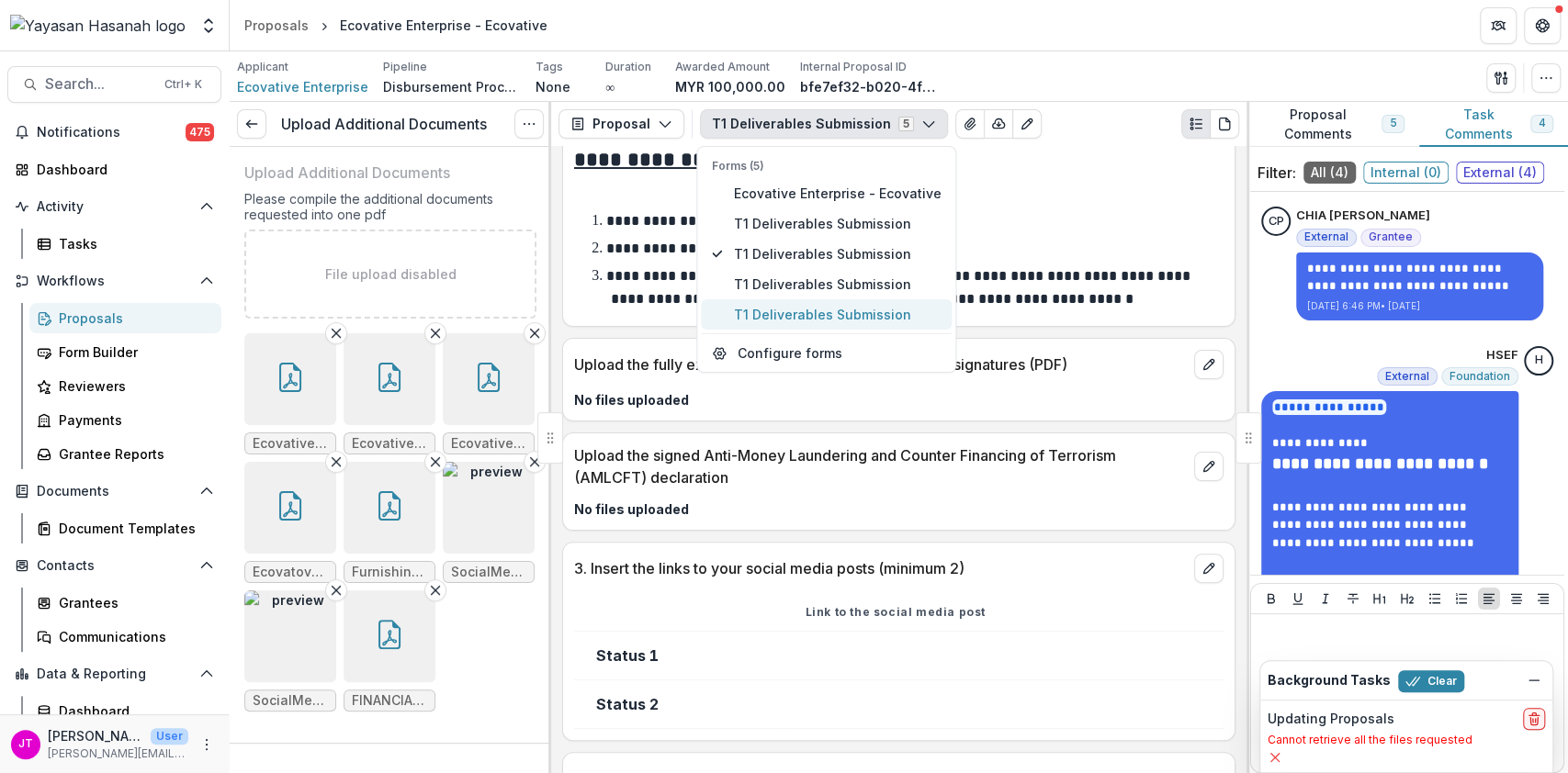
click at [834, 315] on span "T1 Deliverables Submission" at bounding box center [837, 314] width 208 height 20
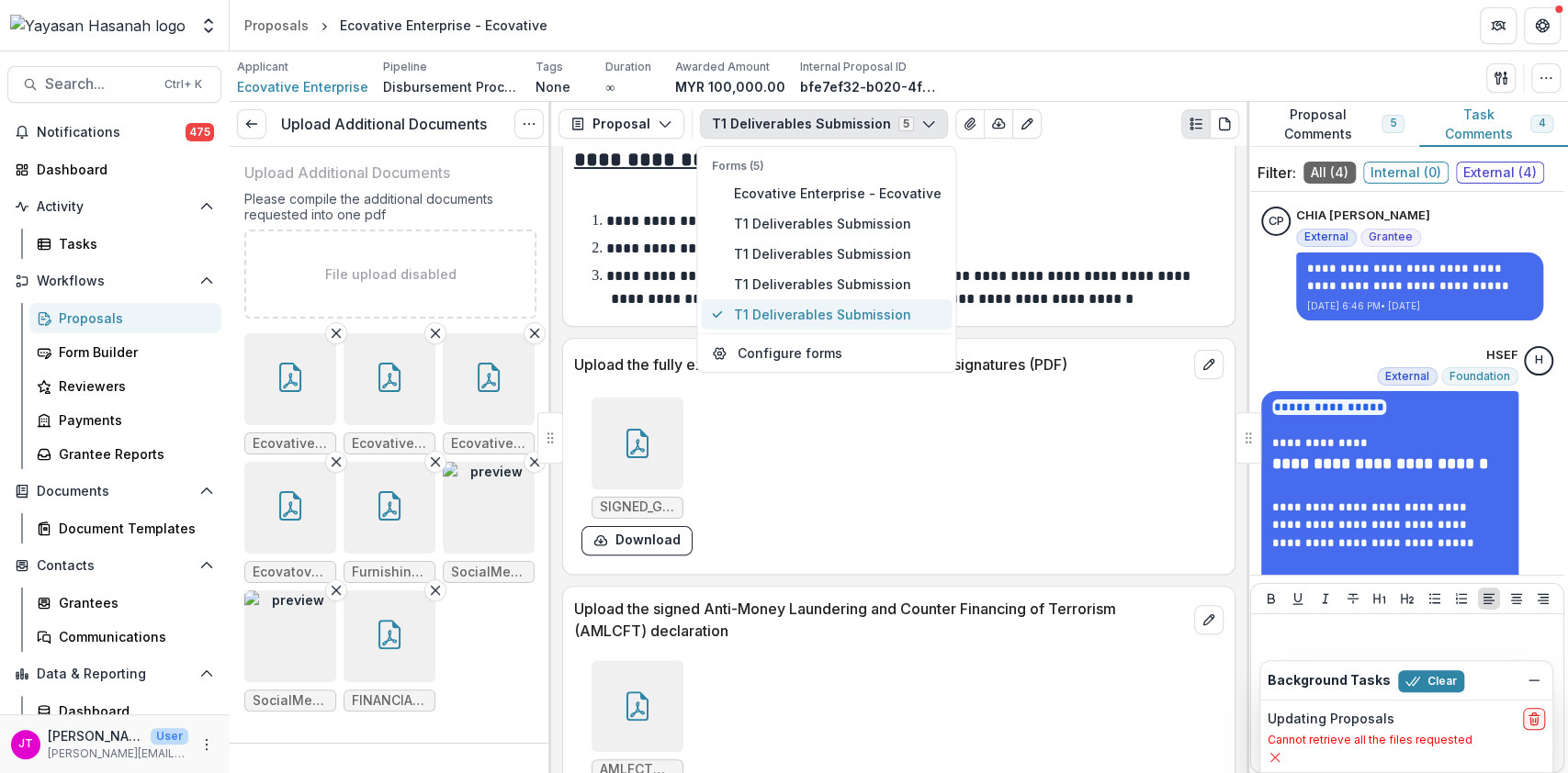
scroll to position [500, 0]
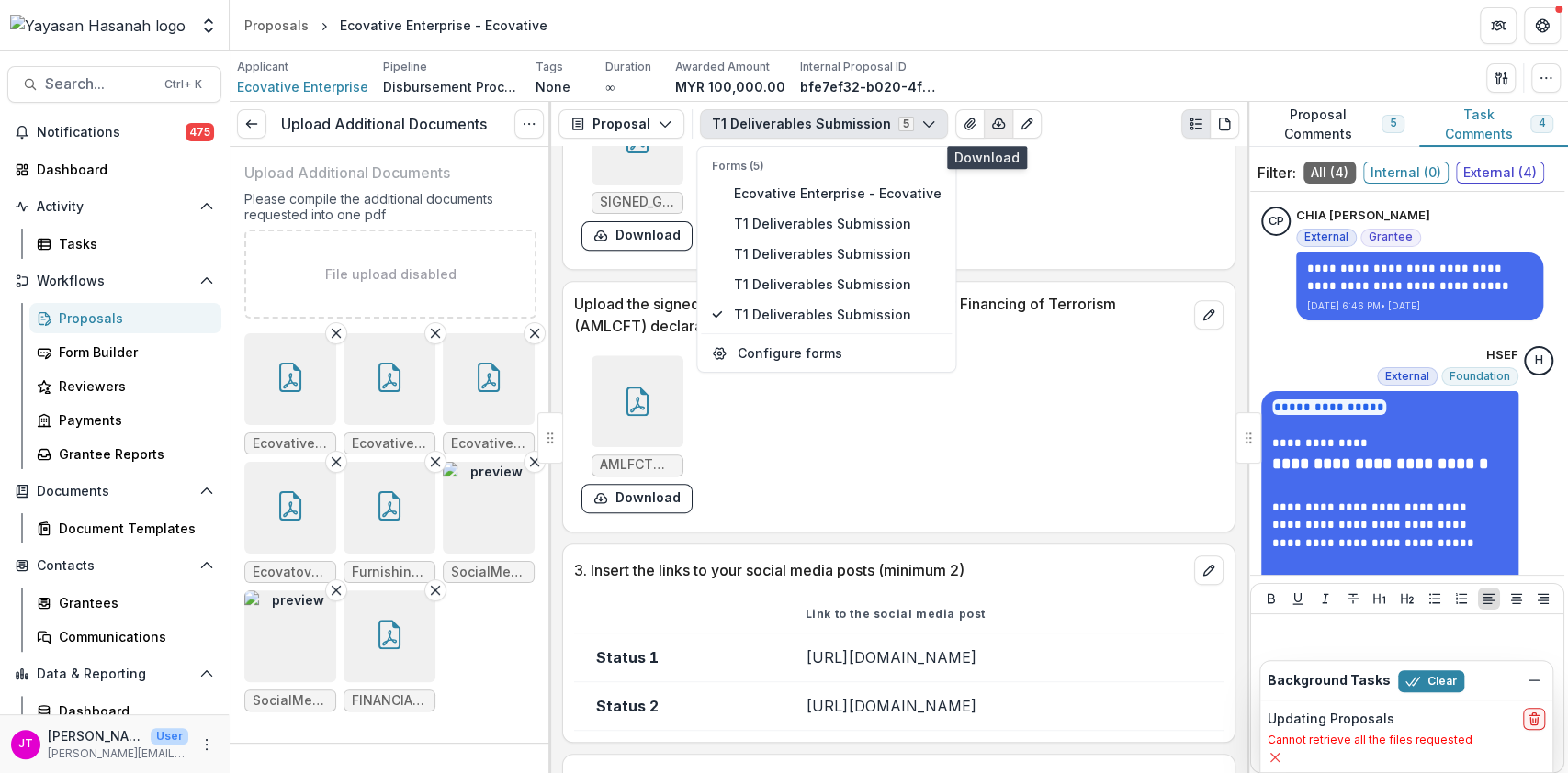
click at [984, 132] on button "button" at bounding box center [999, 124] width 29 height 29
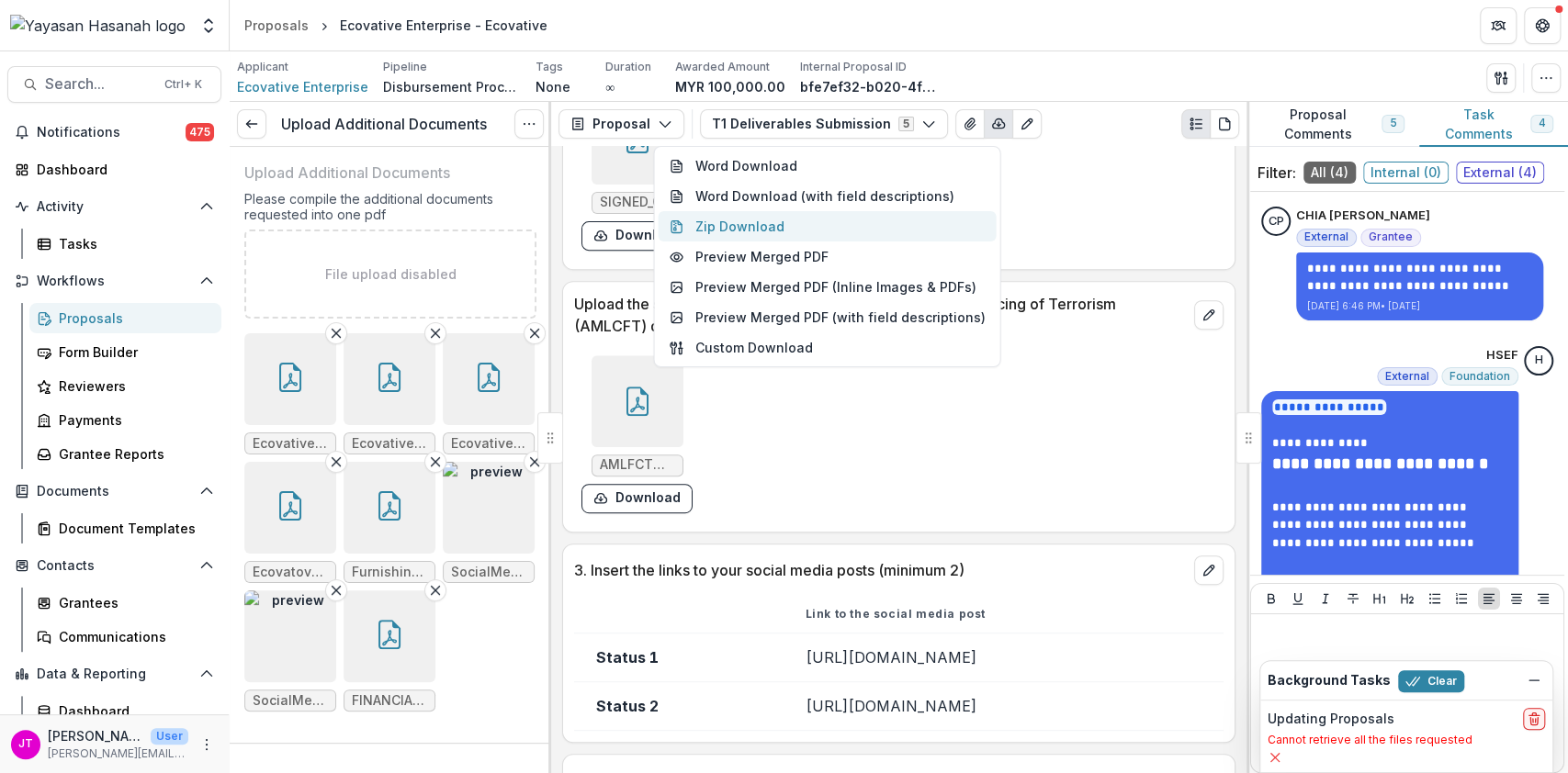
click at [869, 224] on button "Zip Download" at bounding box center [827, 225] width 338 height 30
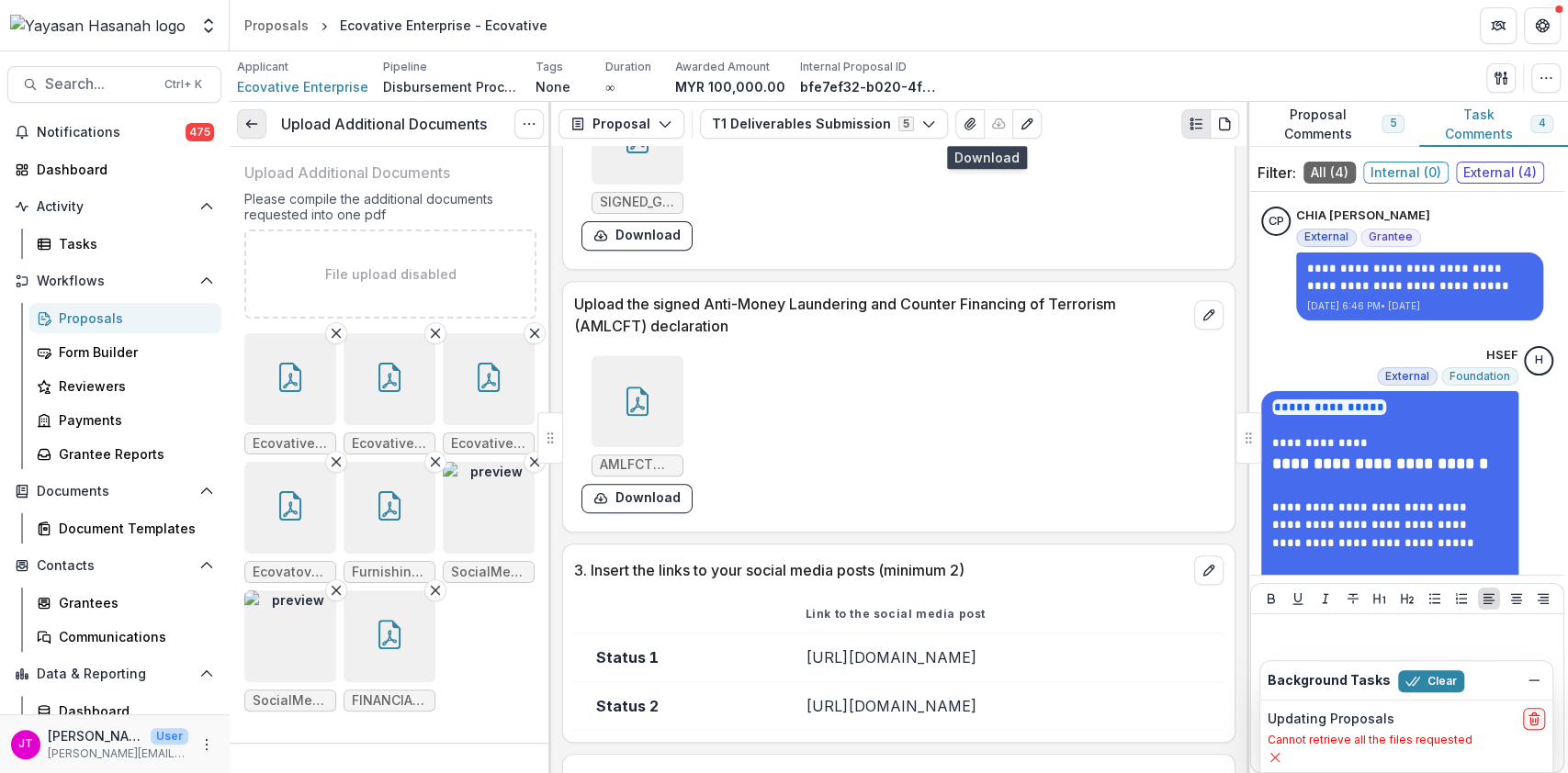
click at [252, 116] on icon at bounding box center [251, 123] width 15 height 15
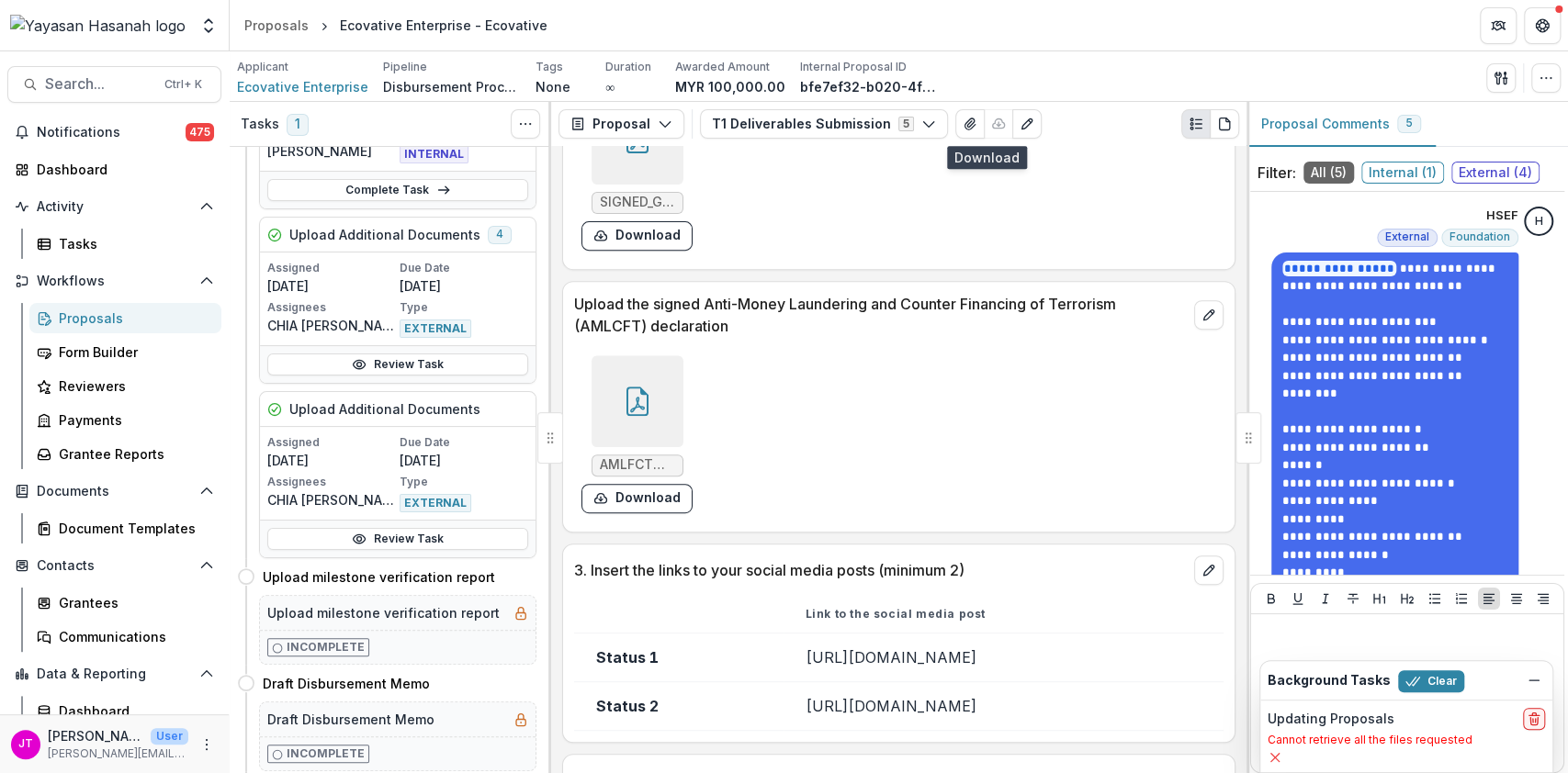
scroll to position [655, 0]
click at [403, 368] on link "Review Task" at bounding box center [397, 363] width 261 height 22
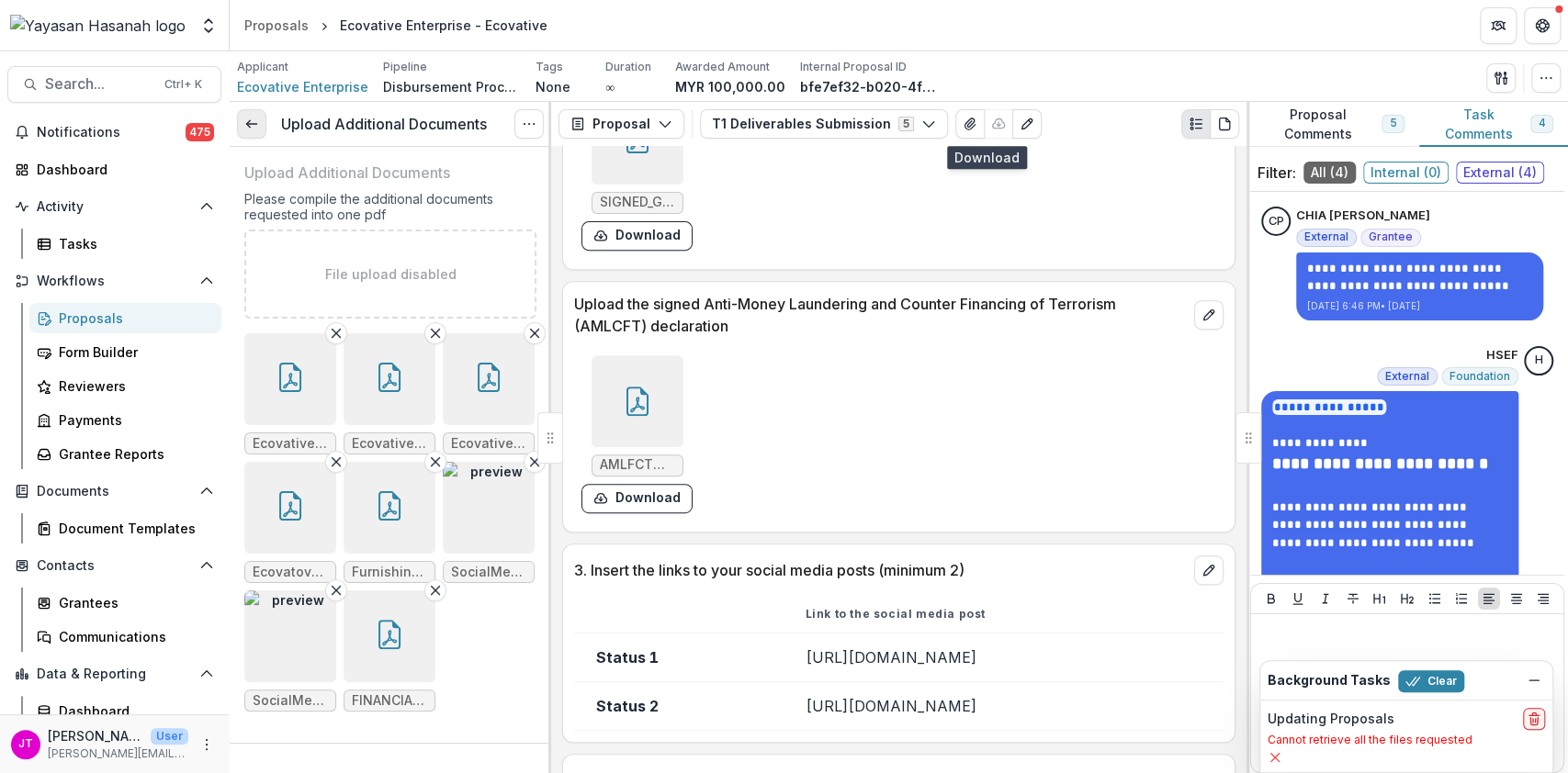
click at [253, 116] on icon at bounding box center [251, 123] width 15 height 15
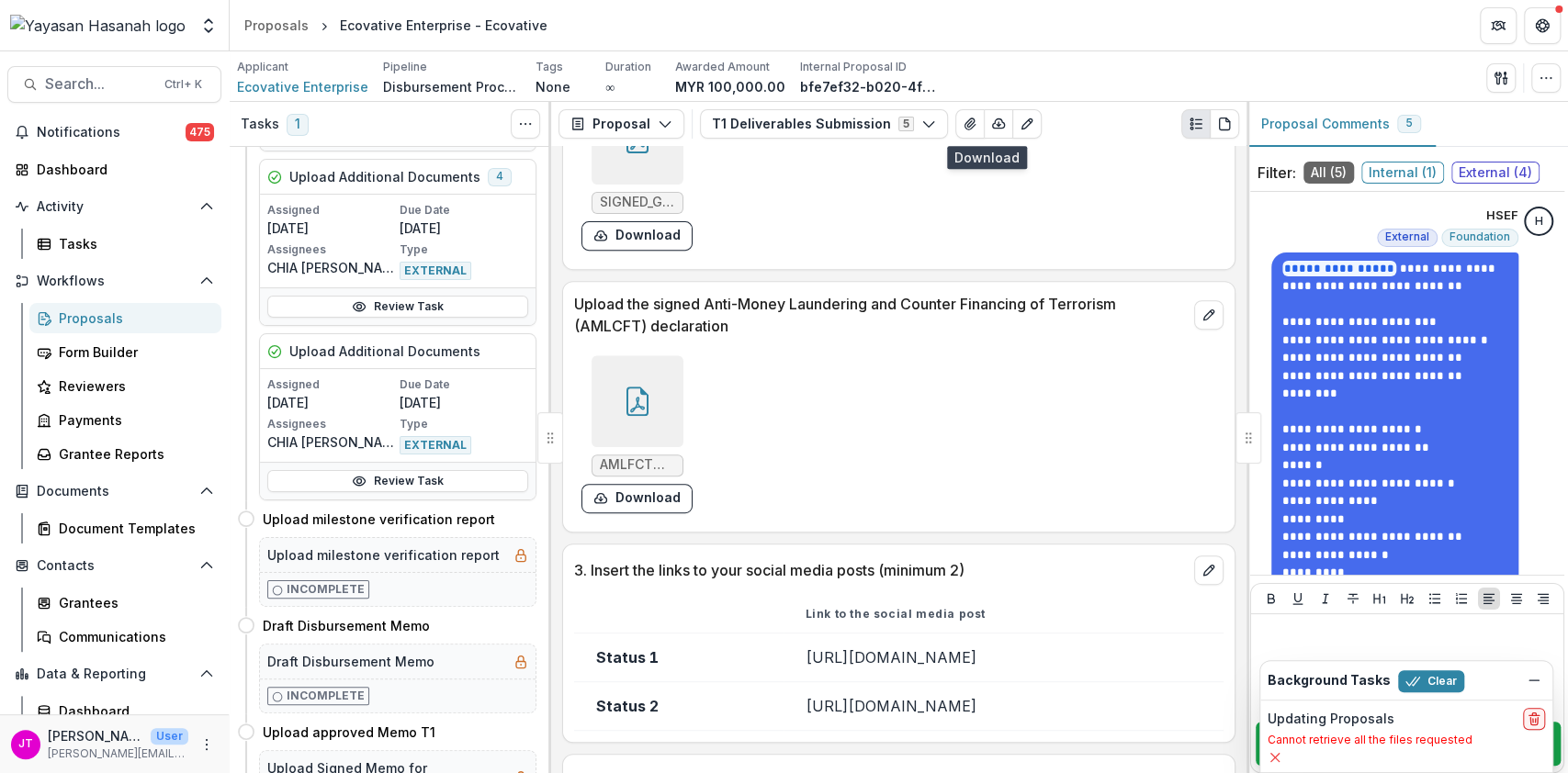
scroll to position [712, 0]
drag, startPoint x: 310, startPoint y: 345, endPoint x: 362, endPoint y: 482, distance: 146.5
click at [362, 482] on icon at bounding box center [358, 480] width 15 height 15
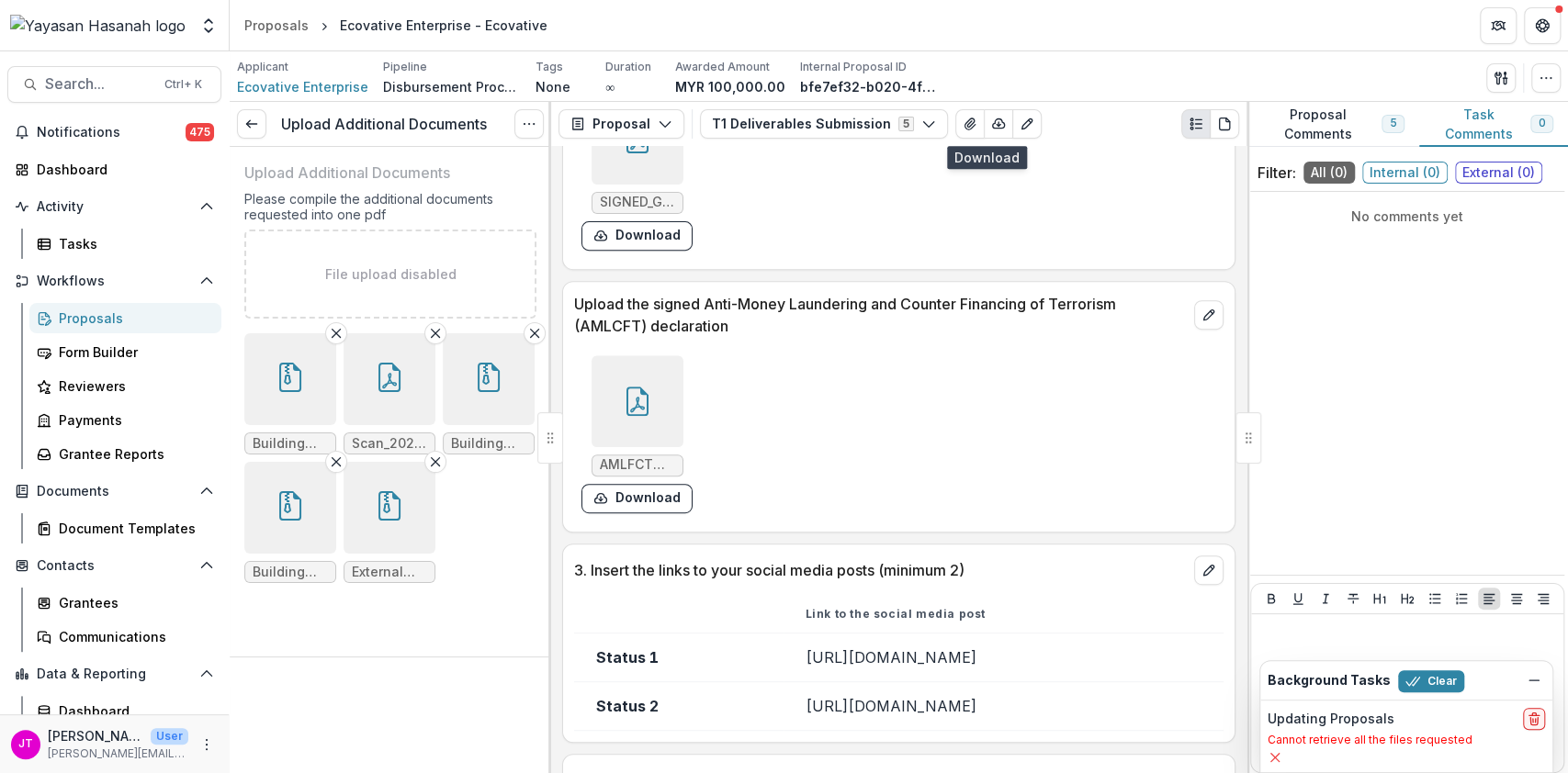
click at [306, 381] on button "button" at bounding box center [290, 380] width 92 height 92
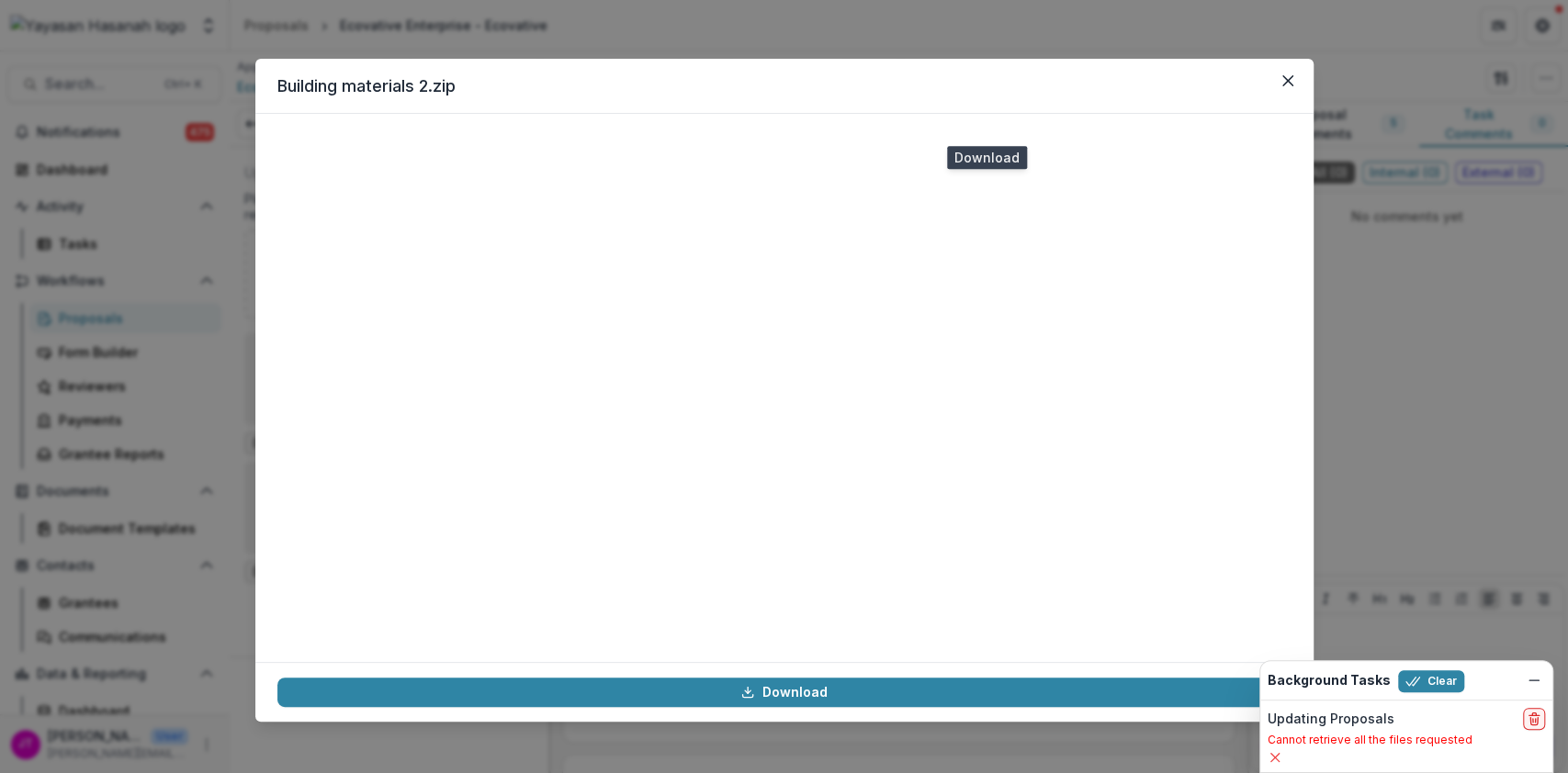
click at [1286, 75] on icon "Close" at bounding box center [1287, 80] width 11 height 11
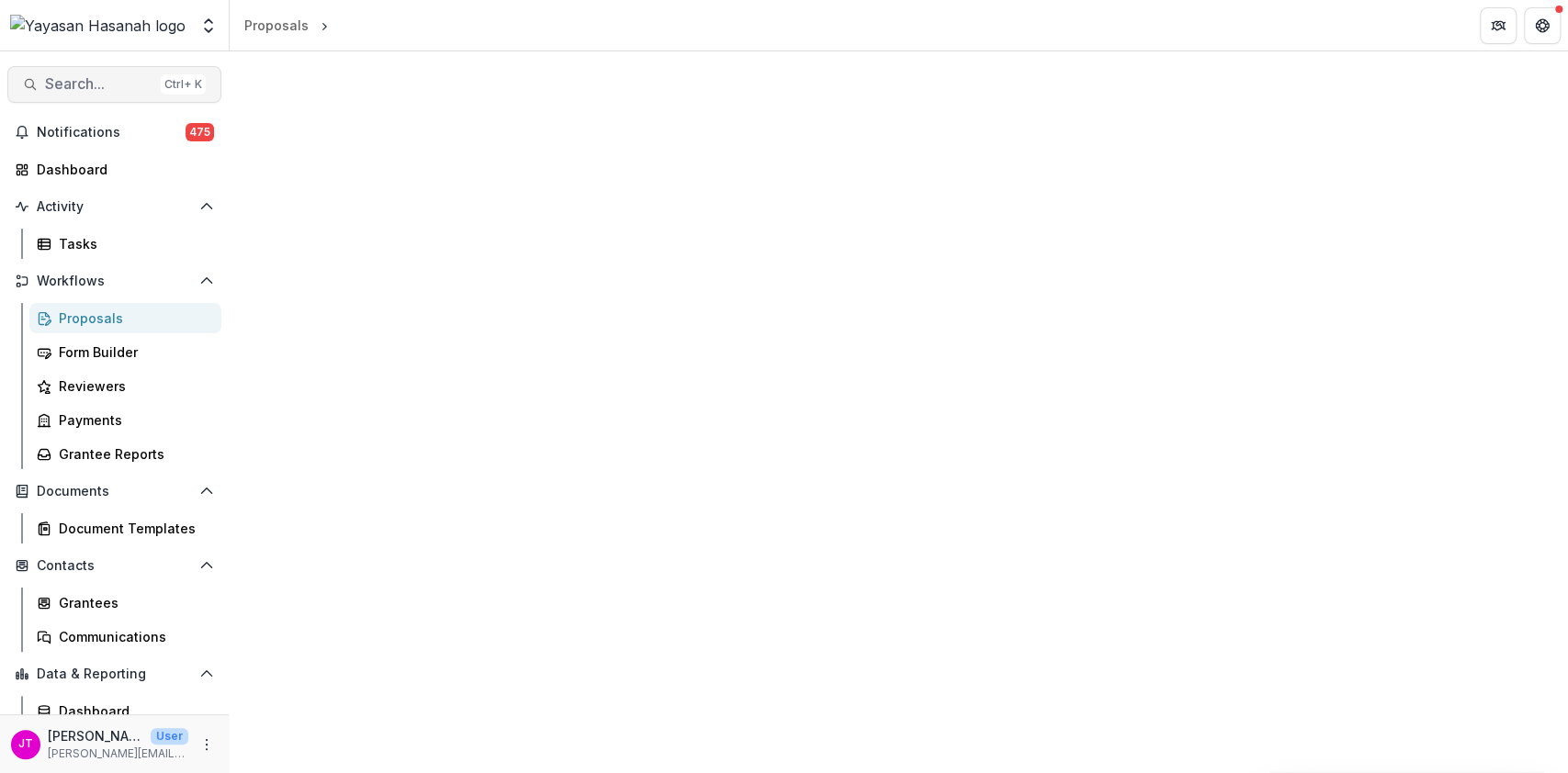
click at [97, 77] on span "Search..." at bounding box center [99, 84] width 108 height 18
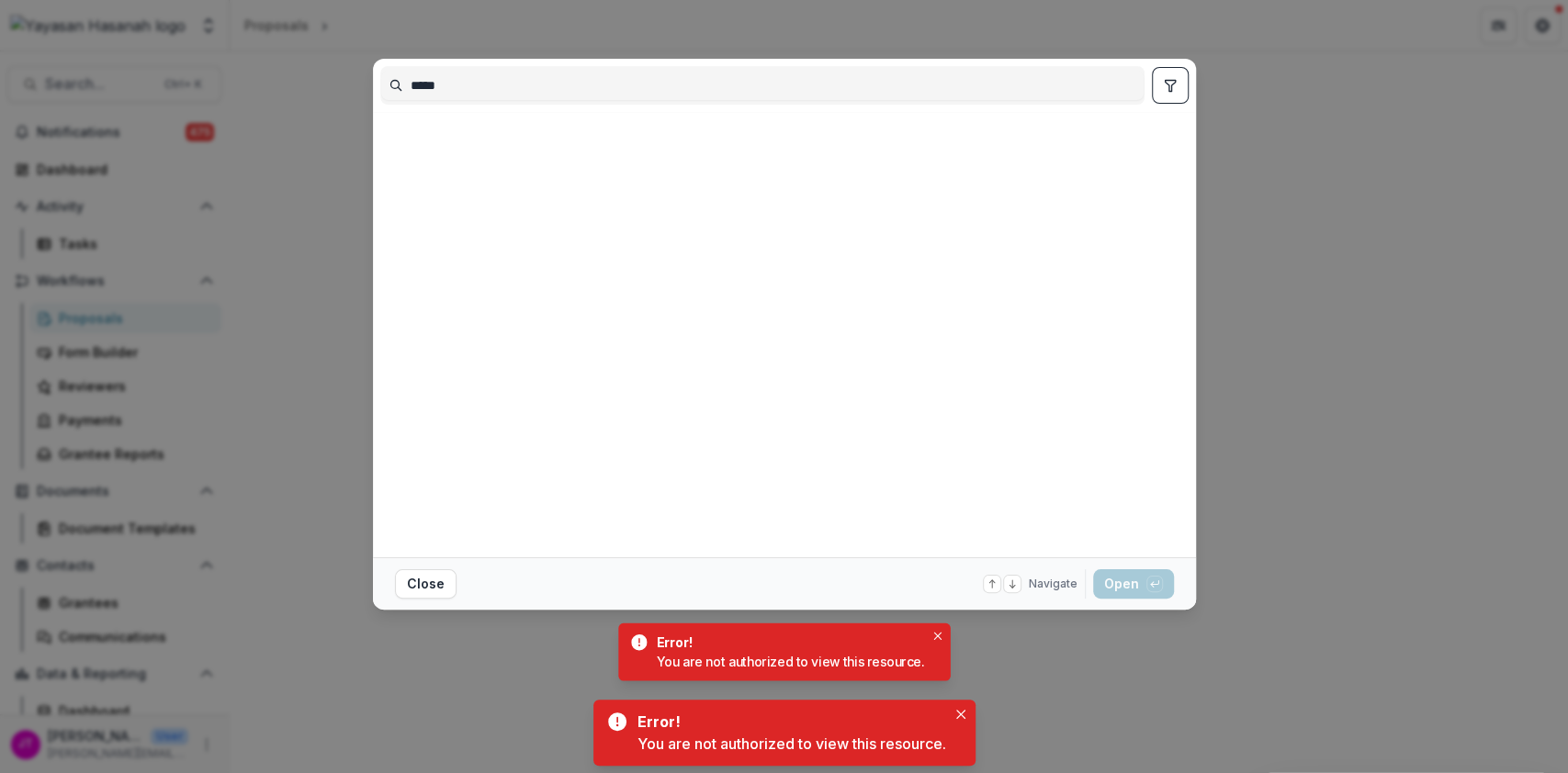
type input "*****"
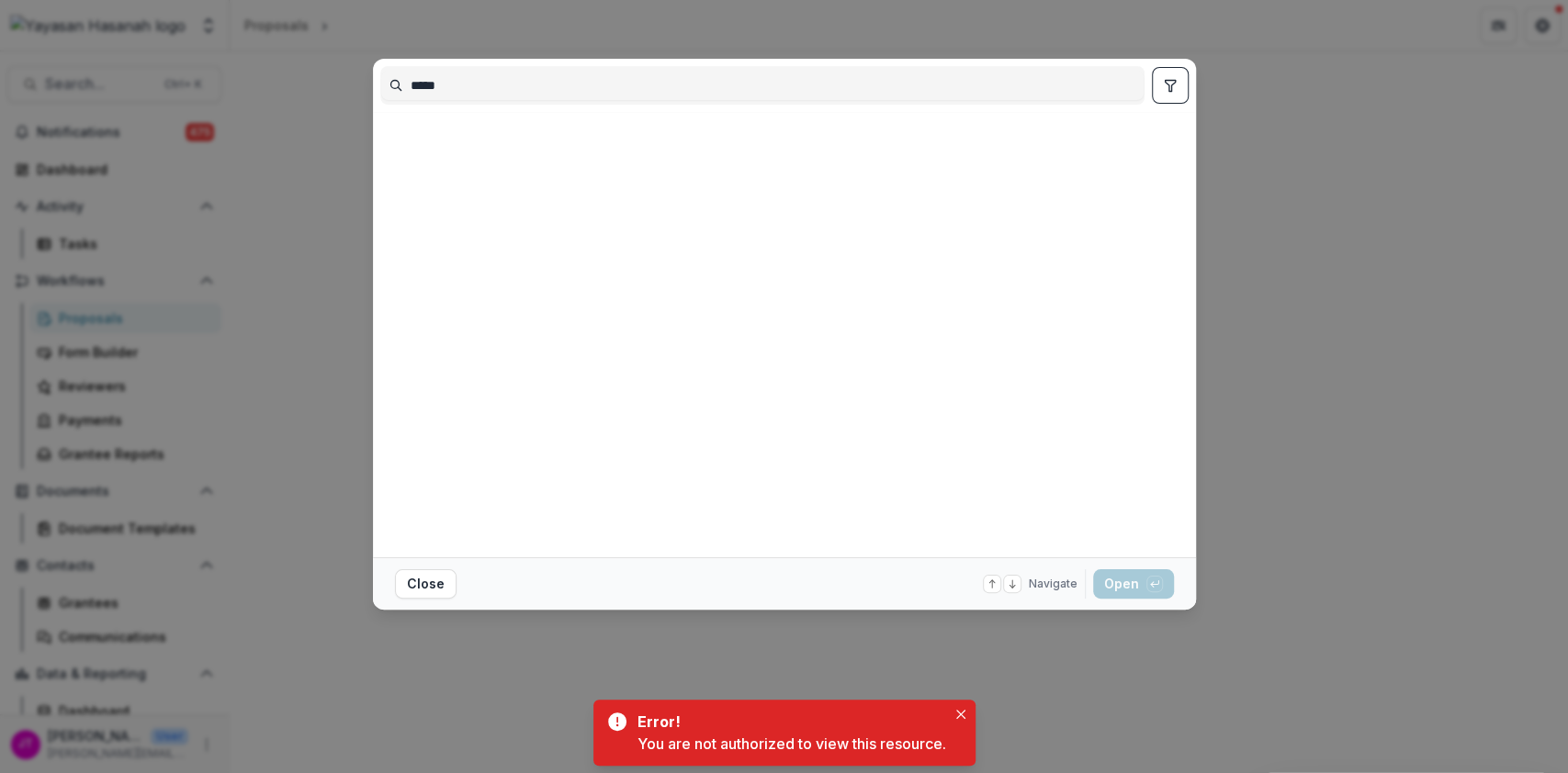
click at [1352, 349] on div "***** Close Navigate up and down with arrow keys Open with enter key" at bounding box center [784, 386] width 1568 height 773
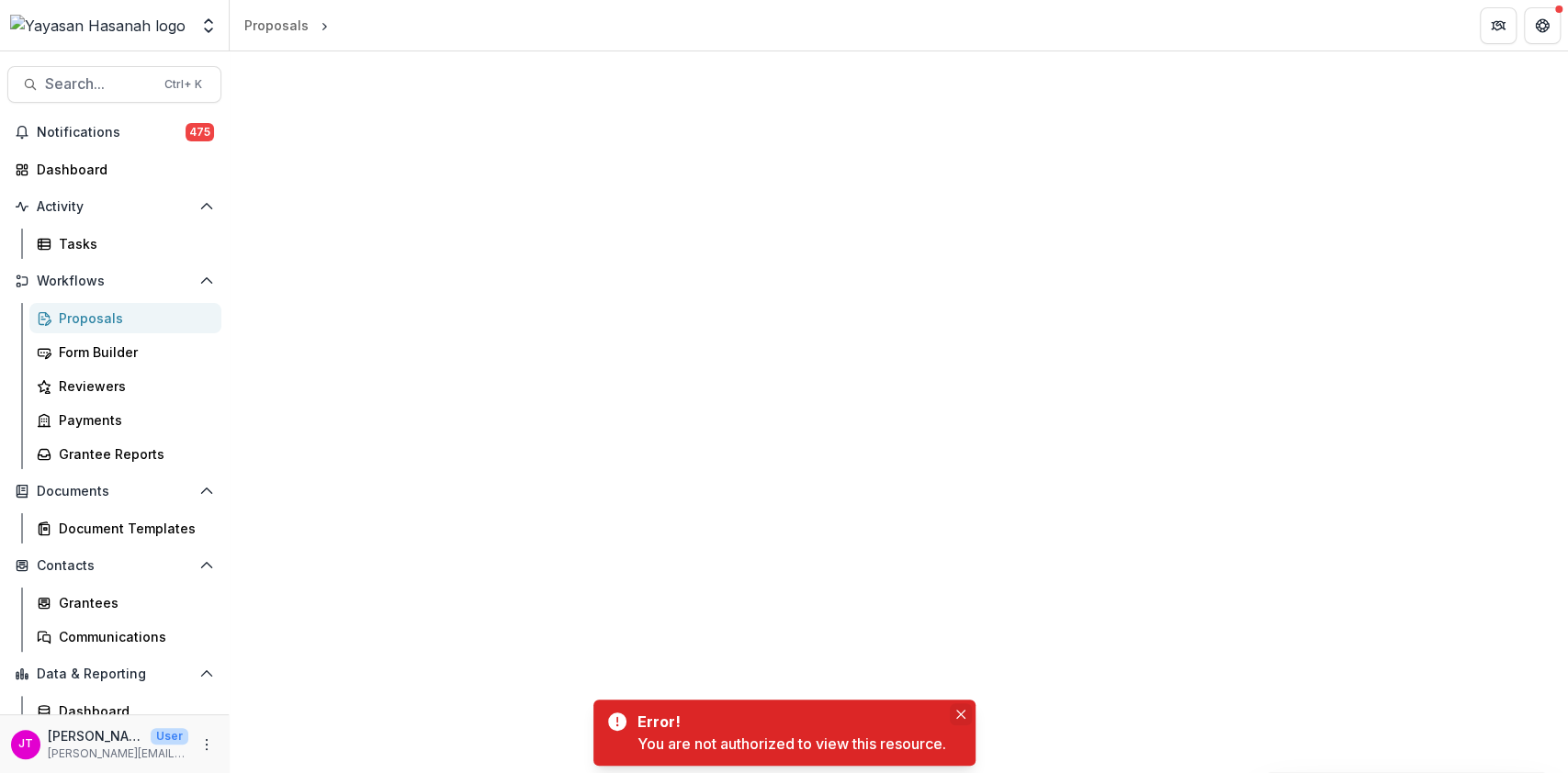
click at [962, 714] on icon "Close" at bounding box center [960, 713] width 9 height 9
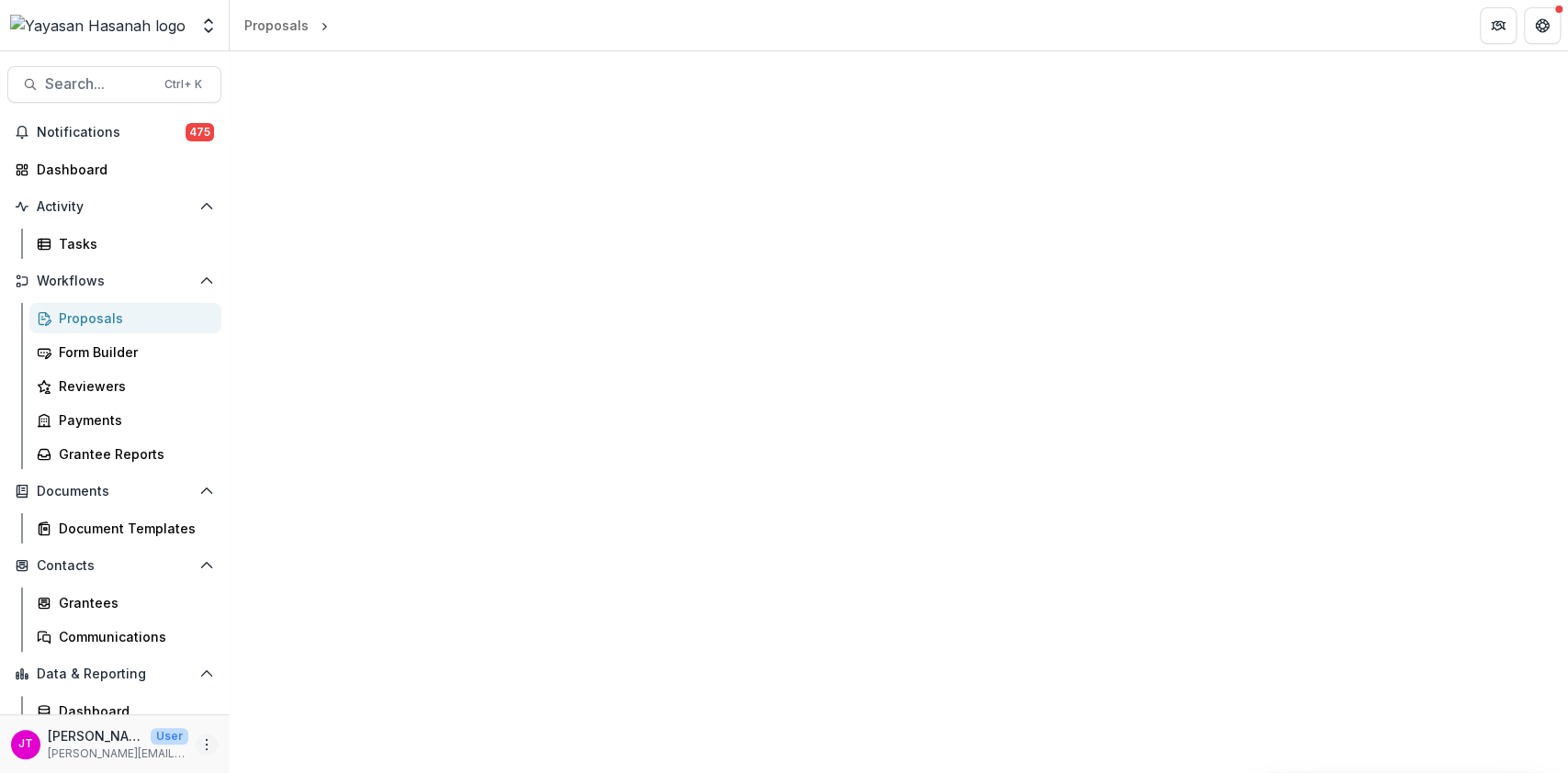
click at [199, 747] on icon "More" at bounding box center [206, 744] width 15 height 15
click at [254, 733] on button "Logout" at bounding box center [323, 735] width 196 height 30
click at [210, 742] on button "More" at bounding box center [206, 745] width 22 height 22
click at [282, 752] on div "Help Center User Settings Logout" at bounding box center [323, 705] width 206 height 101
click at [290, 724] on button "Logout" at bounding box center [323, 735] width 196 height 30
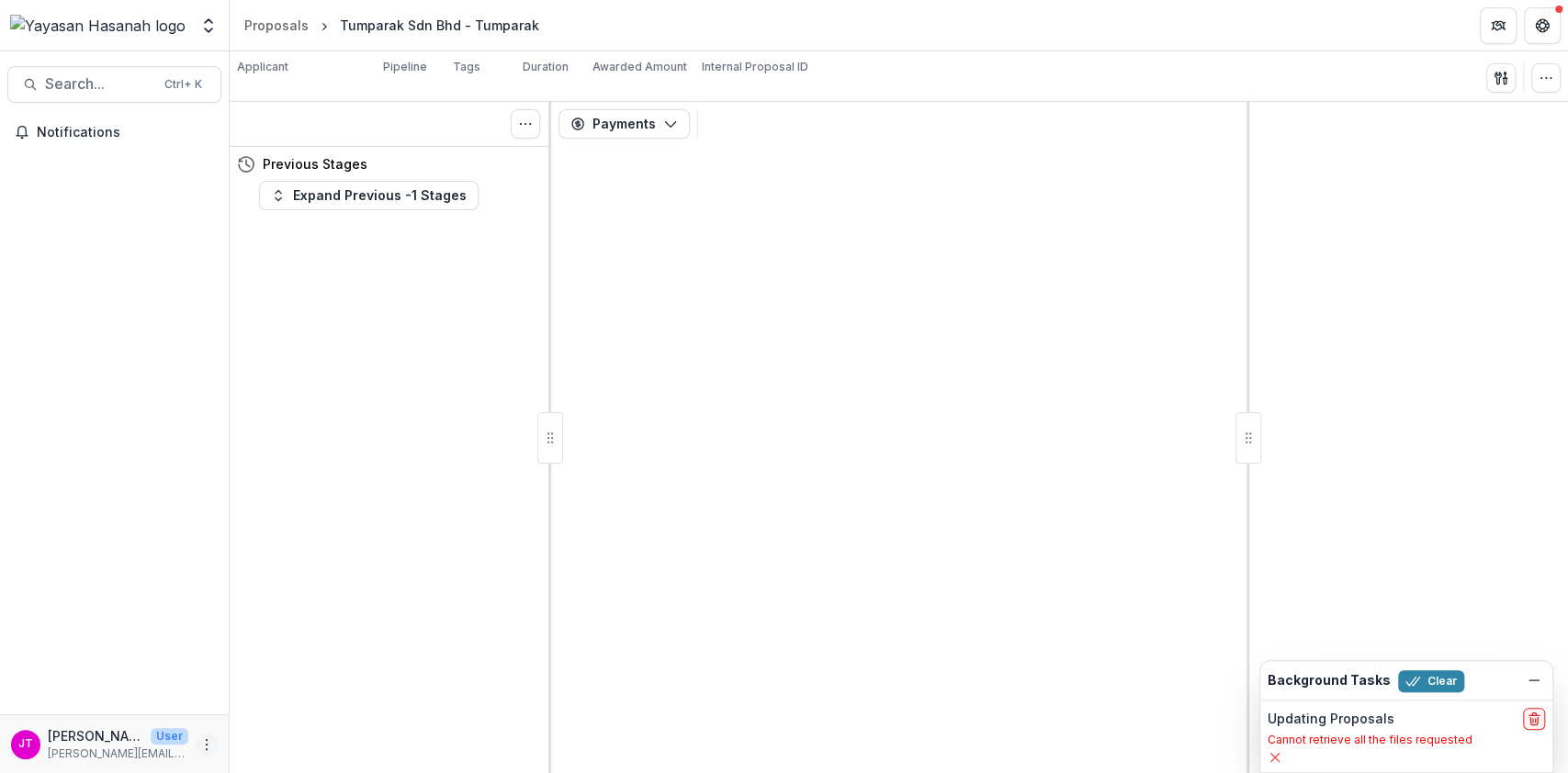
click at [202, 740] on icon "More" at bounding box center [206, 744] width 15 height 15
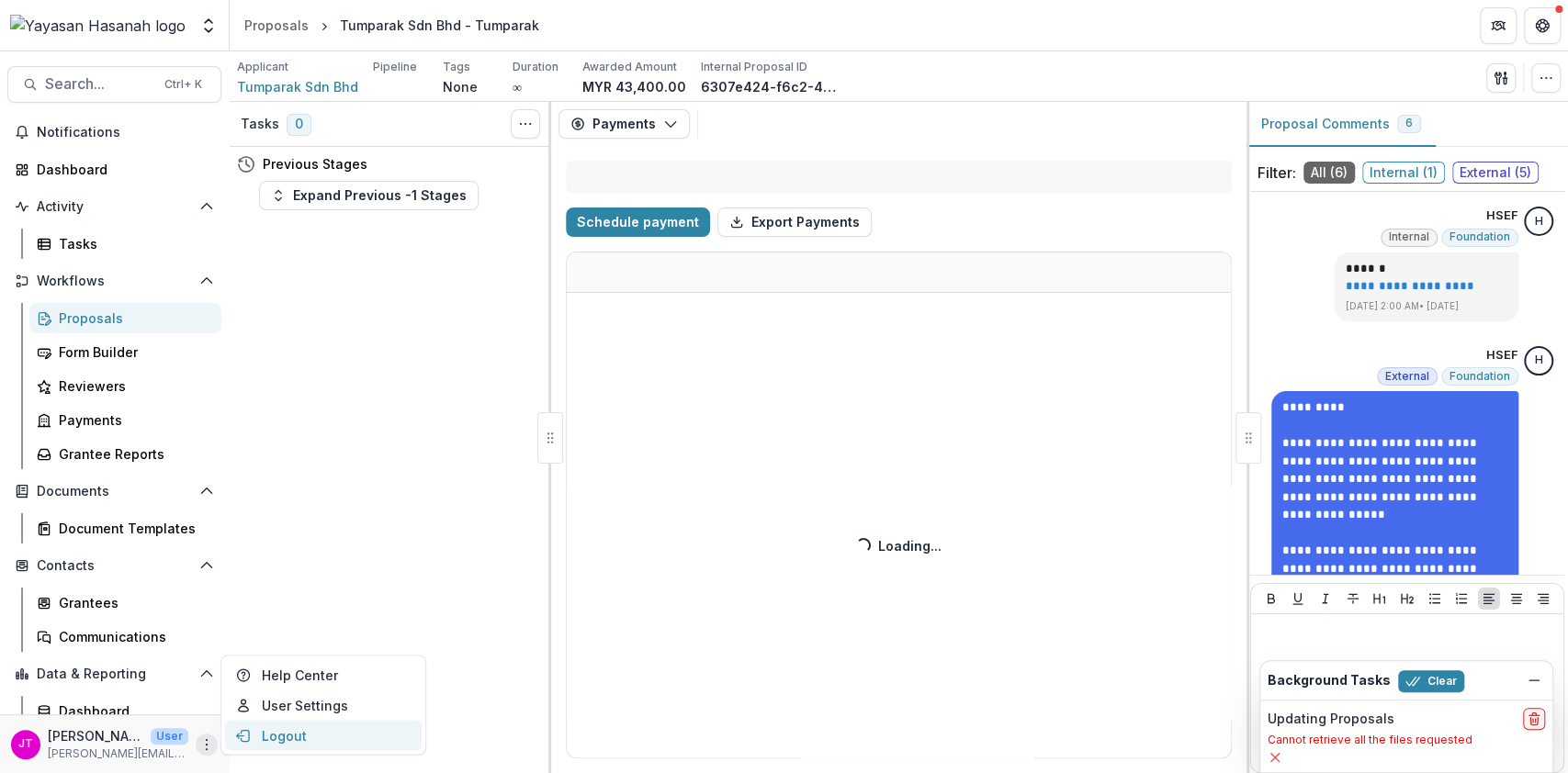
click at [259, 730] on button "Logout" at bounding box center [323, 735] width 196 height 30
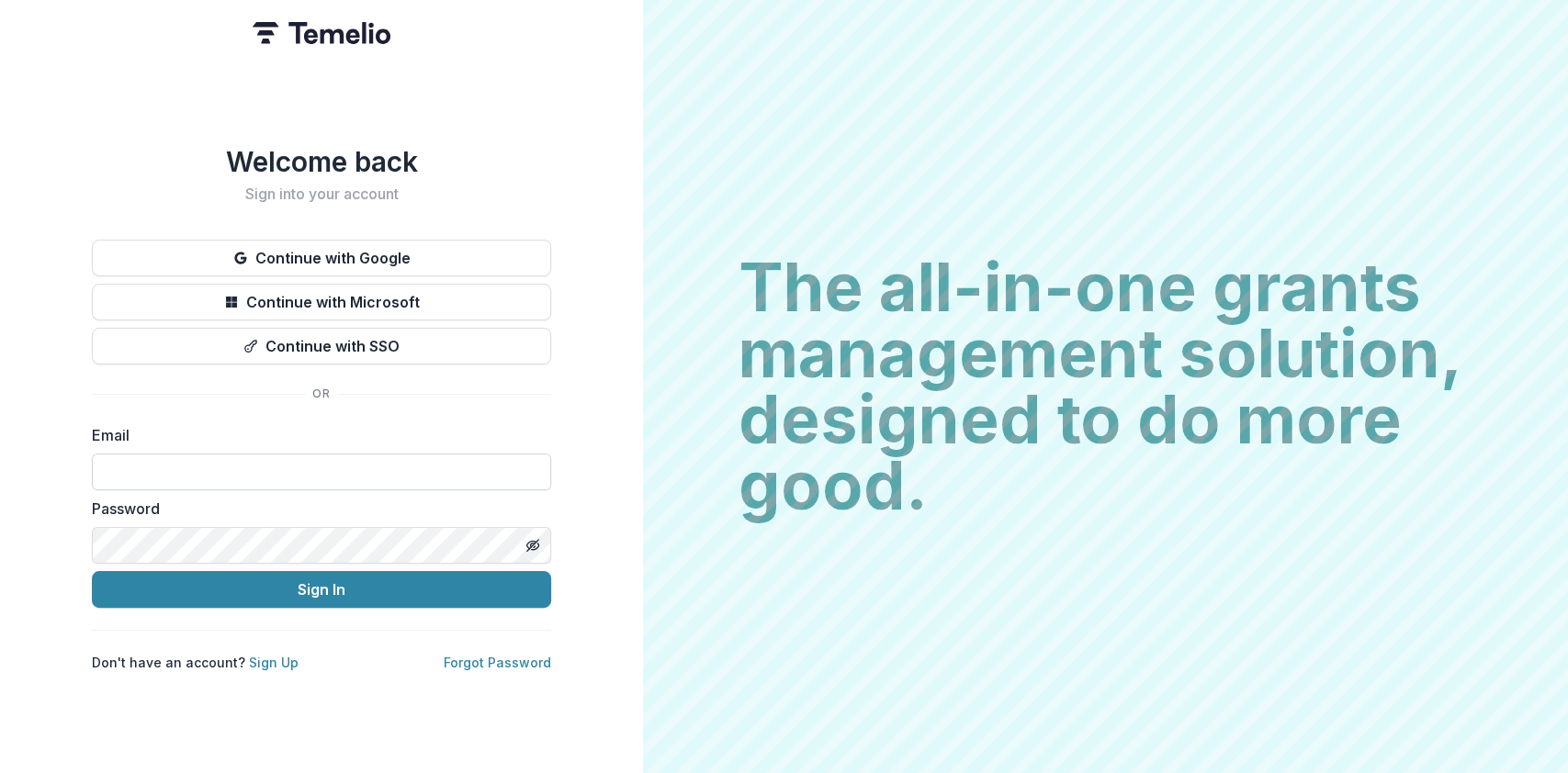
click at [346, 472] on input at bounding box center [321, 472] width 459 height 37
type input "**********"
click at [92, 571] on button "Sign In" at bounding box center [321, 590] width 459 height 37
